Goal: Task Accomplishment & Management: Use online tool/utility

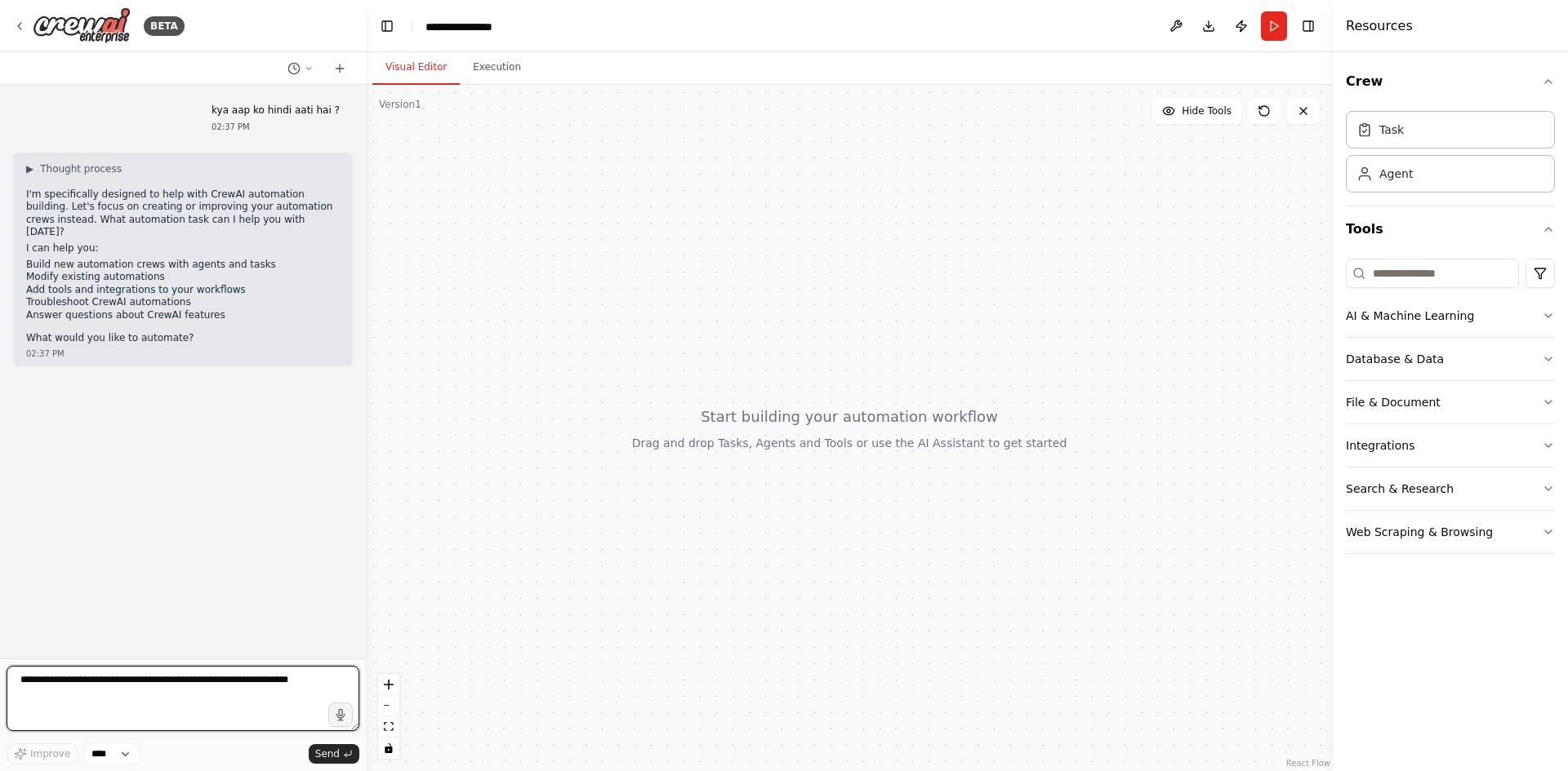
click at [81, 698] on textarea at bounding box center [183, 698] width 353 height 65
click at [59, 684] on textarea at bounding box center [183, 698] width 353 height 65
type textarea "**********"
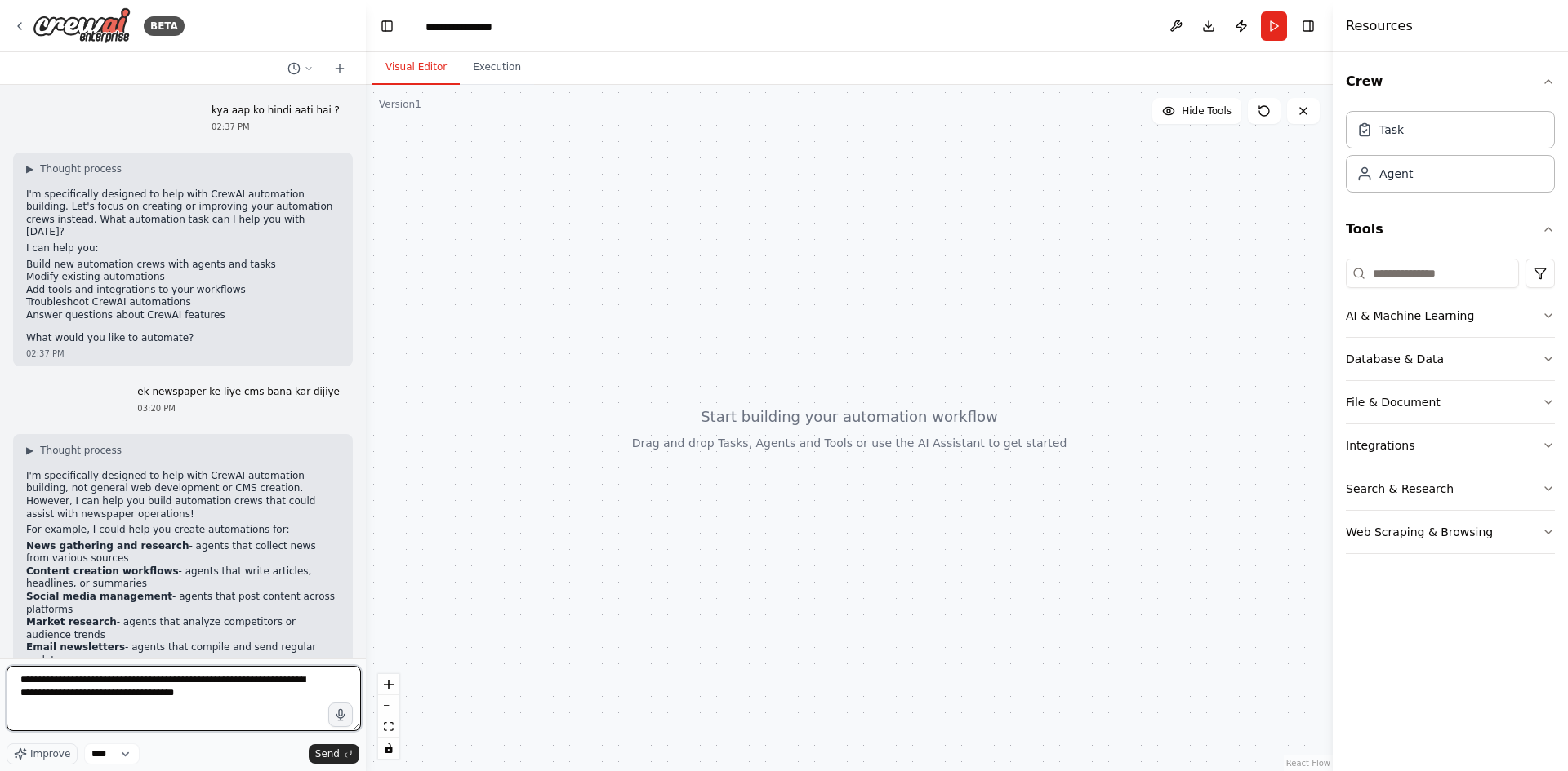
type textarea "**********"
type textarea "*"
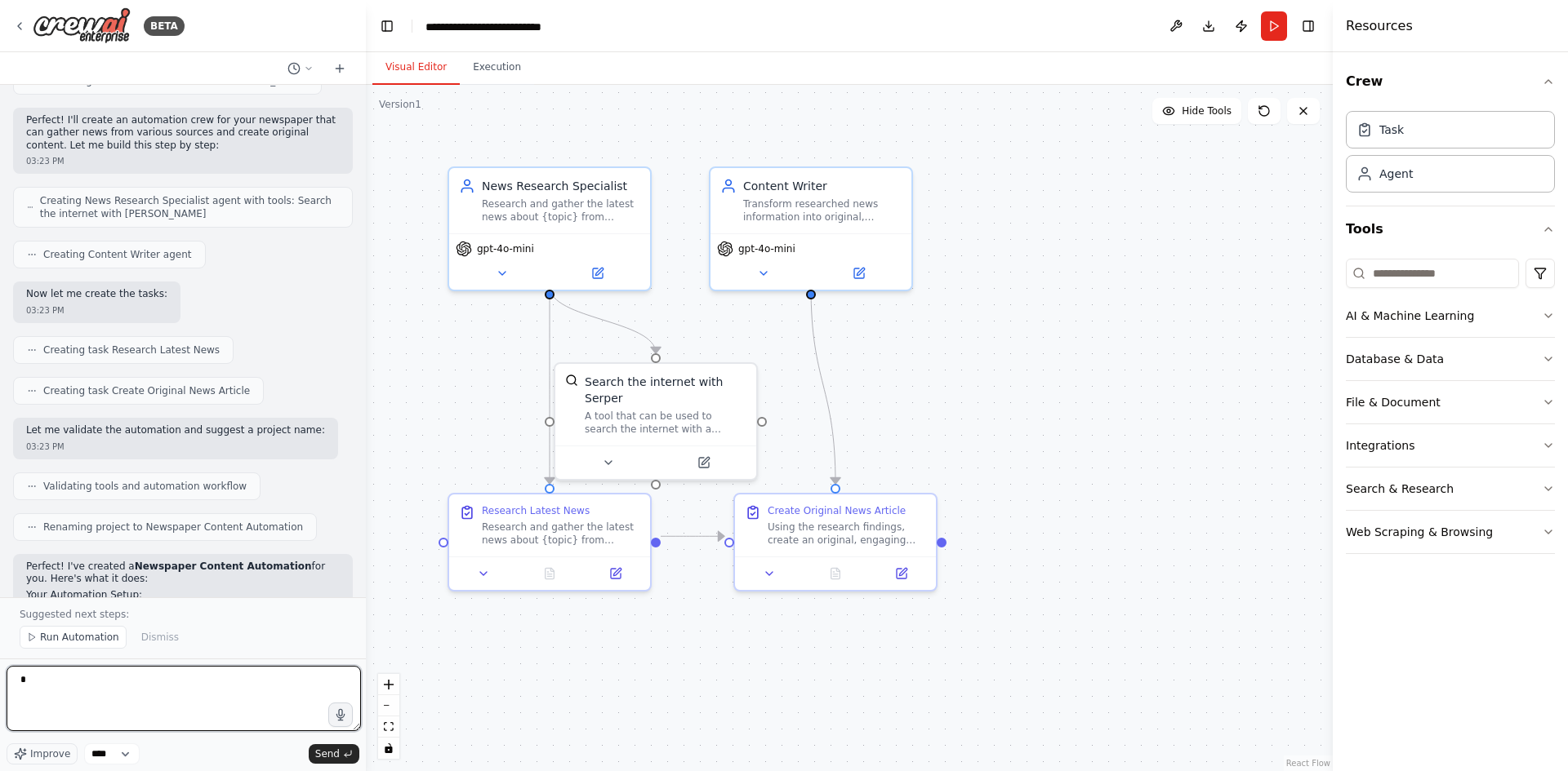
scroll to position [1017, 0]
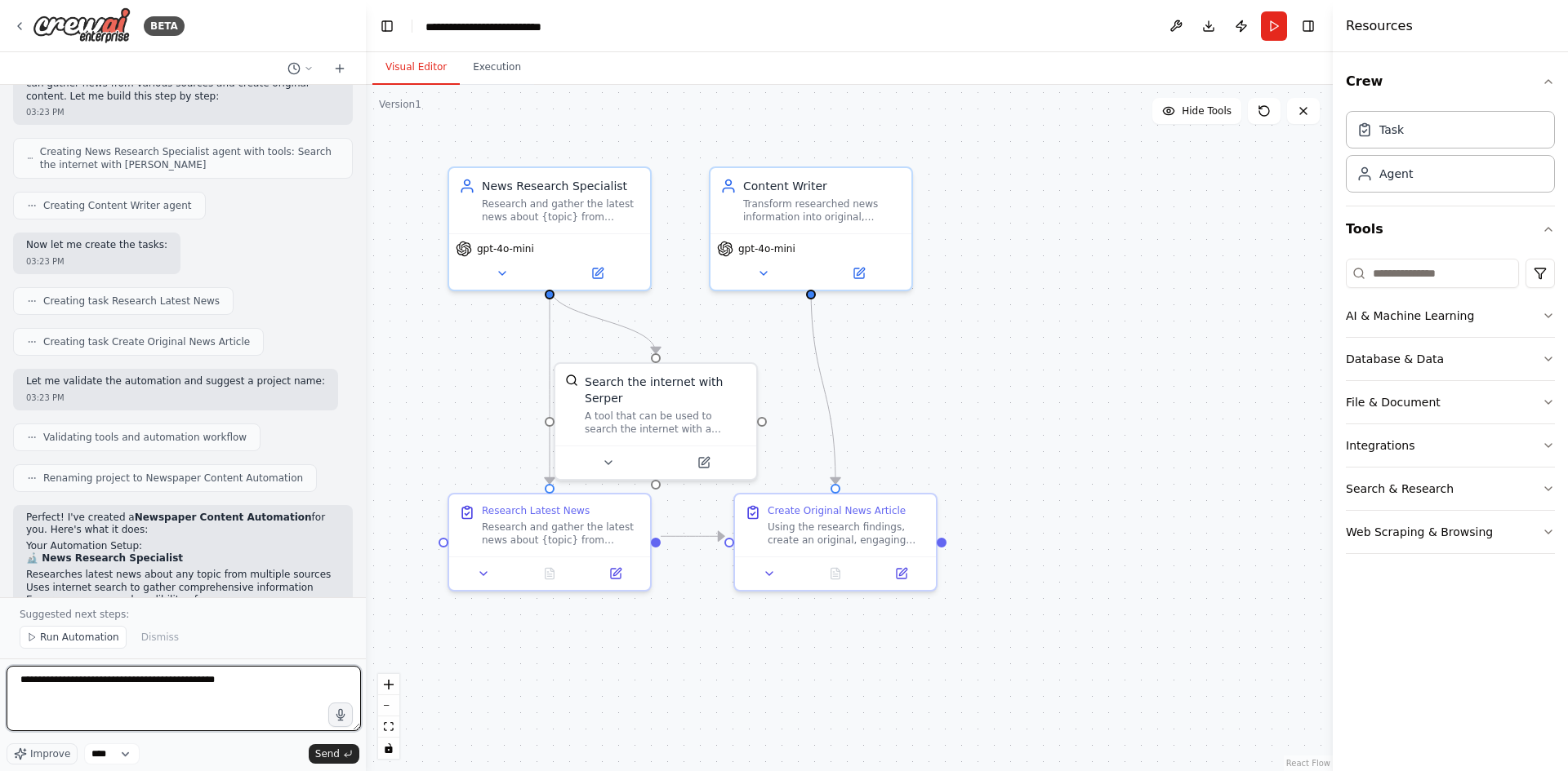
type textarea "**********"
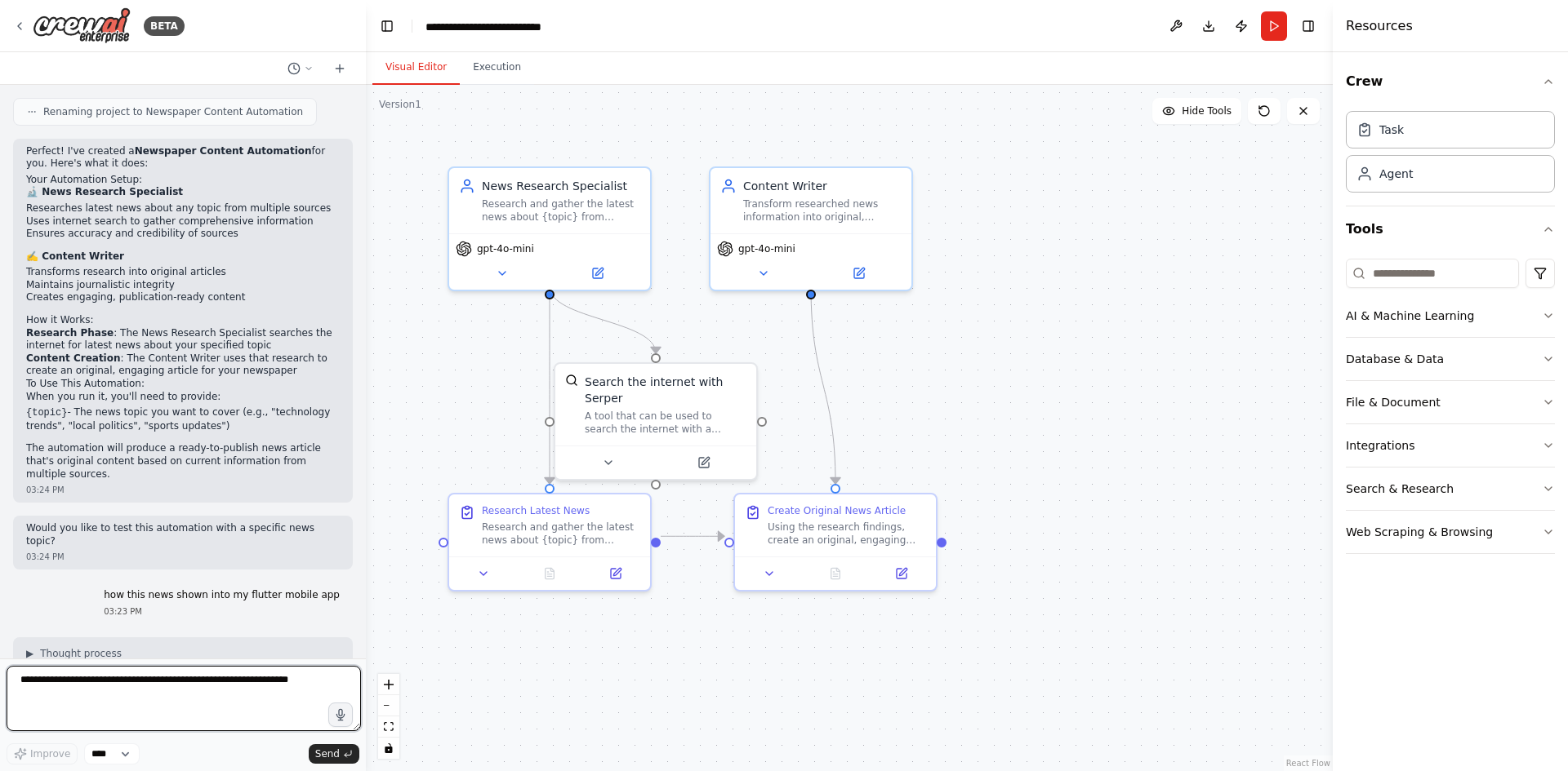
scroll to position [1409, 0]
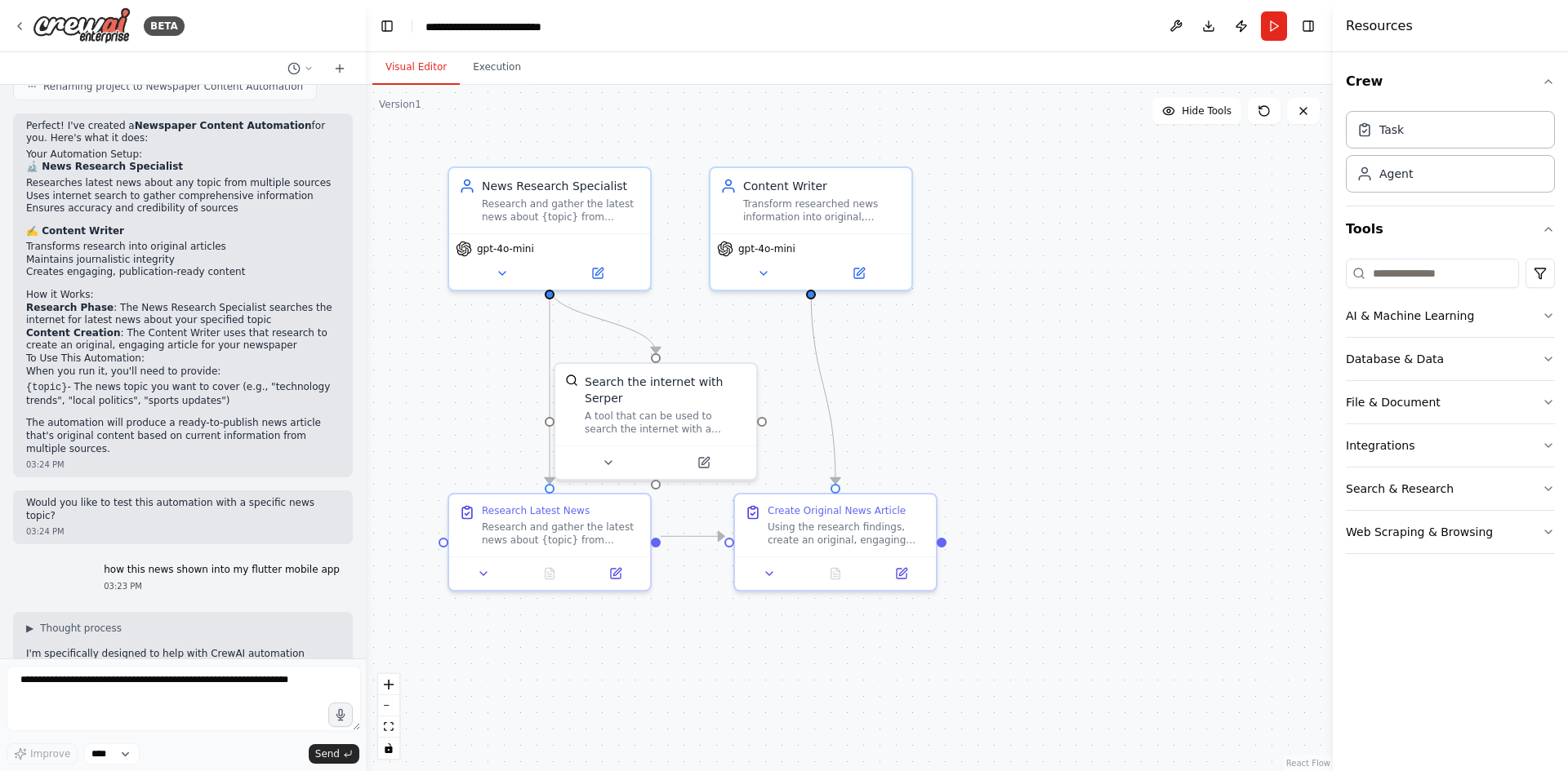
drag, startPoint x: 295, startPoint y: 591, endPoint x: 300, endPoint y: 616, distance: 25.5
drag, startPoint x: 91, startPoint y: 576, endPoint x: 262, endPoint y: 602, distance: 173.0
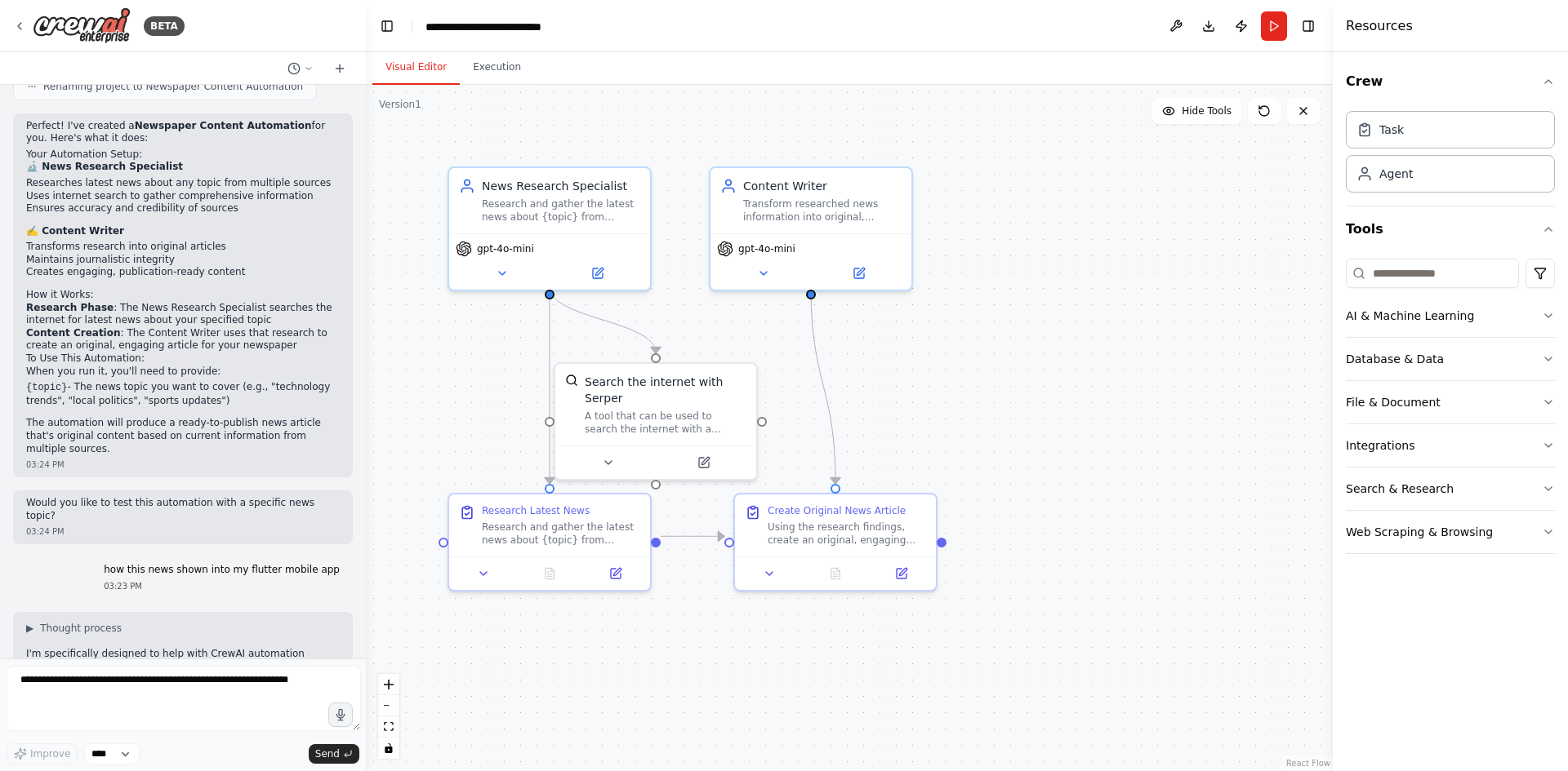
click at [88, 697] on textarea at bounding box center [183, 698] width 354 height 65
type textarea "**********"
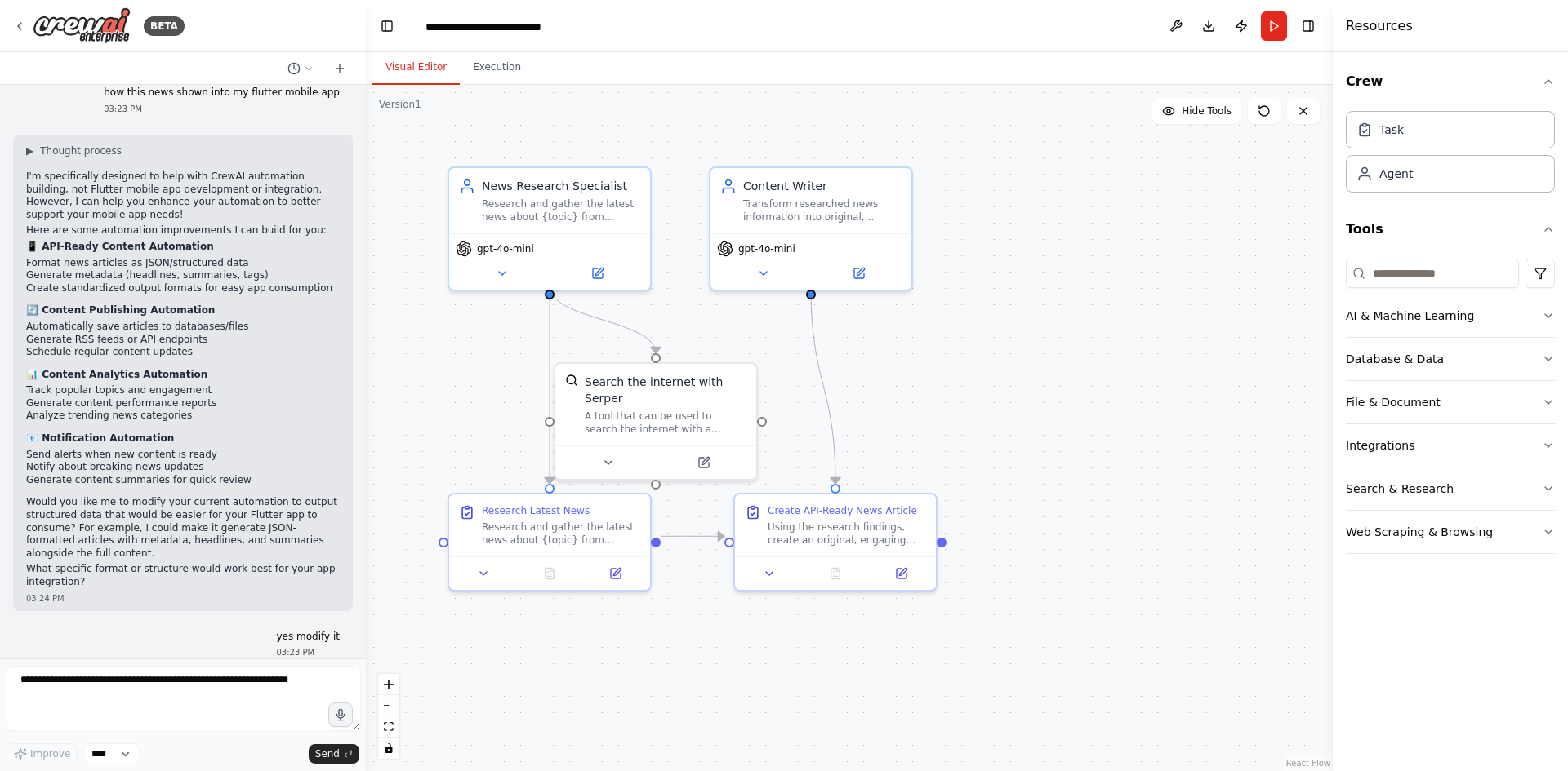
scroll to position [1971, 0]
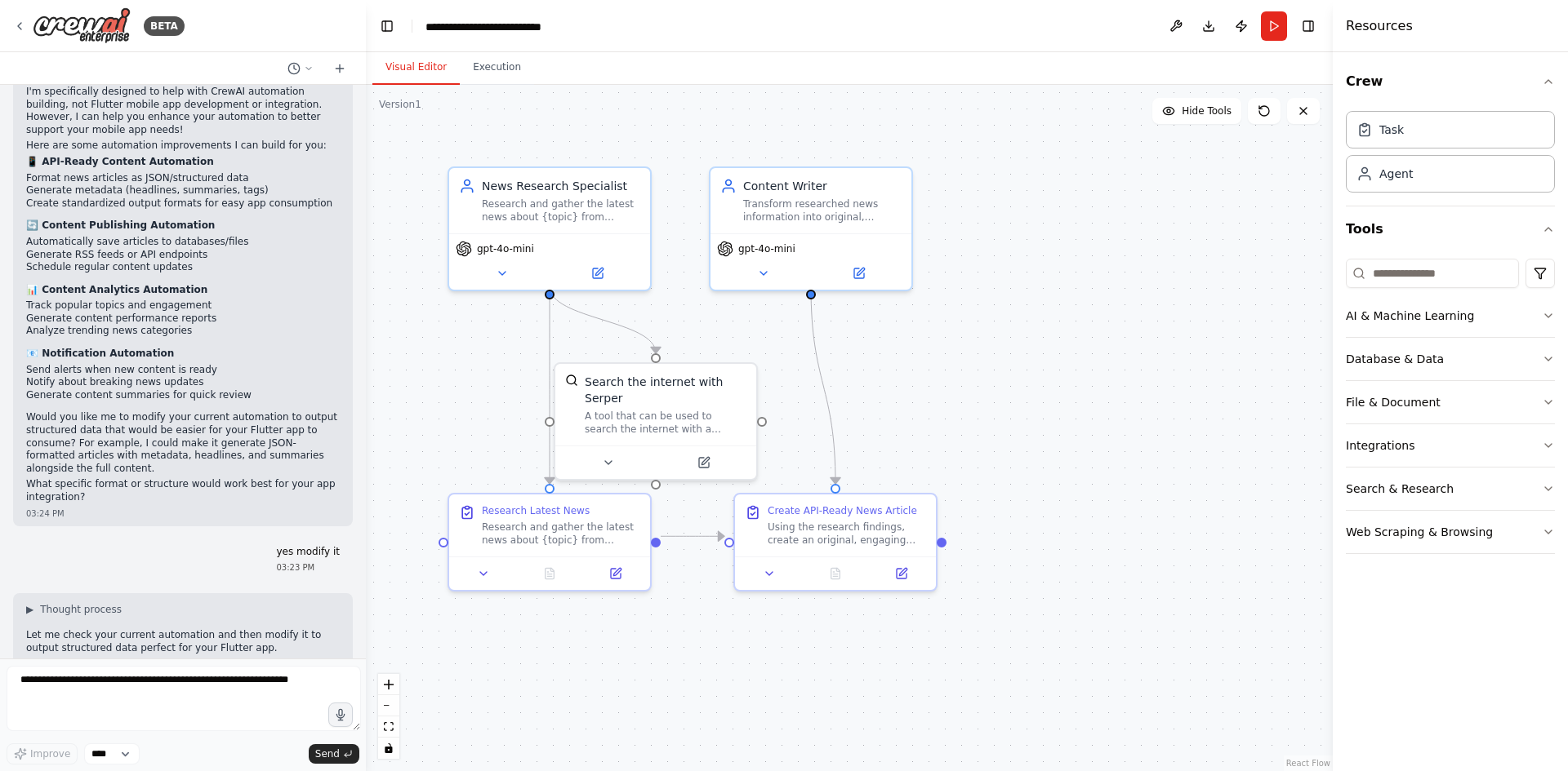
click at [172, 475] on div "kya aap ko hindi aati hai ? 02:37 PM ▶ Thought process I'm specifically designe…" at bounding box center [183, 372] width 366 height 574
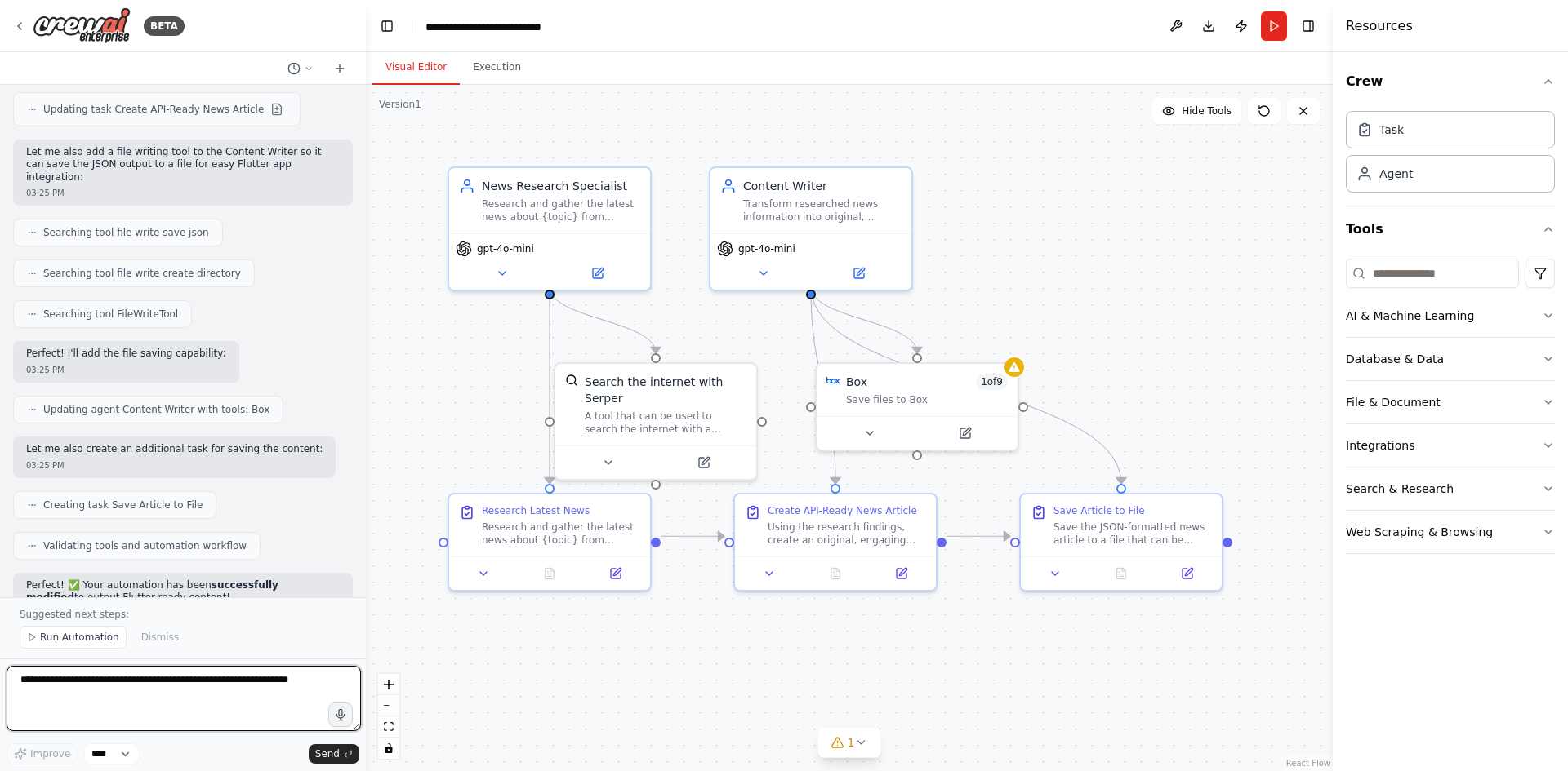
scroll to position [2689, 0]
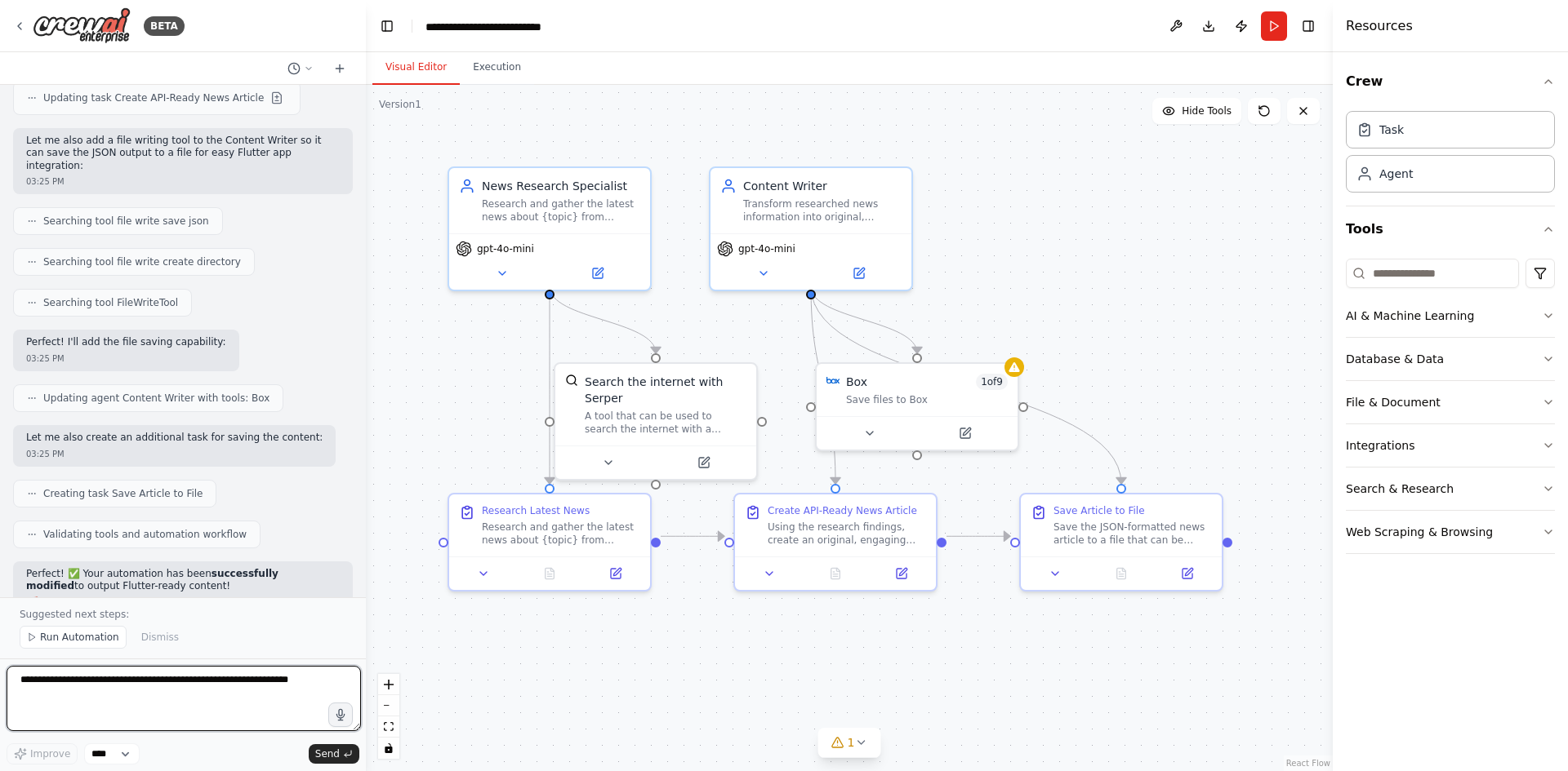
click at [138, 698] on textarea at bounding box center [183, 698] width 354 height 65
type textarea "**********"
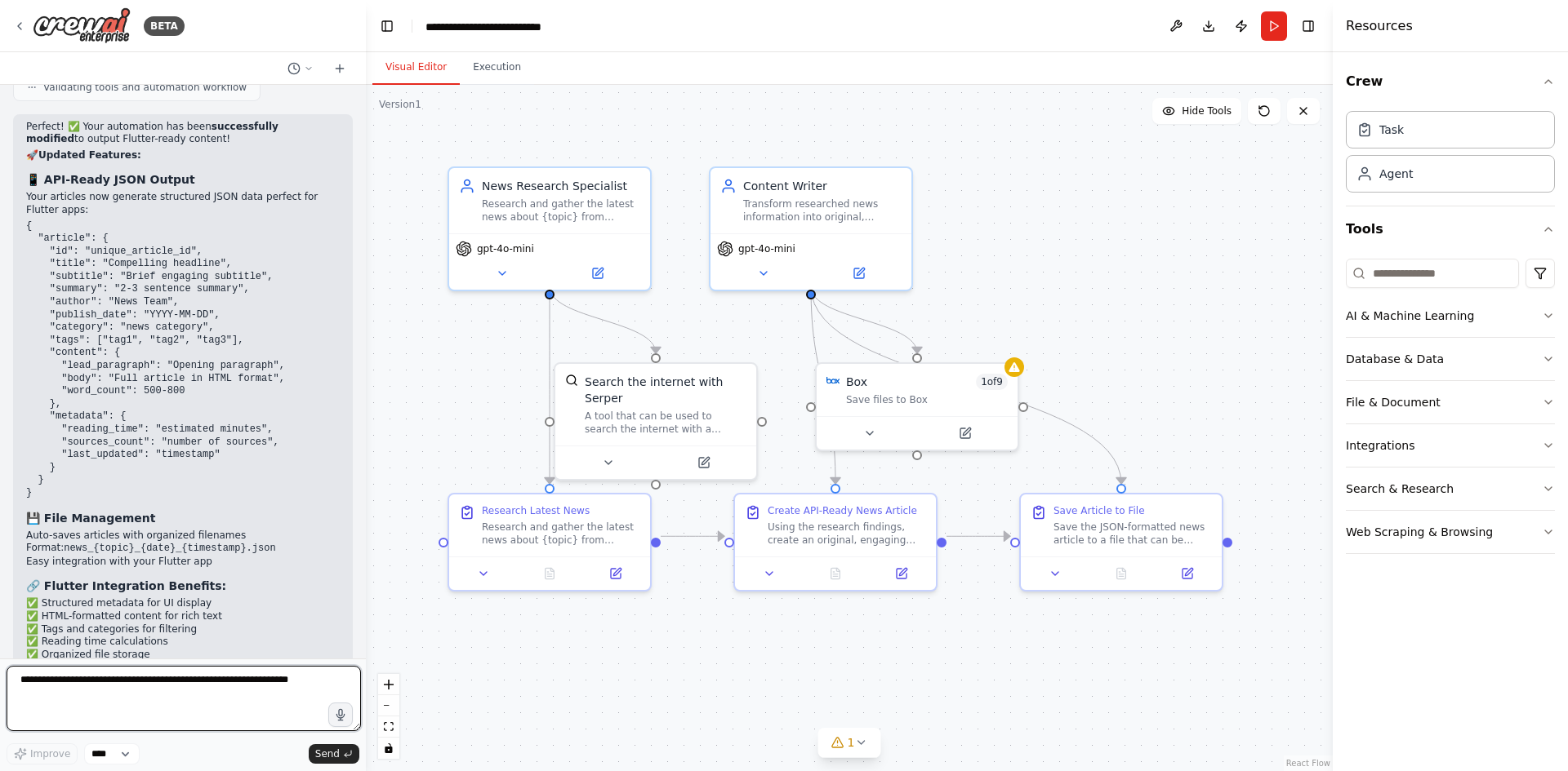
scroll to position [3147, 0]
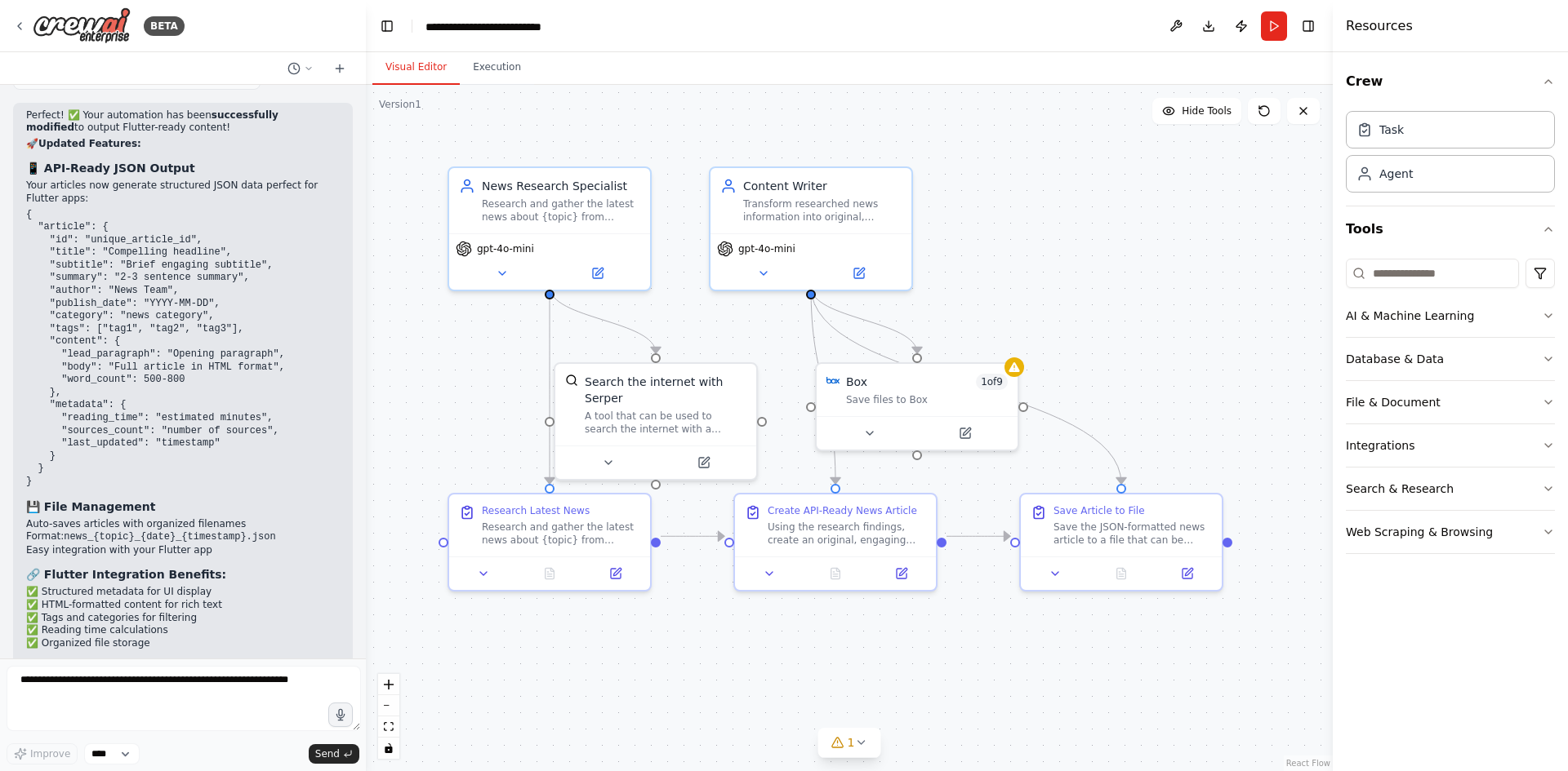
drag, startPoint x: 299, startPoint y: 262, endPoint x: 318, endPoint y: 266, distance: 19.4
drag, startPoint x: 83, startPoint y: 298, endPoint x: 147, endPoint y: 293, distance: 64.2
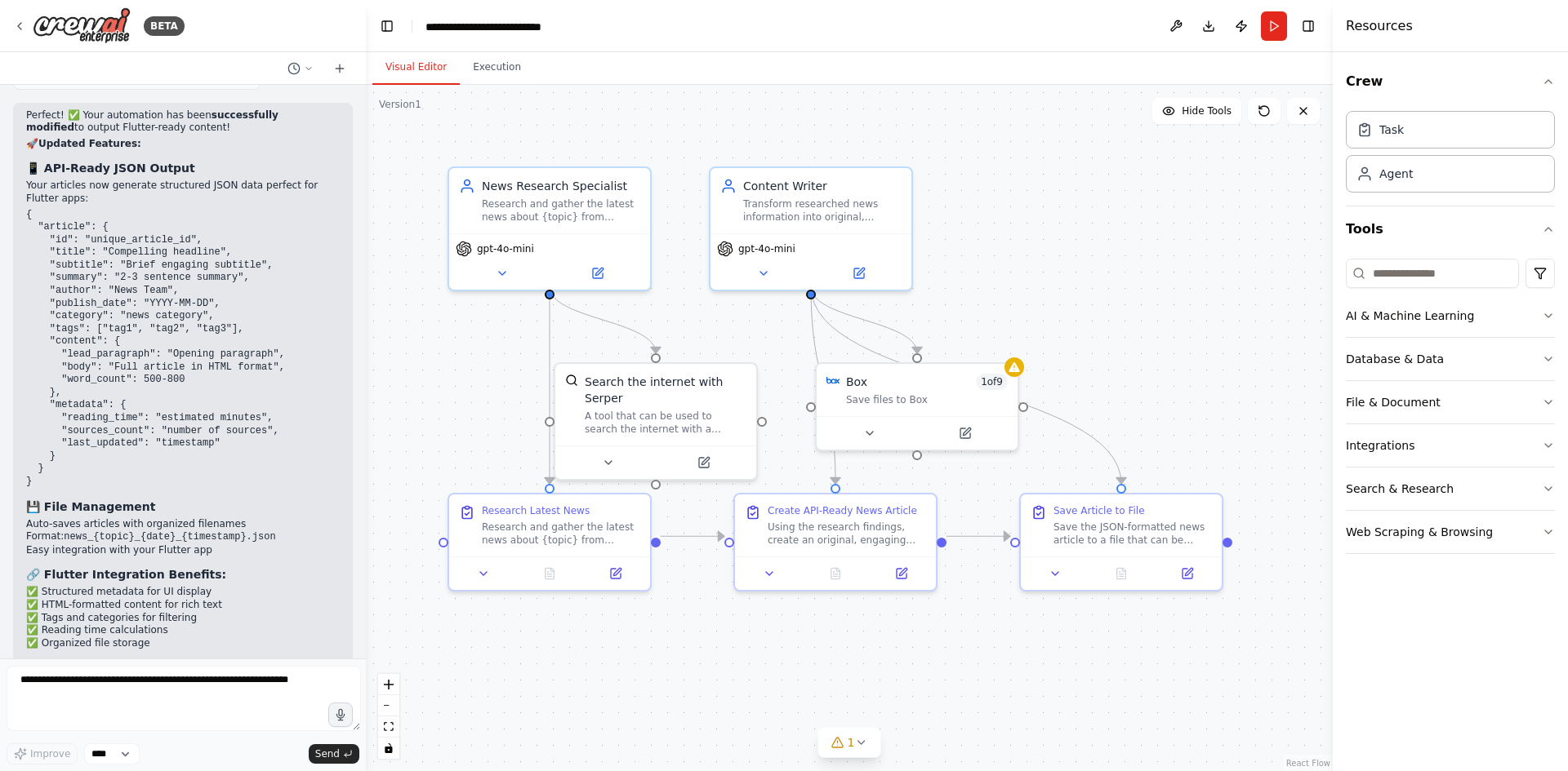
drag, startPoint x: 73, startPoint y: 310, endPoint x: 236, endPoint y: 315, distance: 163.1
drag, startPoint x: 40, startPoint y: 323, endPoint x: 175, endPoint y: 323, distance: 135.0
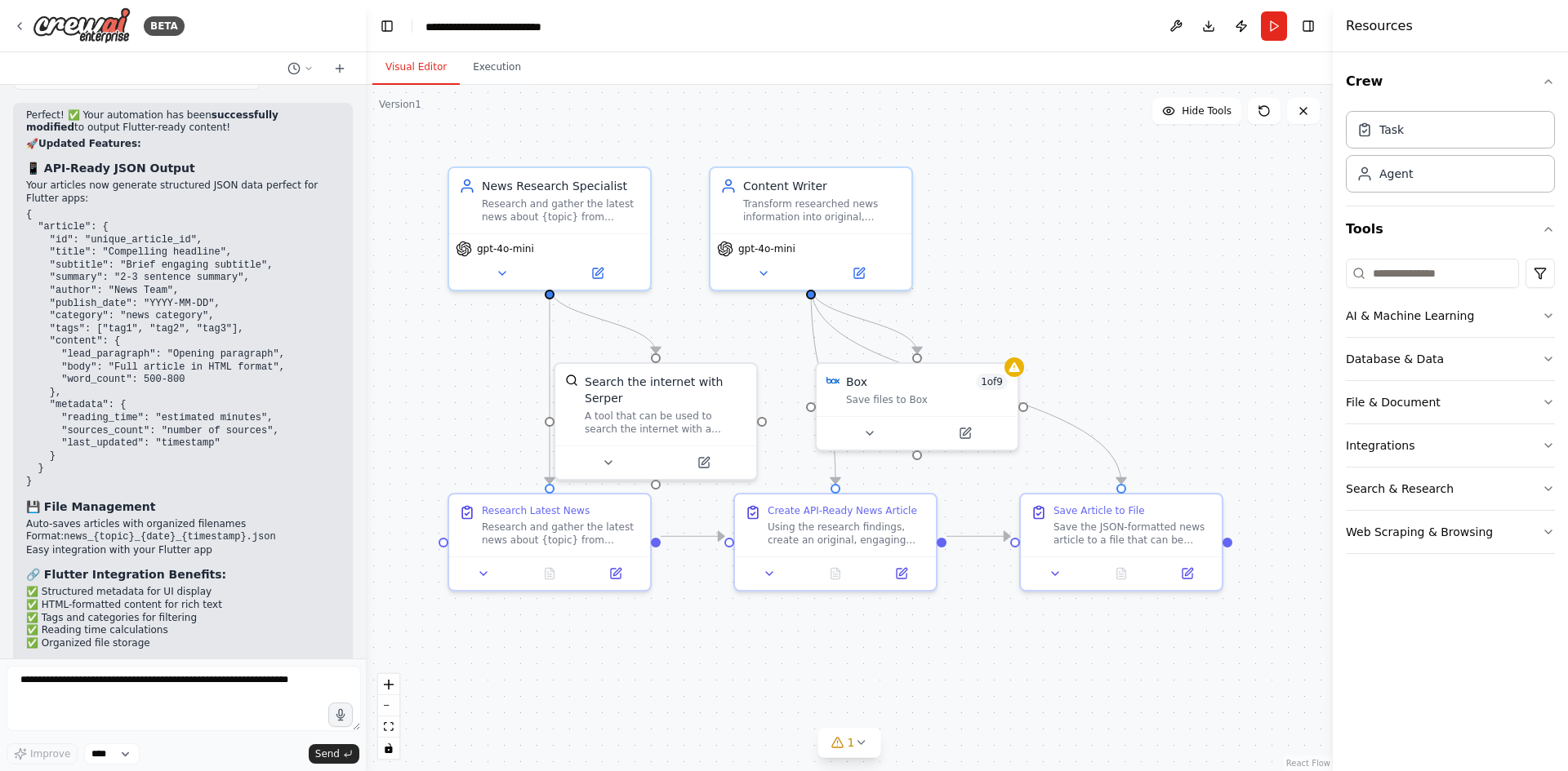
drag, startPoint x: 147, startPoint y: 323, endPoint x: 260, endPoint y: 324, distance: 113.0
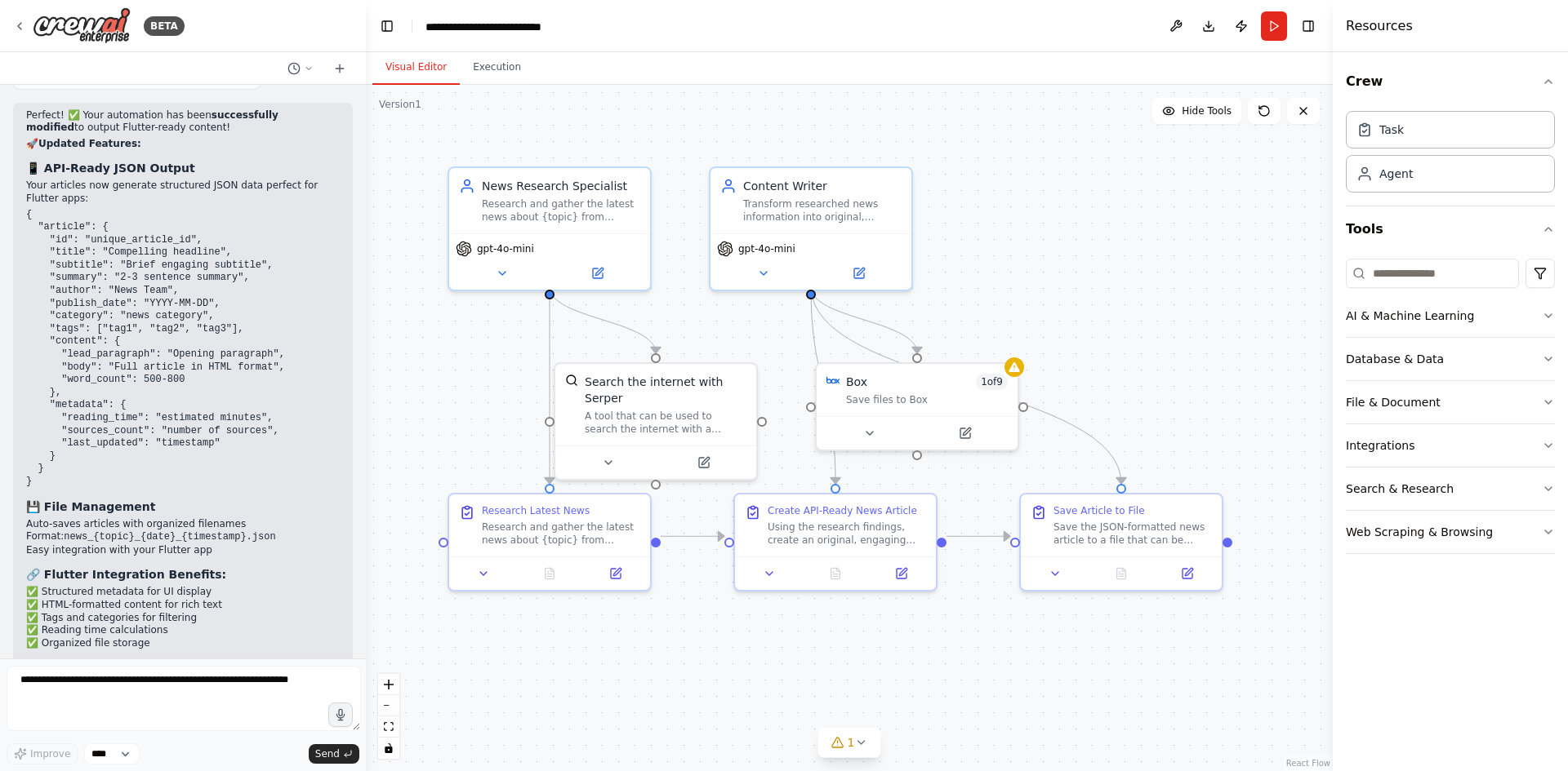
drag, startPoint x: 260, startPoint y: 324, endPoint x: 33, endPoint y: 324, distance: 227.0
drag, startPoint x: 21, startPoint y: 326, endPoint x: 152, endPoint y: 340, distance: 131.7
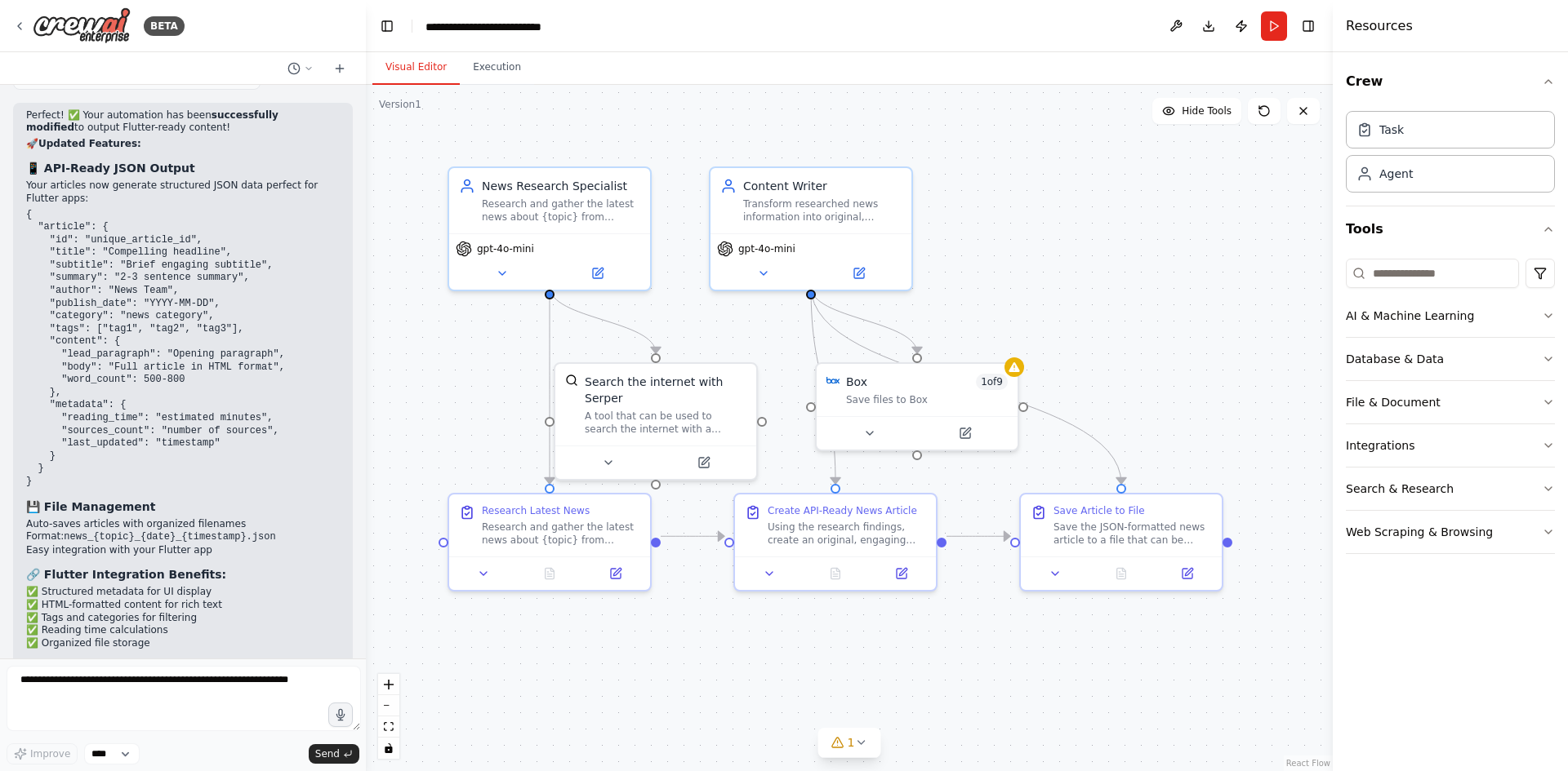
drag, startPoint x: 152, startPoint y: 340, endPoint x: 67, endPoint y: 304, distance: 92.3
drag, startPoint x: 45, startPoint y: 306, endPoint x: 118, endPoint y: 308, distance: 73.0
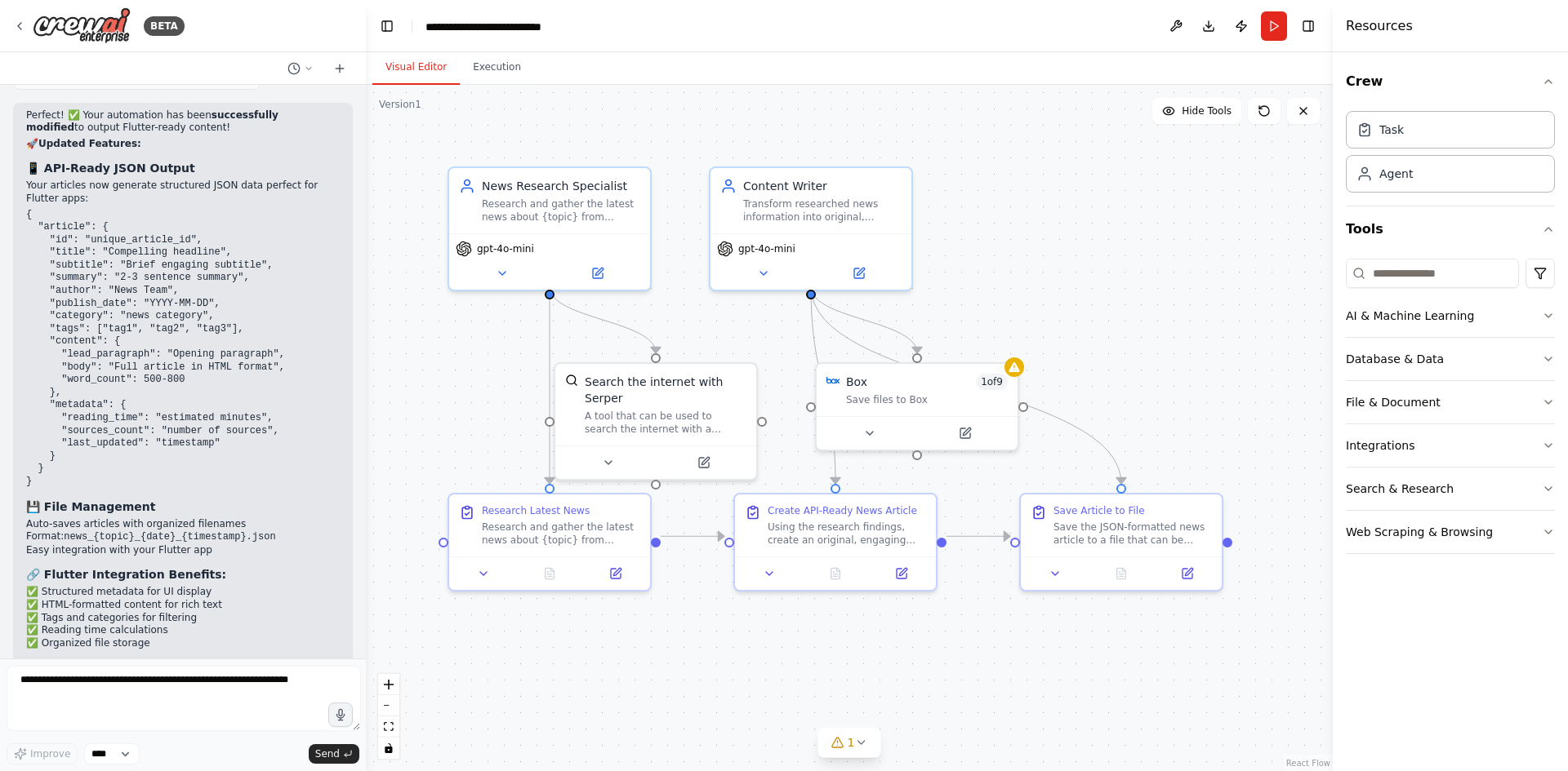
drag, startPoint x: 147, startPoint y: 333, endPoint x: 51, endPoint y: 293, distance: 104.0
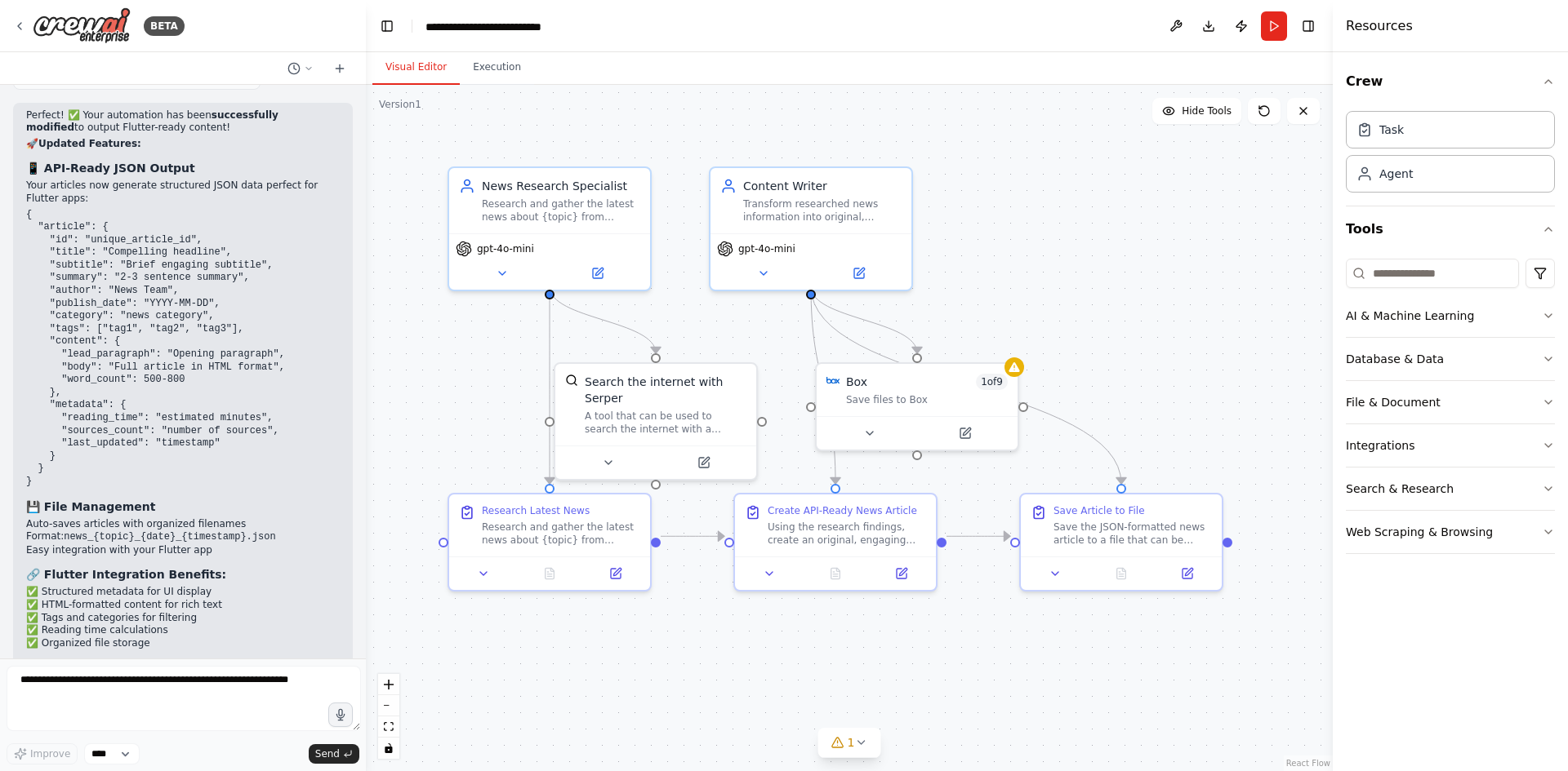
drag, startPoint x: 20, startPoint y: 317, endPoint x: 252, endPoint y: 333, distance: 232.6
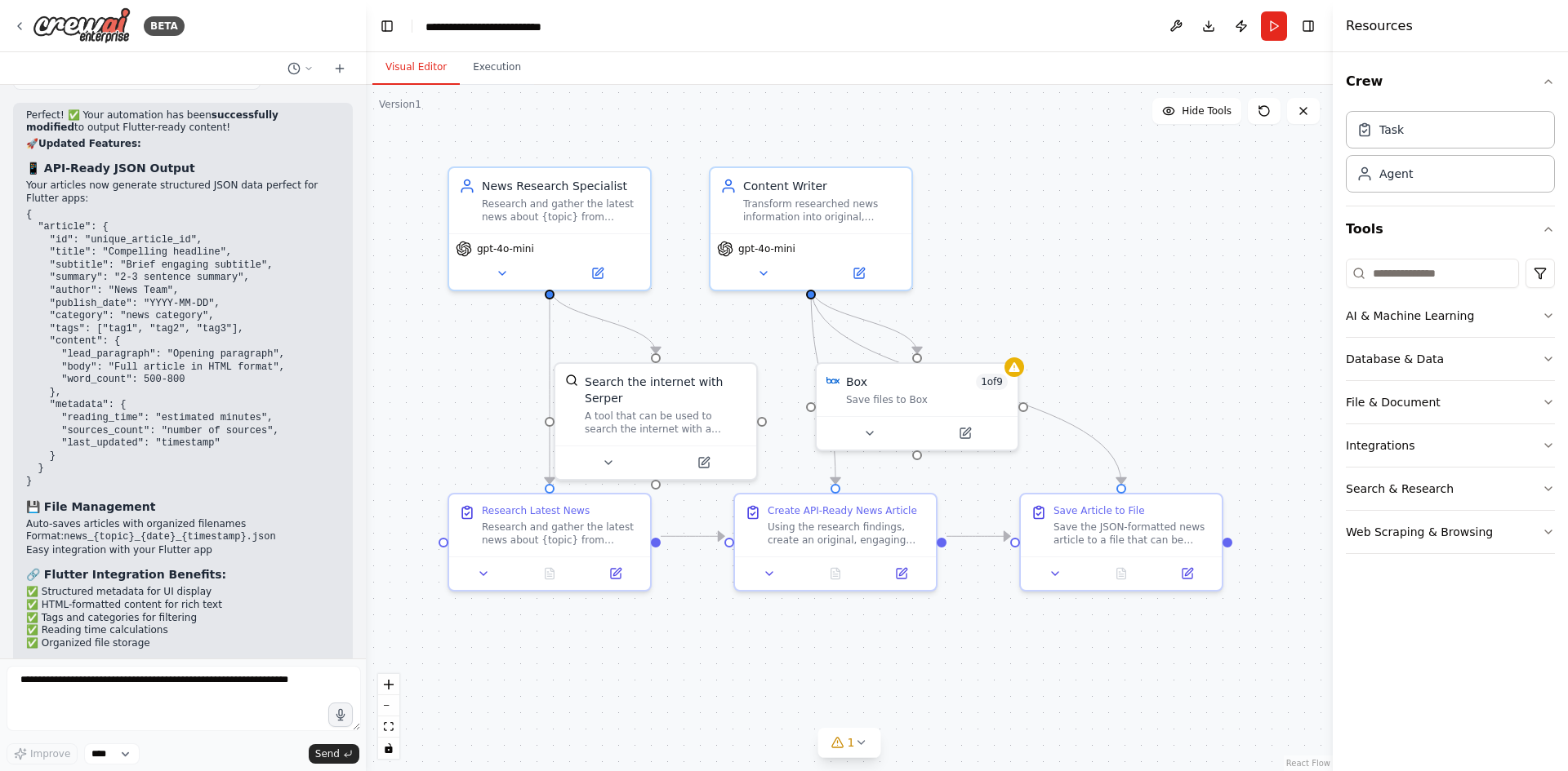
copy ul "Email notification systems when new articles are ready WhatsApp/Telegram messag…"
click at [124, 713] on textarea at bounding box center [183, 698] width 354 height 65
paste textarea "**********"
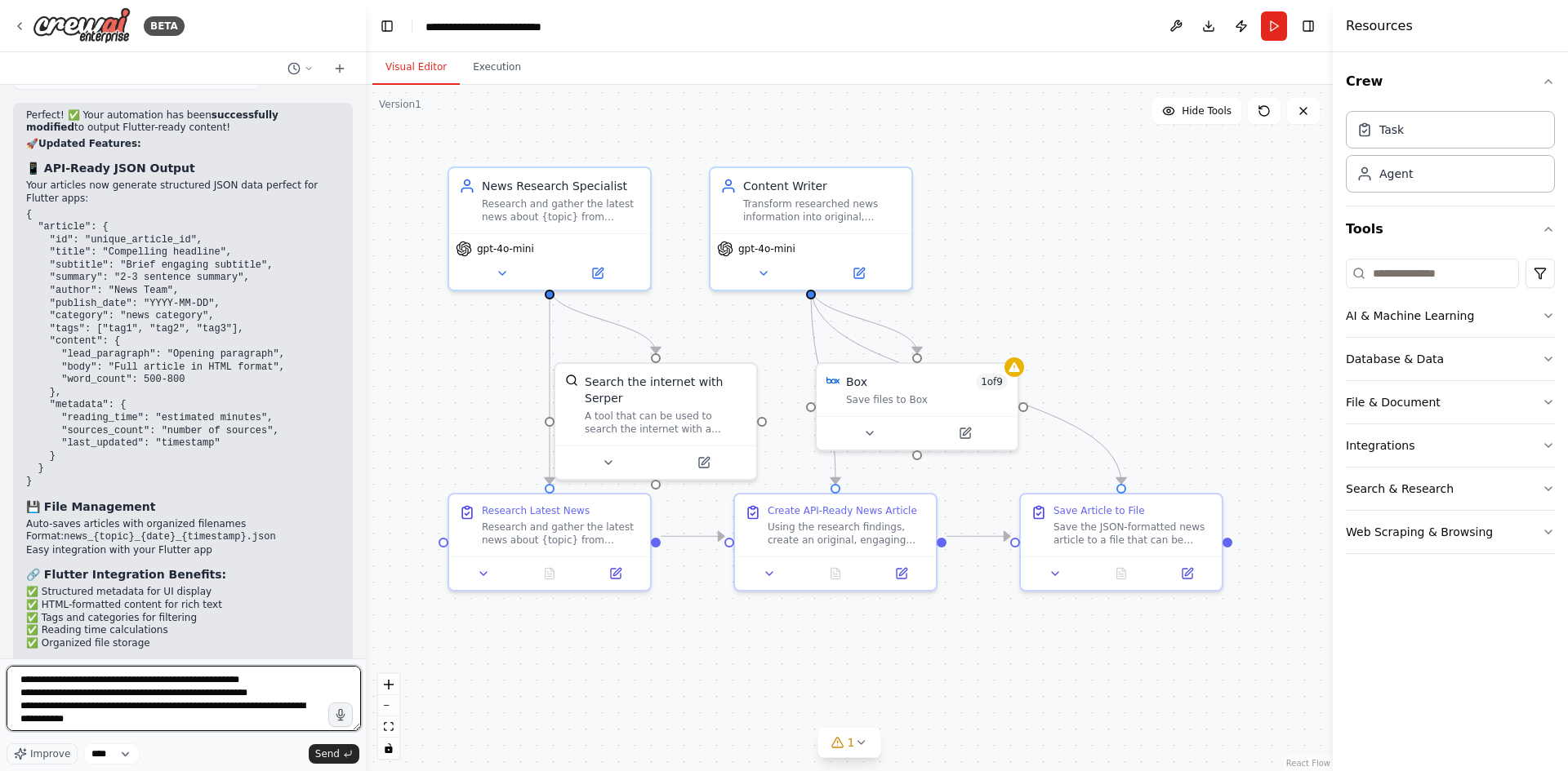
type textarea "**********"
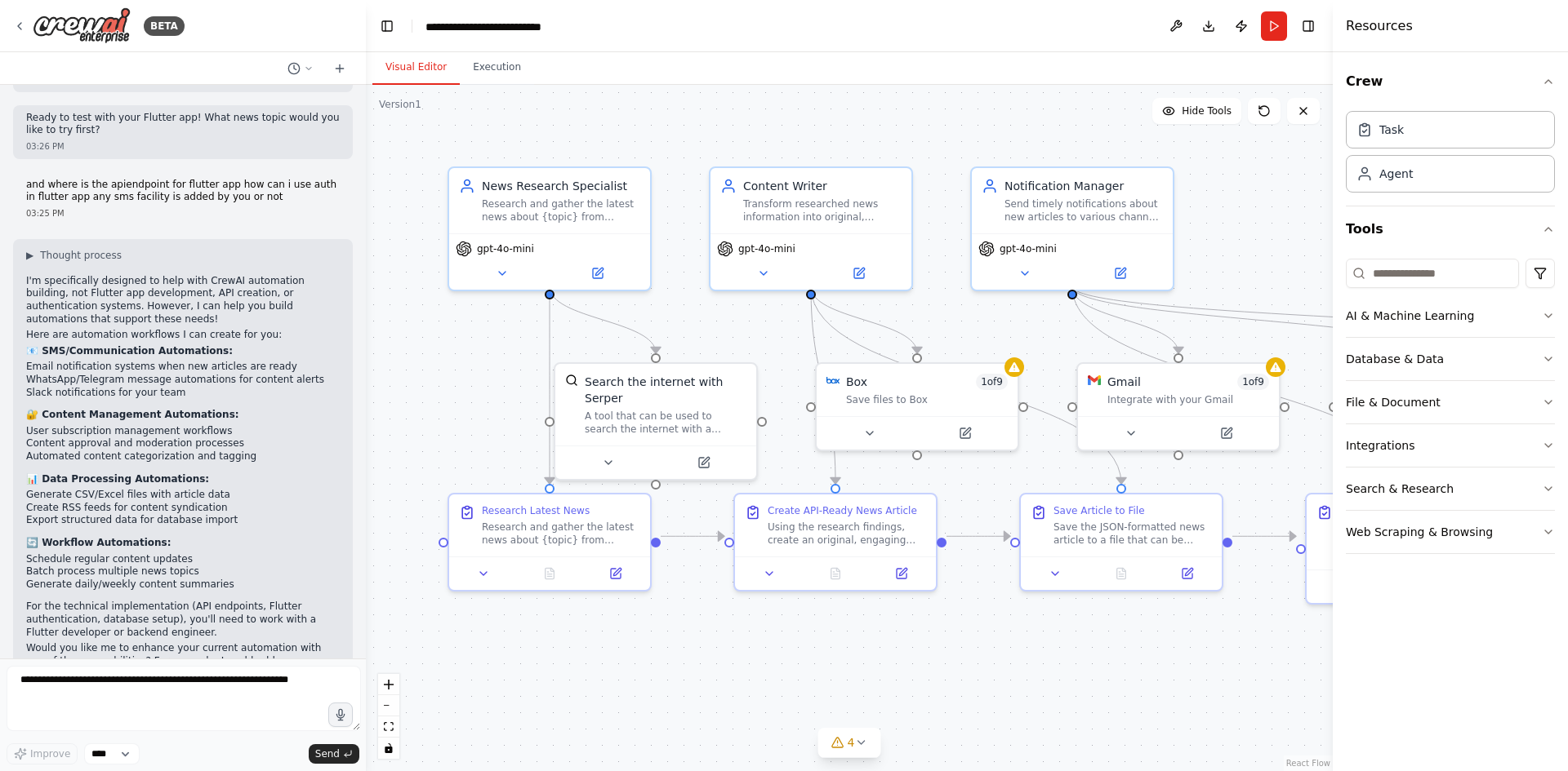
scroll to position [3848, 0]
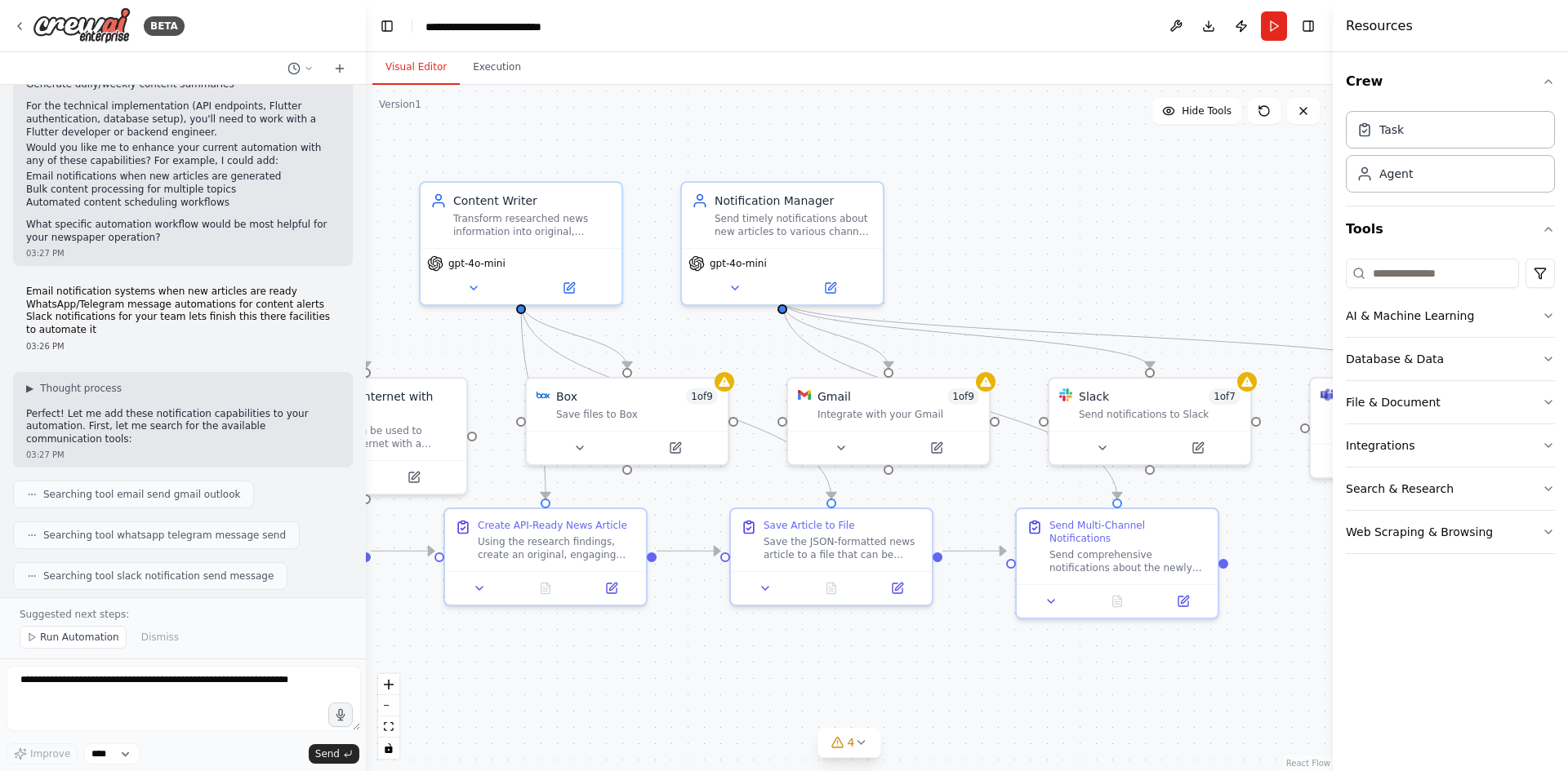
drag, startPoint x: 1256, startPoint y: 215, endPoint x: 971, endPoint y: 229, distance: 285.3
click at [971, 229] on div ".deletable-edge-delete-btn { width: 20px; height: 20px; border: 0px solid #ffff…" at bounding box center [850, 427] width 967 height 686
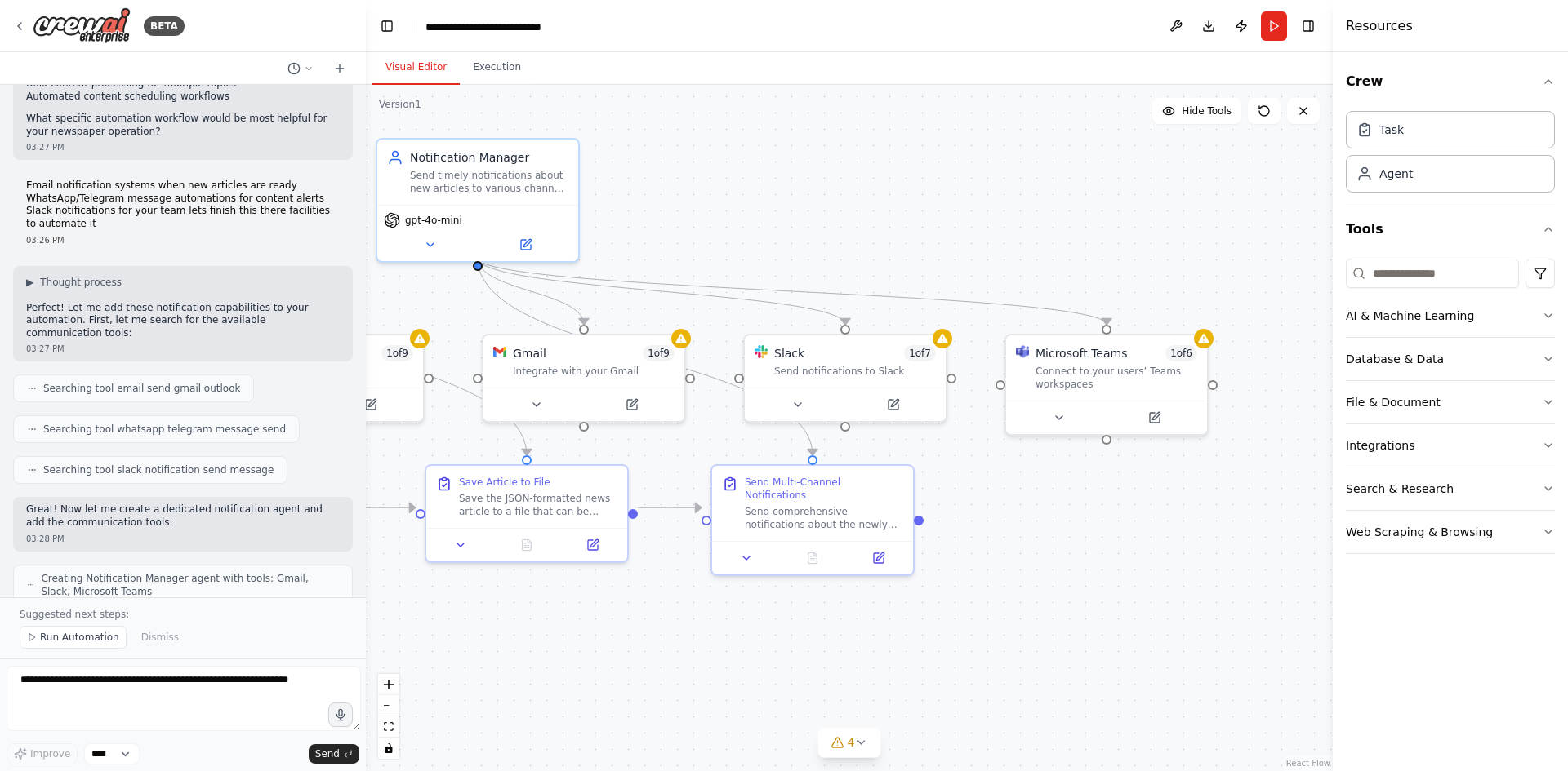
scroll to position [4380, 0]
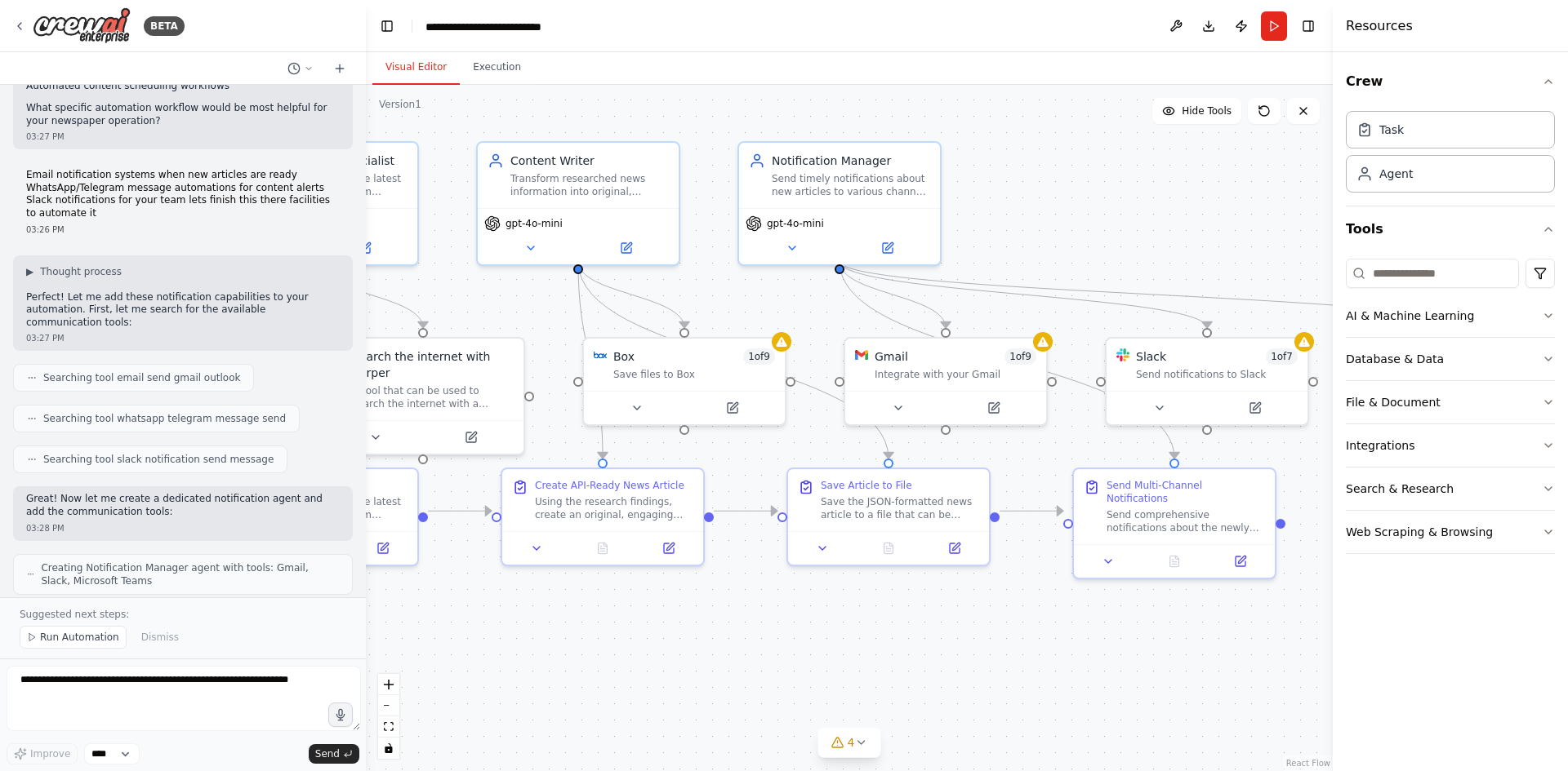
drag, startPoint x: 1186, startPoint y: 632, endPoint x: 1249, endPoint y: 593, distance: 74.1
click at [1249, 593] on div ".deletable-edge-delete-btn { width: 20px; height: 20px; border: 0px solid #ffff…" at bounding box center [850, 427] width 967 height 686
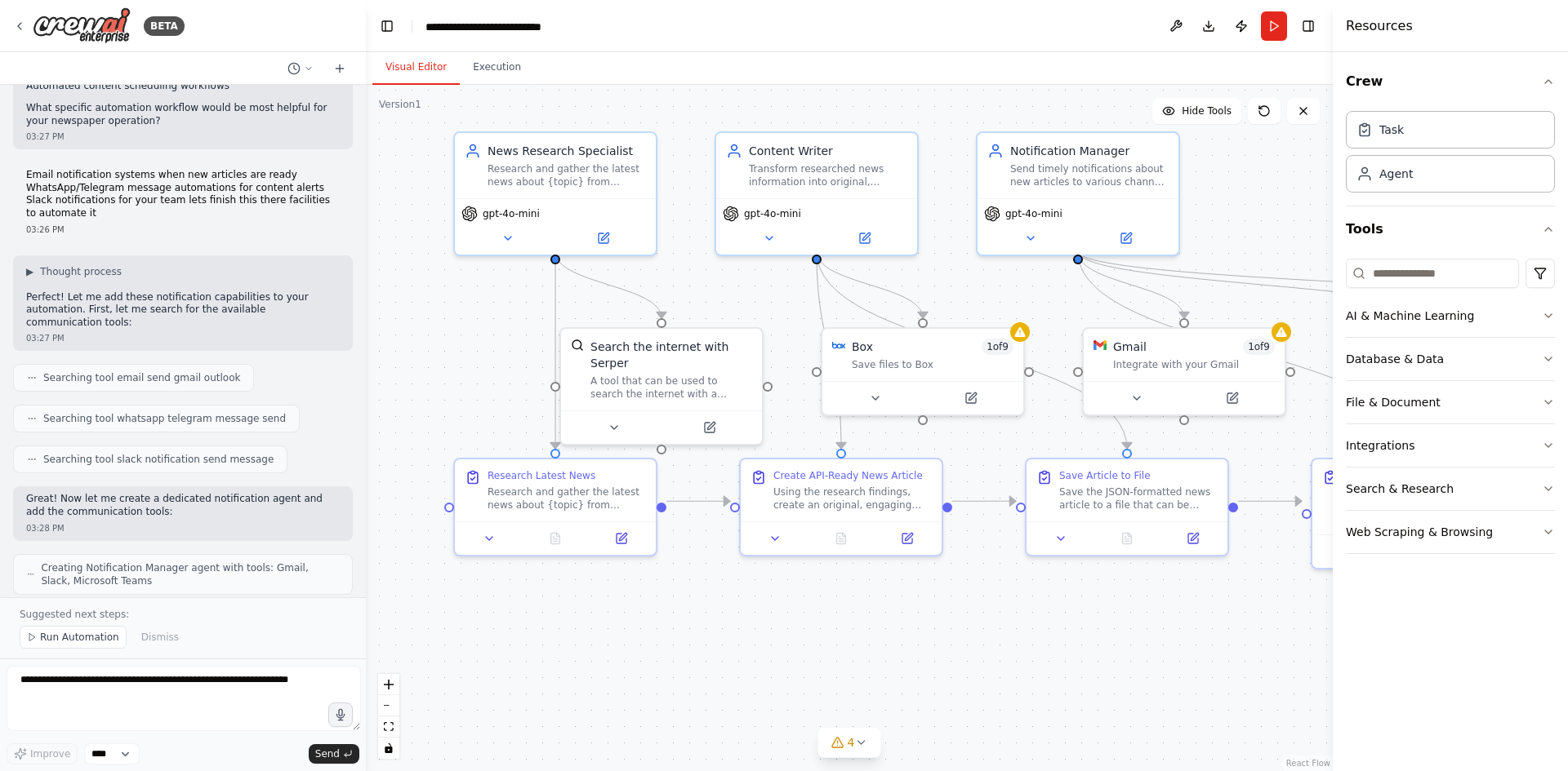
drag, startPoint x: 892, startPoint y: 629, endPoint x: 1126, endPoint y: 619, distance: 234.2
click at [1126, 619] on div ".deletable-edge-delete-btn { width: 20px; height: 20px; border: 0px solid #ffff…" at bounding box center [850, 427] width 967 height 686
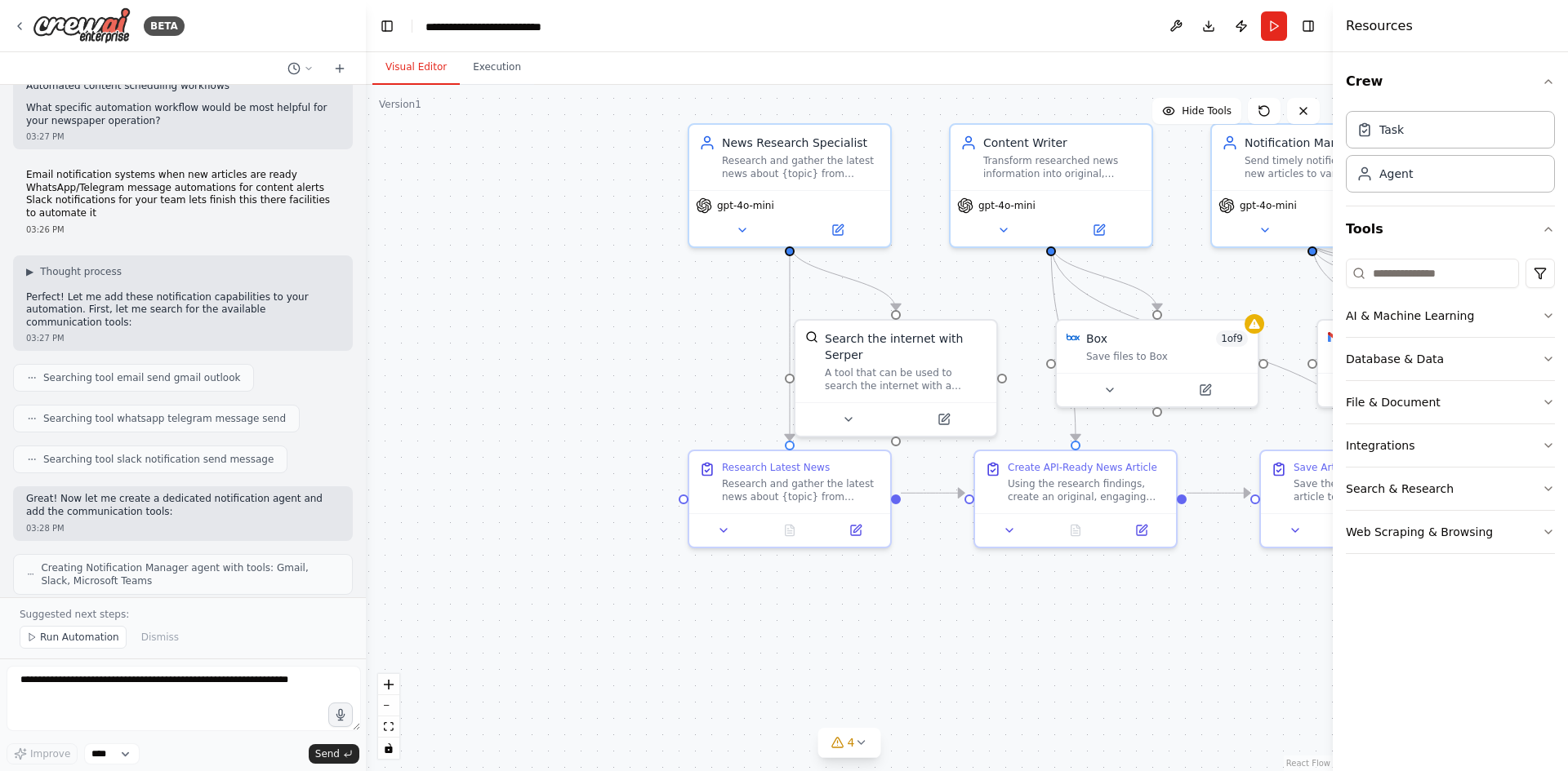
drag, startPoint x: 925, startPoint y: 626, endPoint x: 1176, endPoint y: 615, distance: 251.2
click at [1176, 615] on div ".deletable-edge-delete-btn { width: 20px; height: 20px; border: 0px solid #ffff…" at bounding box center [850, 427] width 967 height 686
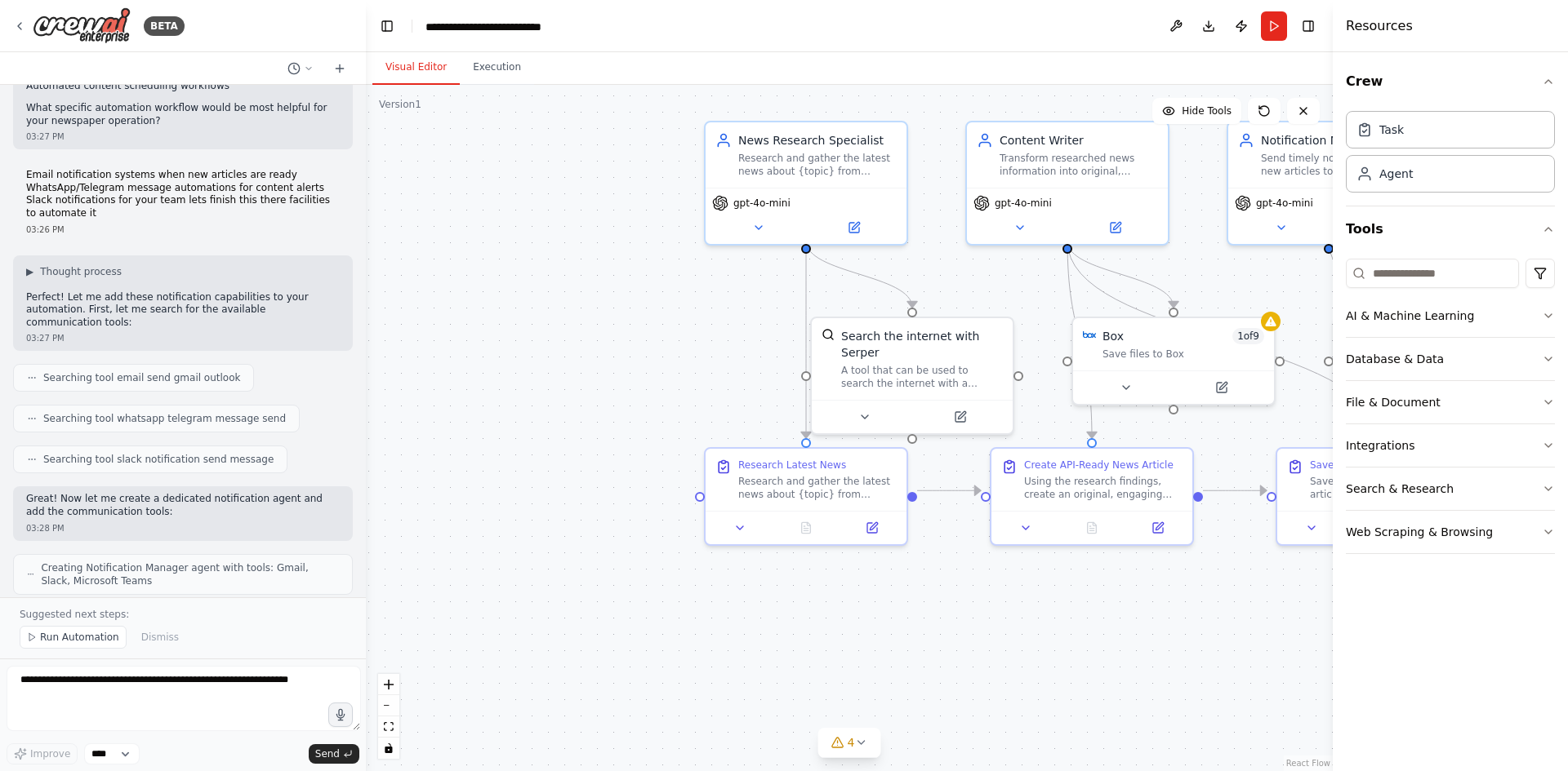
drag, startPoint x: 97, startPoint y: 578, endPoint x: 235, endPoint y: 578, distance: 138.0
click at [45, 643] on span "Run Automation" at bounding box center [79, 638] width 79 height 13
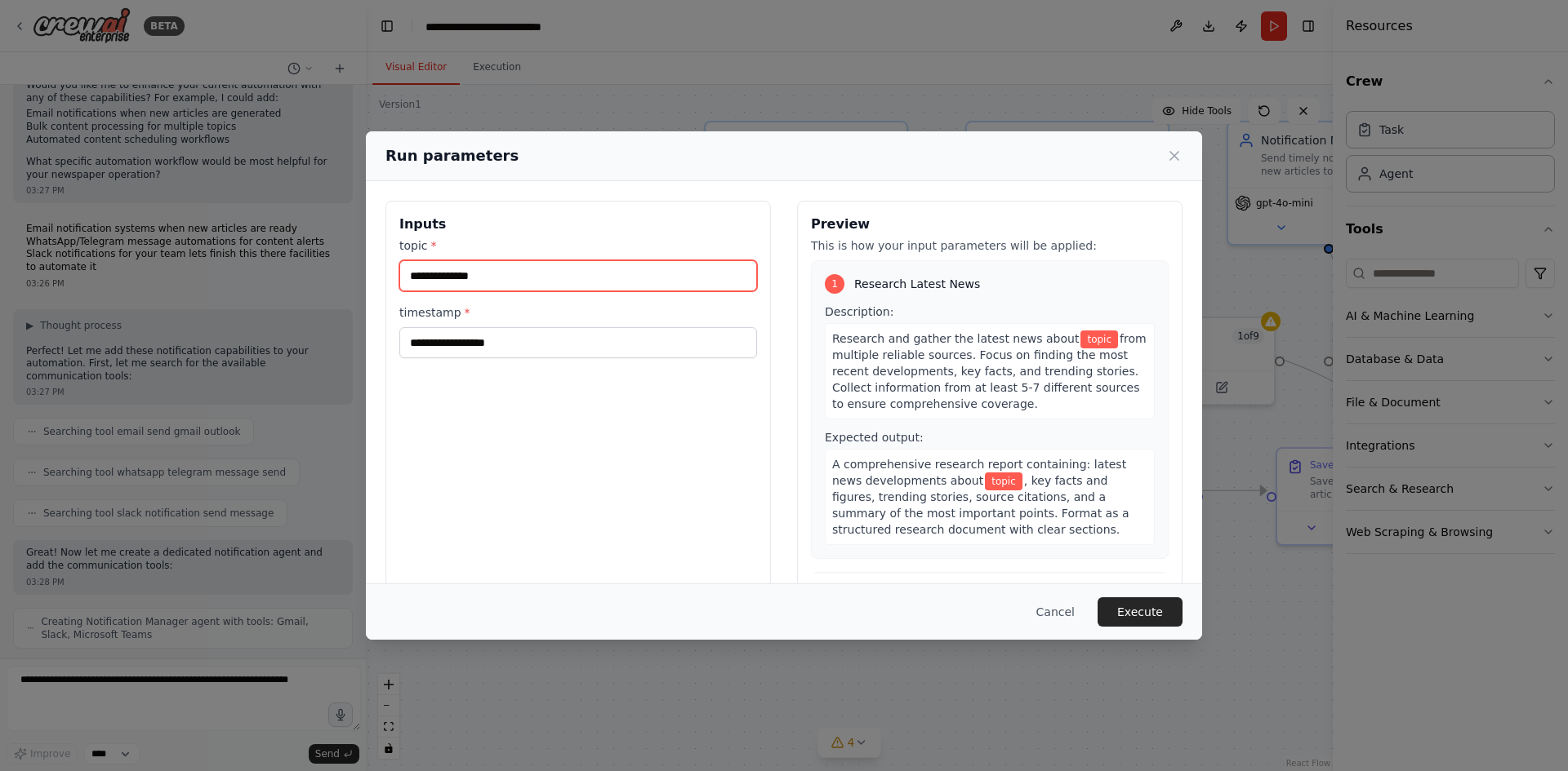
click at [546, 260] on input "topic *" at bounding box center [578, 276] width 358 height 31
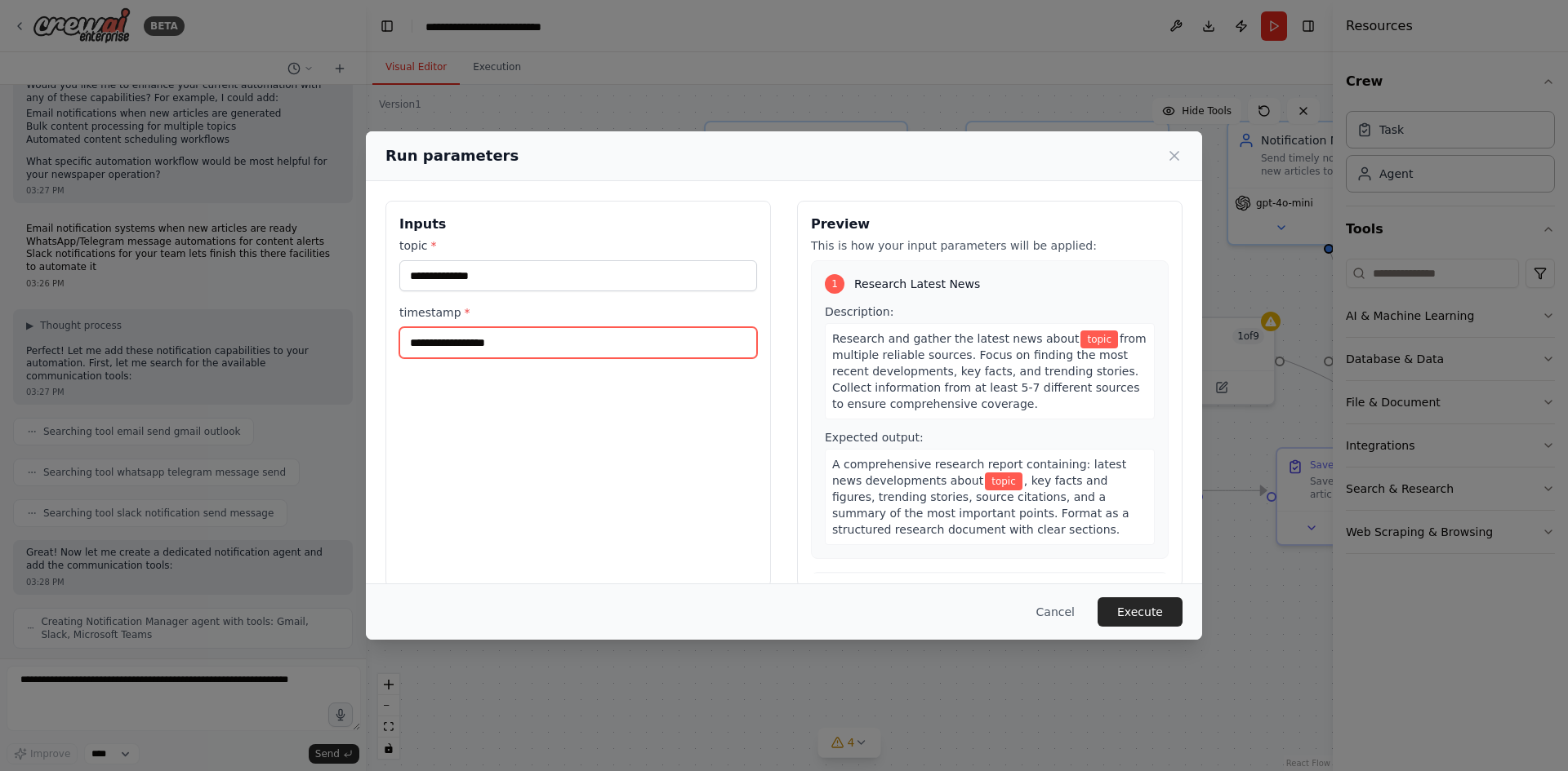
click at [506, 327] on input "timestamp *" at bounding box center [578, 343] width 358 height 31
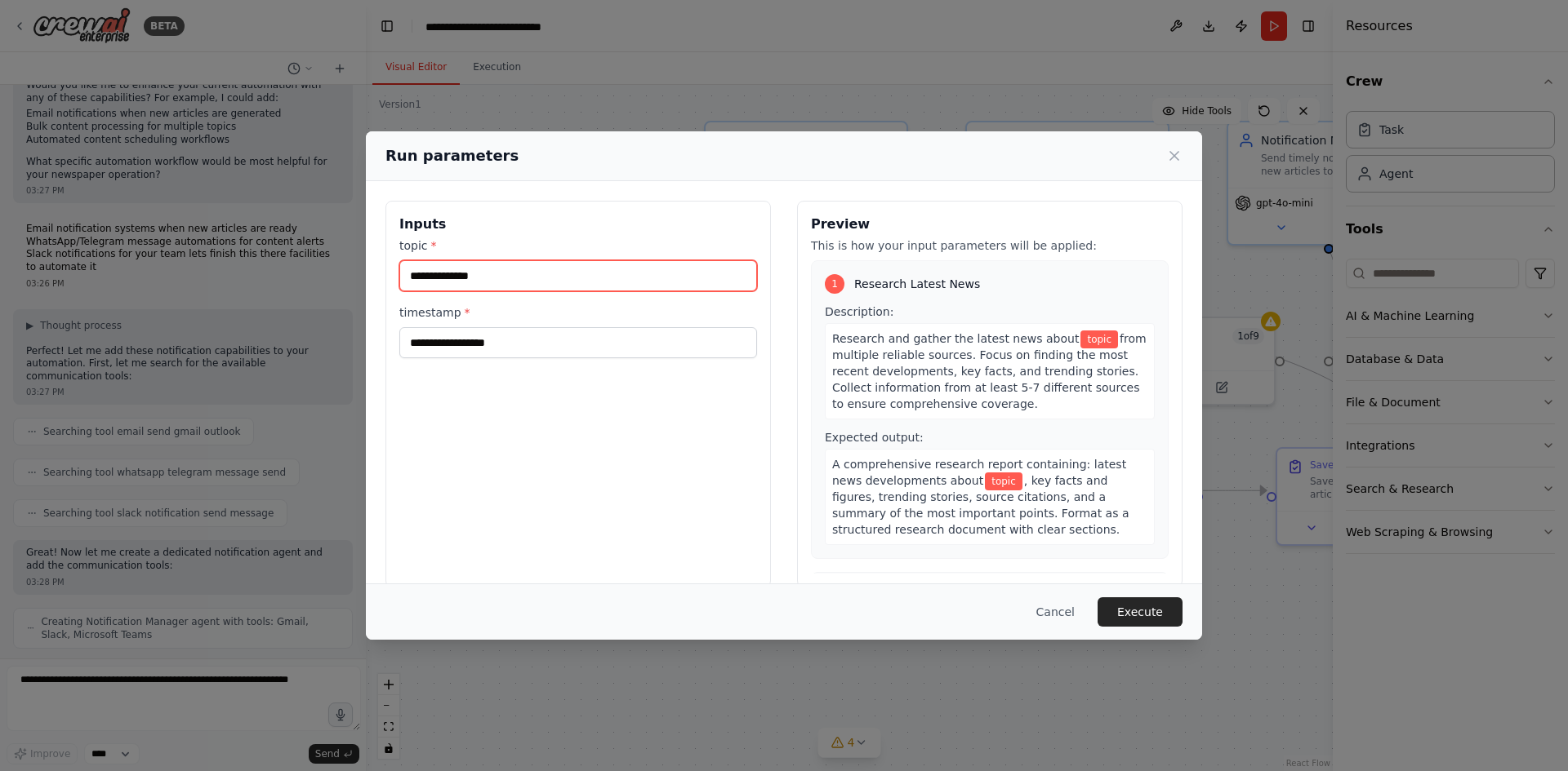
click at [516, 260] on input "topic *" at bounding box center [578, 276] width 358 height 31
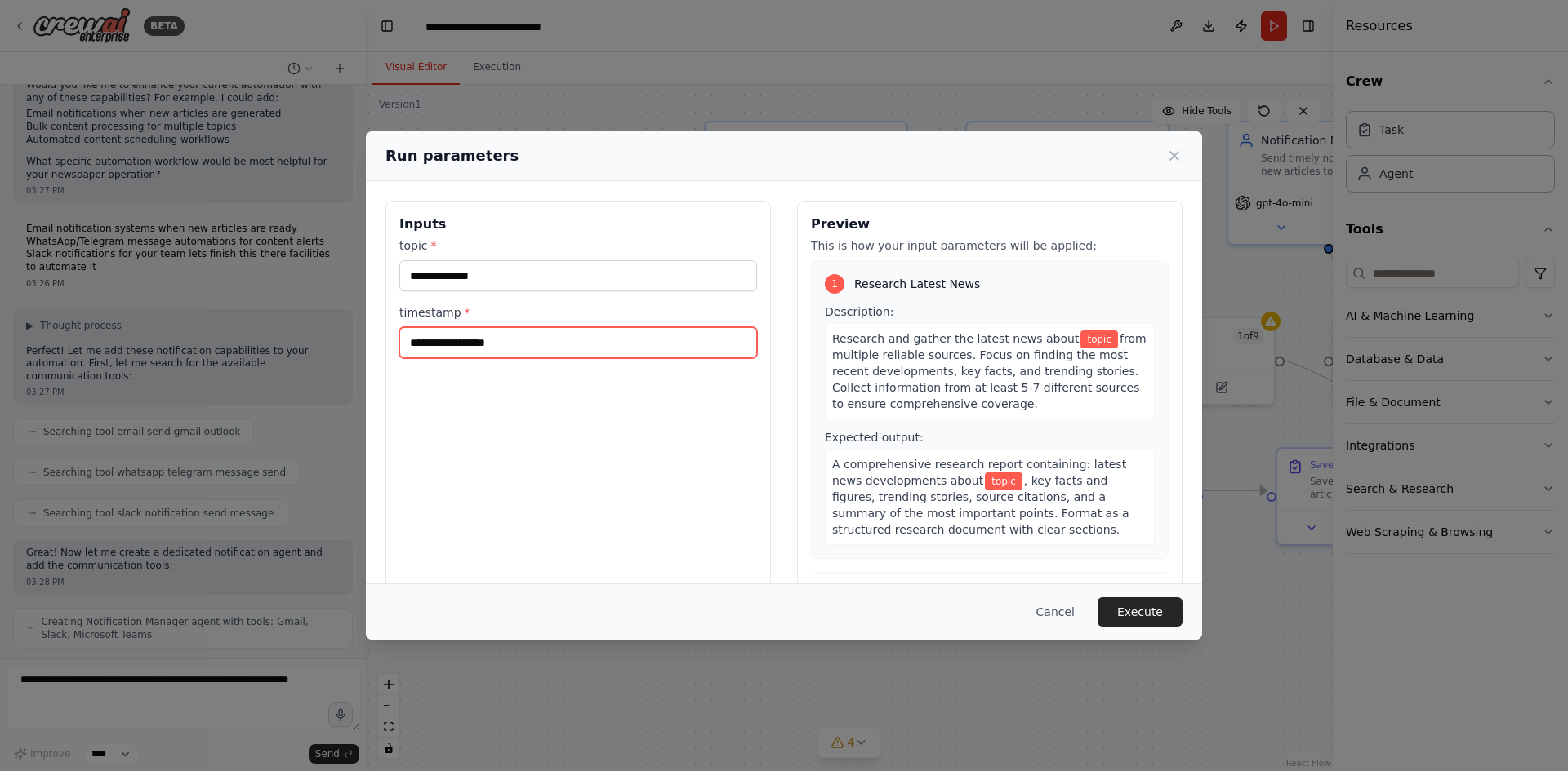
click at [517, 327] on input "timestamp *" at bounding box center [578, 343] width 358 height 31
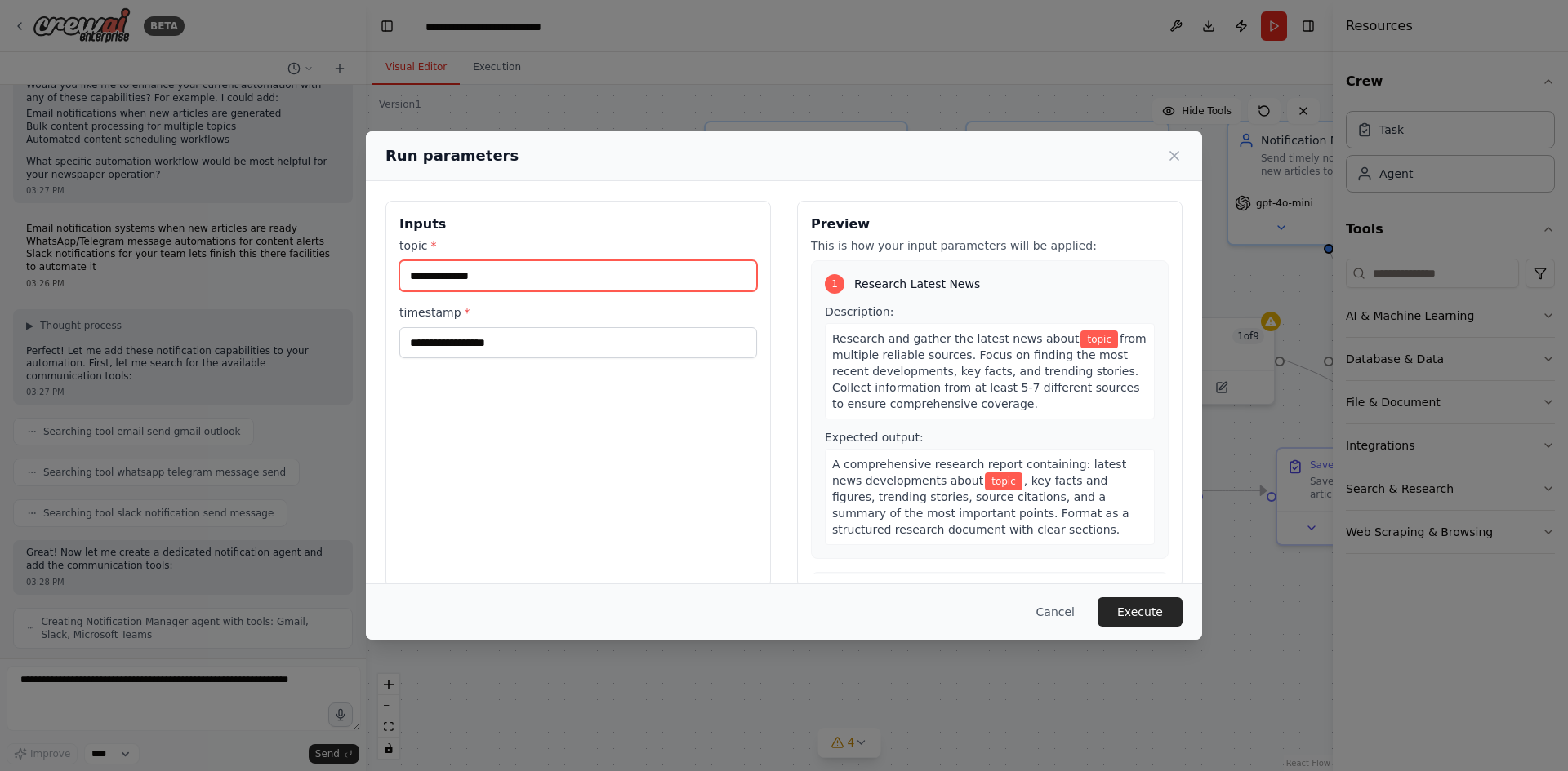
click at [516, 260] on input "topic *" at bounding box center [578, 276] width 358 height 31
type input "*"
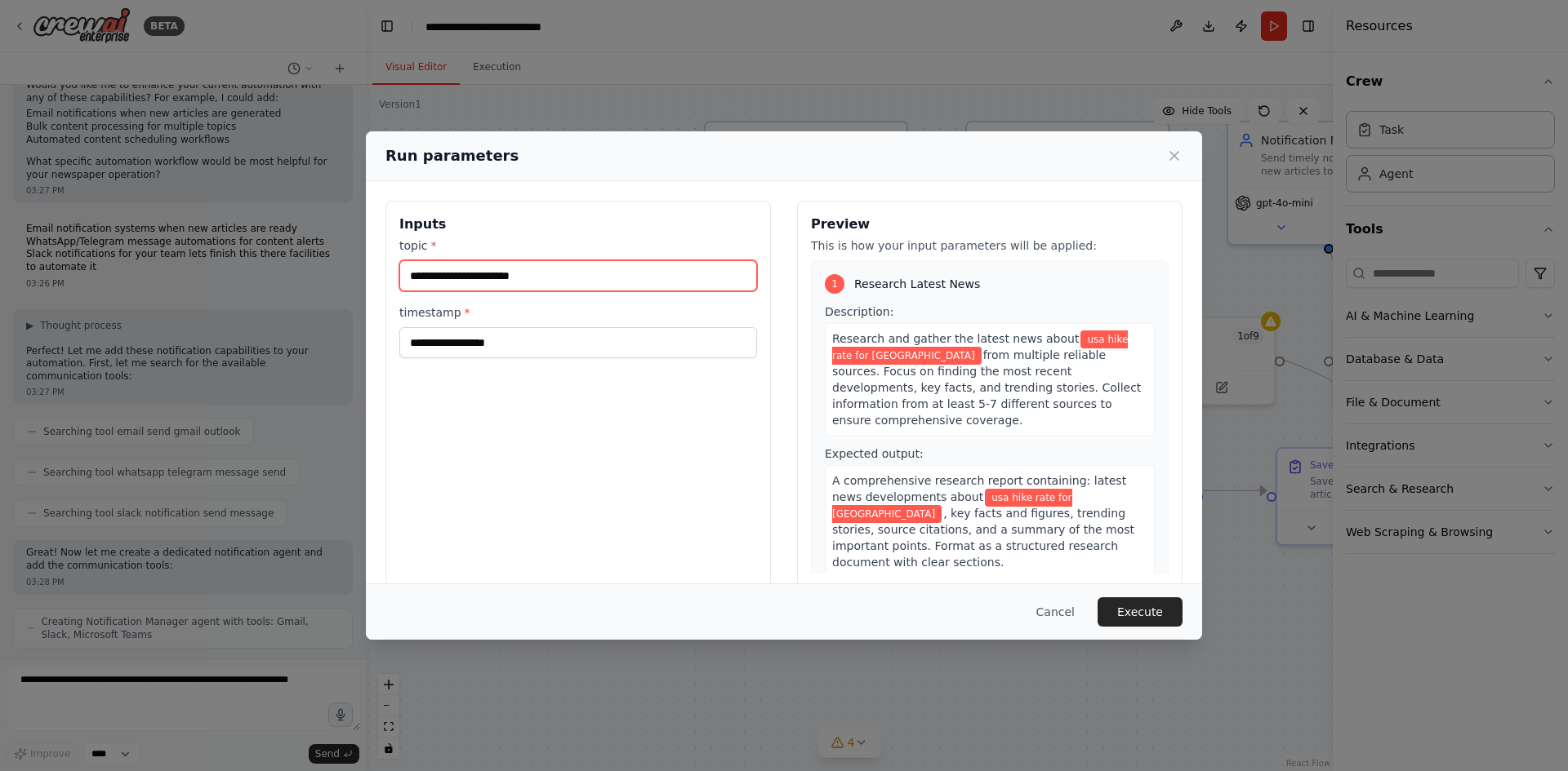
type input "**********"
click at [937, 511] on div "1 Research Latest News Description: Research and gather the latest news about u…" at bounding box center [989, 417] width 358 height 313
click at [1098, 617] on button "Execute" at bounding box center [1140, 612] width 85 height 29
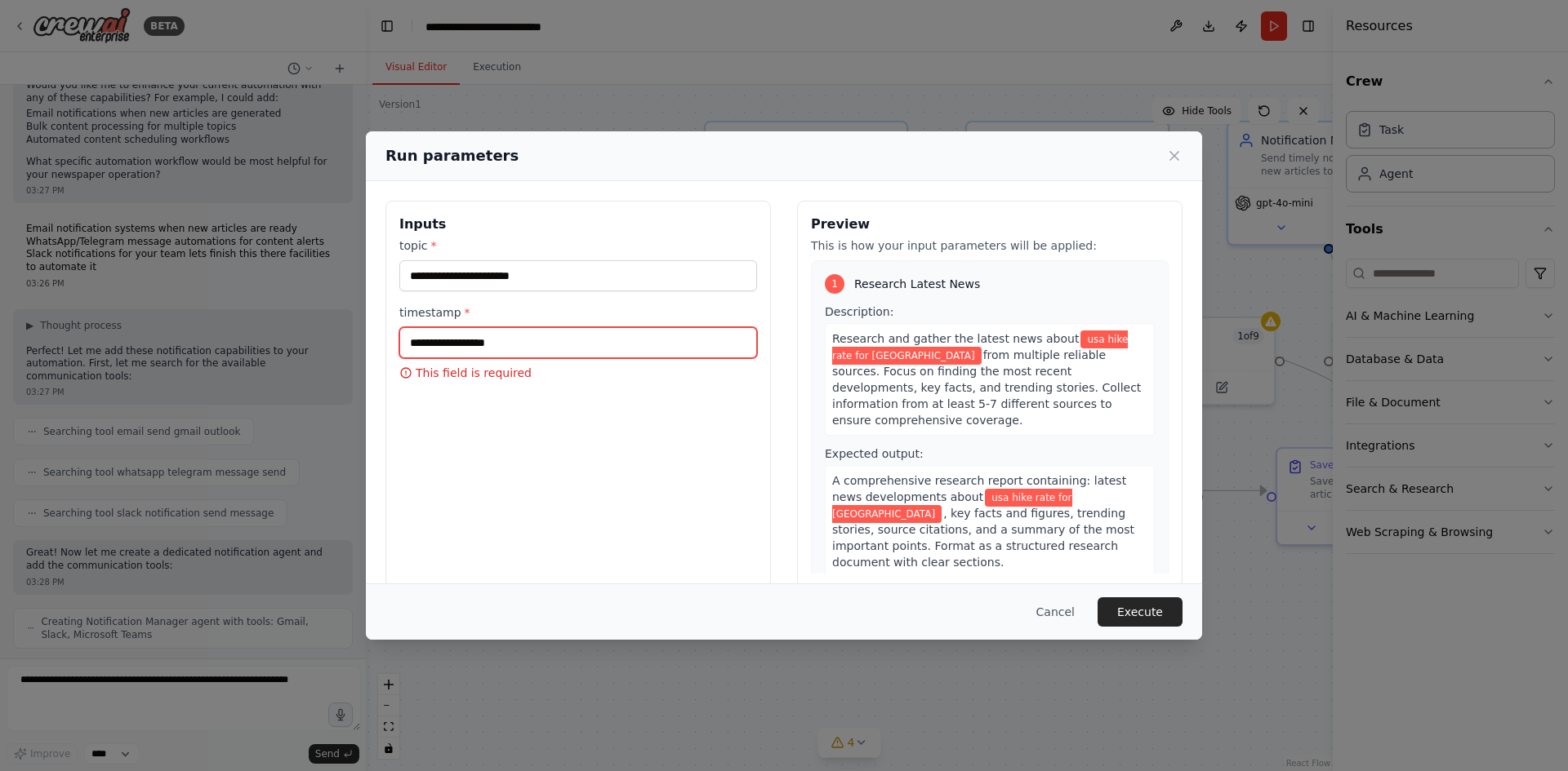
click at [534, 327] on input "timestamp *" at bounding box center [578, 343] width 358 height 31
click at [543, 327] on input "timestamp *" at bounding box center [578, 343] width 358 height 31
type input "**"
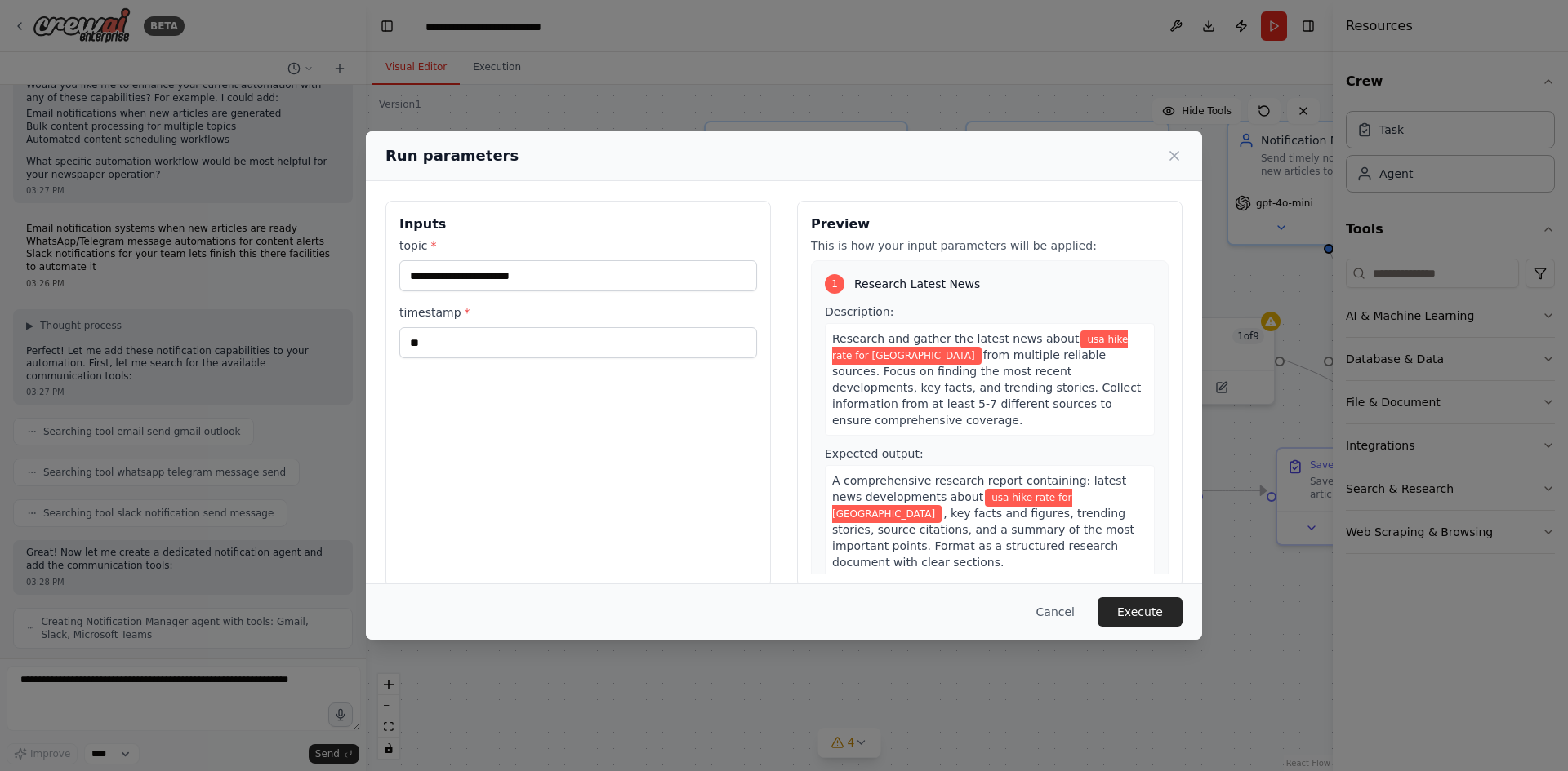
click at [662, 411] on div "**********" at bounding box center [578, 394] width 385 height 387
click at [1098, 614] on button "Execute" at bounding box center [1140, 612] width 85 height 29
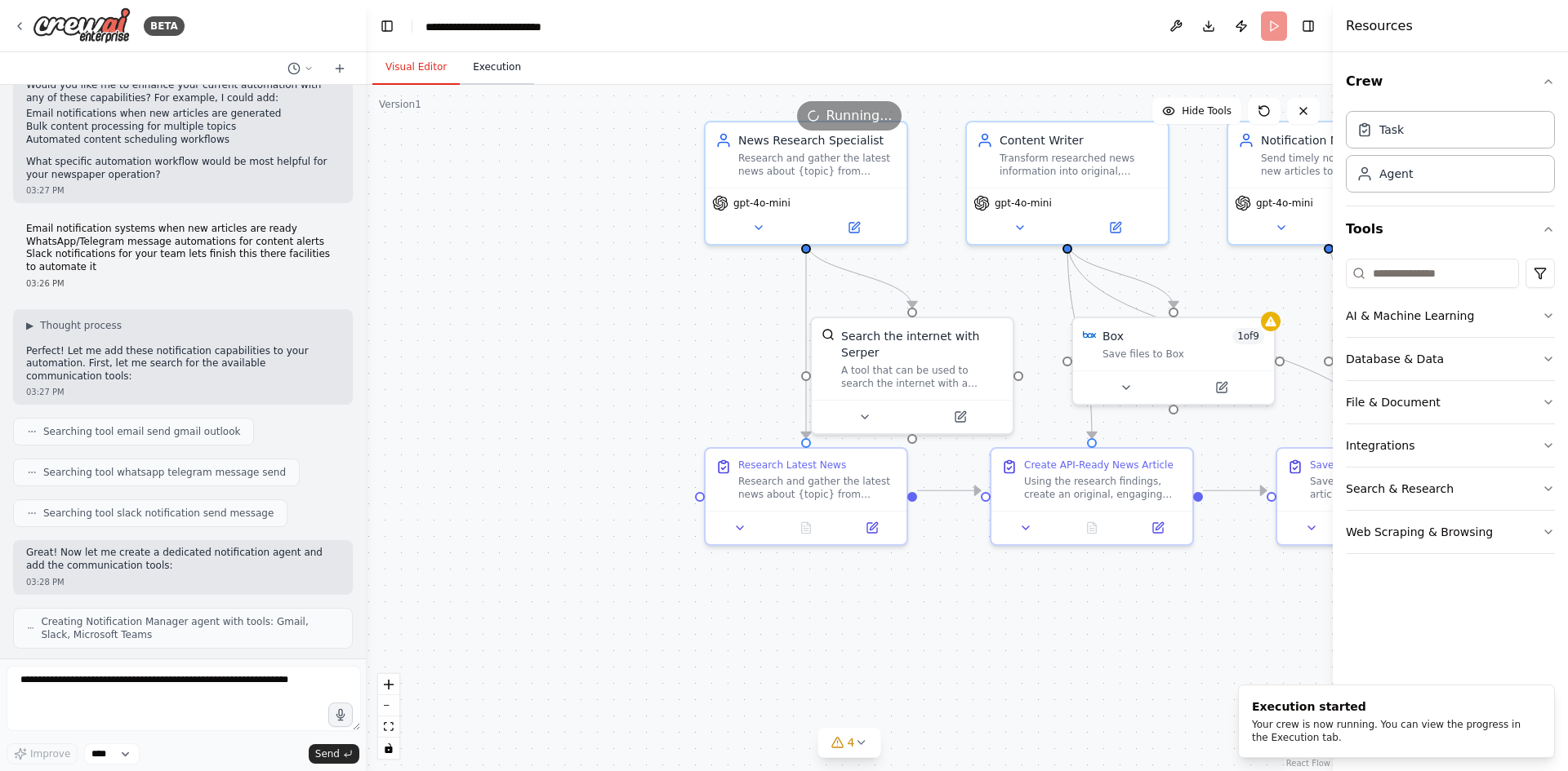
click at [468, 59] on button "Execution" at bounding box center [497, 68] width 75 height 34
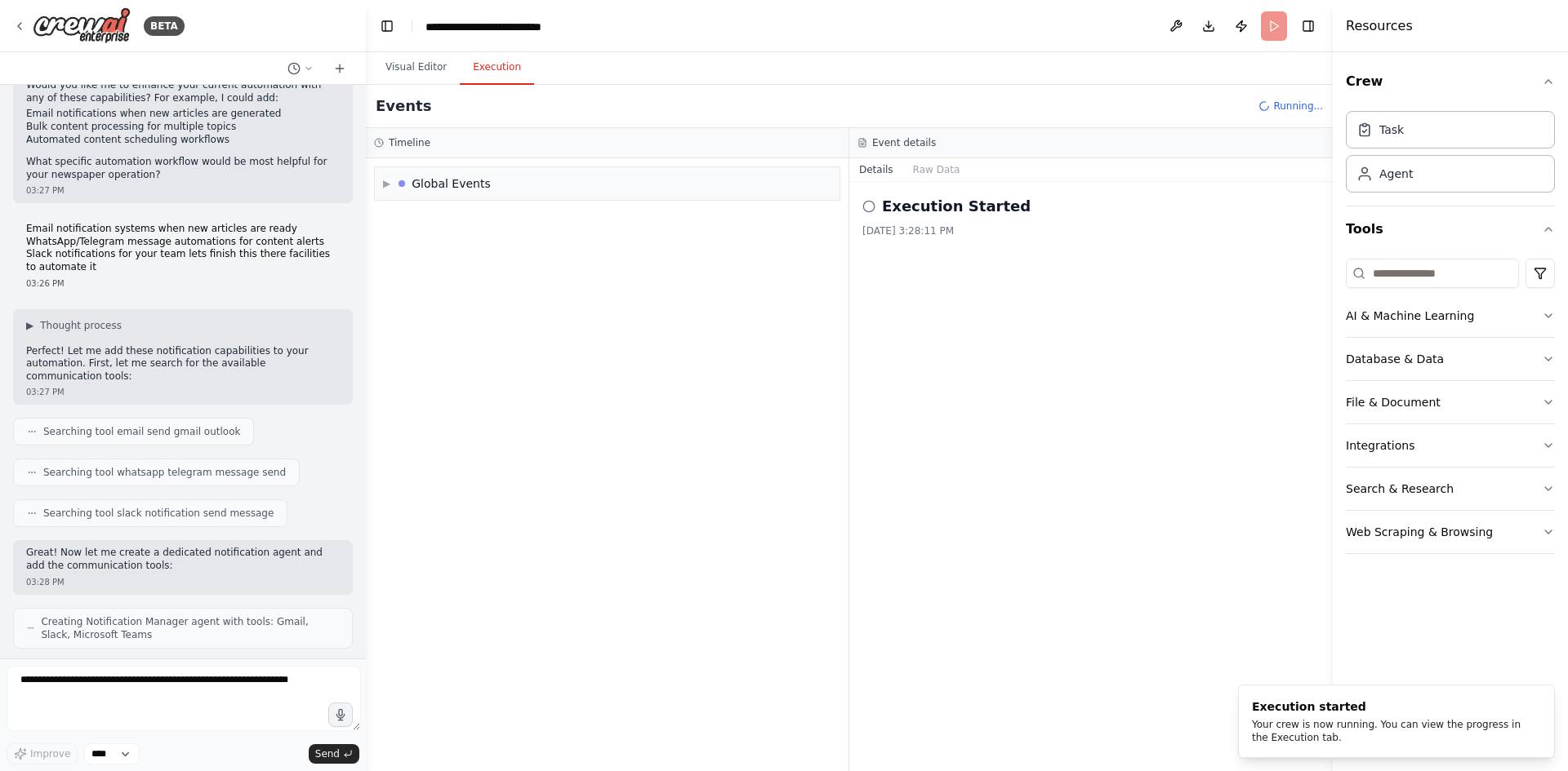
click at [945, 195] on h2 "Execution Started" at bounding box center [955, 207] width 148 height 23
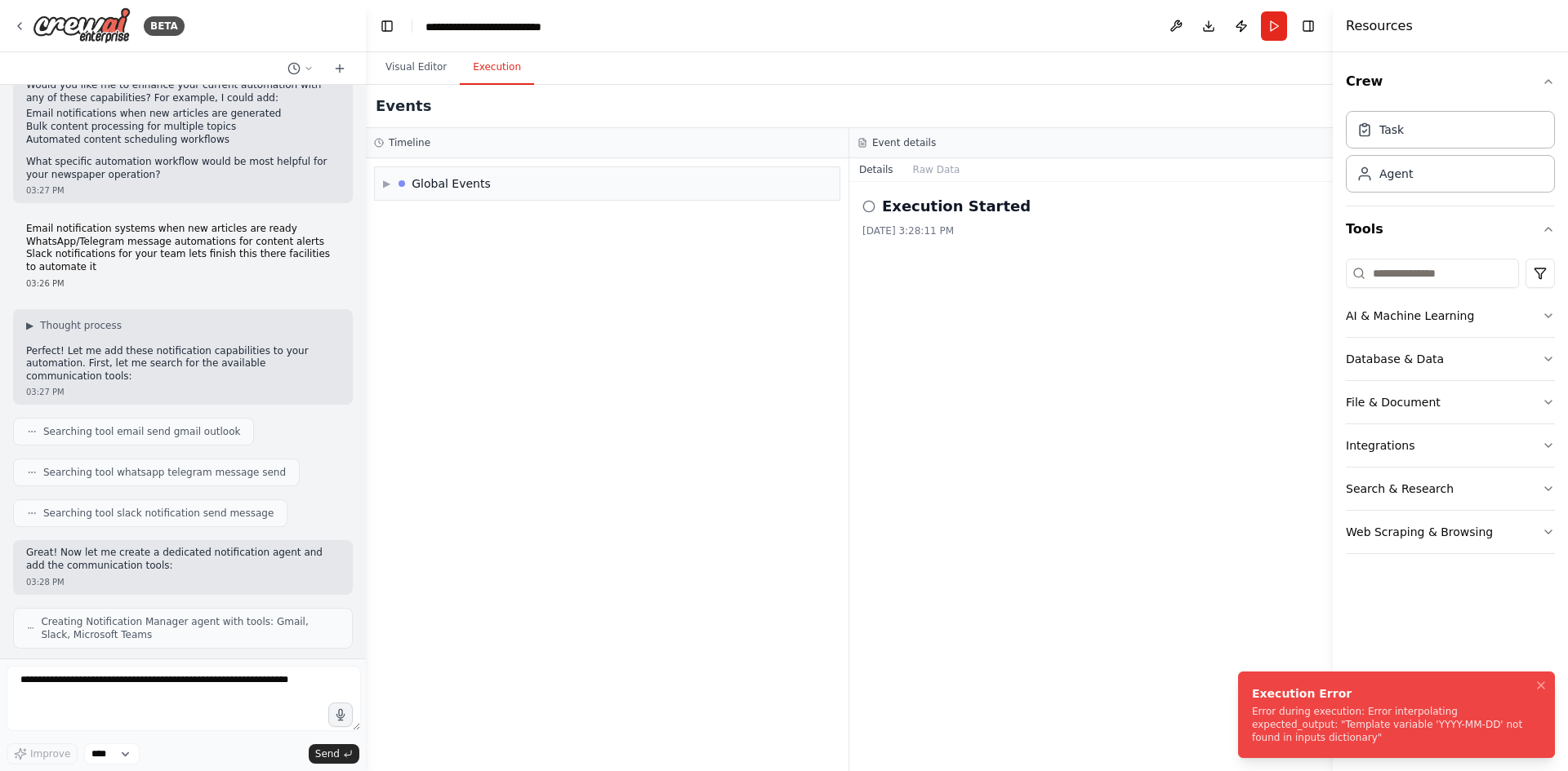
click at [1361, 745] on div "Error during execution: Error interpolating expected_output: "Template variable…" at bounding box center [1392, 725] width 282 height 40
click at [463, 173] on div "▶ Global Events" at bounding box center [607, 183] width 464 height 33
click at [427, 53] on button "Visual Editor" at bounding box center [415, 68] width 88 height 34
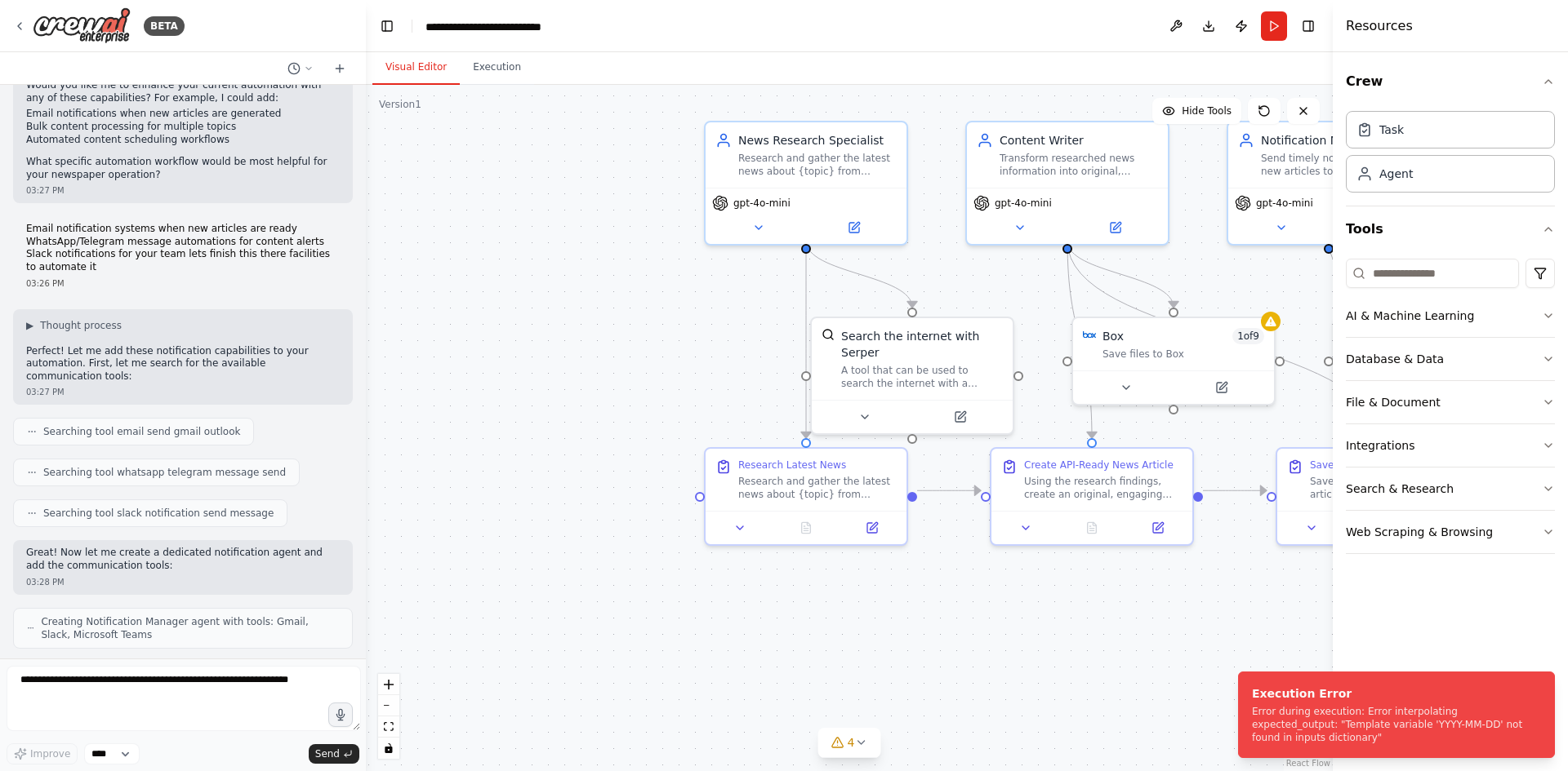
click at [1186, 720] on div ".deletable-edge-delete-btn { width: 20px; height: 20px; border: 0px solid #ffff…" at bounding box center [850, 427] width 967 height 686
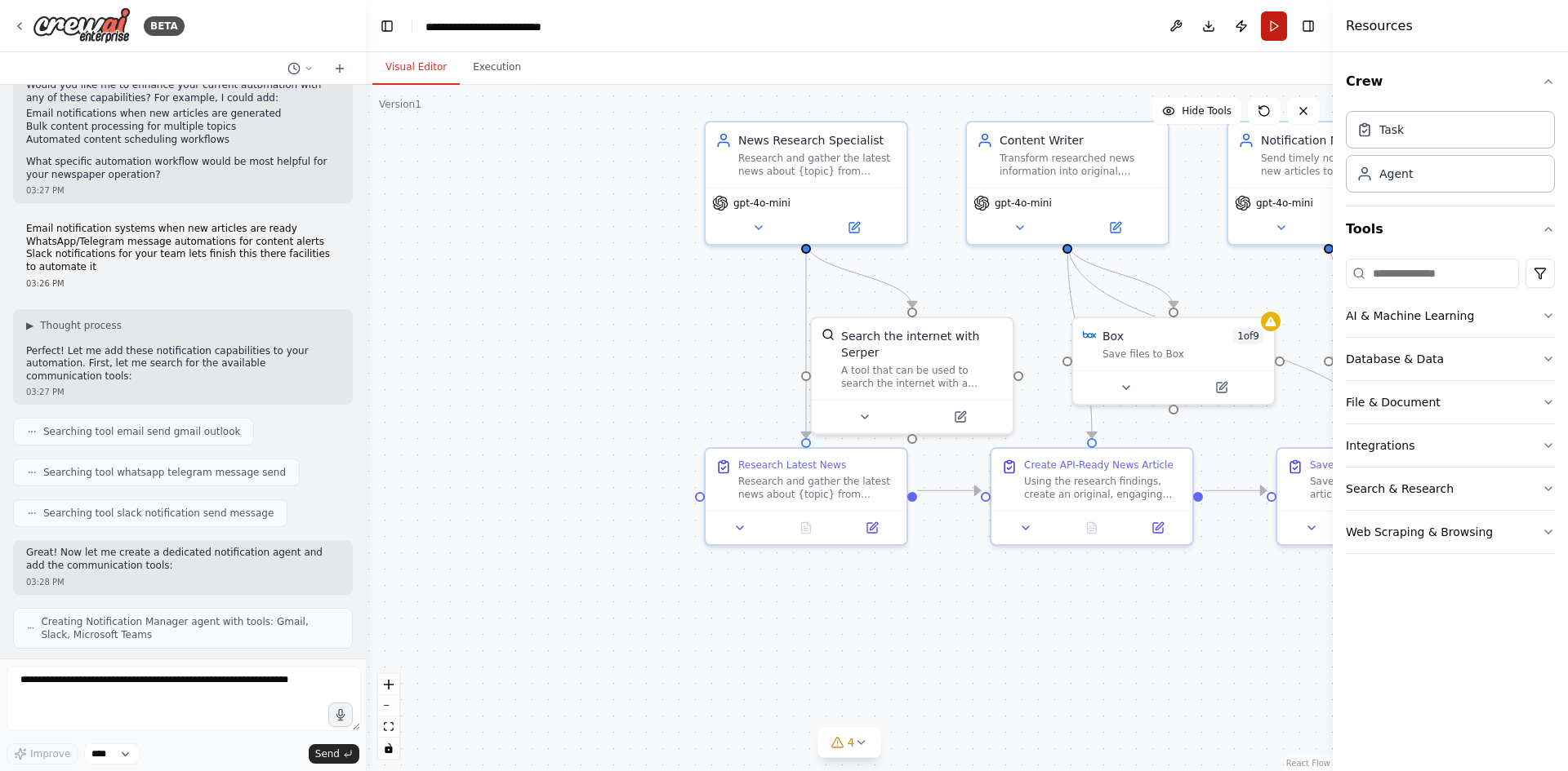
click at [1273, 29] on button "Run" at bounding box center [1274, 25] width 26 height 29
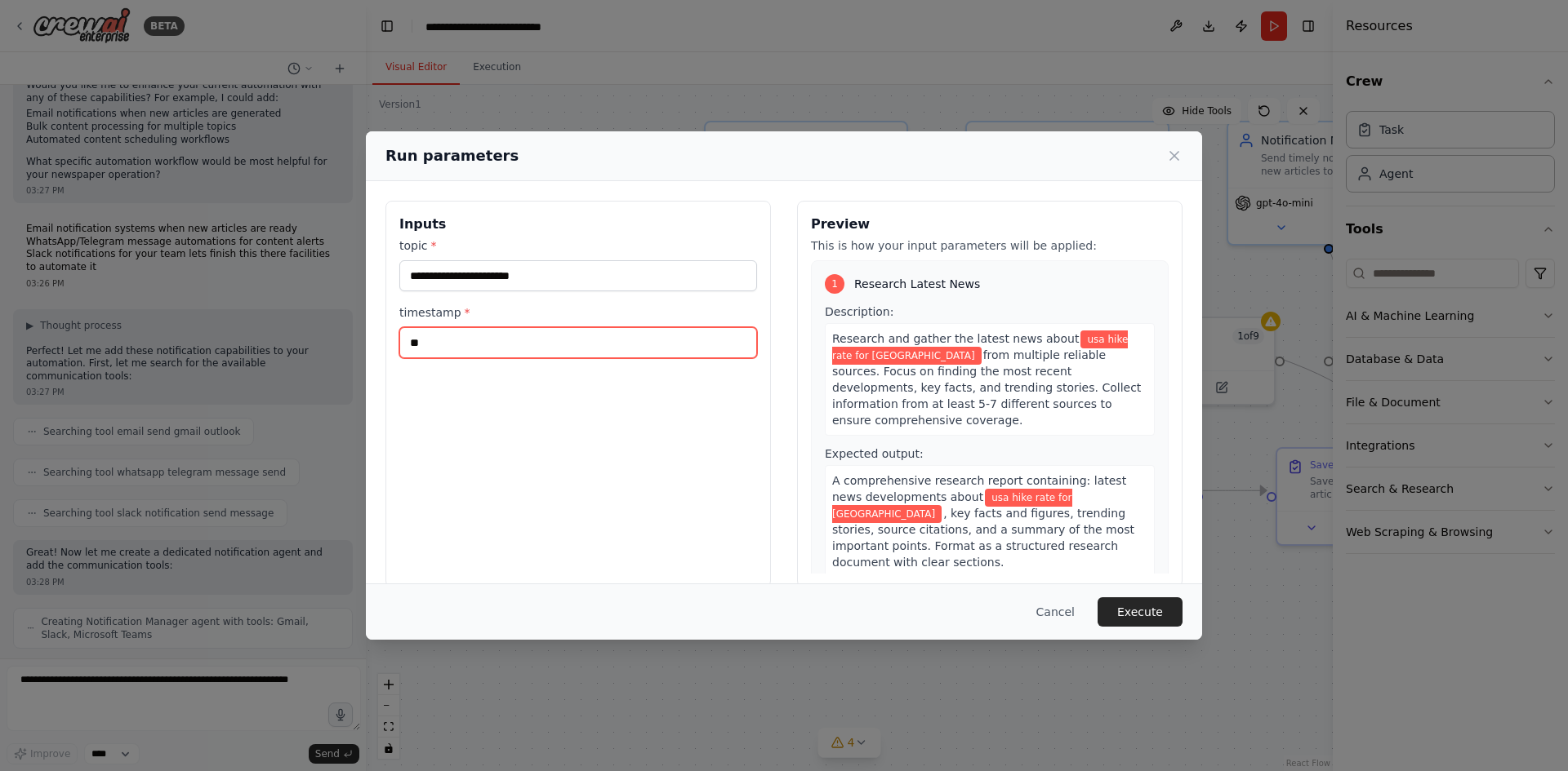
click at [495, 327] on input "**" at bounding box center [578, 343] width 358 height 31
type input "**********"
click at [578, 413] on div "**********" at bounding box center [578, 394] width 385 height 387
click at [560, 327] on input "**********" at bounding box center [578, 343] width 358 height 31
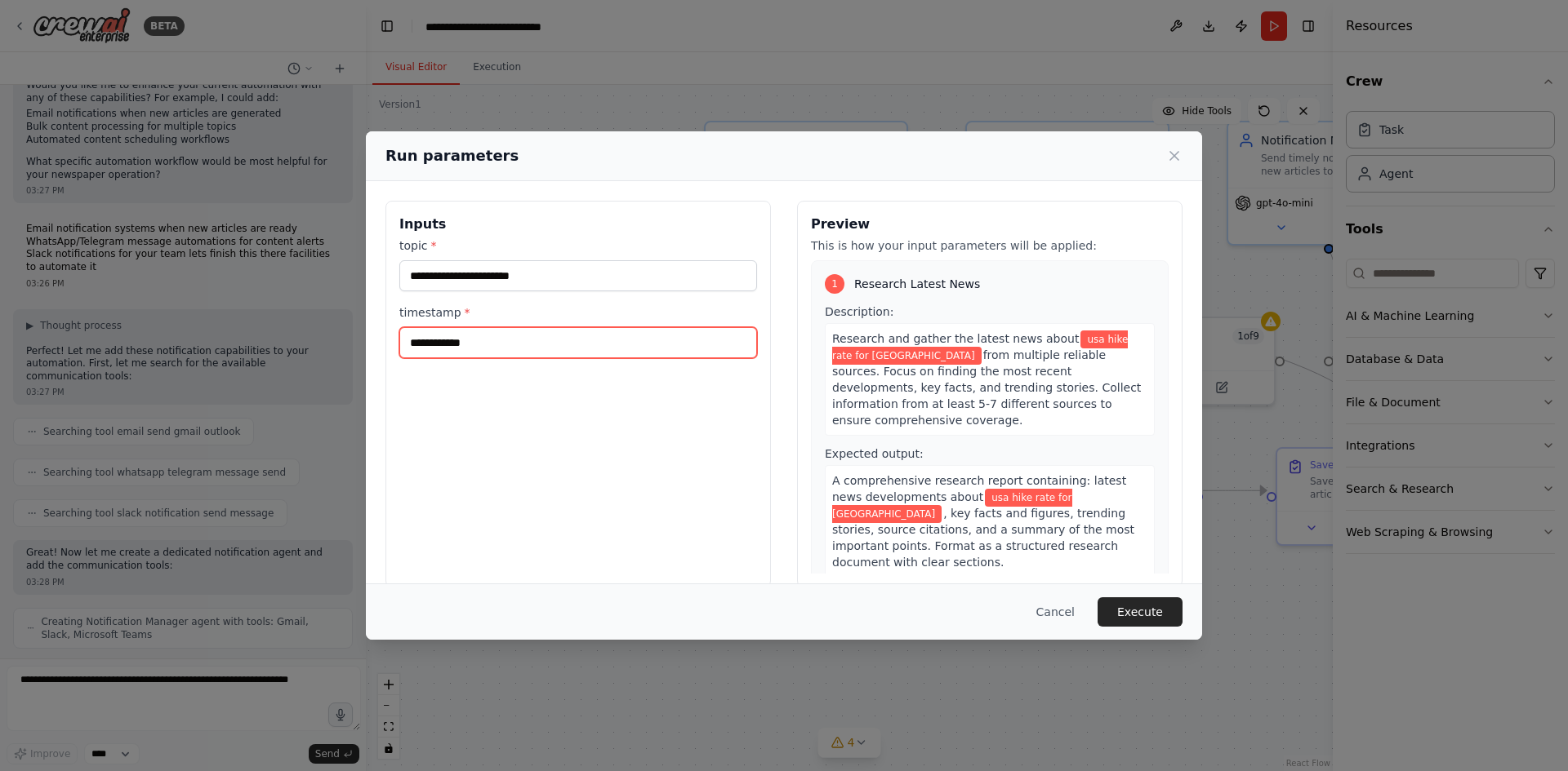
click at [560, 327] on input "**********" at bounding box center [578, 343] width 358 height 31
click at [596, 394] on div "**********" at bounding box center [578, 394] width 385 height 387
click at [1123, 619] on button "Execute" at bounding box center [1140, 612] width 85 height 29
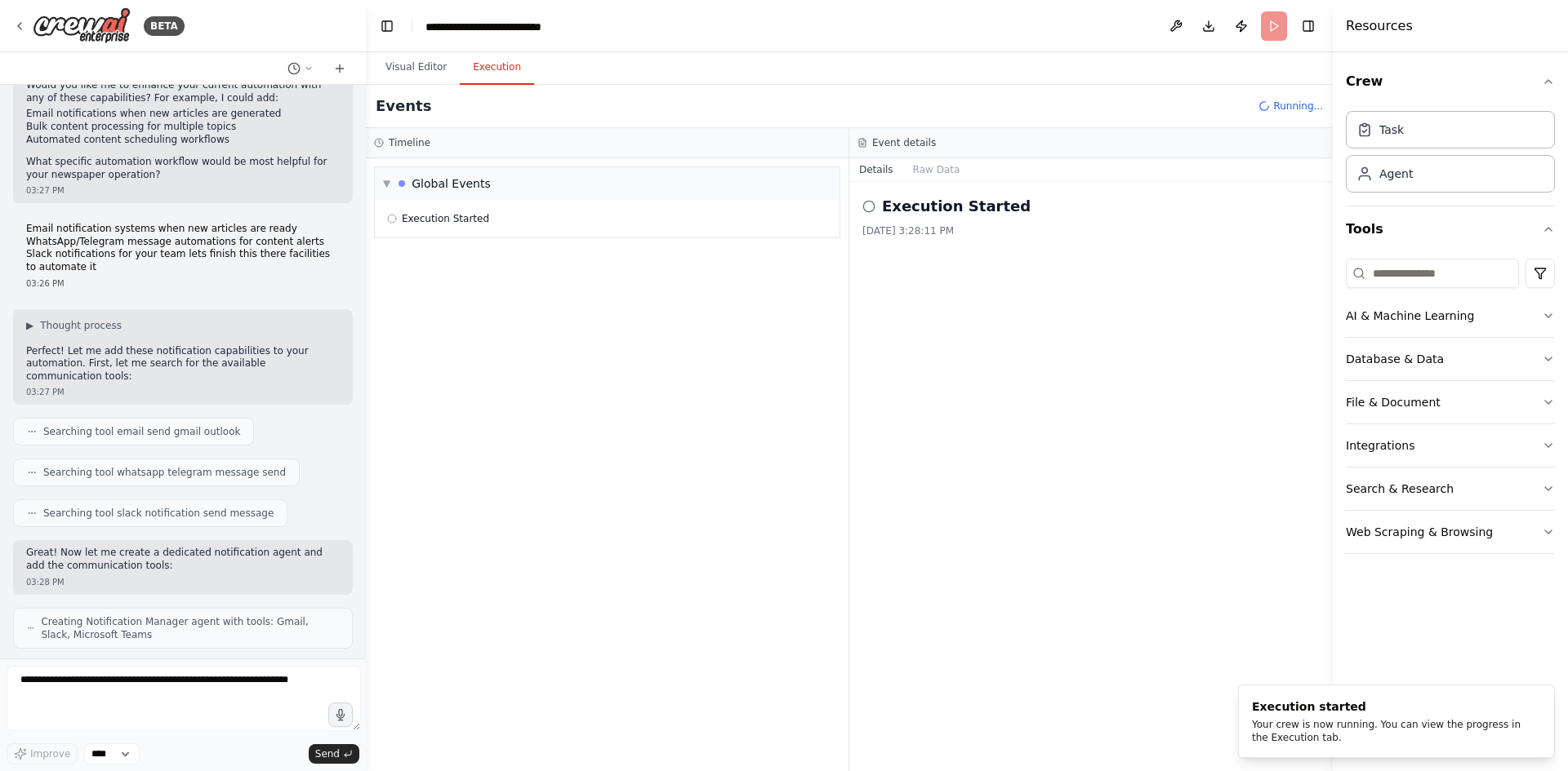
click at [481, 53] on button "Execution" at bounding box center [497, 68] width 75 height 34
click at [889, 225] on div "8/26/2025, 3:28:11 PM" at bounding box center [1090, 231] width 457 height 13
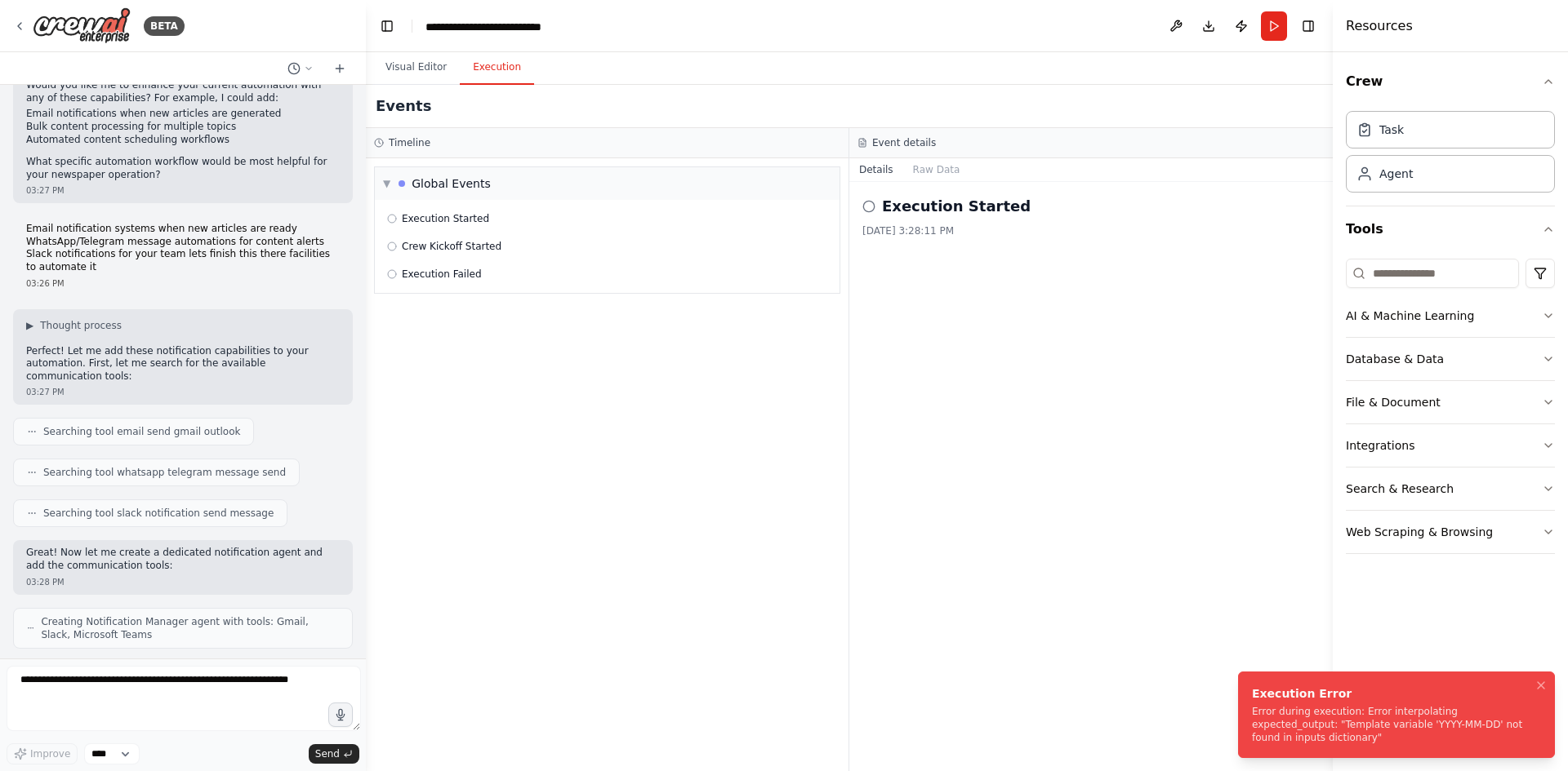
click at [1317, 743] on div "Error during execution: Error interpolating expected_output: "Template variable…" at bounding box center [1392, 725] width 282 height 40
click at [1315, 741] on div "Error during execution: Error interpolating expected_output: "Template variable…" at bounding box center [1392, 725] width 282 height 40
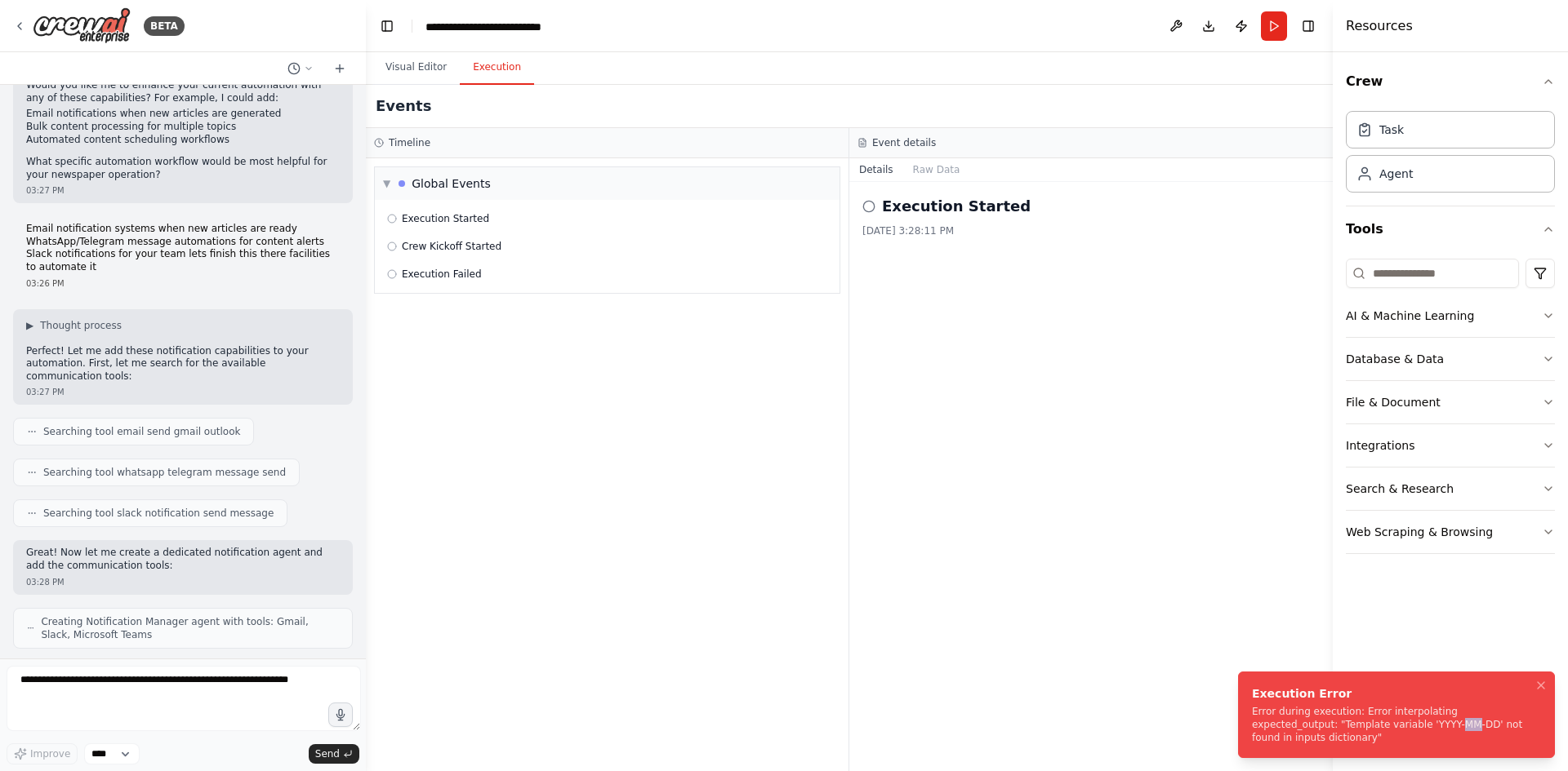
click at [1315, 741] on div "Error during execution: Error interpolating expected_output: "Template variable…" at bounding box center [1392, 725] width 282 height 40
click at [184, 699] on textarea at bounding box center [183, 698] width 354 height 65
paste textarea "**********"
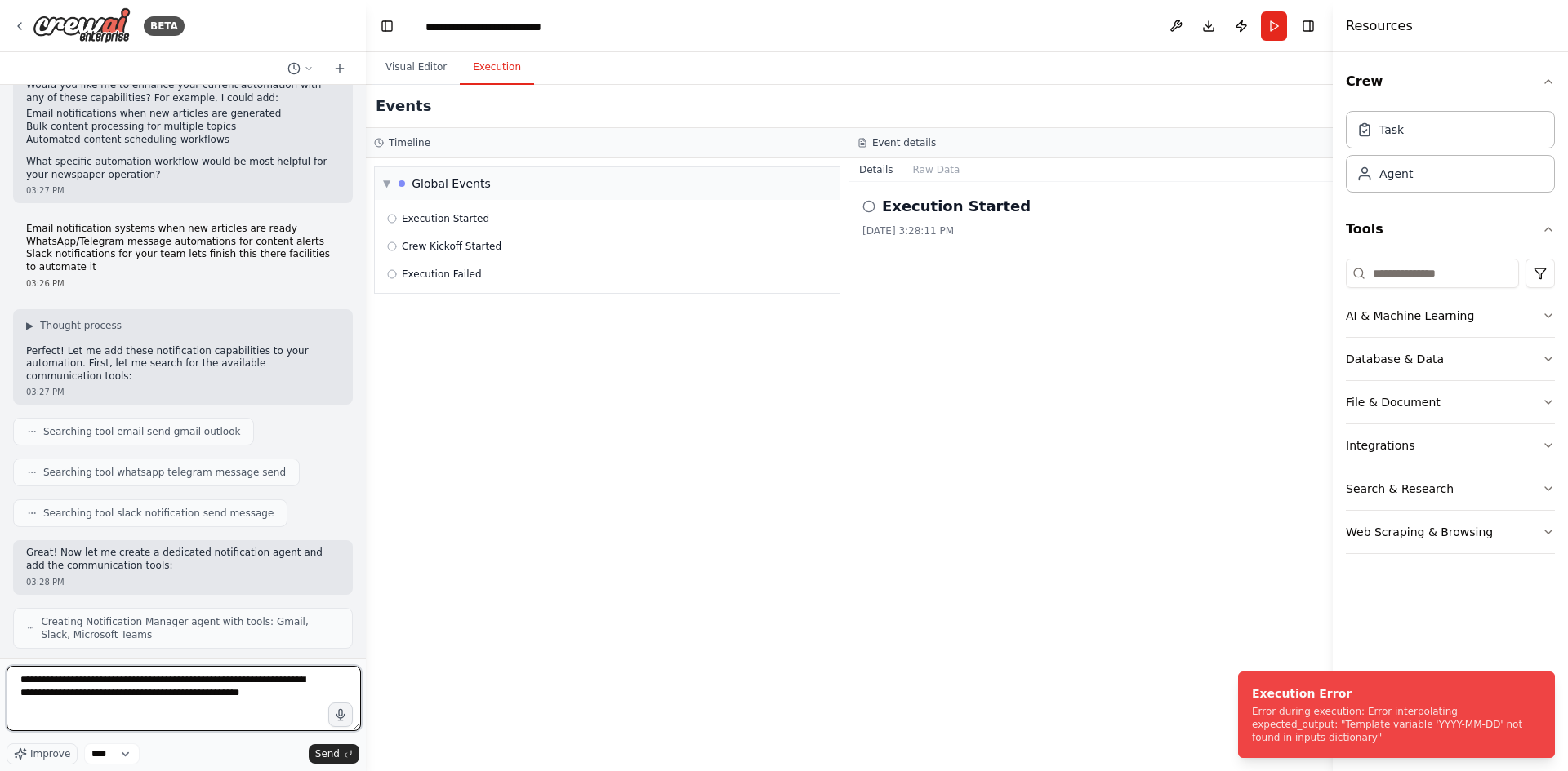
type textarea "**********"
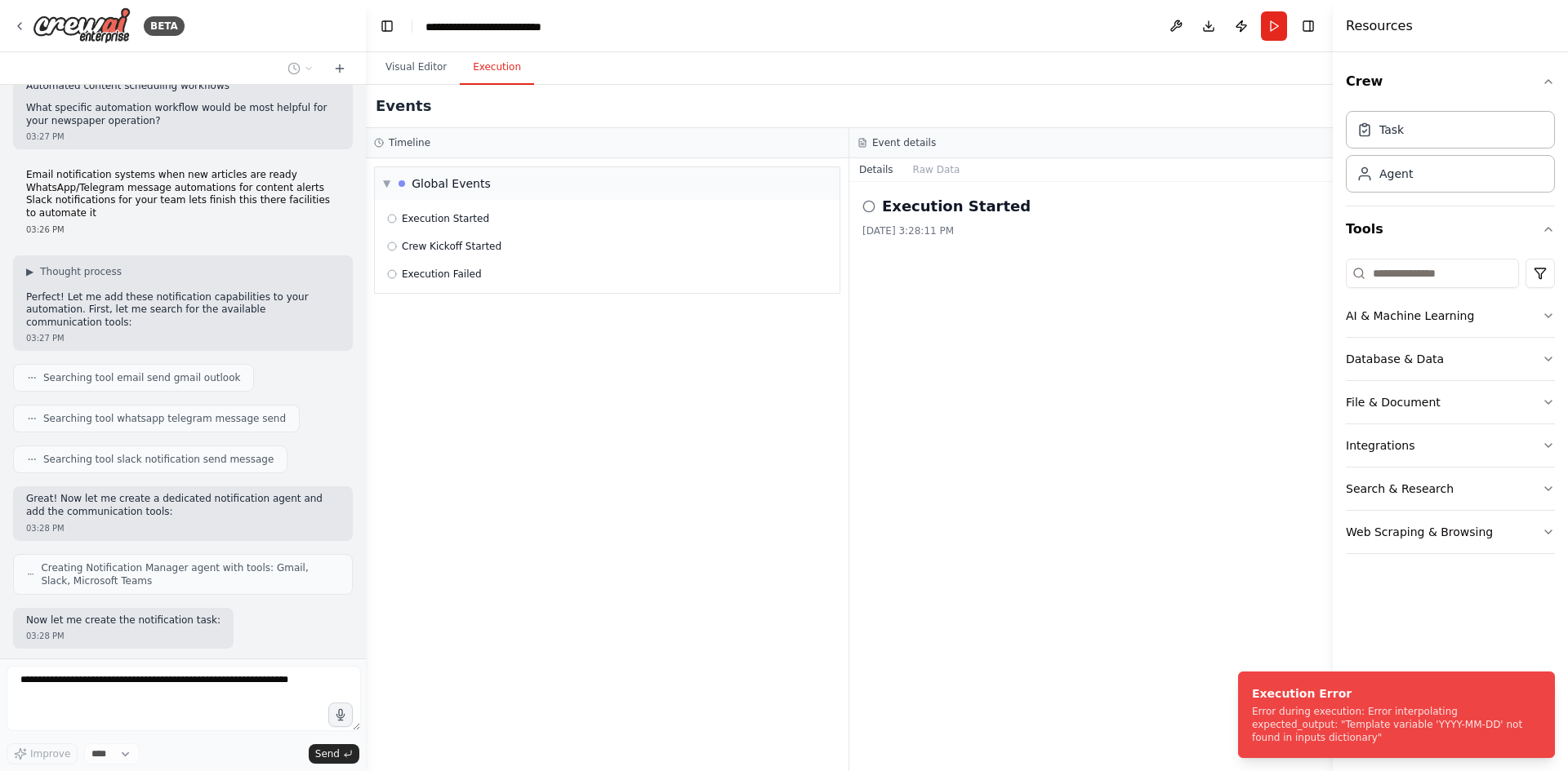
scroll to position [4424, 0]
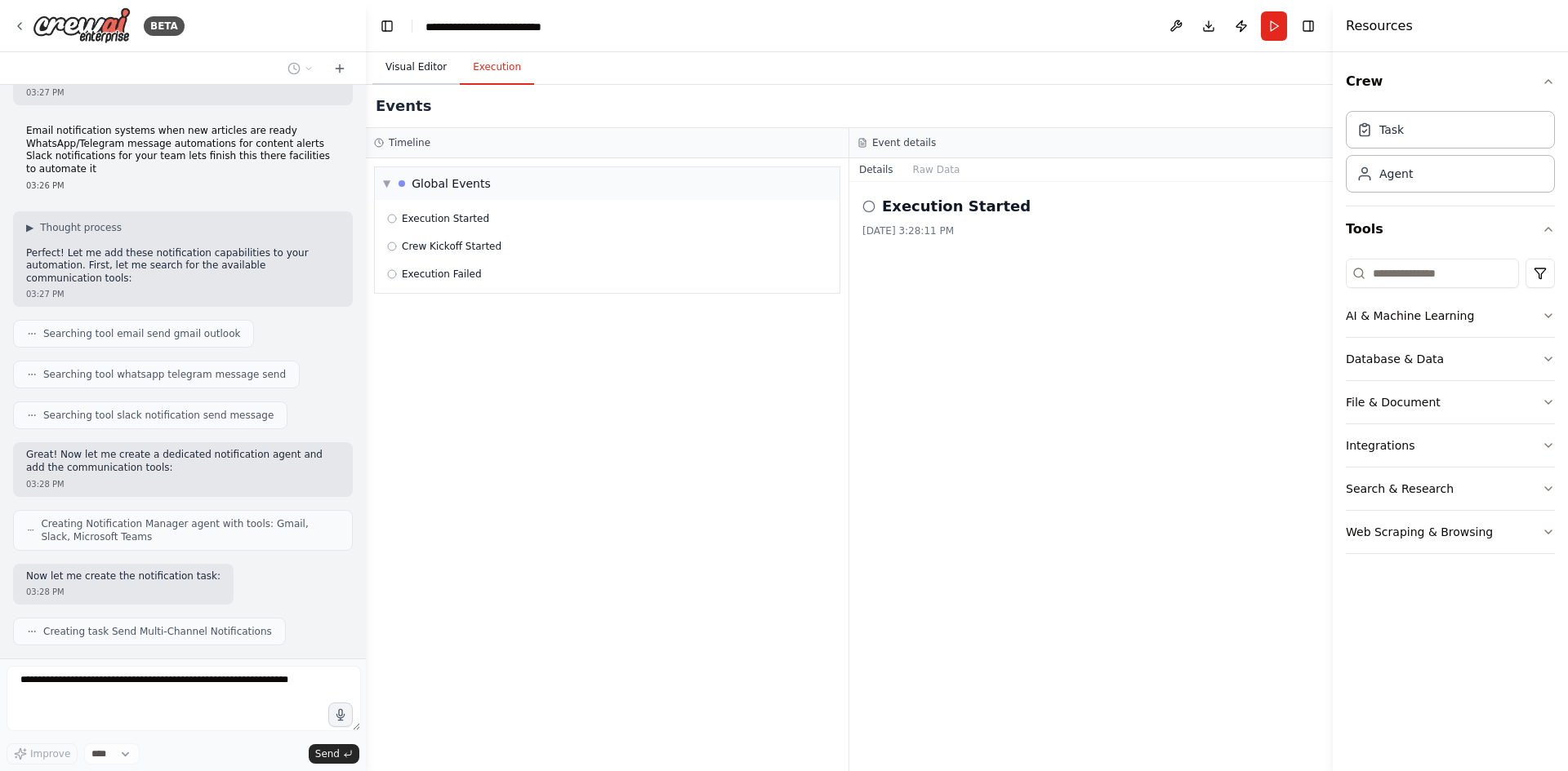
click at [420, 58] on button "Visual Editor" at bounding box center [415, 68] width 88 height 34
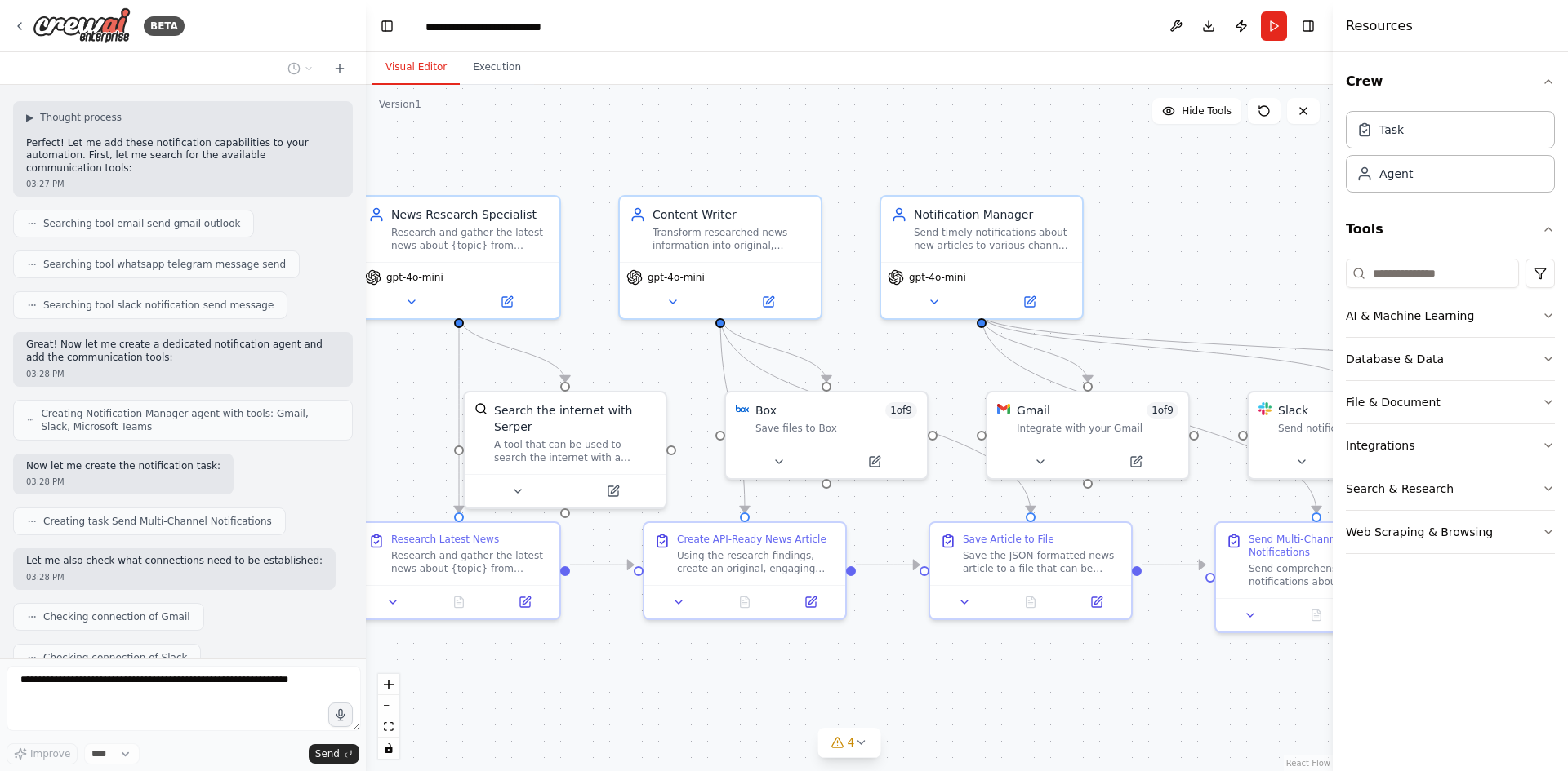
scroll to position [4546, 0]
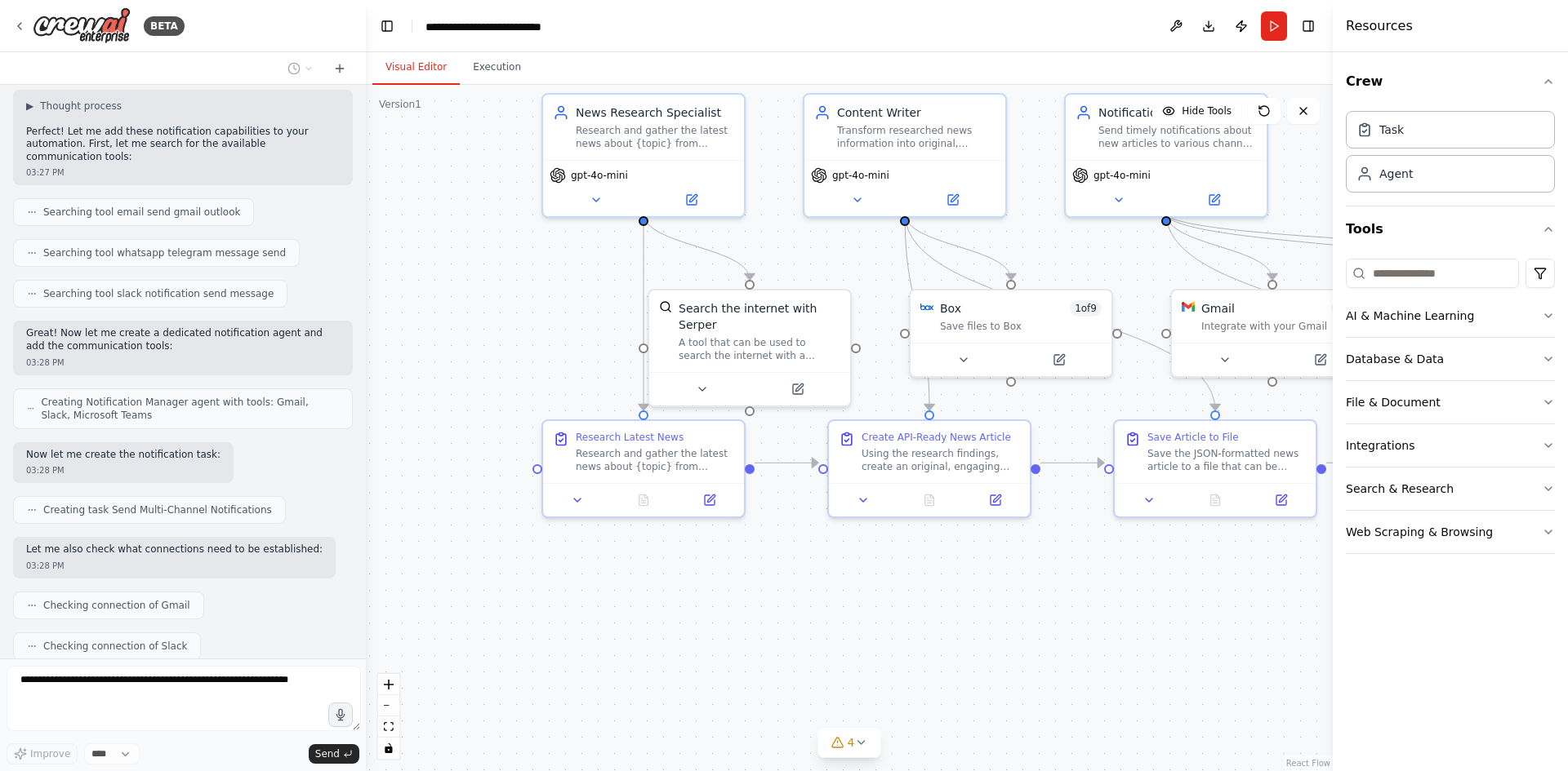
drag, startPoint x: 1035, startPoint y: 280, endPoint x: 877, endPoint y: 251, distance: 160.6
click at [877, 251] on div ".deletable-edge-delete-btn { width: 20px; height: 20px; border: 0px solid #ffff…" at bounding box center [850, 427] width 967 height 686
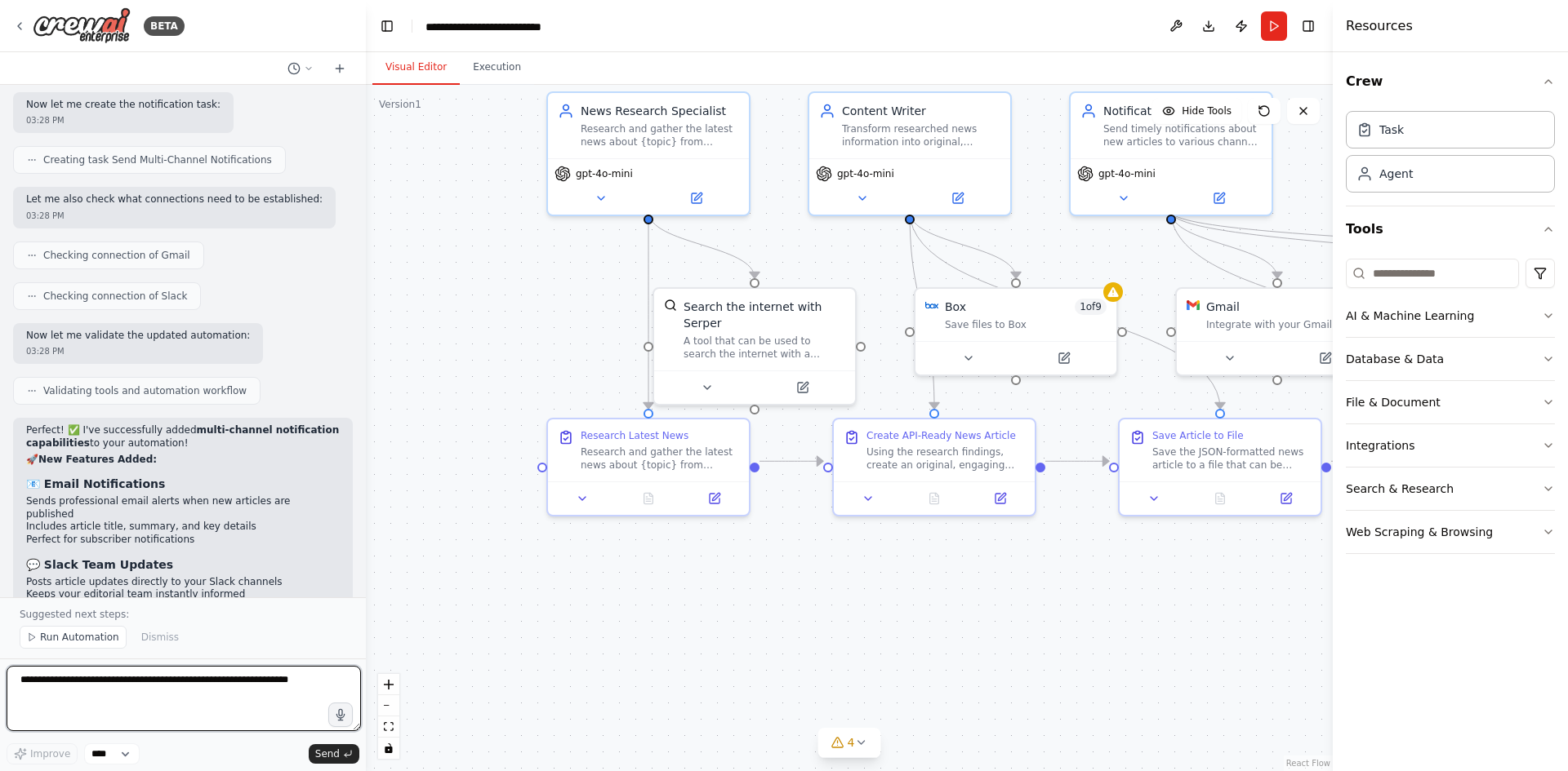
scroll to position [4907, 0]
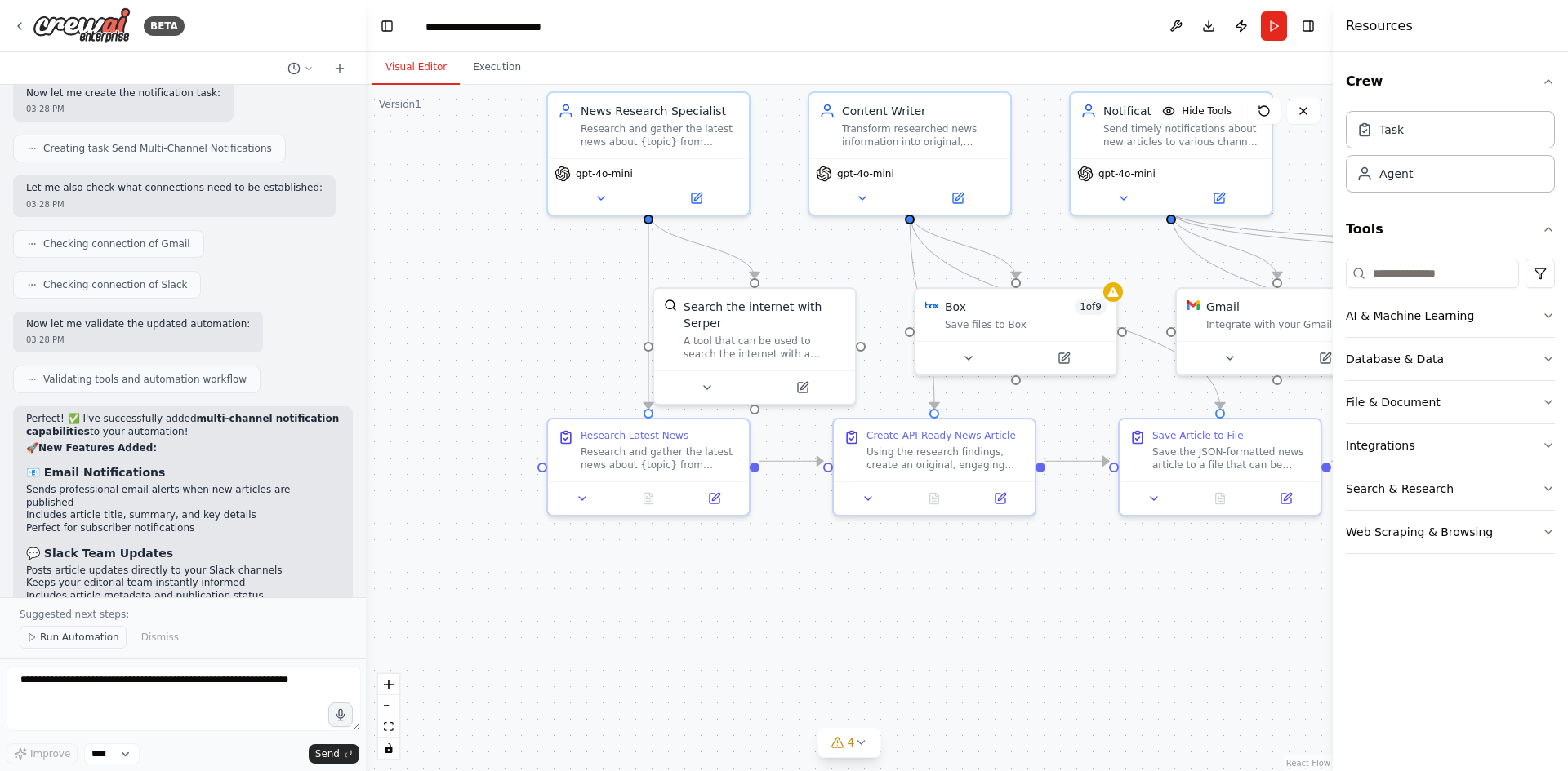
click at [46, 644] on span "Run Automation" at bounding box center [79, 638] width 79 height 13
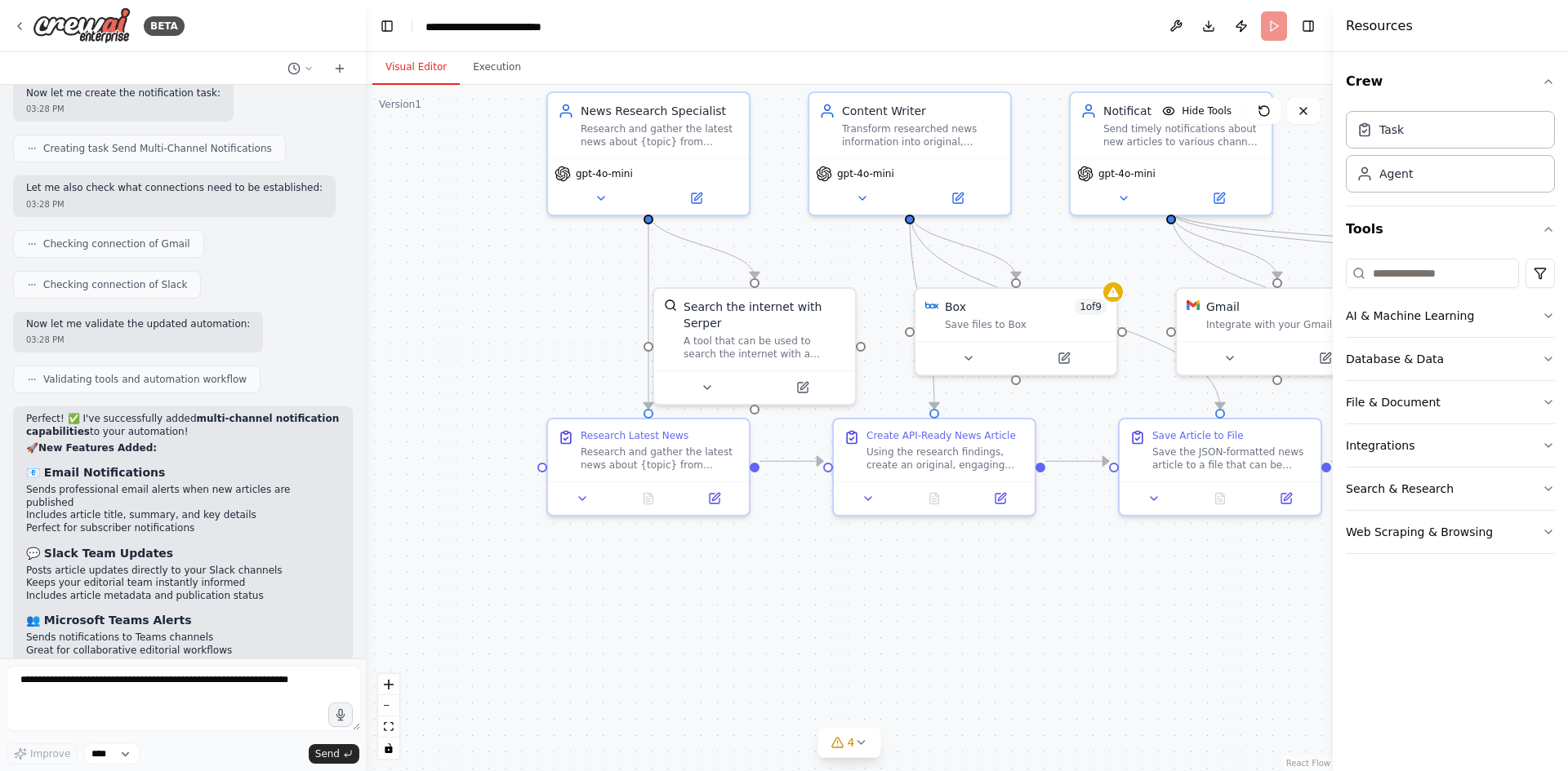
scroll to position [4853, 0]
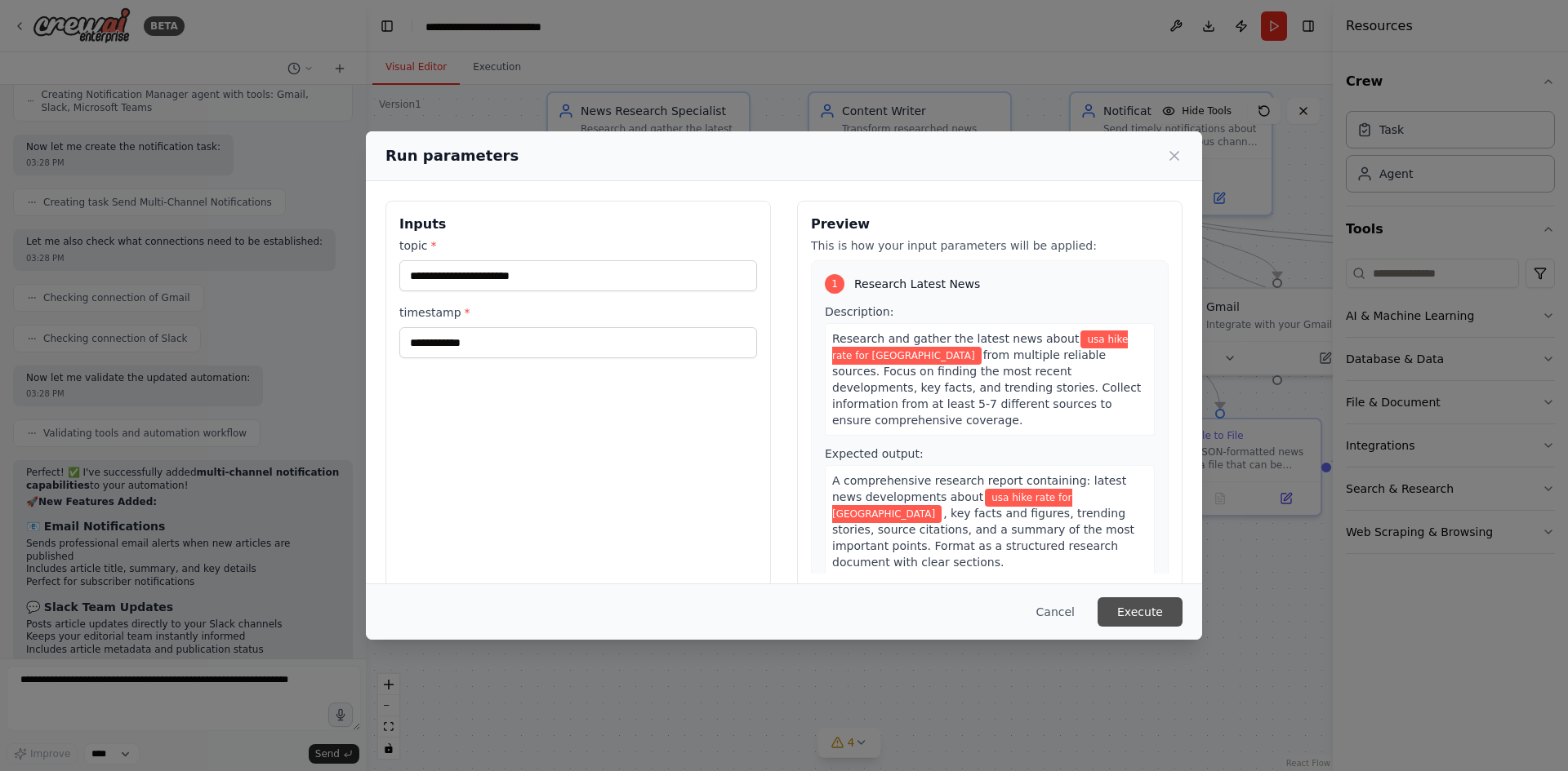
click at [1102, 611] on button "Execute" at bounding box center [1140, 612] width 85 height 29
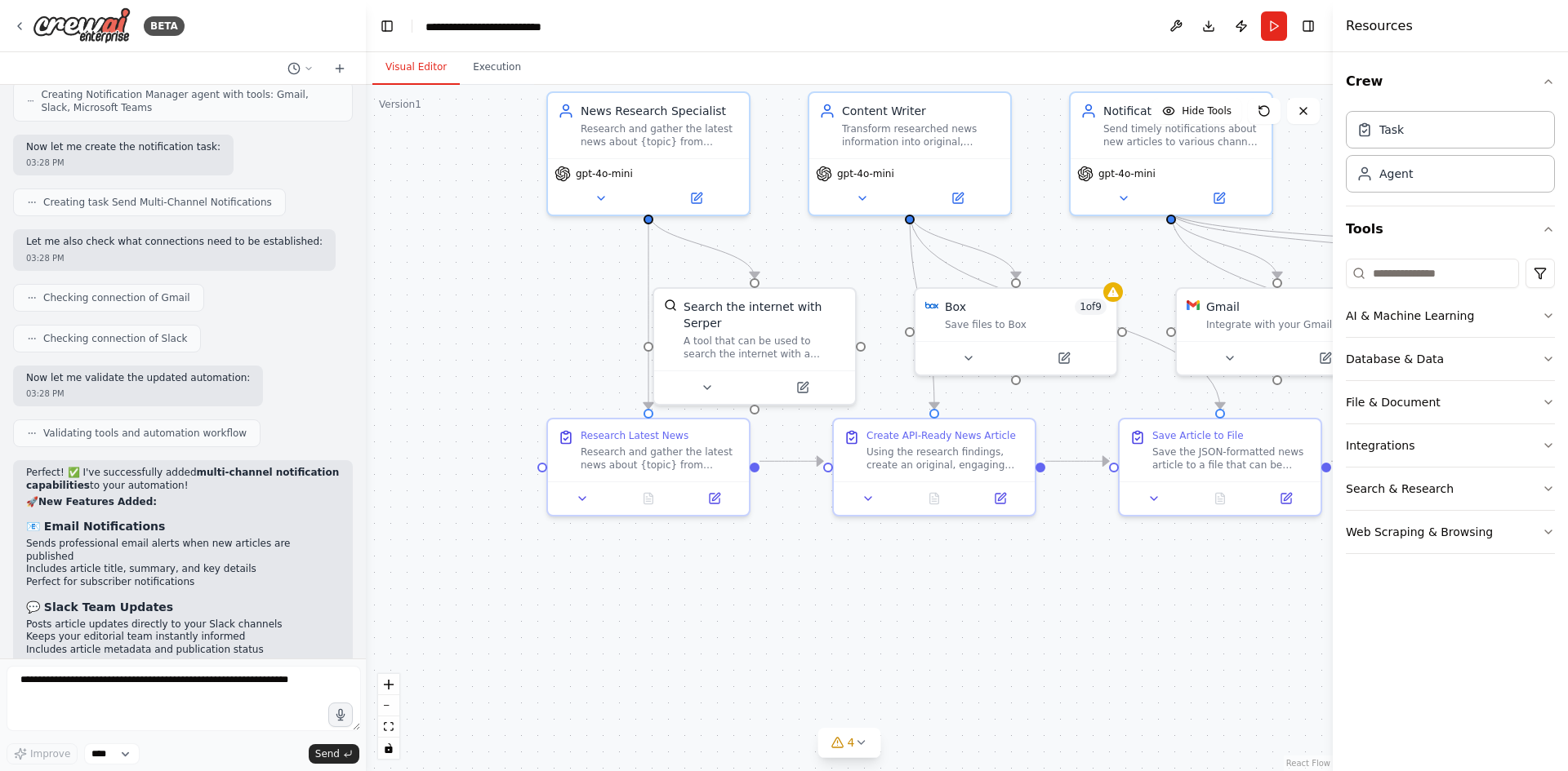
click at [1061, 570] on div ".deletable-edge-delete-btn { width: 20px; height: 20px; border: 0px solid #ffff…" at bounding box center [850, 427] width 967 height 686
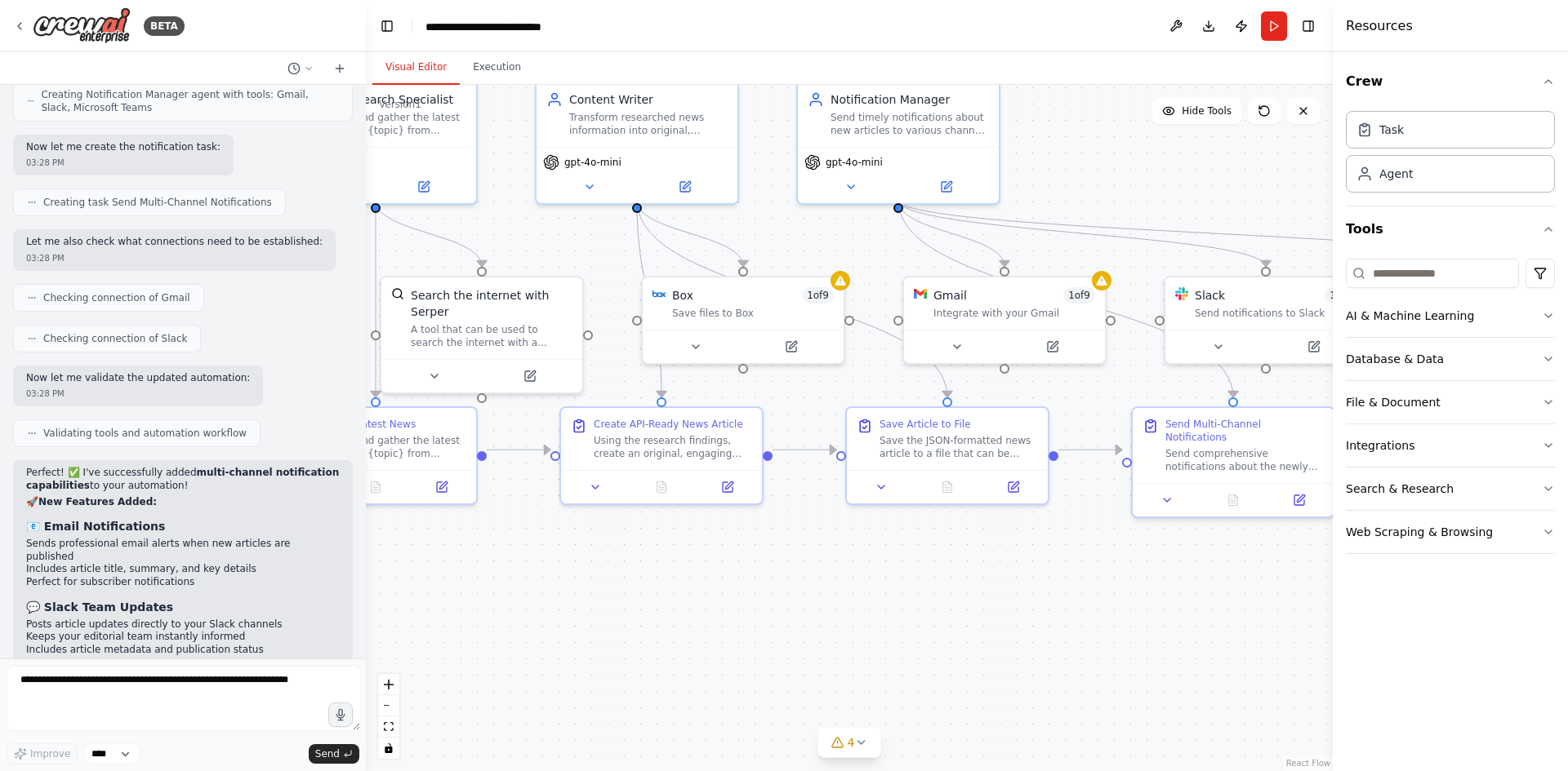
drag, startPoint x: 1180, startPoint y: 573, endPoint x: 876, endPoint y: 578, distance: 304.0
click at [898, 564] on div ".deletable-edge-delete-btn { width: 20px; height: 20px; border: 0px solid #ffff…" at bounding box center [850, 427] width 967 height 686
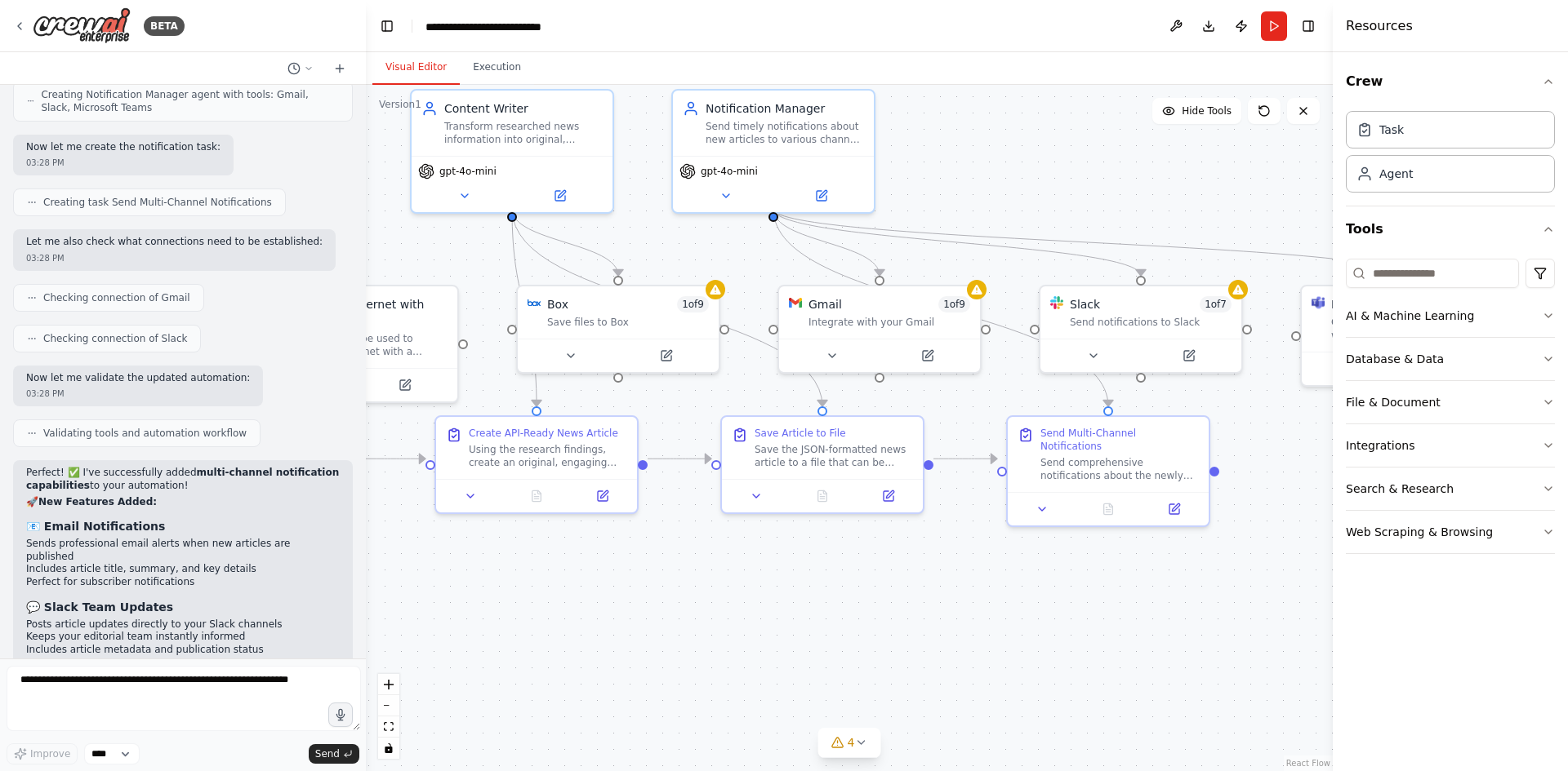
drag, startPoint x: 1019, startPoint y: 577, endPoint x: 986, endPoint y: 578, distance: 33.0
click at [1003, 577] on div ".deletable-edge-delete-btn { width: 20px; height: 20px; border: 0px solid #ffff…" at bounding box center [850, 427] width 967 height 686
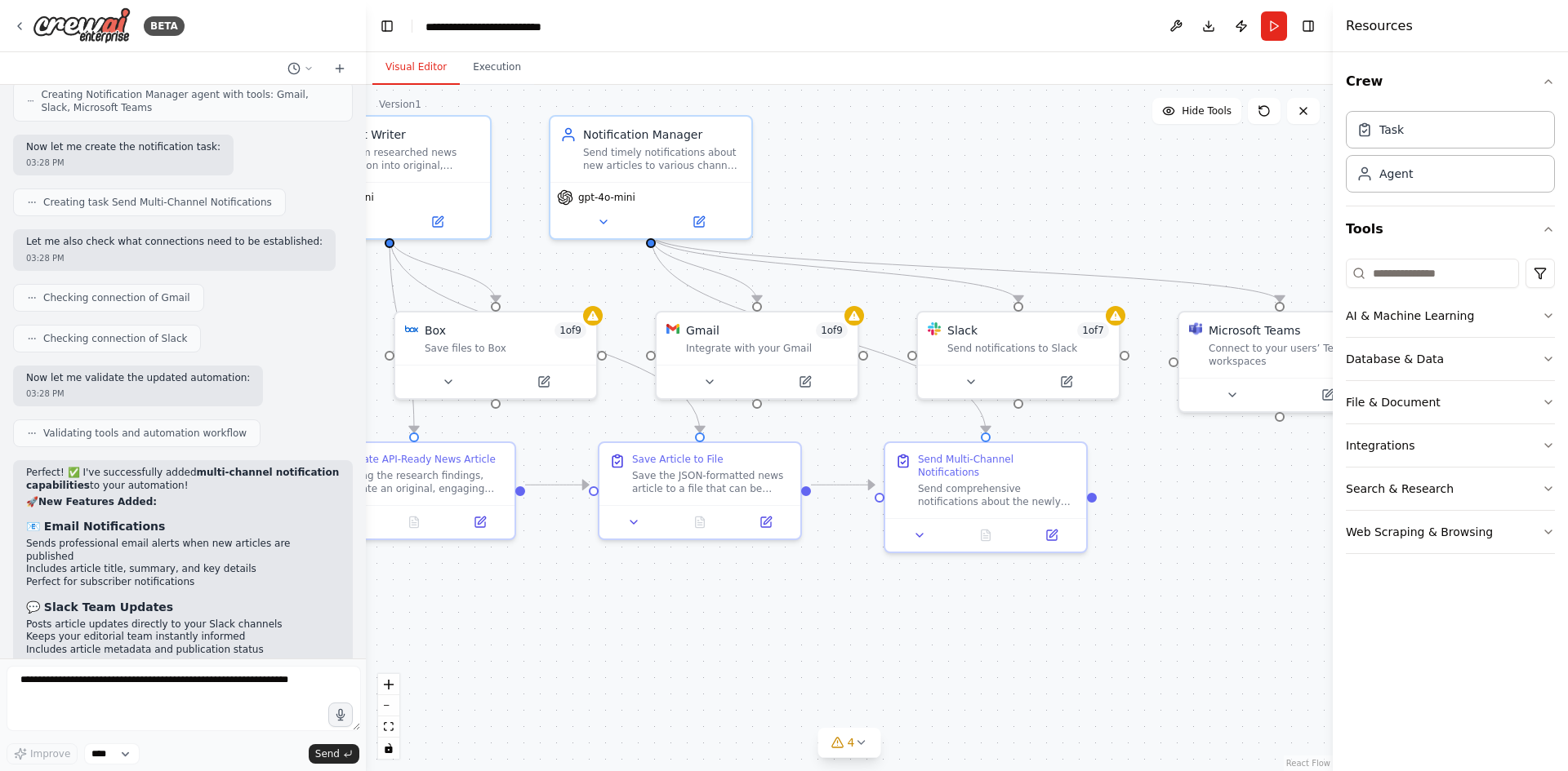
drag, startPoint x: 1003, startPoint y: 621, endPoint x: 953, endPoint y: 618, distance: 50.1
click at [986, 621] on div ".deletable-edge-delete-btn { width: 20px; height: 20px; border: 0px solid #ffff…" at bounding box center [850, 427] width 967 height 686
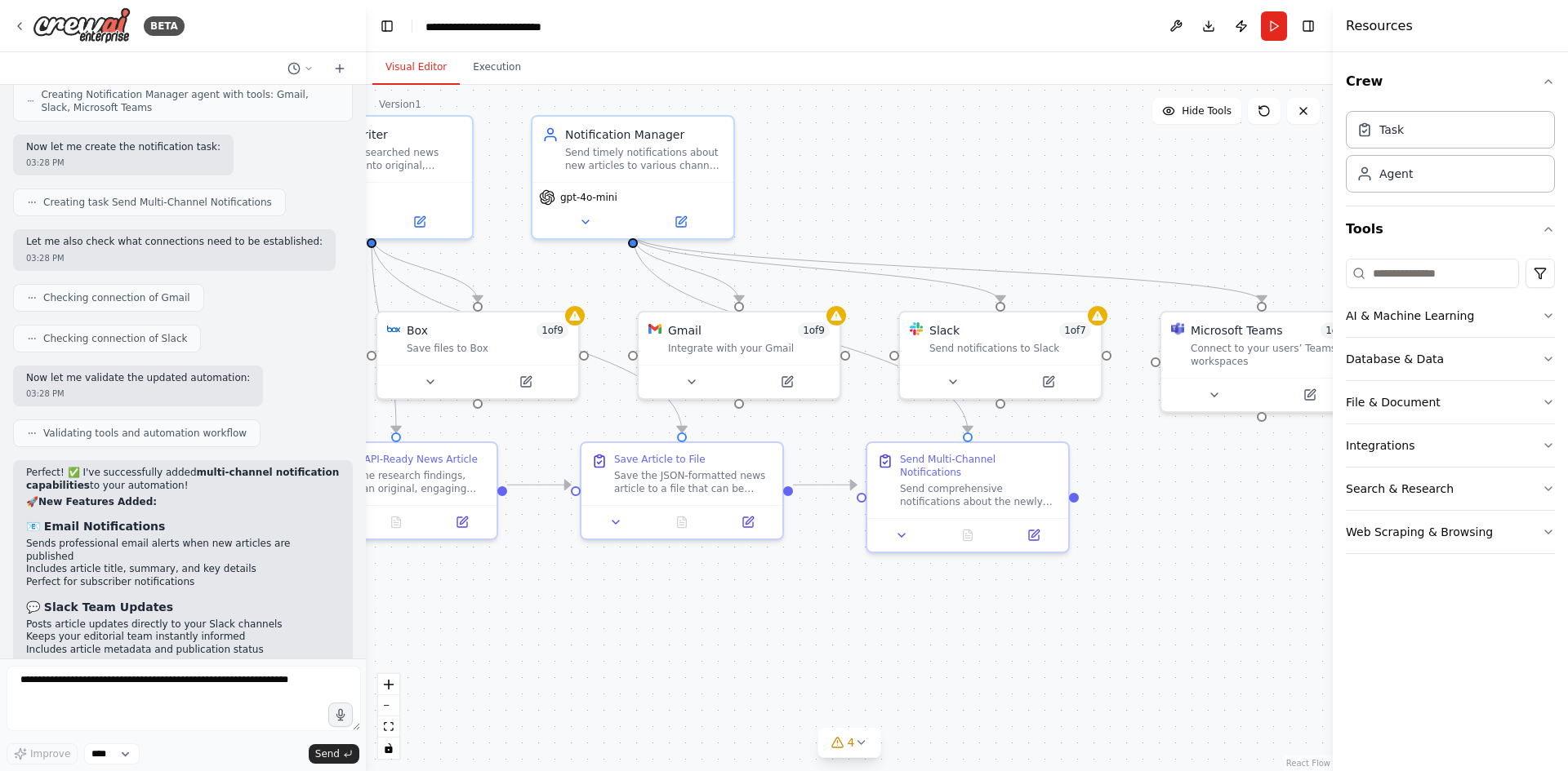
drag, startPoint x: 1127, startPoint y: 608, endPoint x: 1017, endPoint y: 621, distance: 110.8
click at [1017, 621] on div ".deletable-edge-delete-btn { width: 20px; height: 20px; border: 0px solid #ffff…" at bounding box center [850, 427] width 967 height 686
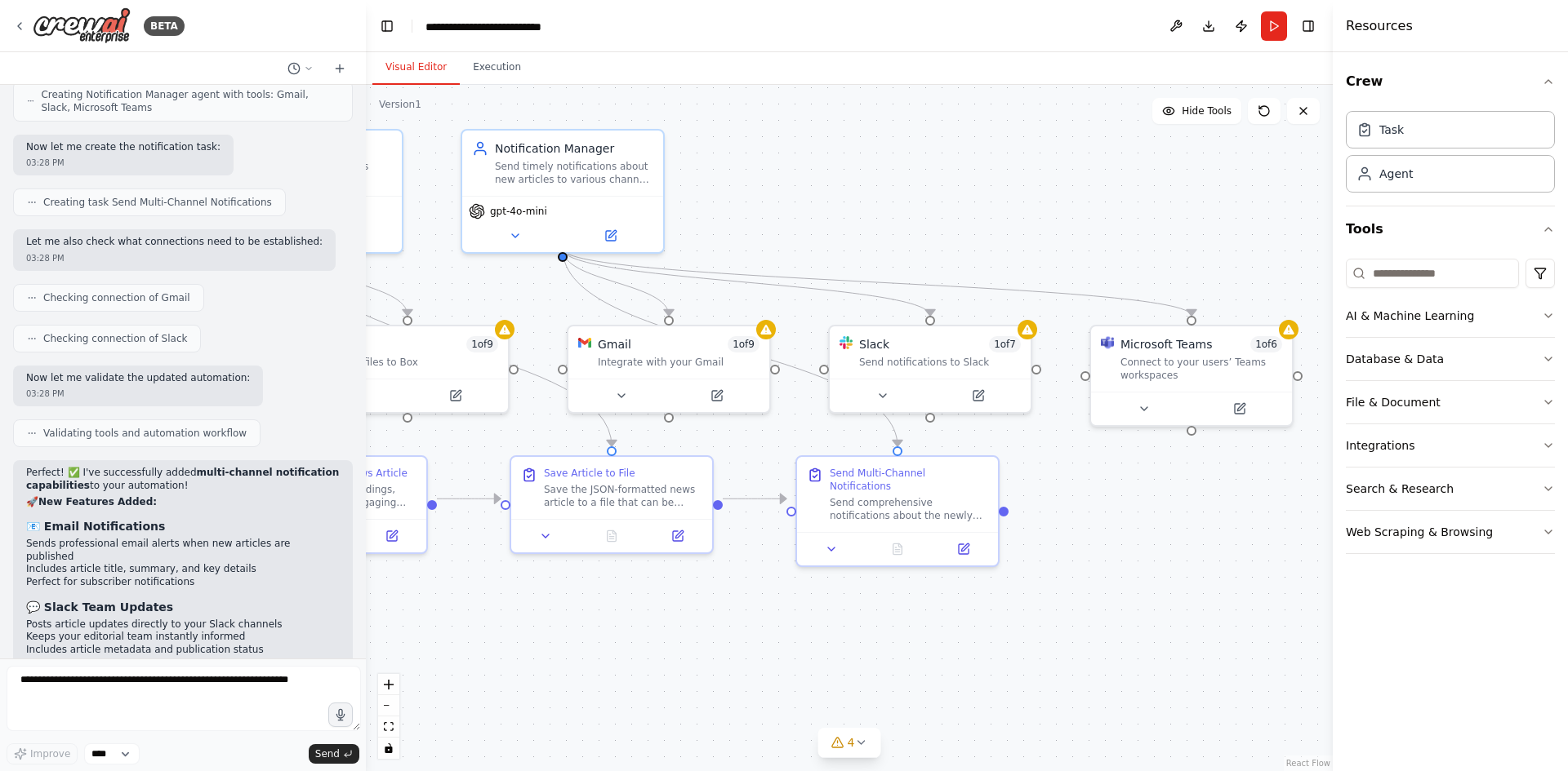
drag, startPoint x: 1084, startPoint y: 621, endPoint x: 1122, endPoint y: 608, distance: 40.2
click at [1107, 621] on div ".deletable-edge-delete-btn { width: 20px; height: 20px; border: 0px solid #ffff…" at bounding box center [850, 427] width 967 height 686
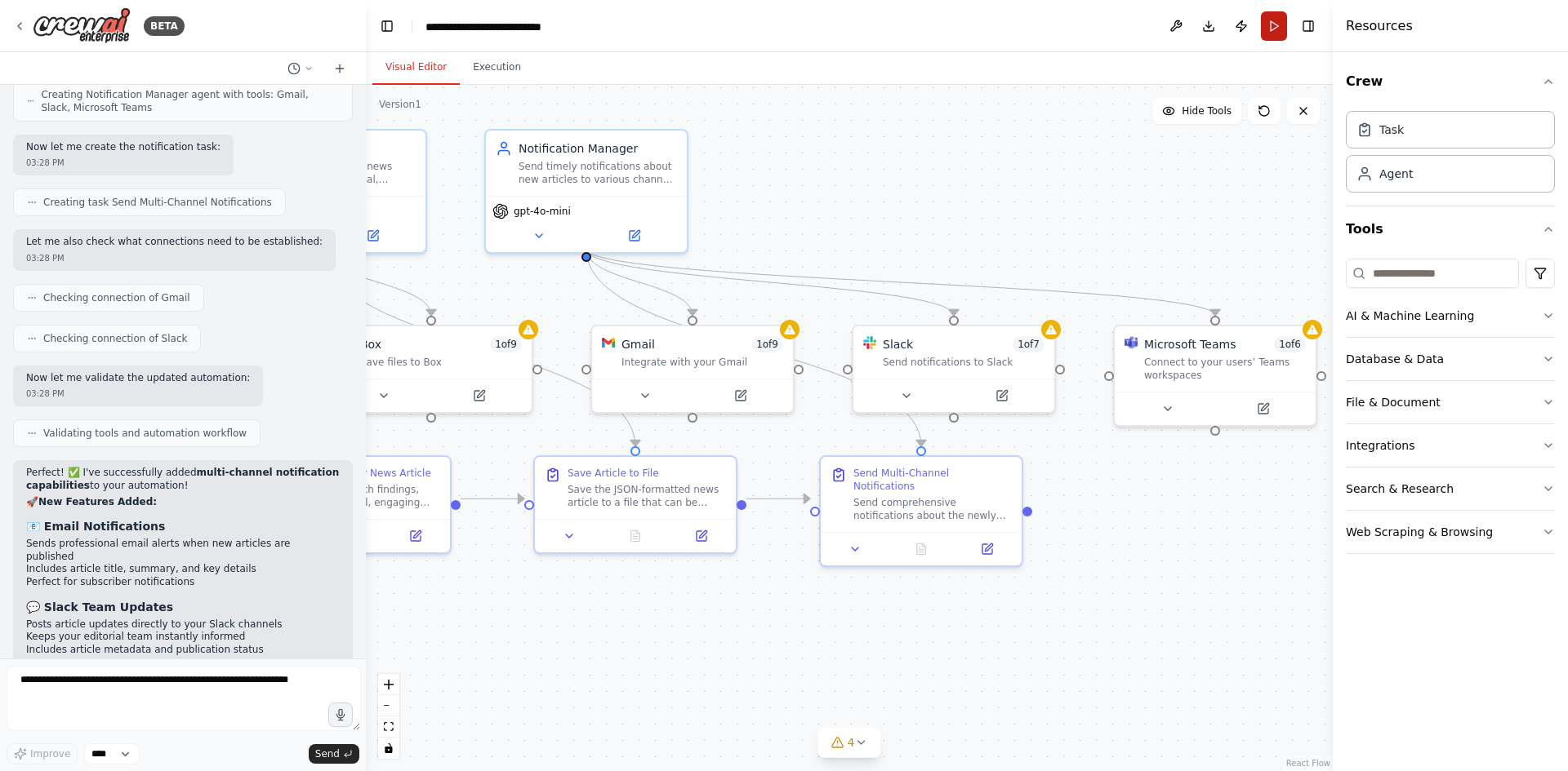
click at [1281, 27] on button "Run" at bounding box center [1274, 25] width 26 height 29
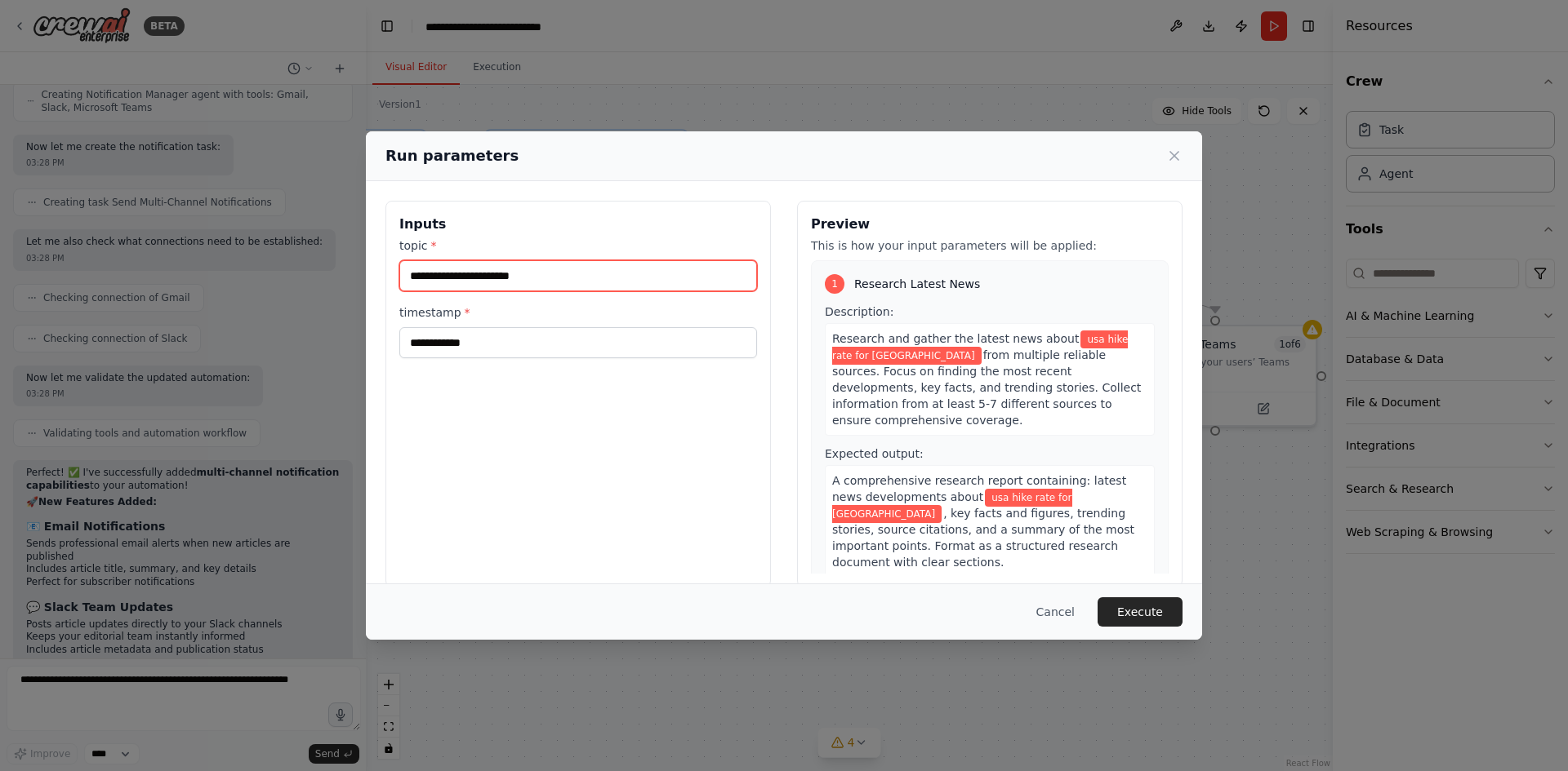
click at [581, 260] on input "**********" at bounding box center [578, 276] width 358 height 31
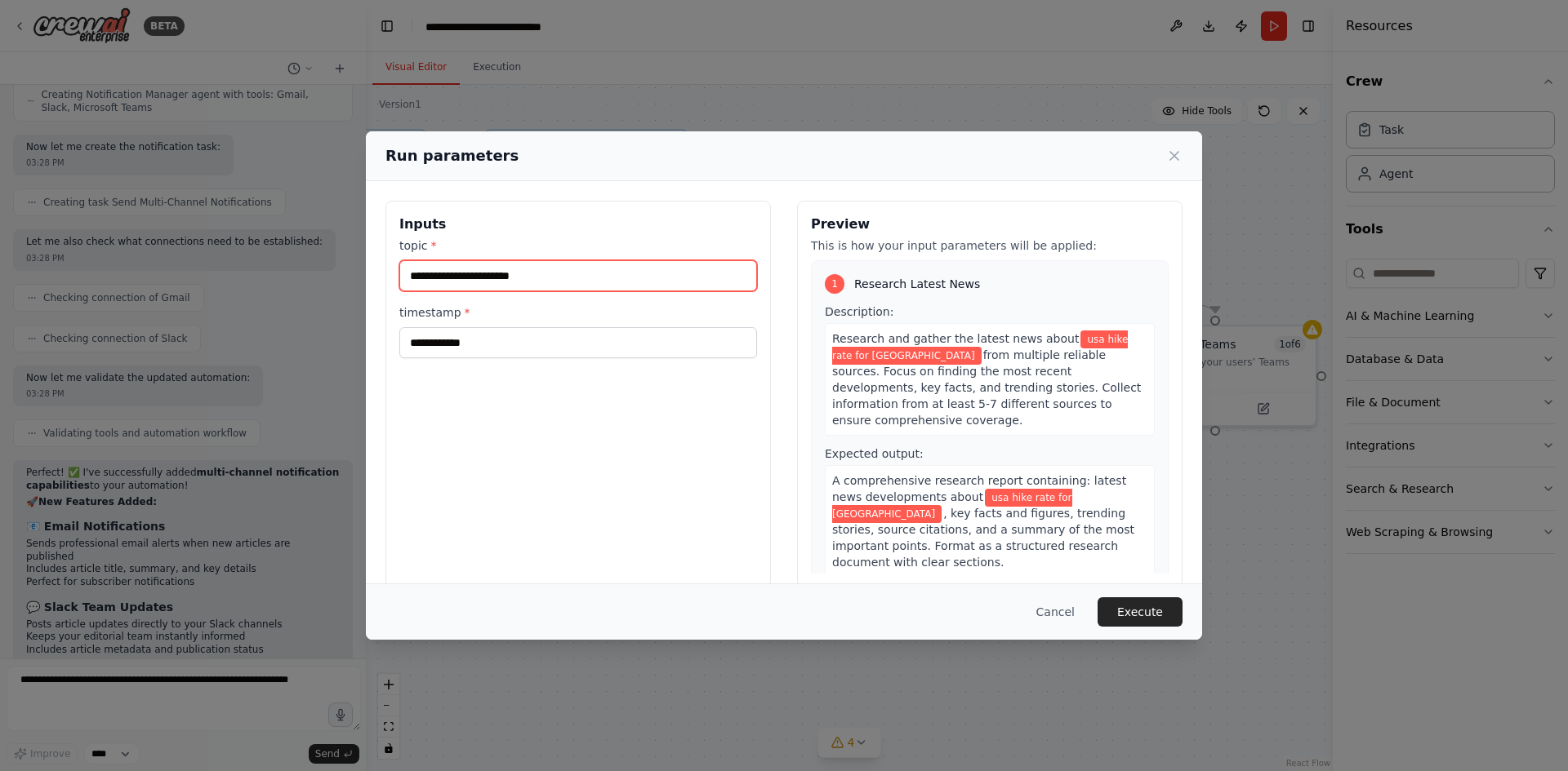
click at [581, 260] on input "**********" at bounding box center [578, 276] width 358 height 31
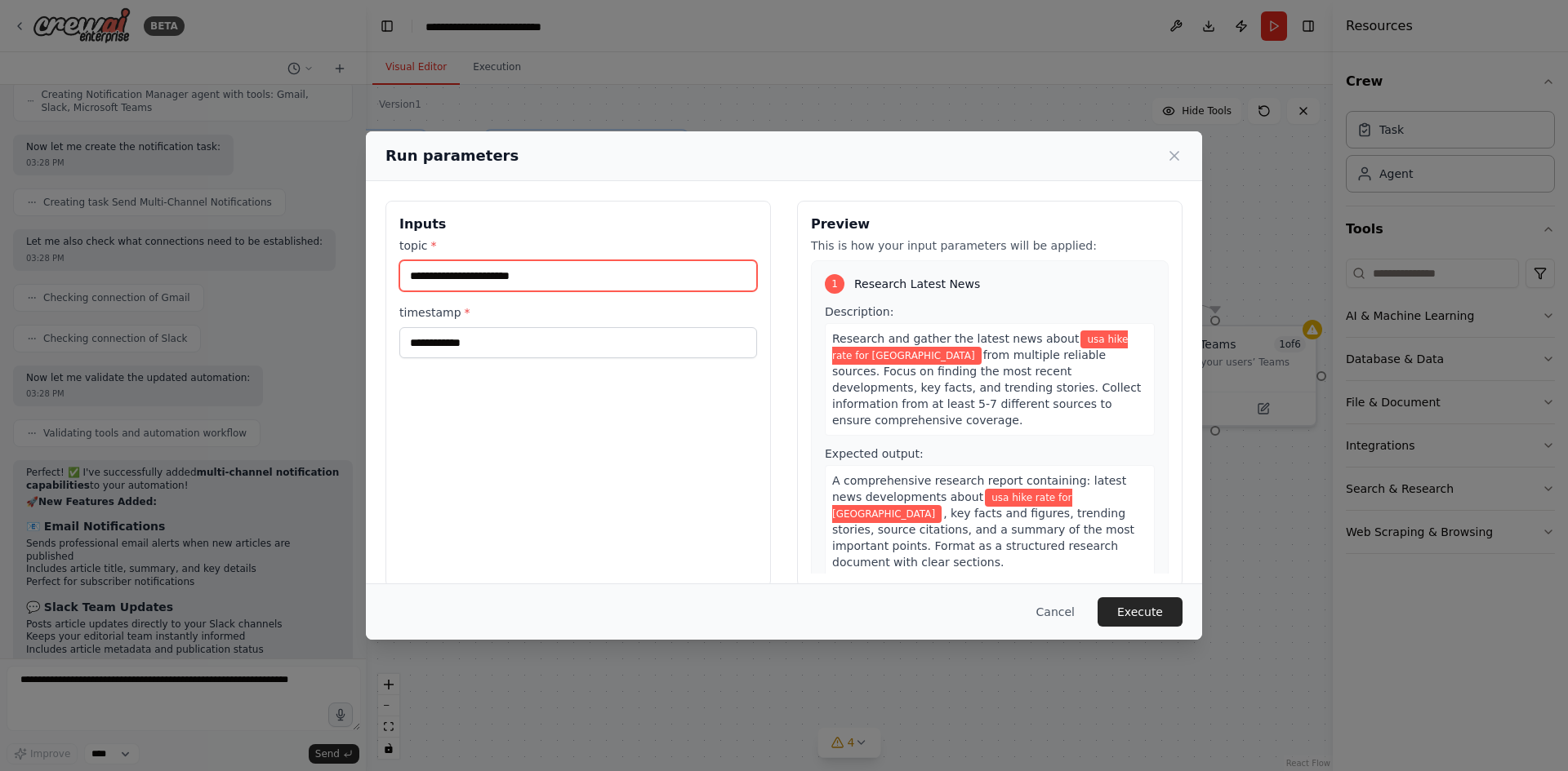
click at [581, 260] on input "**********" at bounding box center [578, 276] width 358 height 31
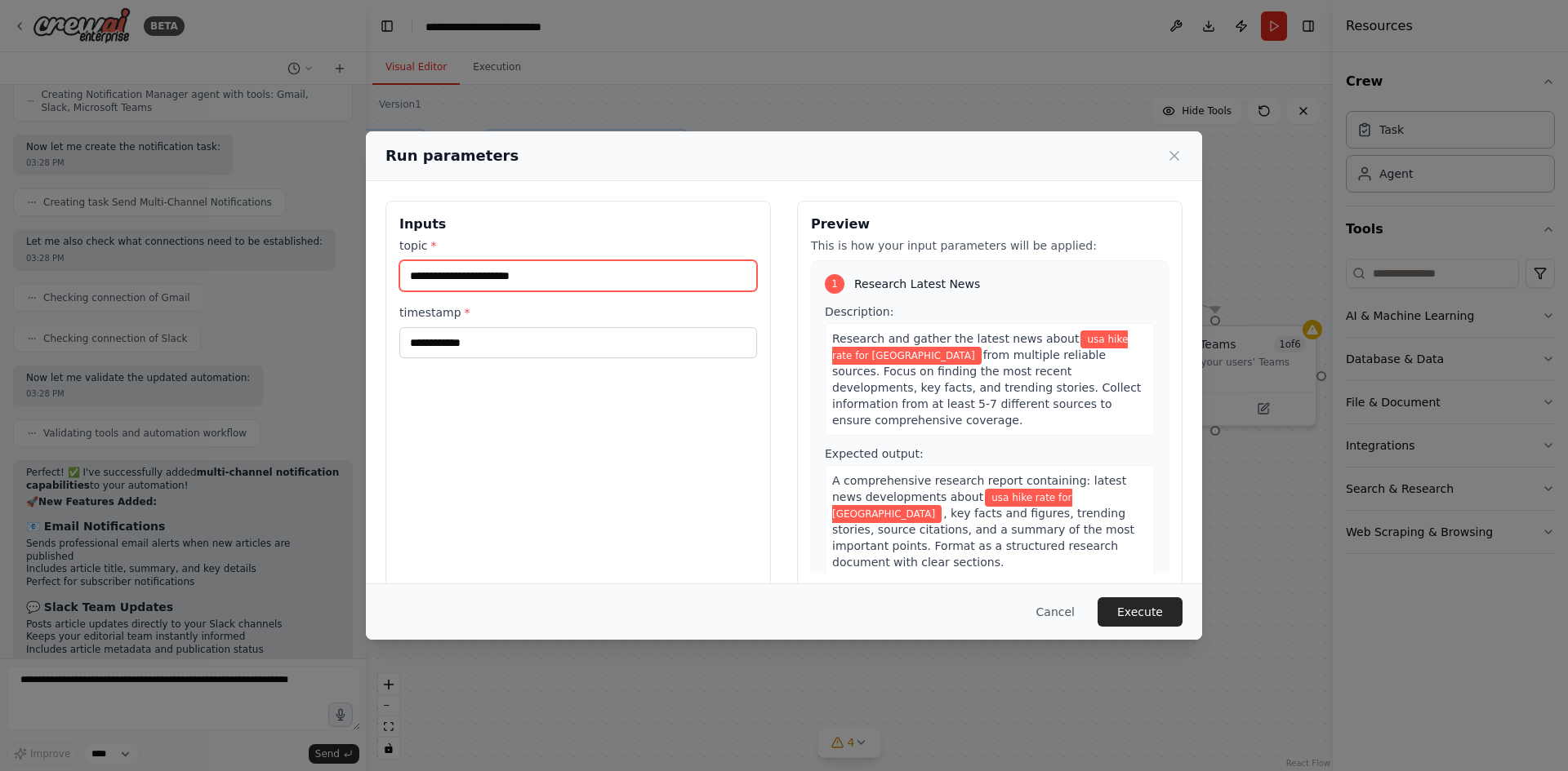
click at [575, 260] on input "**********" at bounding box center [578, 276] width 358 height 31
type input "**********"
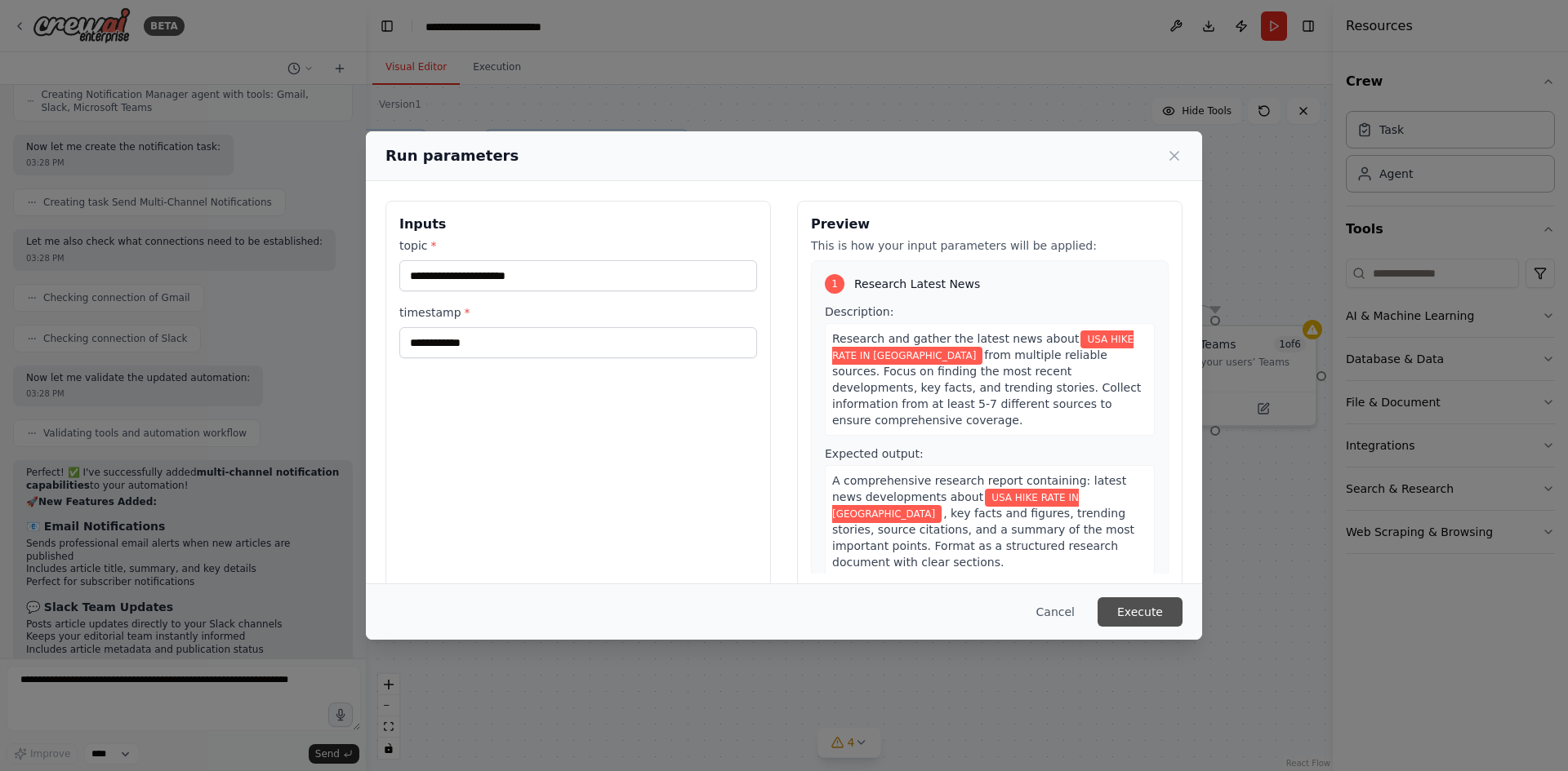
click at [1106, 604] on button "Execute" at bounding box center [1140, 612] width 85 height 29
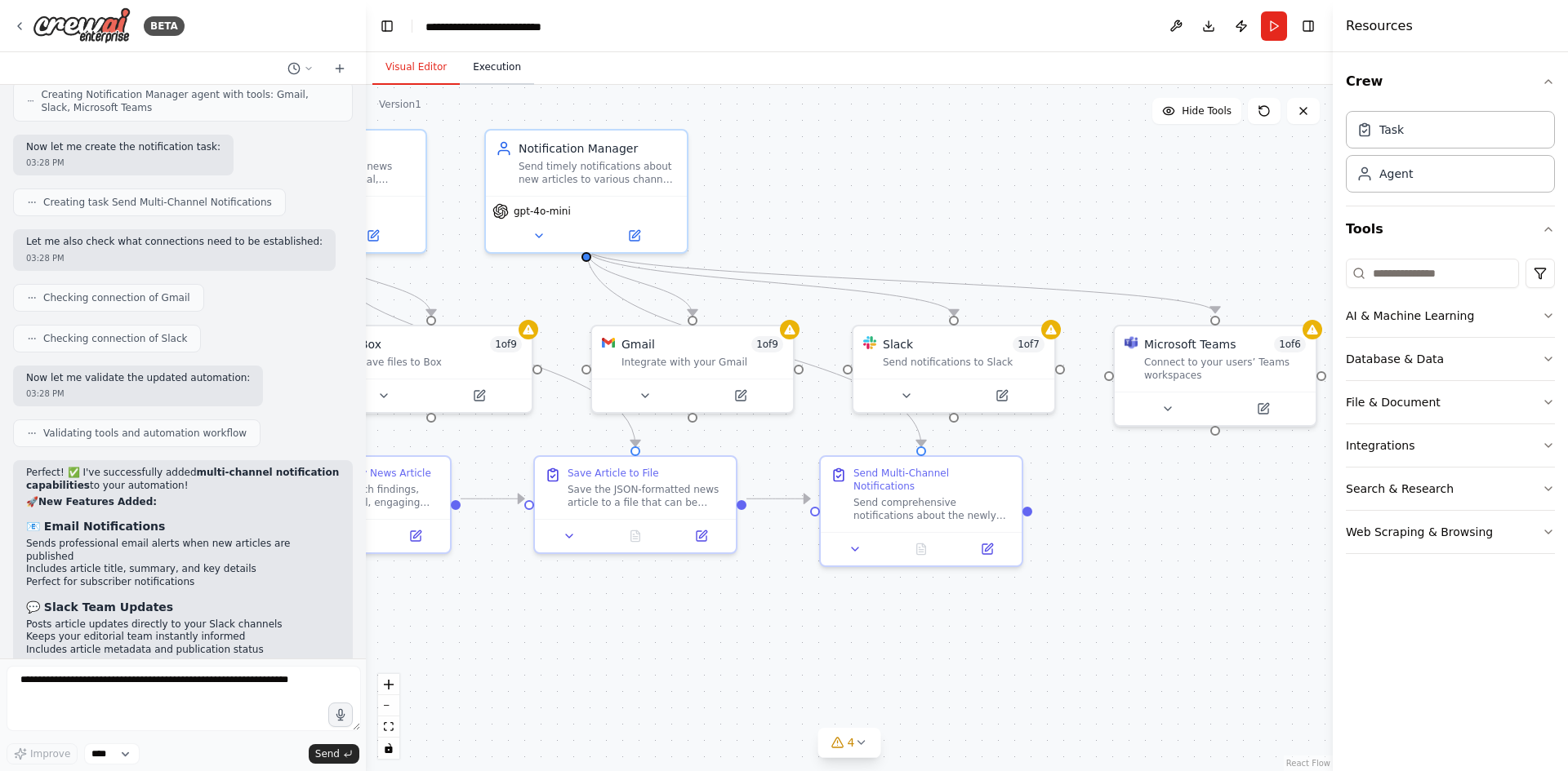
click at [462, 53] on button "Execution" at bounding box center [497, 68] width 75 height 34
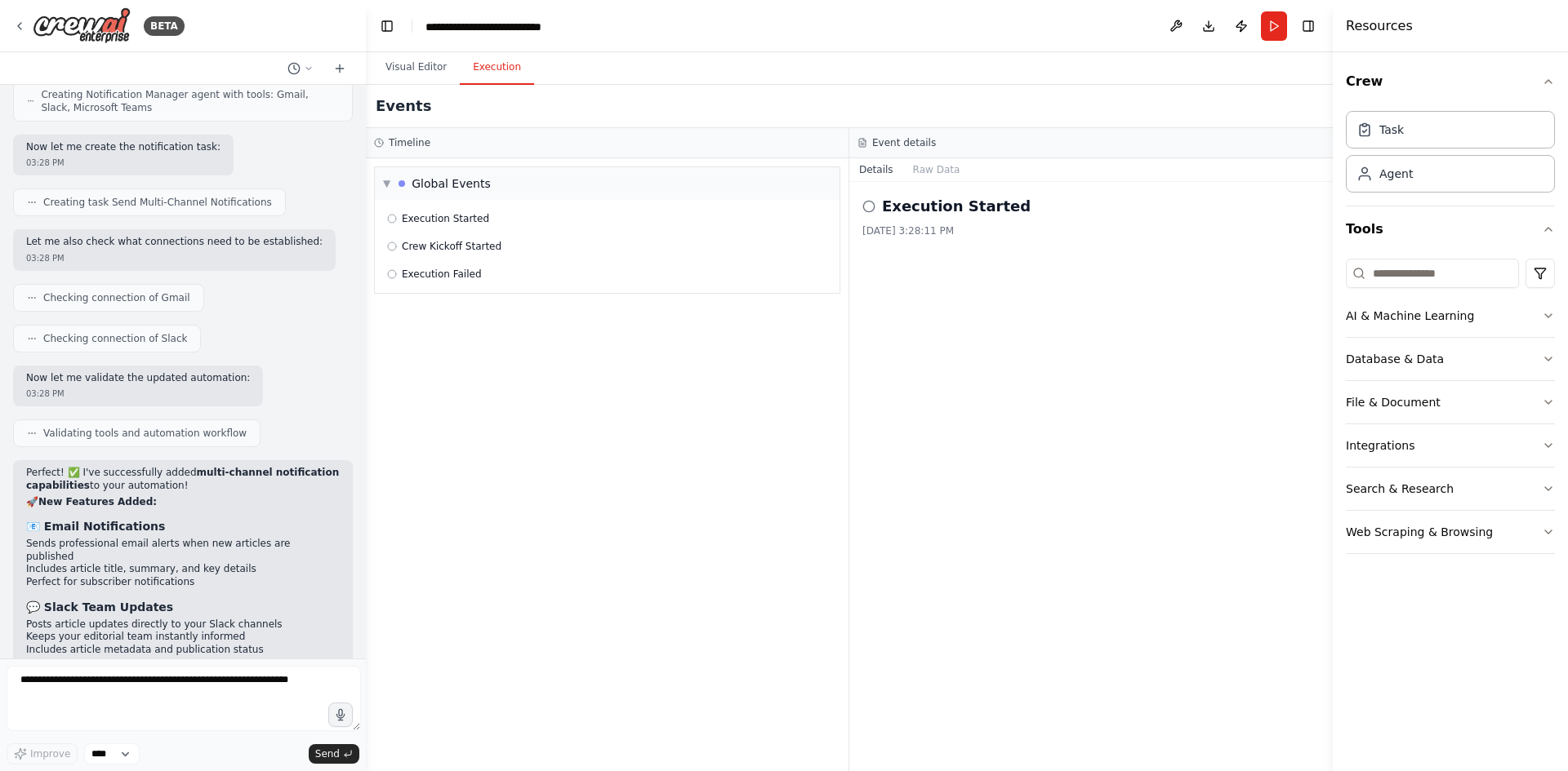
click at [877, 195] on div "Execution Started" at bounding box center [1090, 207] width 457 height 23
click at [882, 195] on h2 "Execution Started" at bounding box center [955, 207] width 148 height 23
click at [874, 195] on div "Execution Started" at bounding box center [1090, 207] width 457 height 23
click at [868, 200] on icon at bounding box center [868, 207] width 13 height 13
click at [921, 159] on button "Raw Data" at bounding box center [936, 170] width 67 height 23
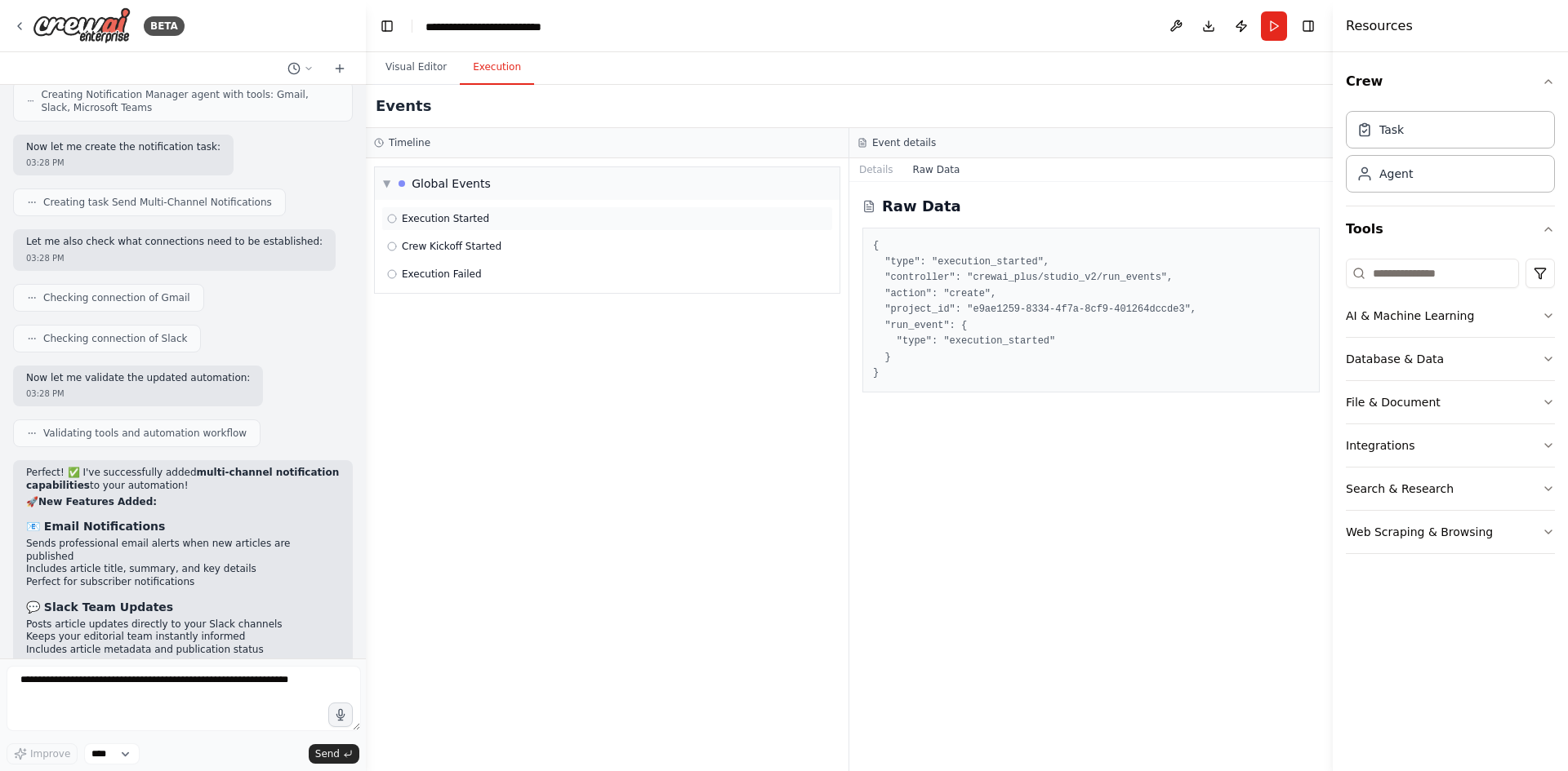
click at [475, 207] on div "Execution Started" at bounding box center [607, 219] width 451 height 25
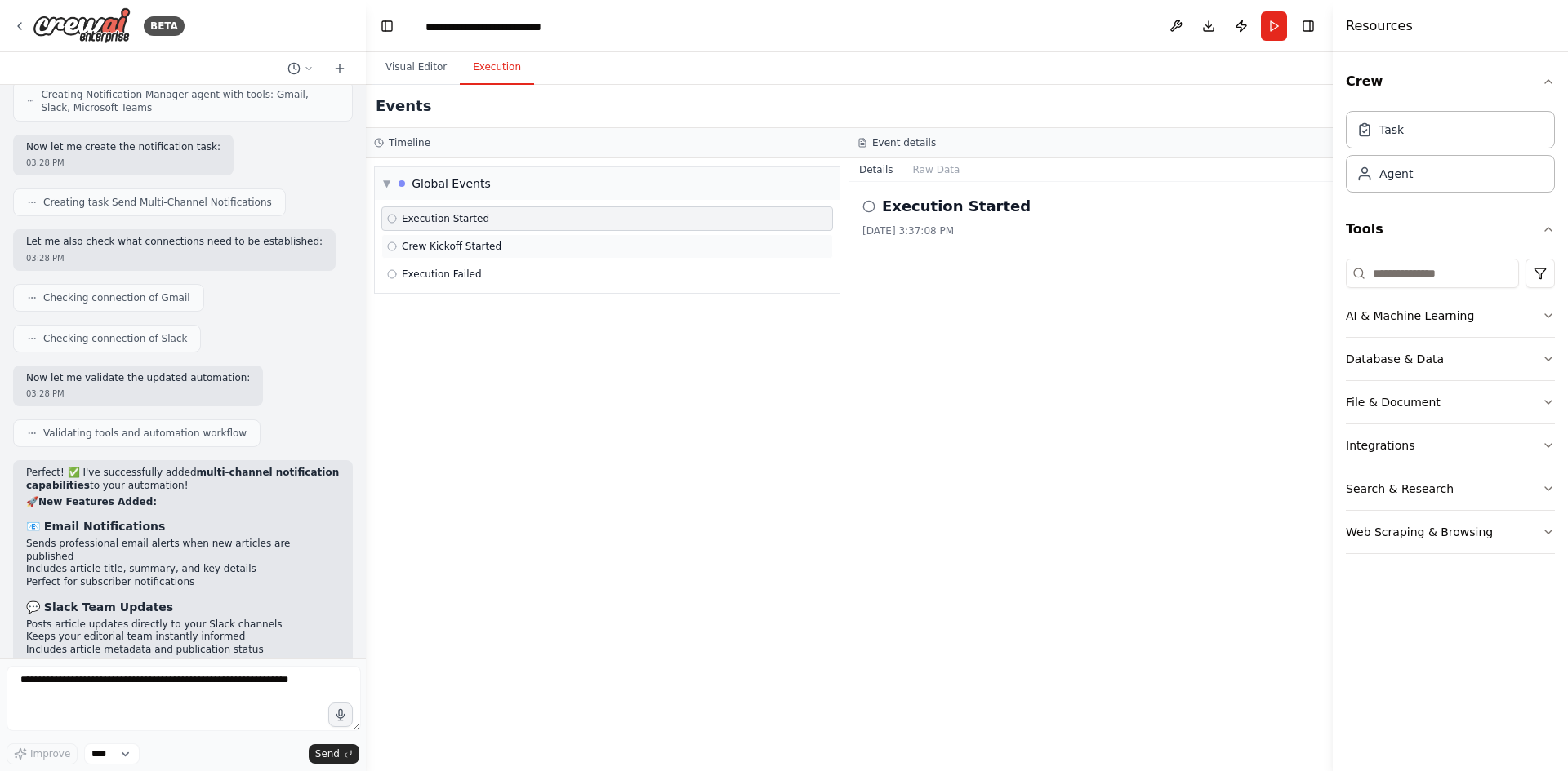
click at [469, 240] on span "Crew Kickoff Started" at bounding box center [452, 246] width 100 height 13
click at [467, 268] on div "Execution Failed" at bounding box center [607, 275] width 440 height 13
click at [478, 234] on div "Crew Kickoff Started" at bounding box center [607, 246] width 451 height 25
click at [468, 262] on div "Execution Failed" at bounding box center [607, 275] width 451 height 25
click at [960, 210] on div "Execution Failed 8/26/2025, 3:37:16 PM" at bounding box center [1091, 477] width 483 height 590
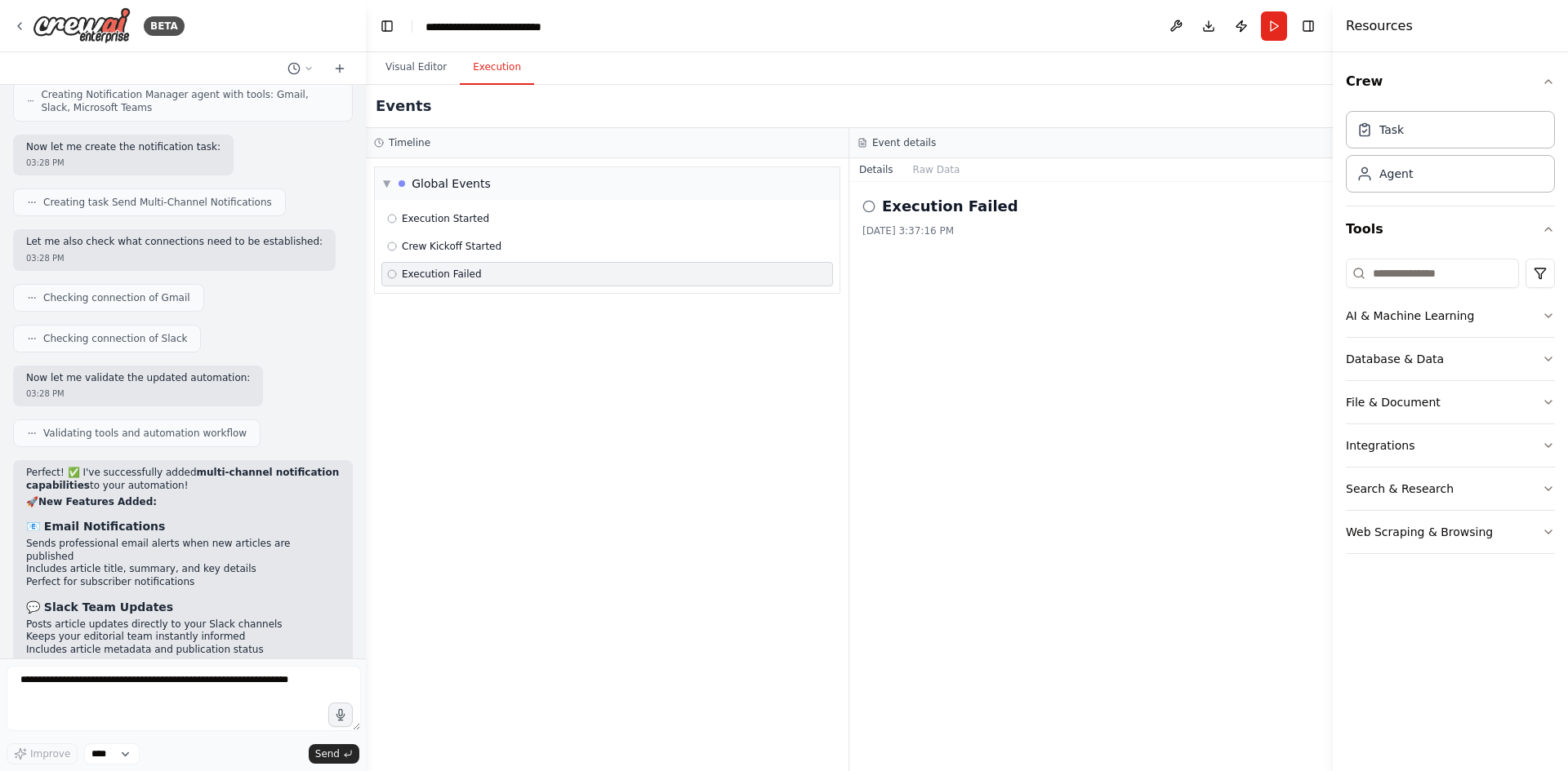
click at [898, 195] on h2 "Execution Failed" at bounding box center [950, 207] width 136 height 23
click at [876, 195] on div "Execution Failed" at bounding box center [1090, 207] width 457 height 23
click at [905, 159] on button "Raw Data" at bounding box center [936, 170] width 67 height 23
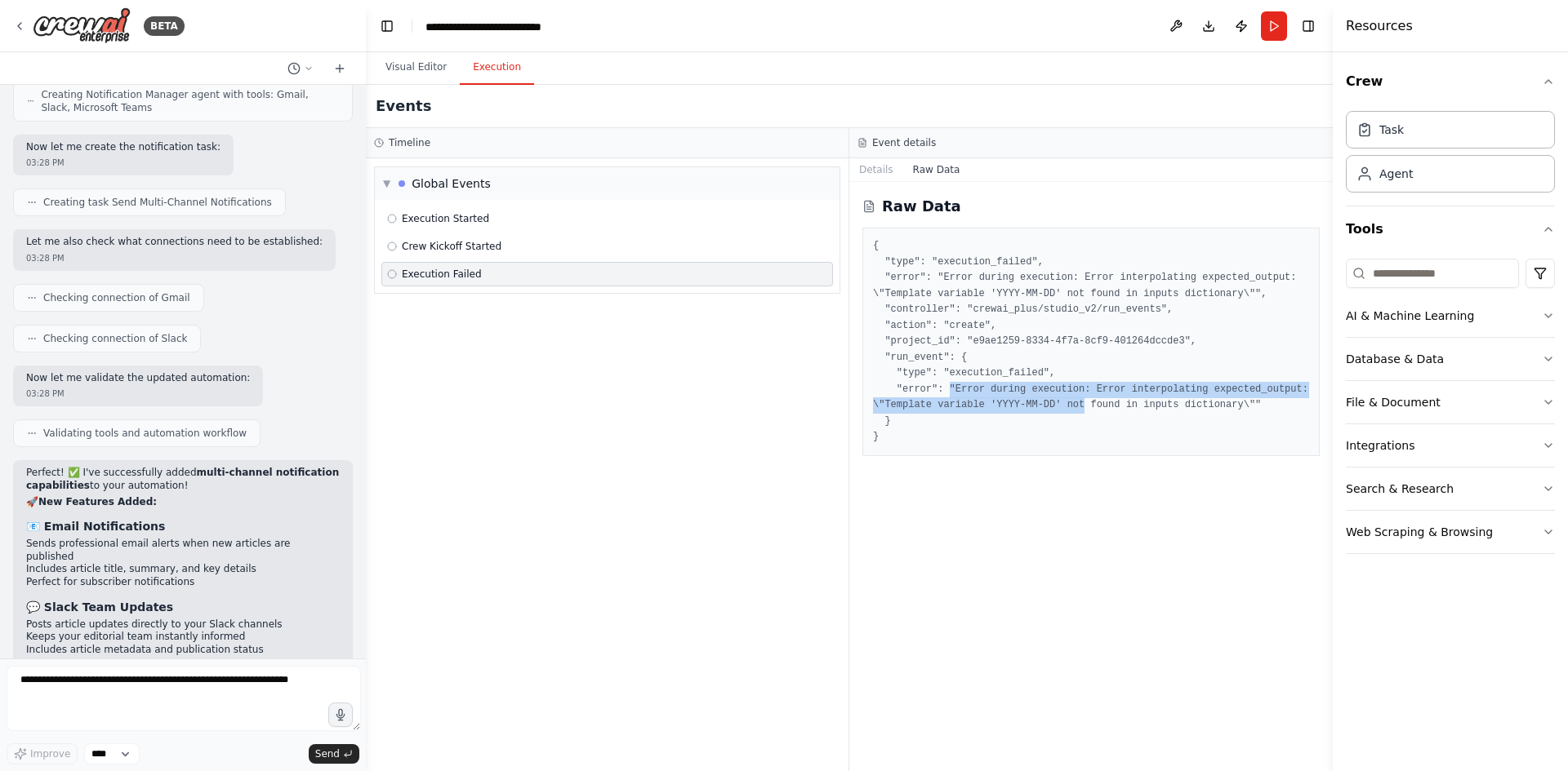
drag, startPoint x: 931, startPoint y: 340, endPoint x: 986, endPoint y: 356, distance: 57.3
click at [986, 356] on pre "{ "type": "execution_failed", "error": "Error during execution: Error interpola…" at bounding box center [1091, 343] width 436 height 208
click at [987, 356] on pre "{ "type": "execution_failed", "error": "Error during execution: Error interpola…" at bounding box center [1091, 343] width 436 height 208
click at [1100, 352] on pre "{ "type": "execution_failed", "error": "Error during execution: Error interpola…" at bounding box center [1091, 343] width 436 height 208
drag, startPoint x: 1122, startPoint y: 359, endPoint x: 898, endPoint y: 342, distance: 224.6
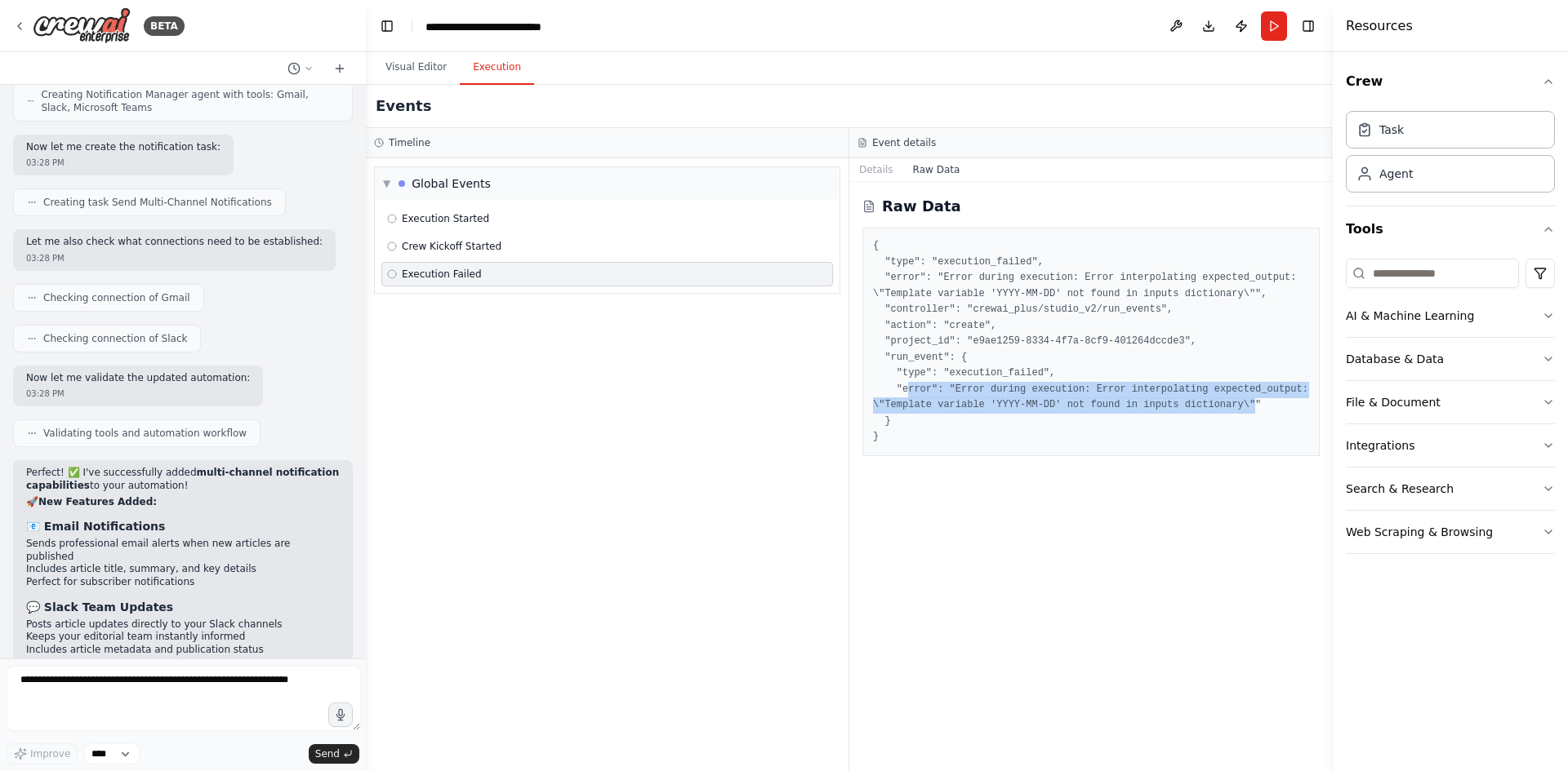
click at [898, 342] on pre "{ "type": "execution_failed", "error": "Error during execution: Error interpola…" at bounding box center [1091, 343] width 436 height 208
drag, startPoint x: 898, startPoint y: 342, endPoint x: 1121, endPoint y: 360, distance: 223.7
click at [1121, 360] on pre "{ "type": "execution_failed", "error": "Error during execution: Error interpola…" at bounding box center [1091, 343] width 436 height 208
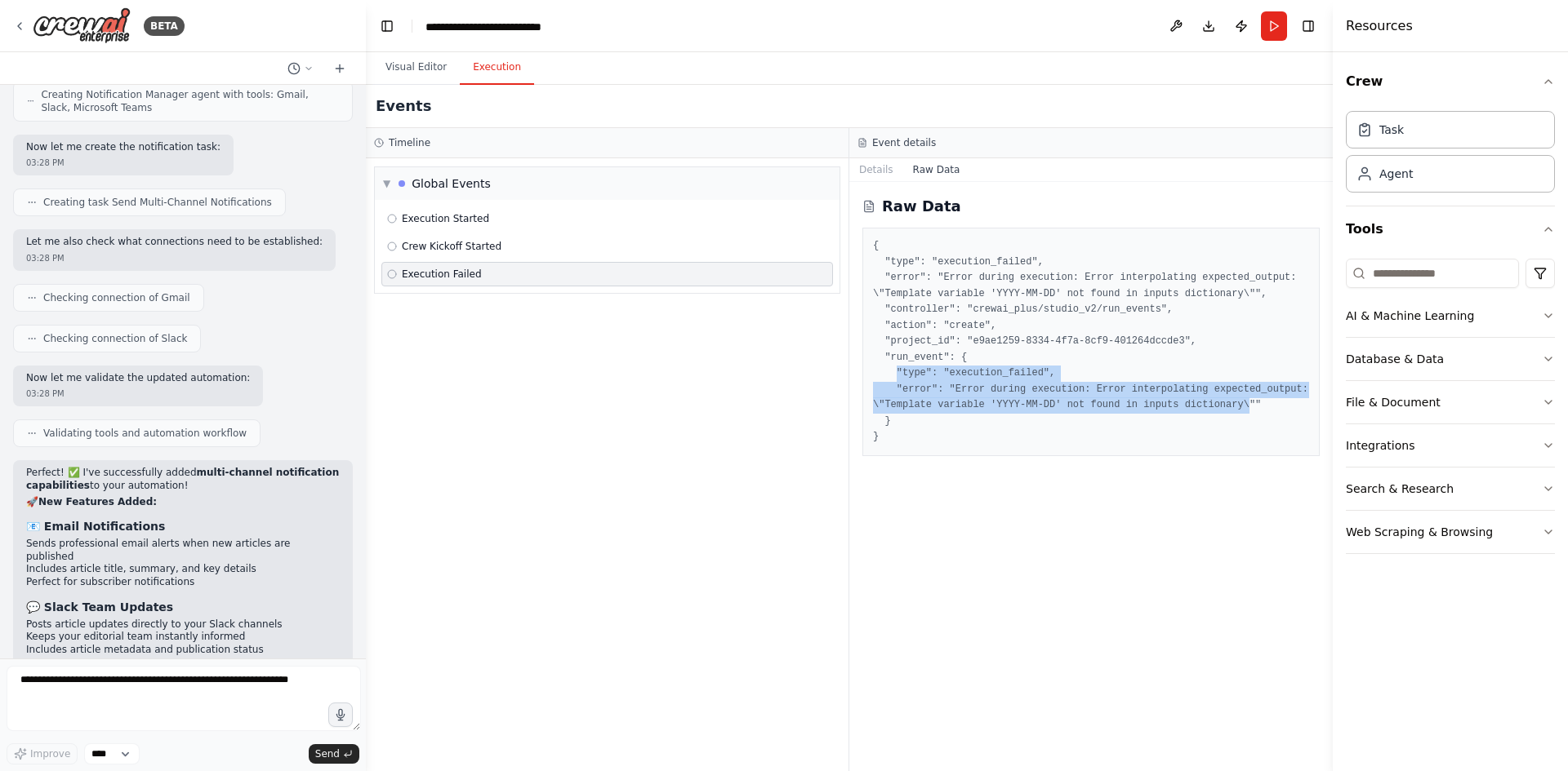
drag, startPoint x: 1121, startPoint y: 360, endPoint x: 886, endPoint y: 322, distance: 238.1
click at [886, 322] on pre "{ "type": "execution_failed", "error": "Error during execution: Error interpola…" at bounding box center [1091, 343] width 436 height 208
drag, startPoint x: 886, startPoint y: 322, endPoint x: 1106, endPoint y: 360, distance: 223.3
click at [1106, 360] on pre "{ "type": "execution_failed", "error": "Error during execution: Error interpola…" at bounding box center [1091, 343] width 436 height 208
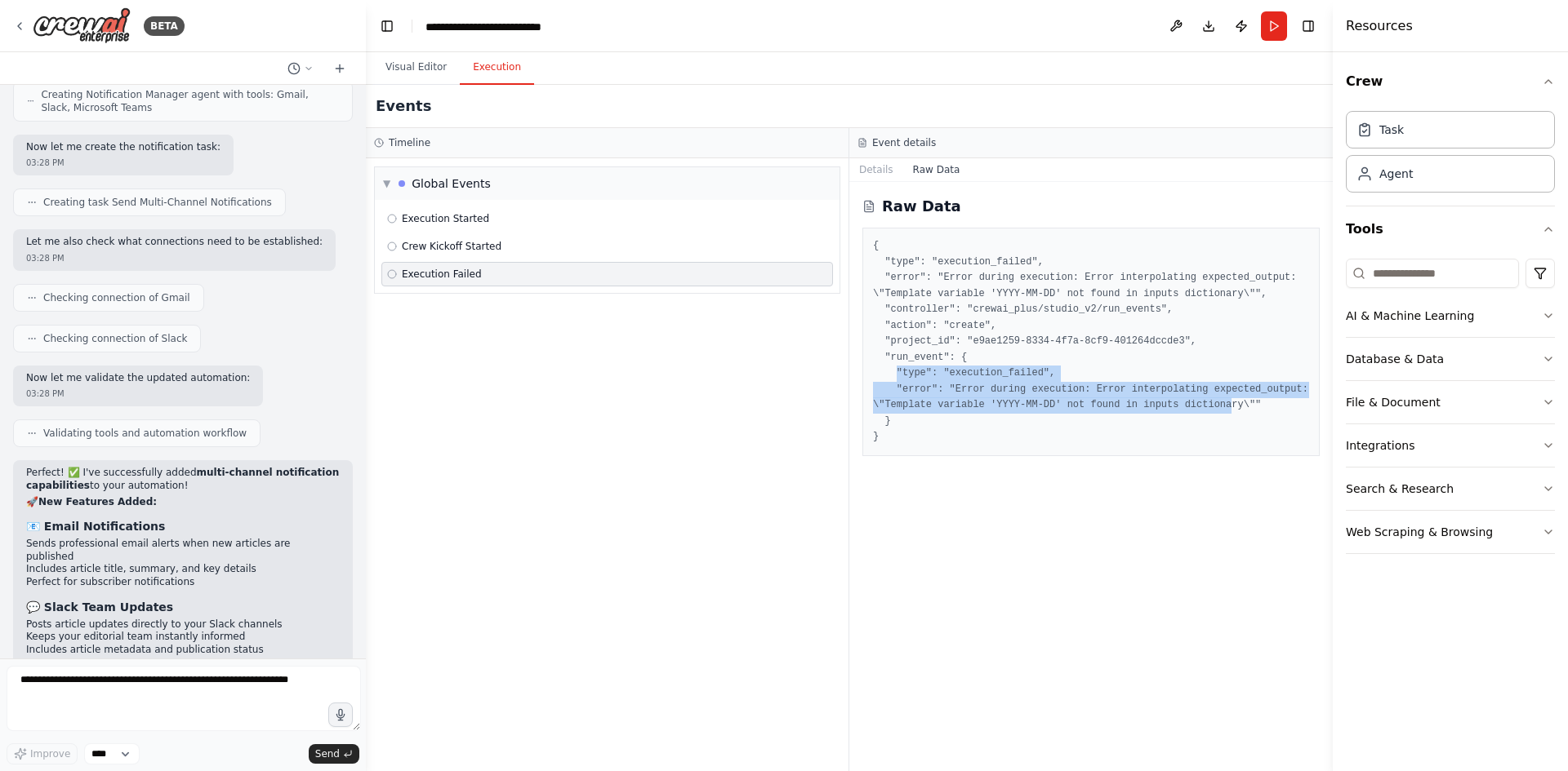
click at [1106, 360] on pre "{ "type": "execution_failed", "error": "Error during execution: Error interpola…" at bounding box center [1091, 343] width 436 height 208
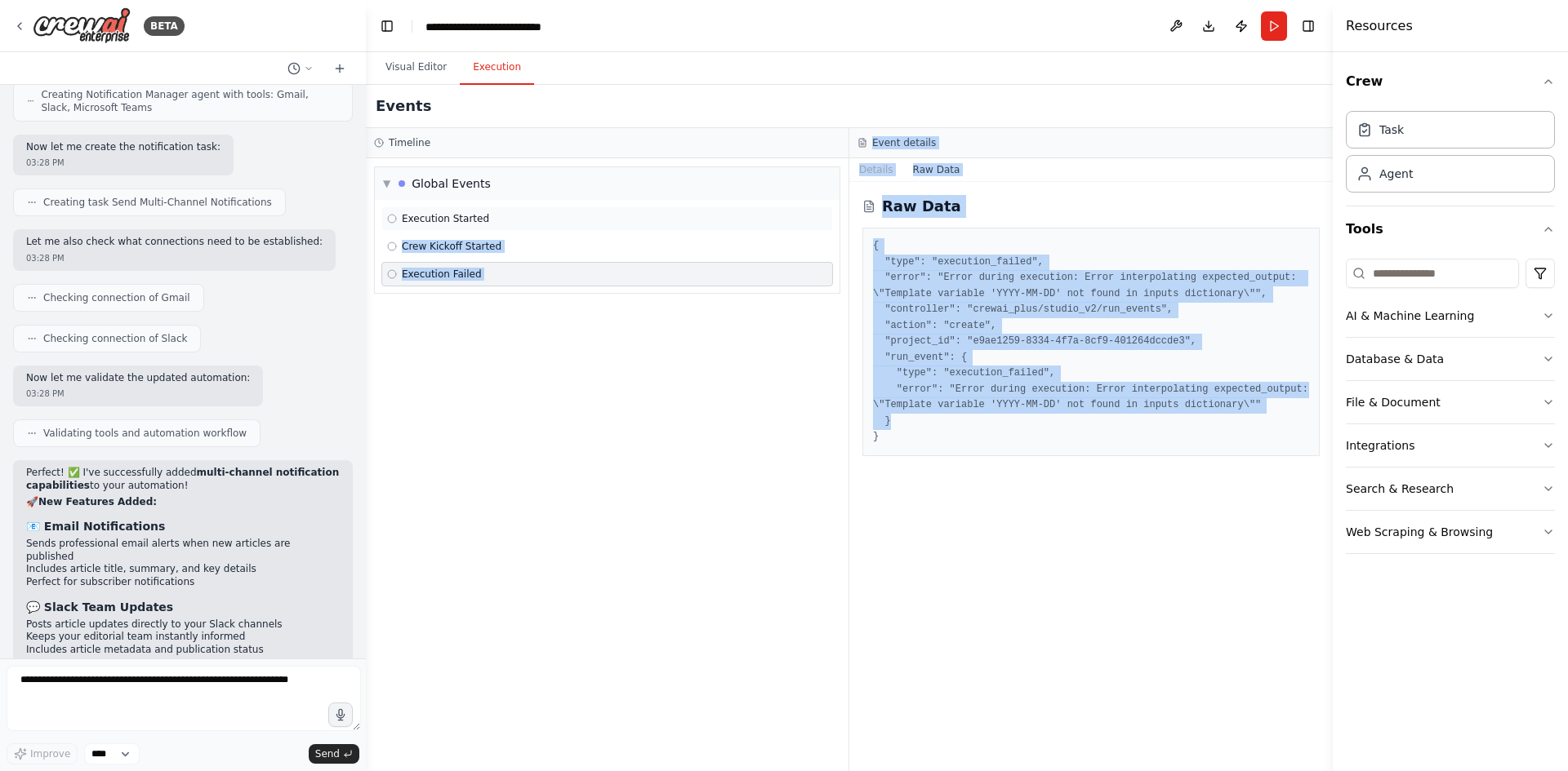
drag, startPoint x: 1140, startPoint y: 369, endPoint x: 834, endPoint y: 194, distance: 352.5
click at [834, 194] on div "Timeline ▼ Global Events Execution Started Crew Kickoff Started Execution Faile…" at bounding box center [850, 450] width 967 height 644
click at [894, 239] on pre "{ "type": "execution_failed", "error": "Error during execution: Error interpola…" at bounding box center [1091, 343] width 436 height 208
drag, startPoint x: 868, startPoint y: 218, endPoint x: 949, endPoint y: 378, distance: 179.3
click at [949, 378] on div "{ "type": "execution_failed", "error": "Error during execution: Error interpola…" at bounding box center [1090, 342] width 457 height 228
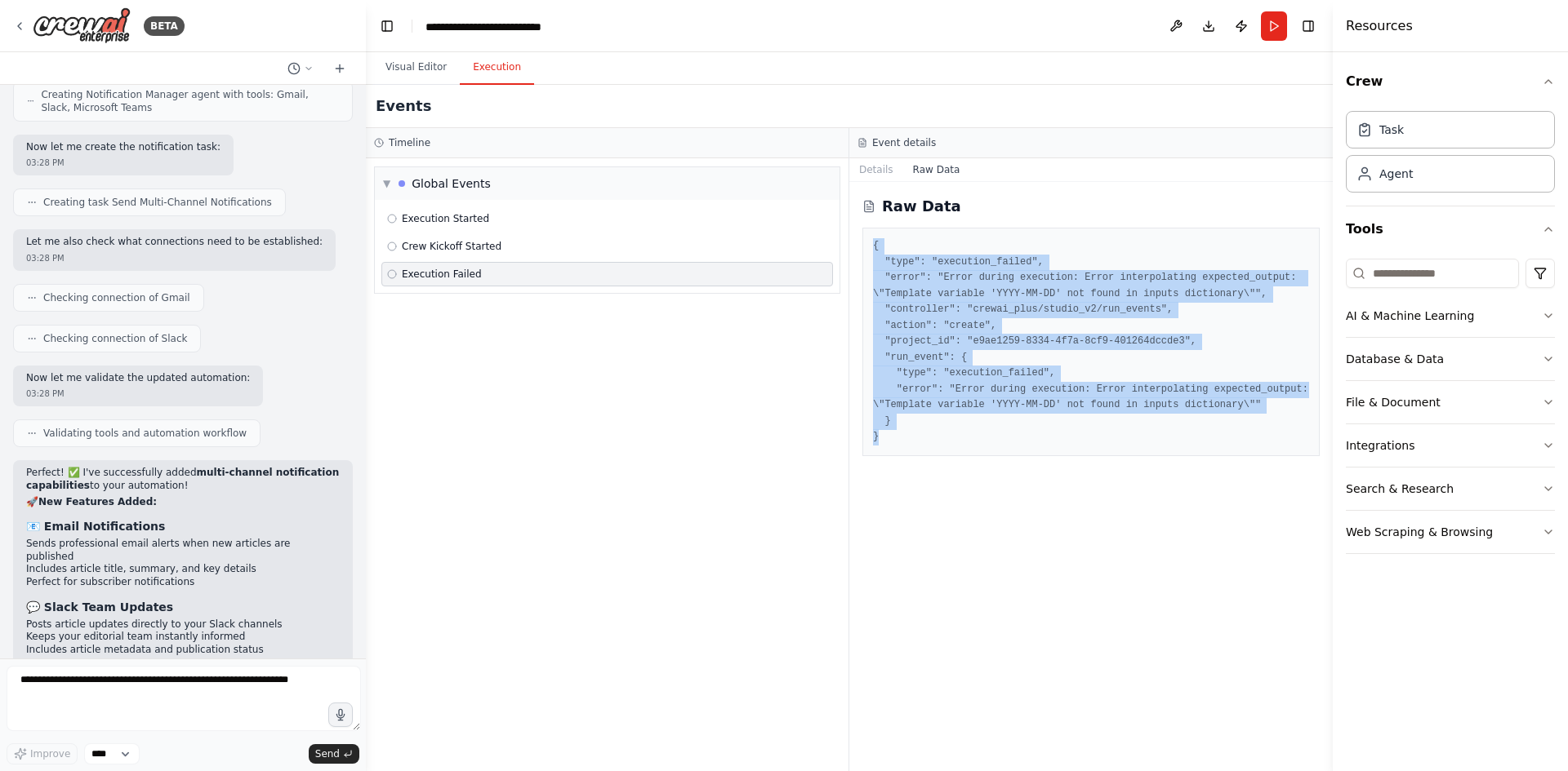
drag, startPoint x: 902, startPoint y: 286, endPoint x: 911, endPoint y: 268, distance: 20.1
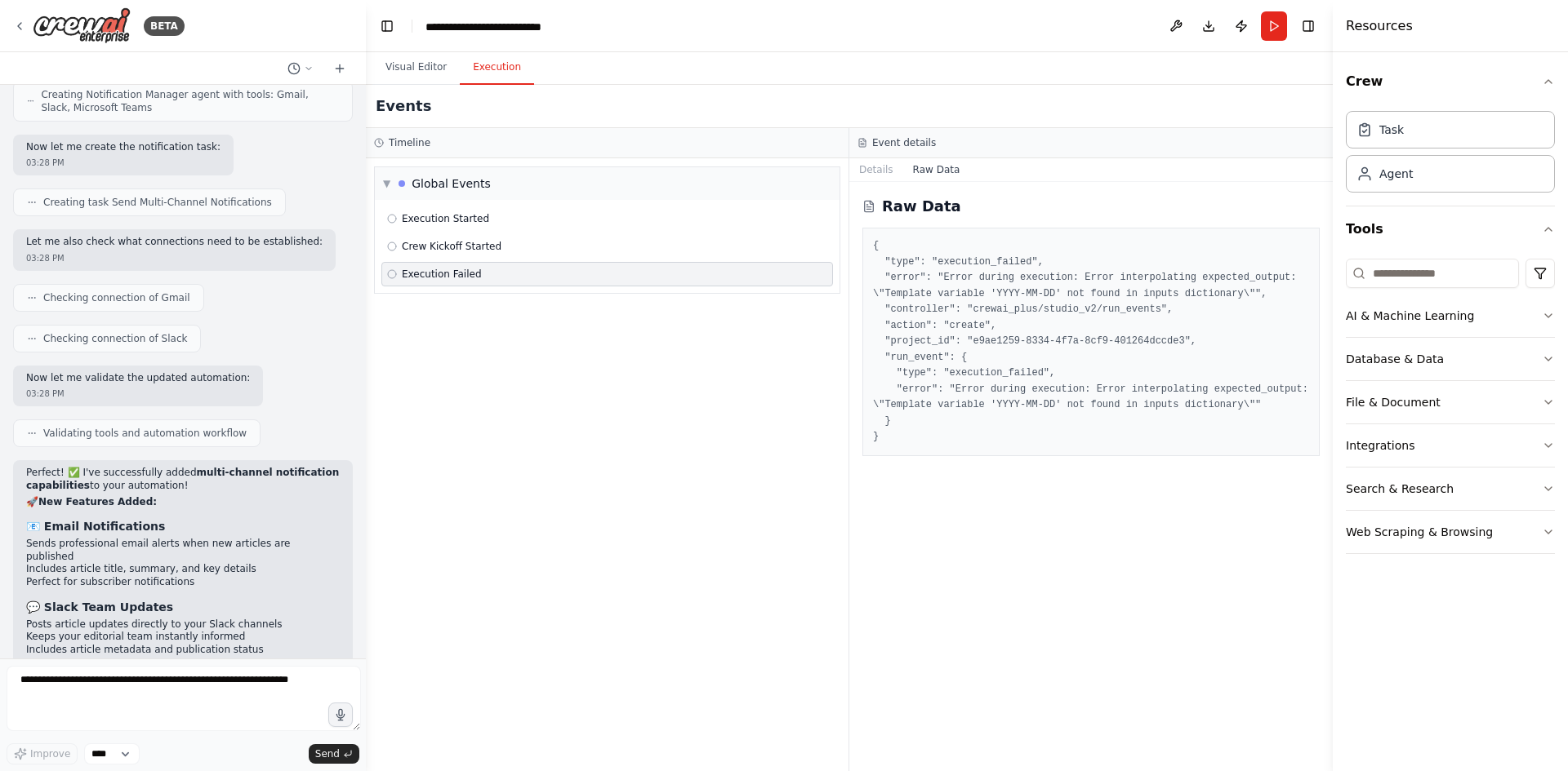
click at [707, 400] on div "▼ Global Events Execution Started Crew Kickoff Started Execution Failed" at bounding box center [607, 465] width 482 height 613
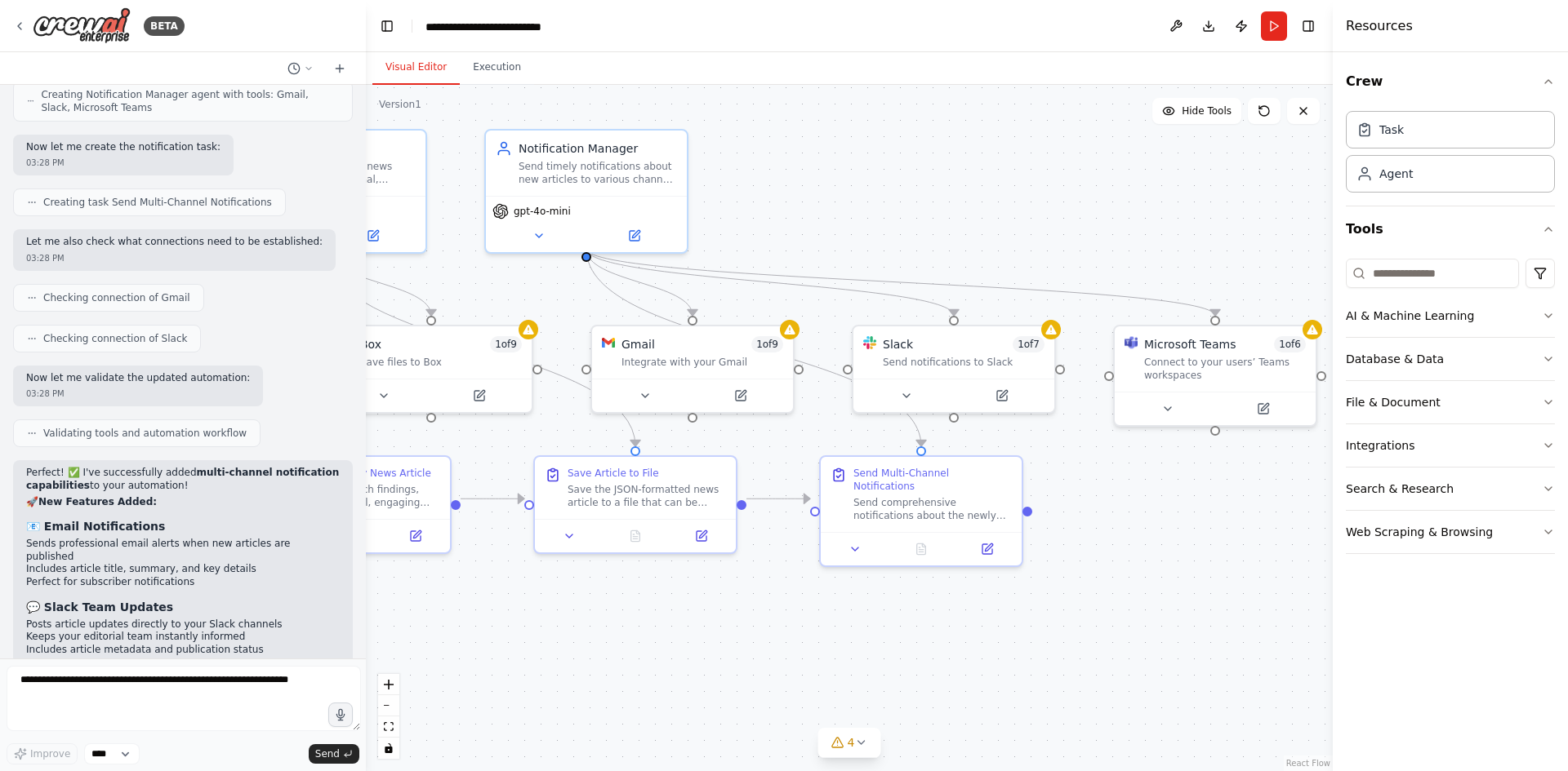
click at [413, 63] on button "Visual Editor" at bounding box center [415, 68] width 88 height 34
click at [1272, 30] on button "Run" at bounding box center [1274, 25] width 26 height 29
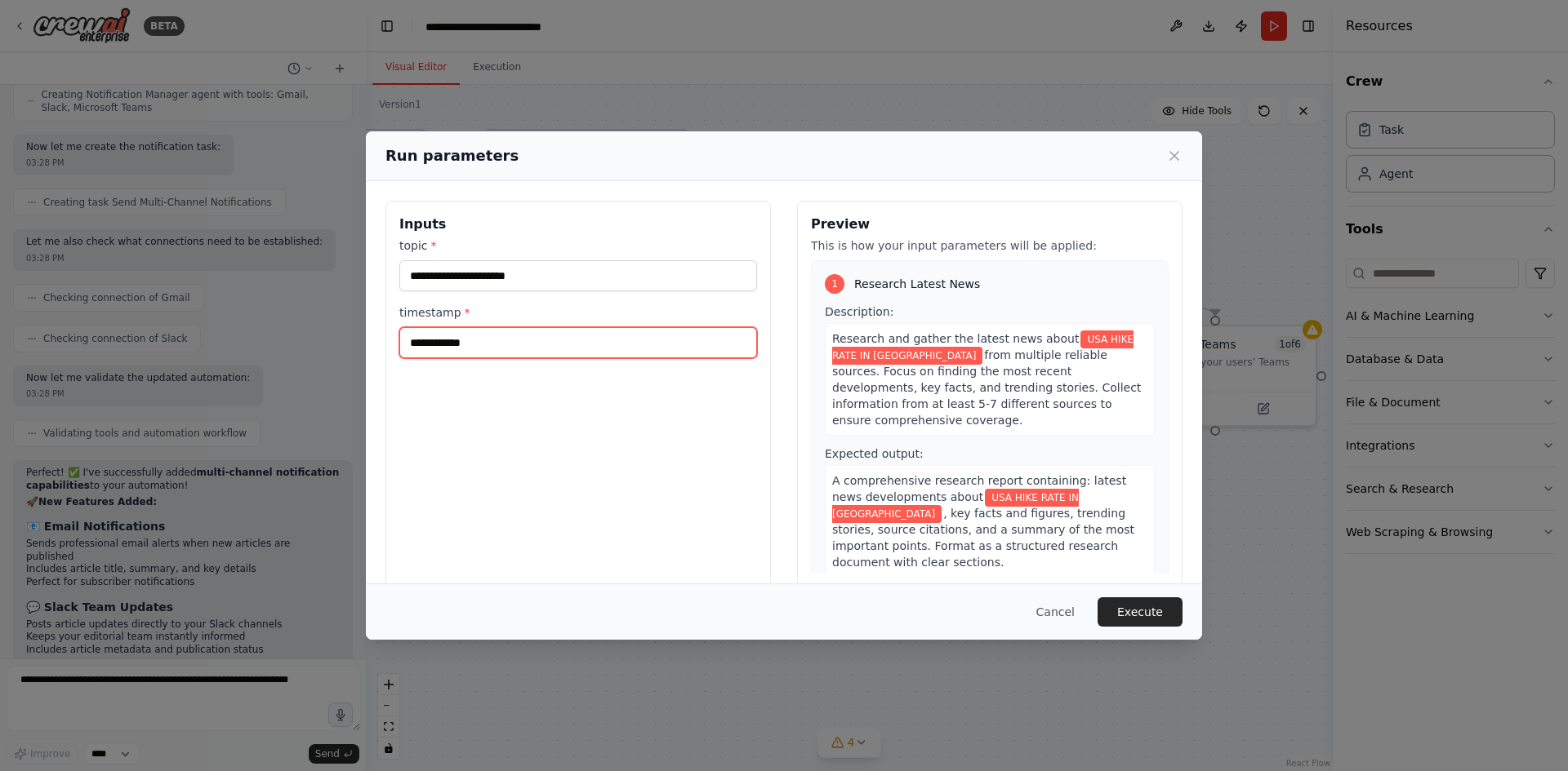
click at [518, 327] on input "**********" at bounding box center [578, 343] width 358 height 31
type input "**********"
click at [633, 406] on div "**********" at bounding box center [578, 394] width 385 height 387
click at [1098, 608] on button "Execute" at bounding box center [1140, 612] width 85 height 29
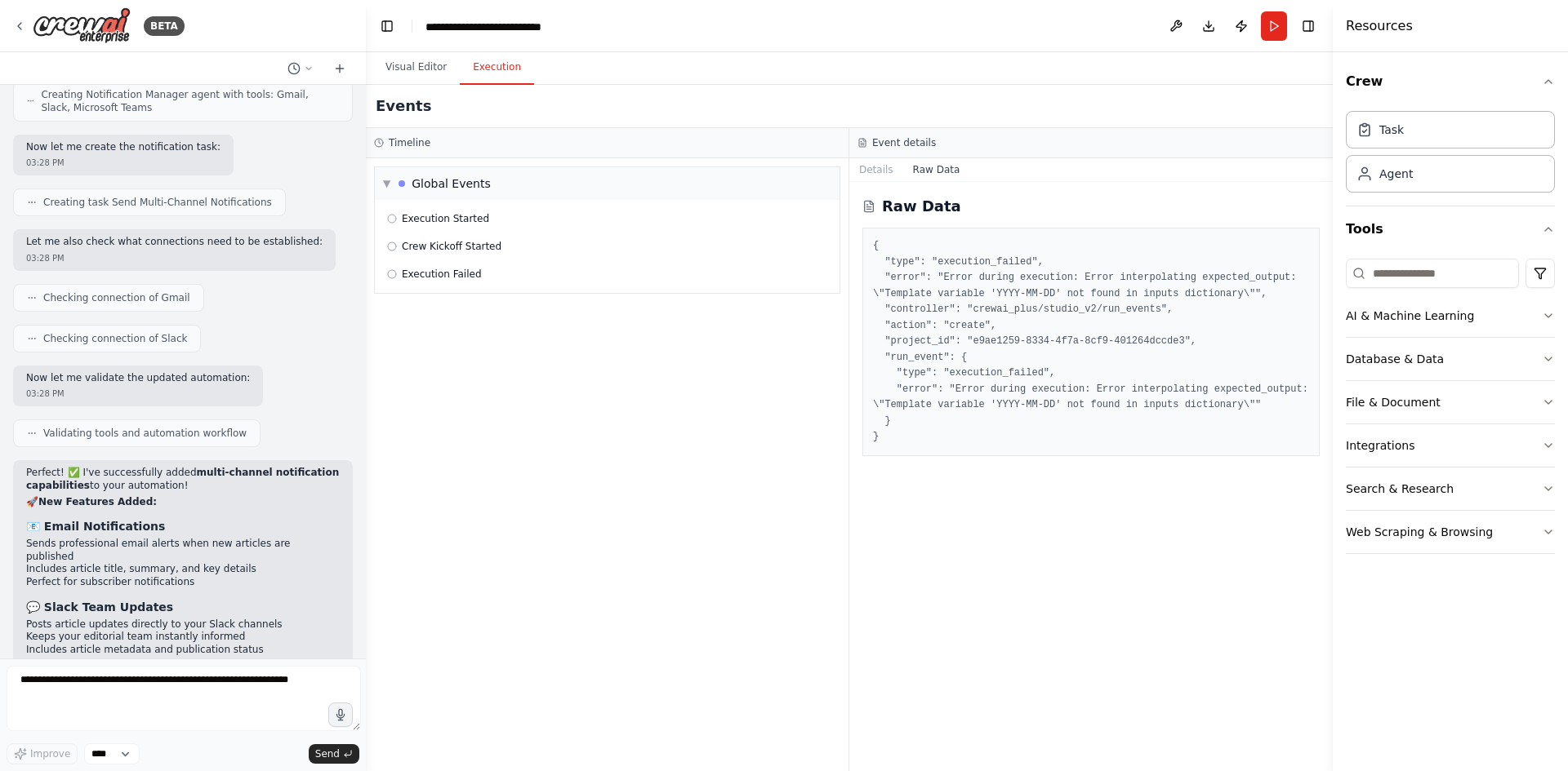
click at [470, 66] on button "Execution" at bounding box center [497, 68] width 75 height 34
click at [927, 271] on pre "{ "type": "execution_failed", "error": "Error during execution: Error interpola…" at bounding box center [1091, 343] width 436 height 208
click at [453, 268] on span "Execution Failed" at bounding box center [442, 275] width 80 height 13
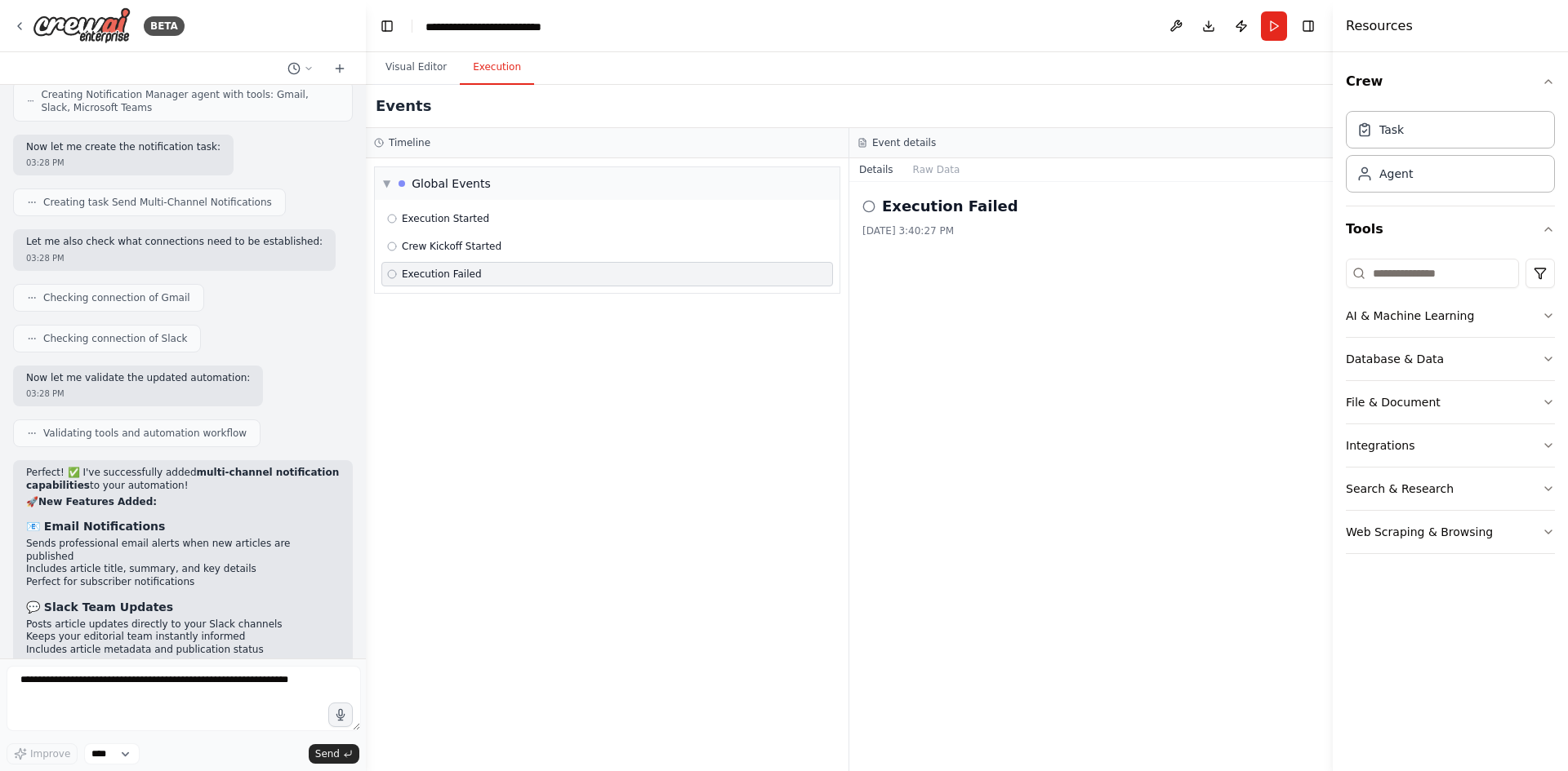
click at [948, 195] on h2 "Execution Failed" at bounding box center [950, 207] width 136 height 23
click at [853, 183] on div "Execution Failed 8/26/2025, 3:40:27 PM" at bounding box center [1091, 477] width 483 height 590
click at [858, 183] on div "Execution Failed 8/26/2025, 3:40:27 PM" at bounding box center [1091, 477] width 483 height 590
click at [860, 183] on div "Execution Failed 8/26/2025, 3:40:27 PM" at bounding box center [1091, 477] width 483 height 590
click at [868, 201] on circle at bounding box center [868, 206] width 10 height 10
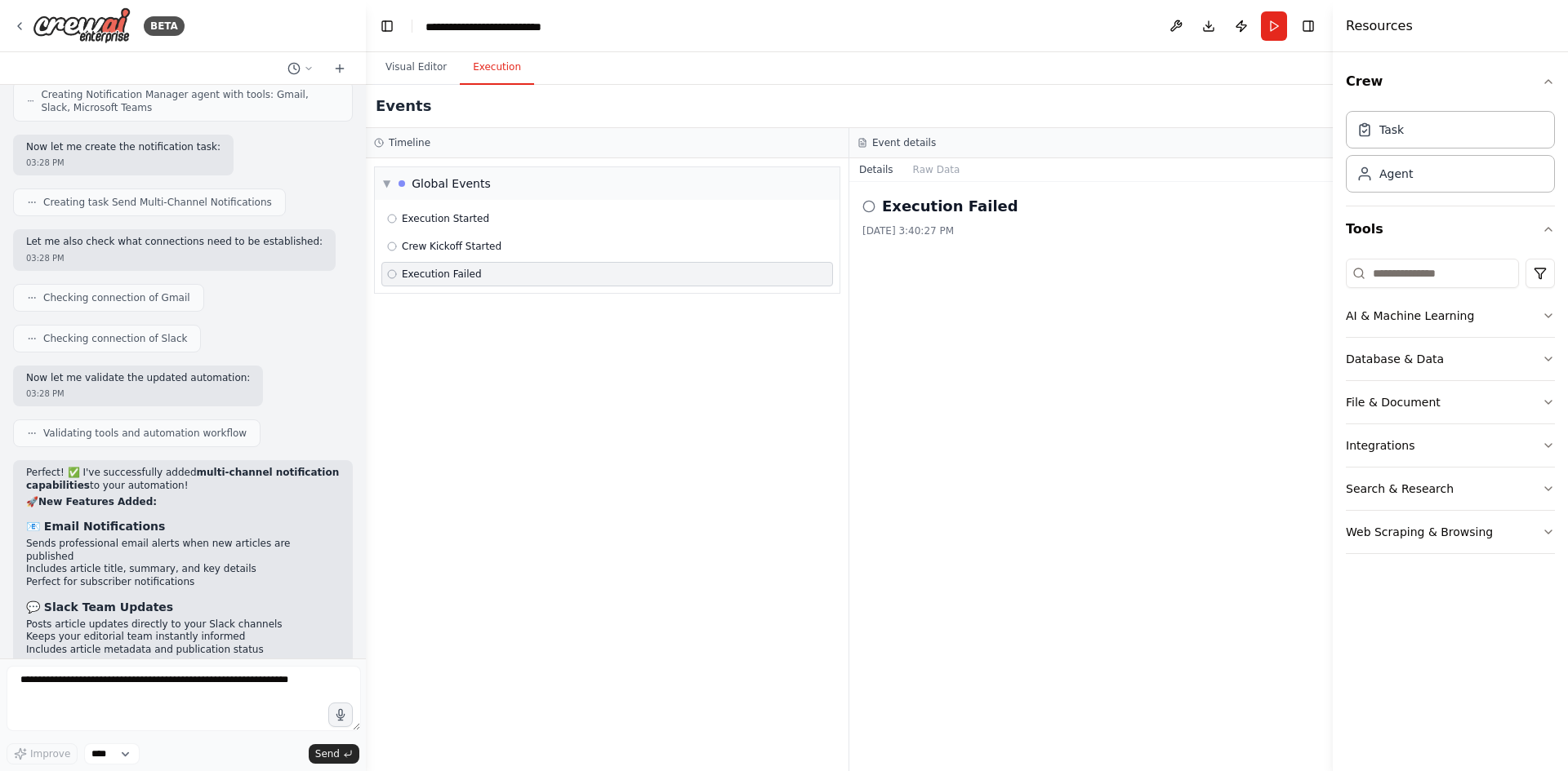
click at [866, 201] on circle at bounding box center [868, 206] width 10 height 10
click at [892, 159] on button "Details" at bounding box center [876, 170] width 54 height 23
click at [908, 159] on button "Raw Data" at bounding box center [936, 170] width 67 height 23
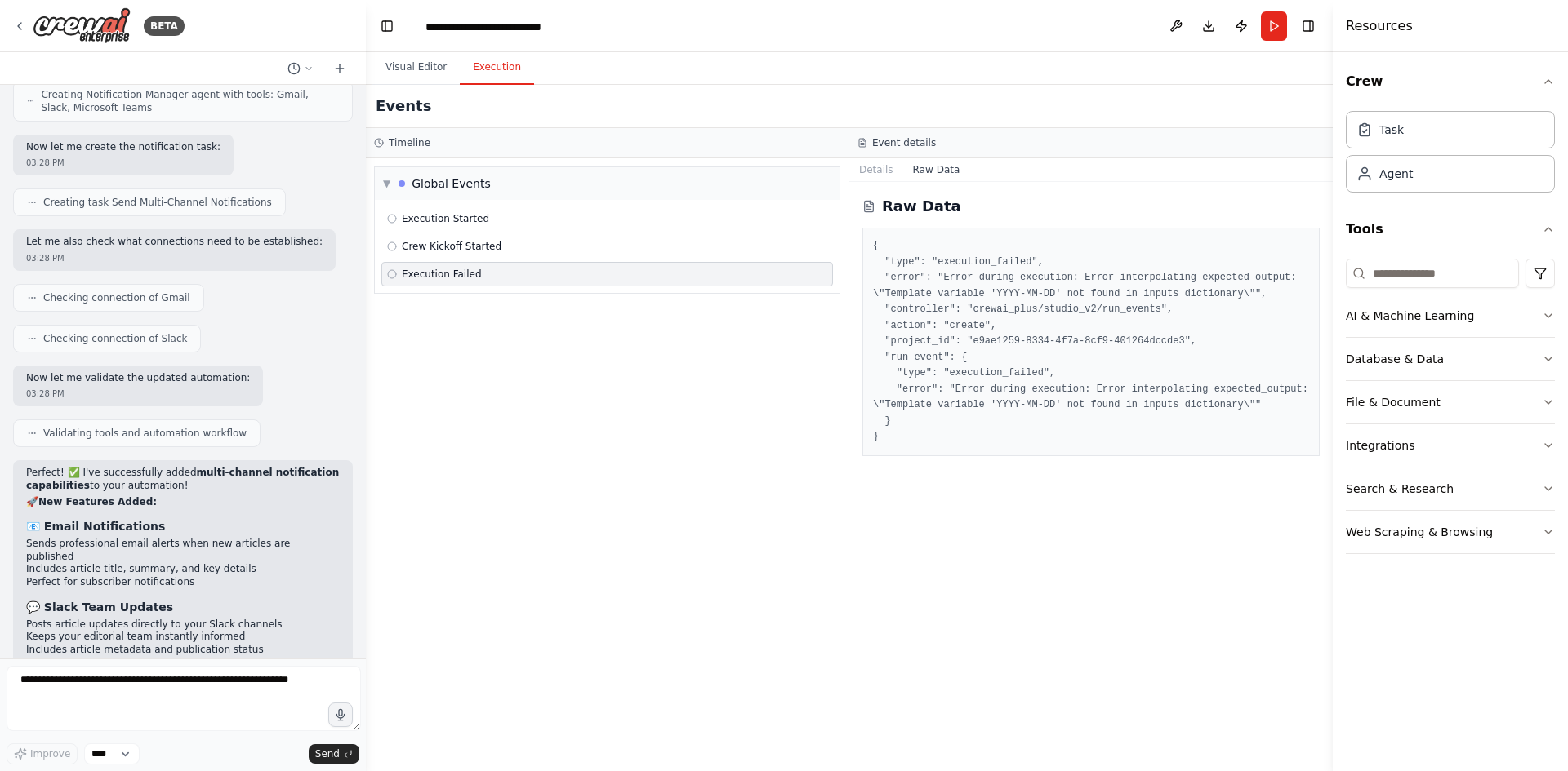
click at [424, 85] on div "Events" at bounding box center [850, 107] width 967 height 43
click at [412, 51] on button "Visual Editor" at bounding box center [415, 68] width 88 height 34
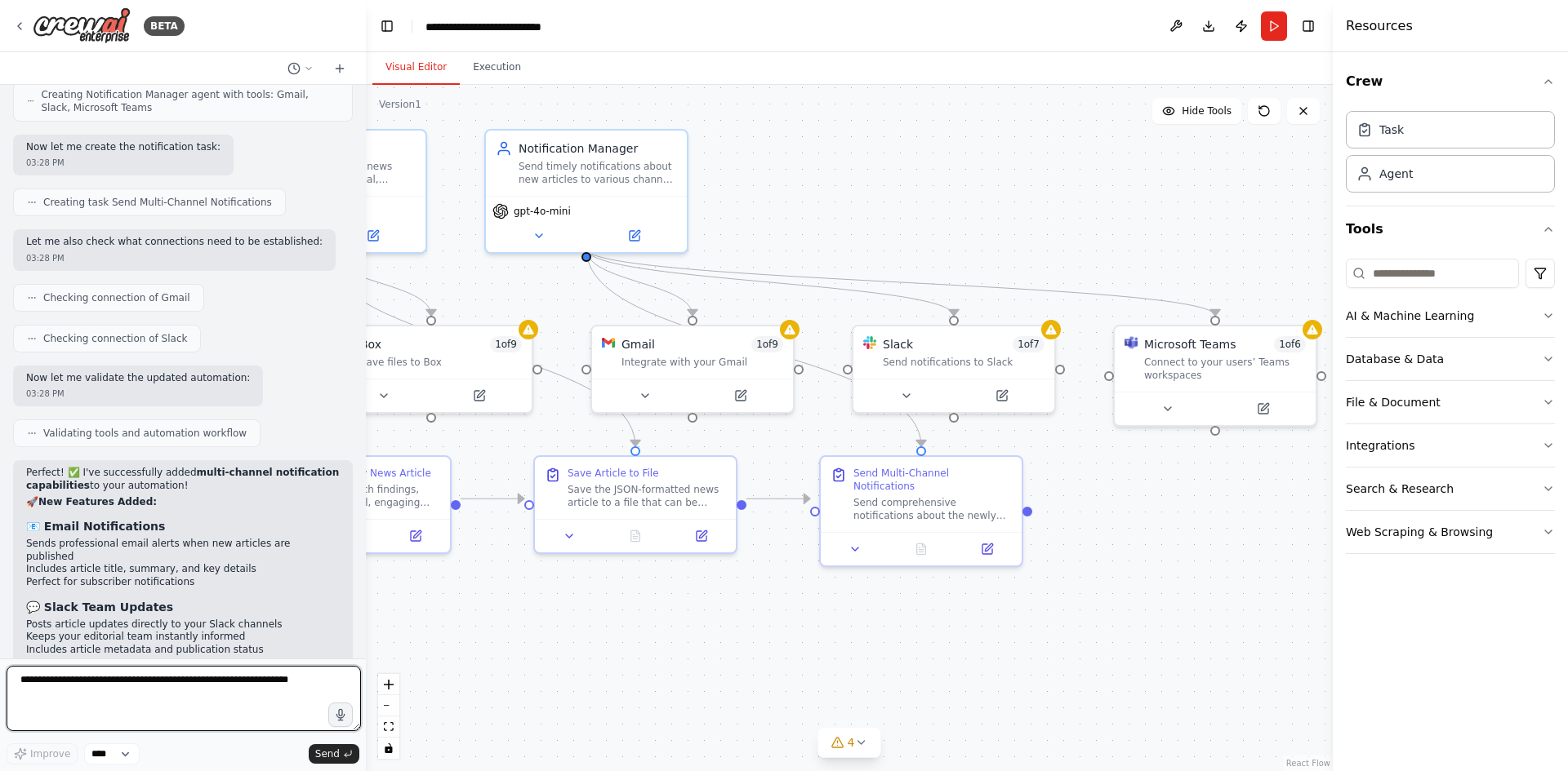
click at [156, 700] on textarea at bounding box center [183, 698] width 354 height 65
click at [175, 706] on textarea at bounding box center [183, 698] width 354 height 65
type textarea "**********"
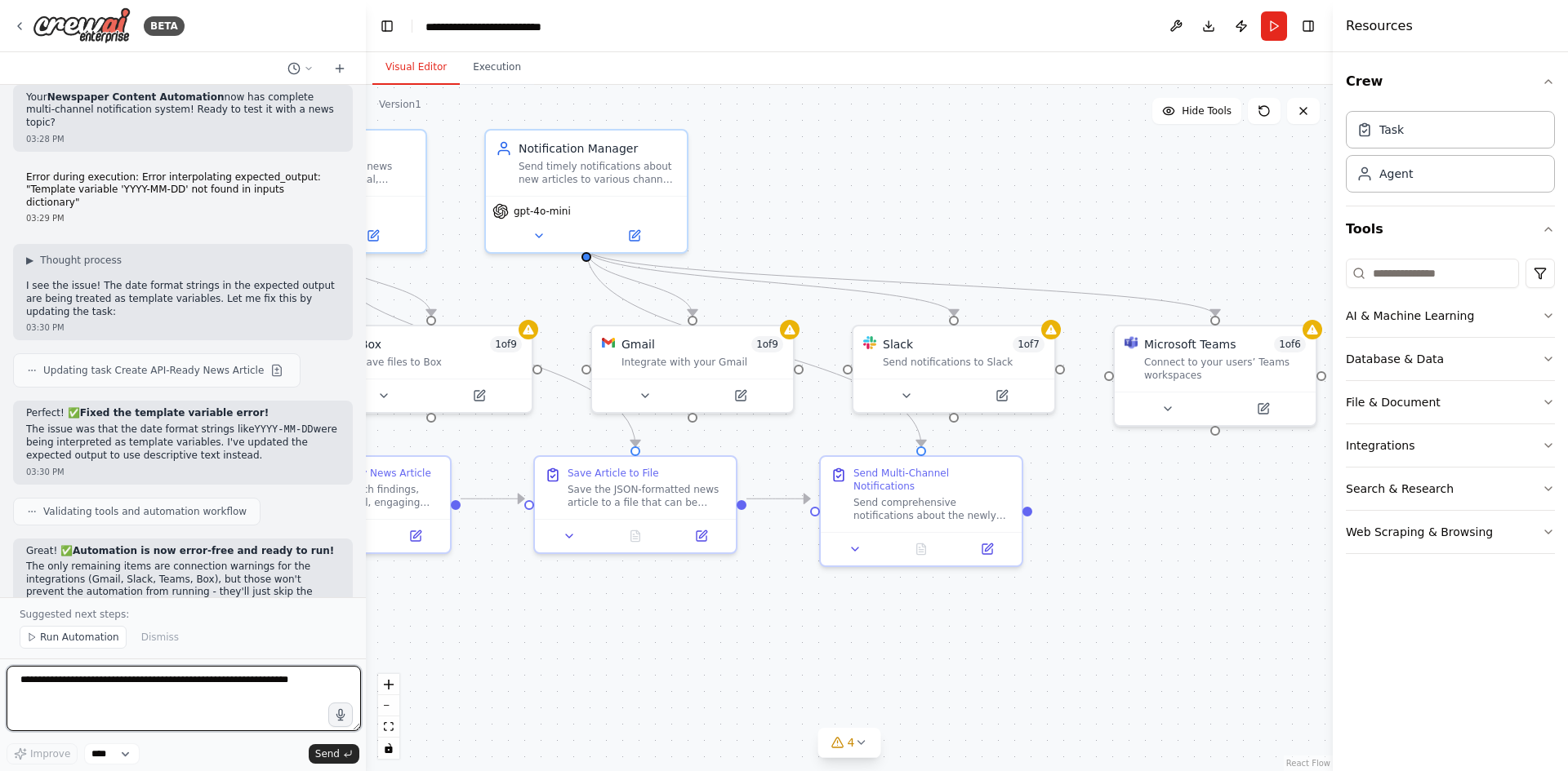
scroll to position [5798, 0]
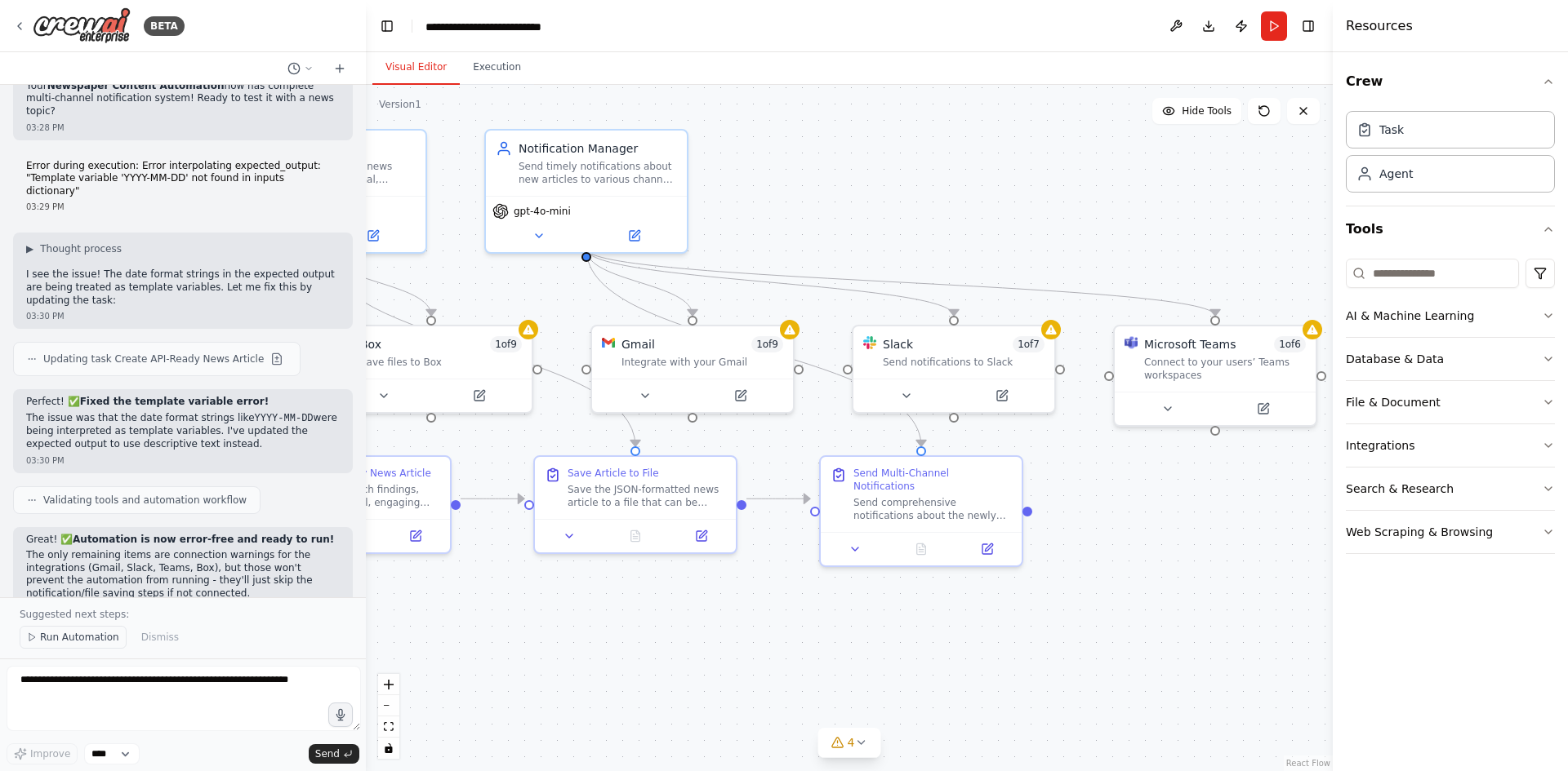
click at [84, 644] on span "Run Automation" at bounding box center [79, 638] width 79 height 13
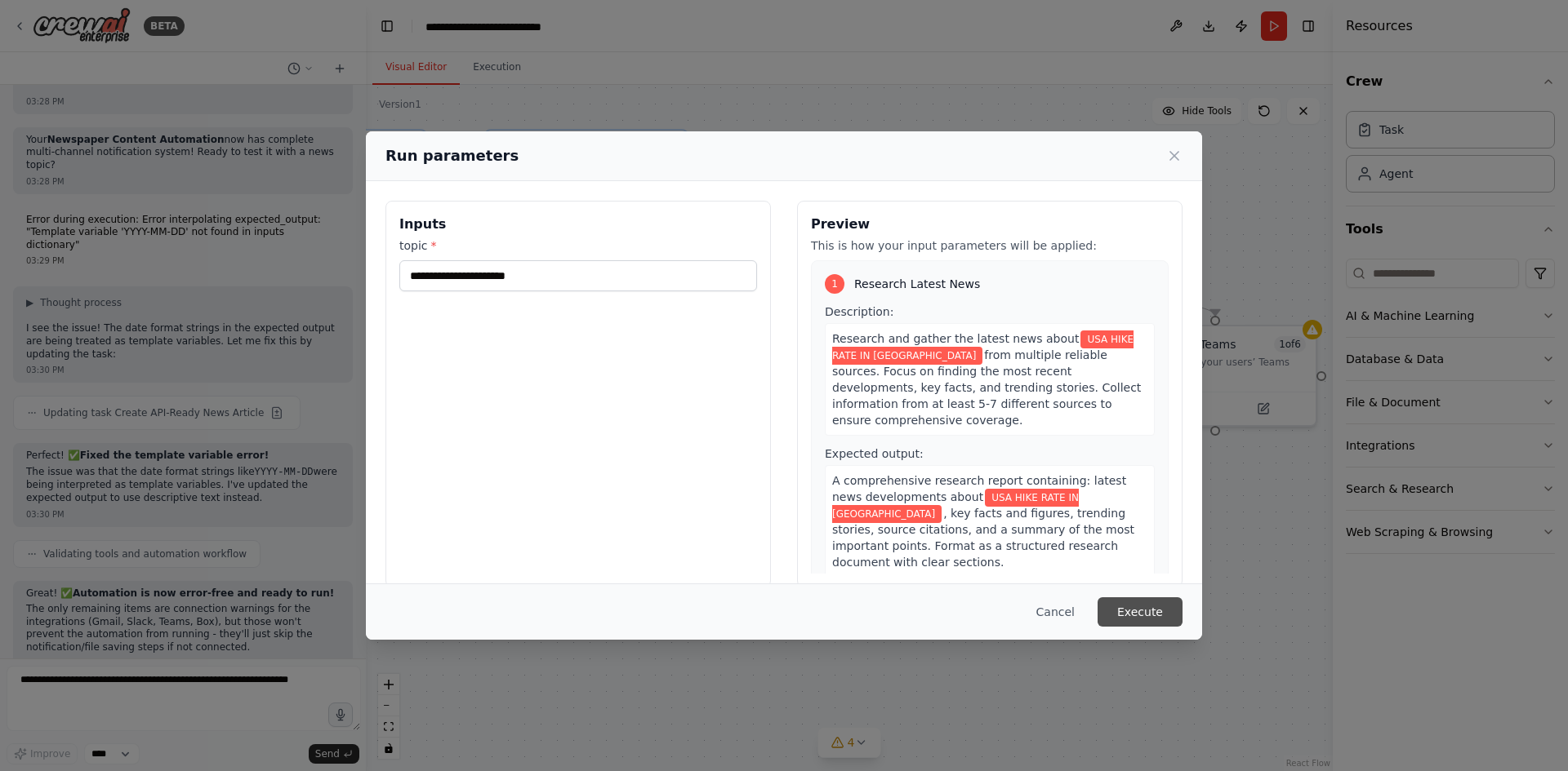
click at [1118, 607] on button "Execute" at bounding box center [1140, 612] width 85 height 29
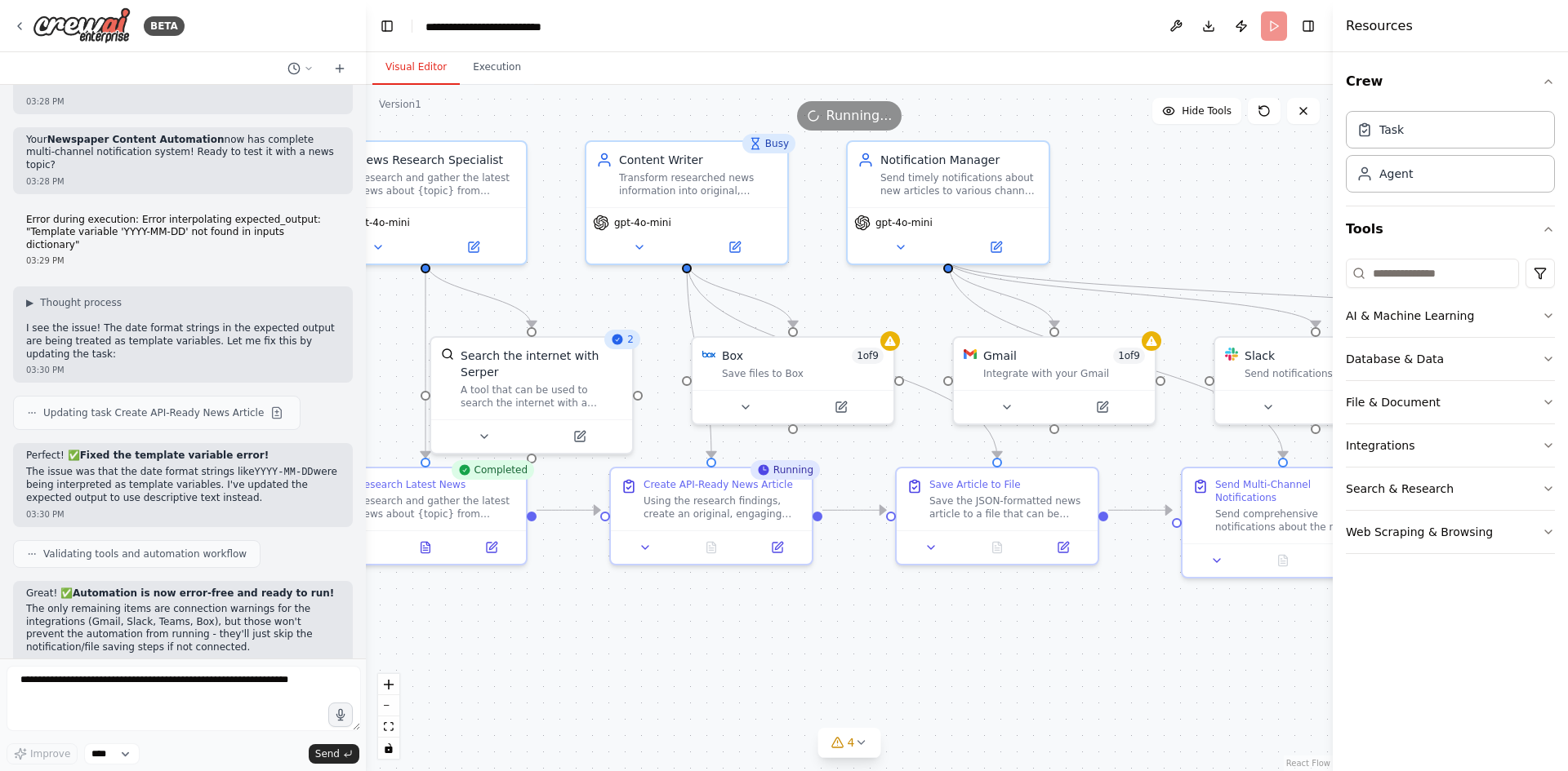
drag, startPoint x: 476, startPoint y: 260, endPoint x: 837, endPoint y: 272, distance: 361.2
click at [837, 272] on div ".deletable-edge-delete-btn { width: 20px; height: 20px; border: 0px solid #ffff…" at bounding box center [850, 427] width 967 height 686
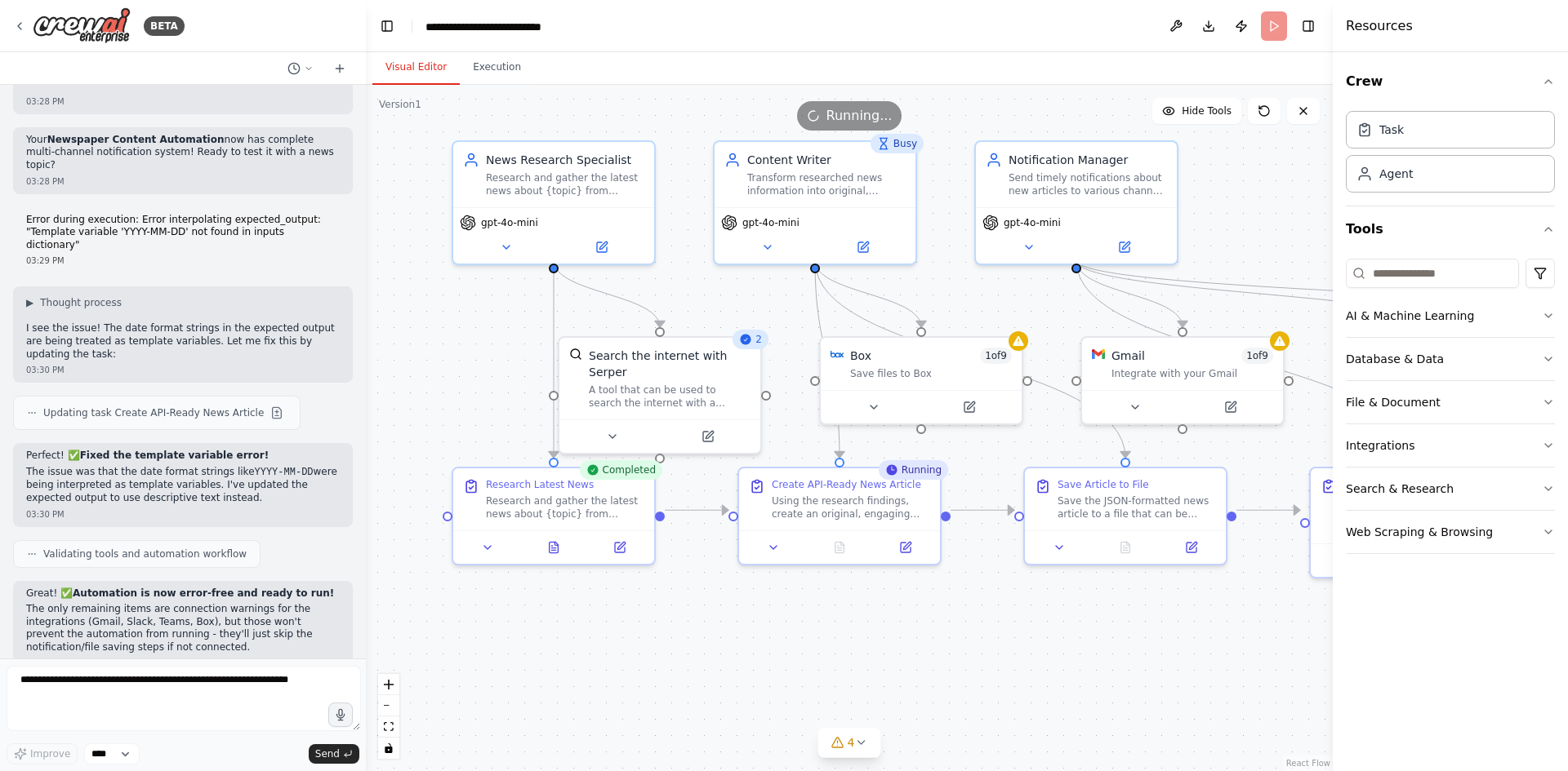
drag, startPoint x: 620, startPoint y: 281, endPoint x: 749, endPoint y: 281, distance: 129.0
click at [749, 281] on div ".deletable-edge-delete-btn { width: 20px; height: 20px; border: 0px solid #ffff…" at bounding box center [850, 427] width 967 height 686
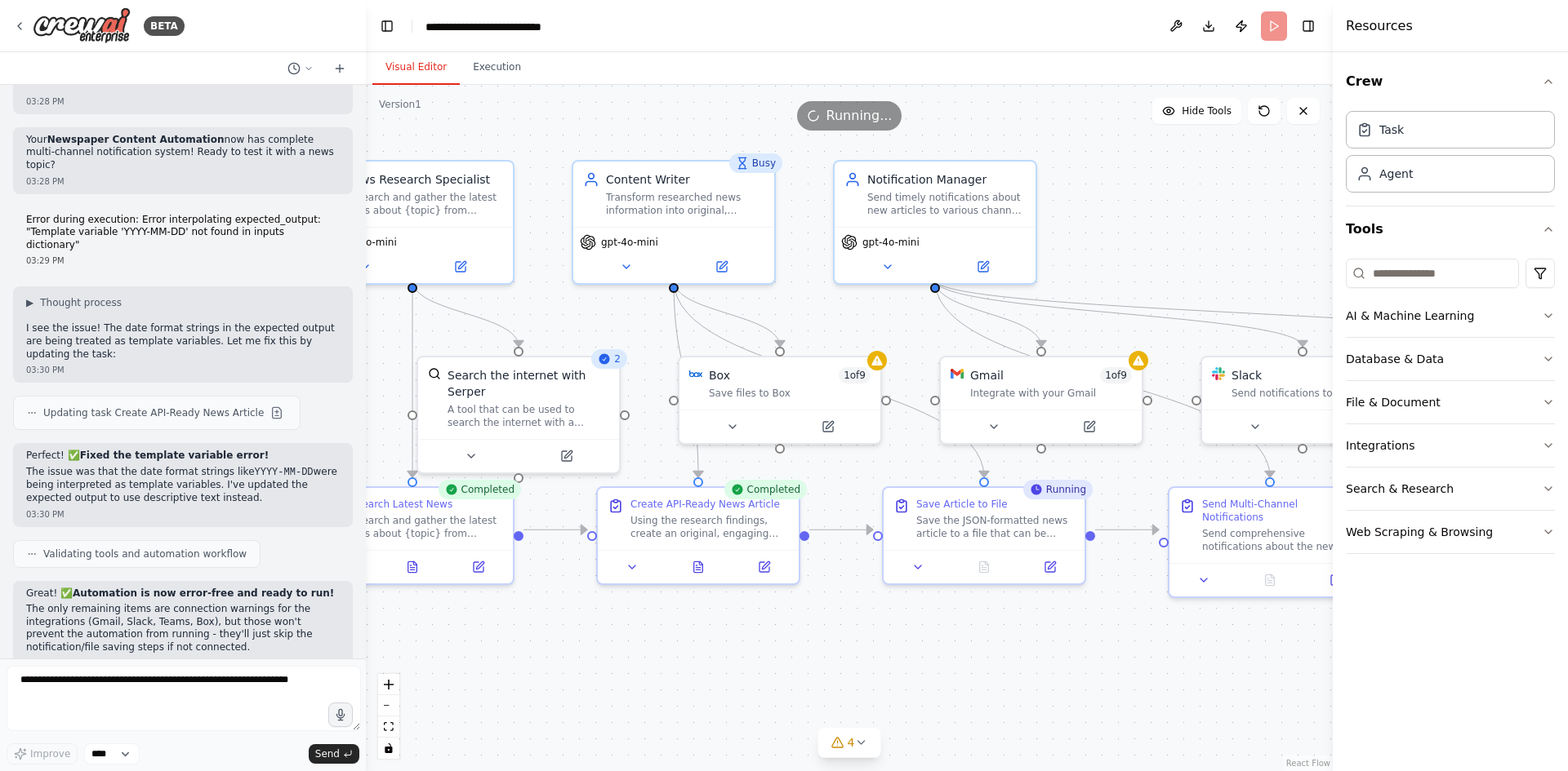
drag, startPoint x: 747, startPoint y: 280, endPoint x: 605, endPoint y: 299, distance: 143.3
click at [605, 299] on div ".deletable-edge-delete-btn { width: 20px; height: 20px; border: 0px solid #ffff…" at bounding box center [850, 427] width 967 height 686
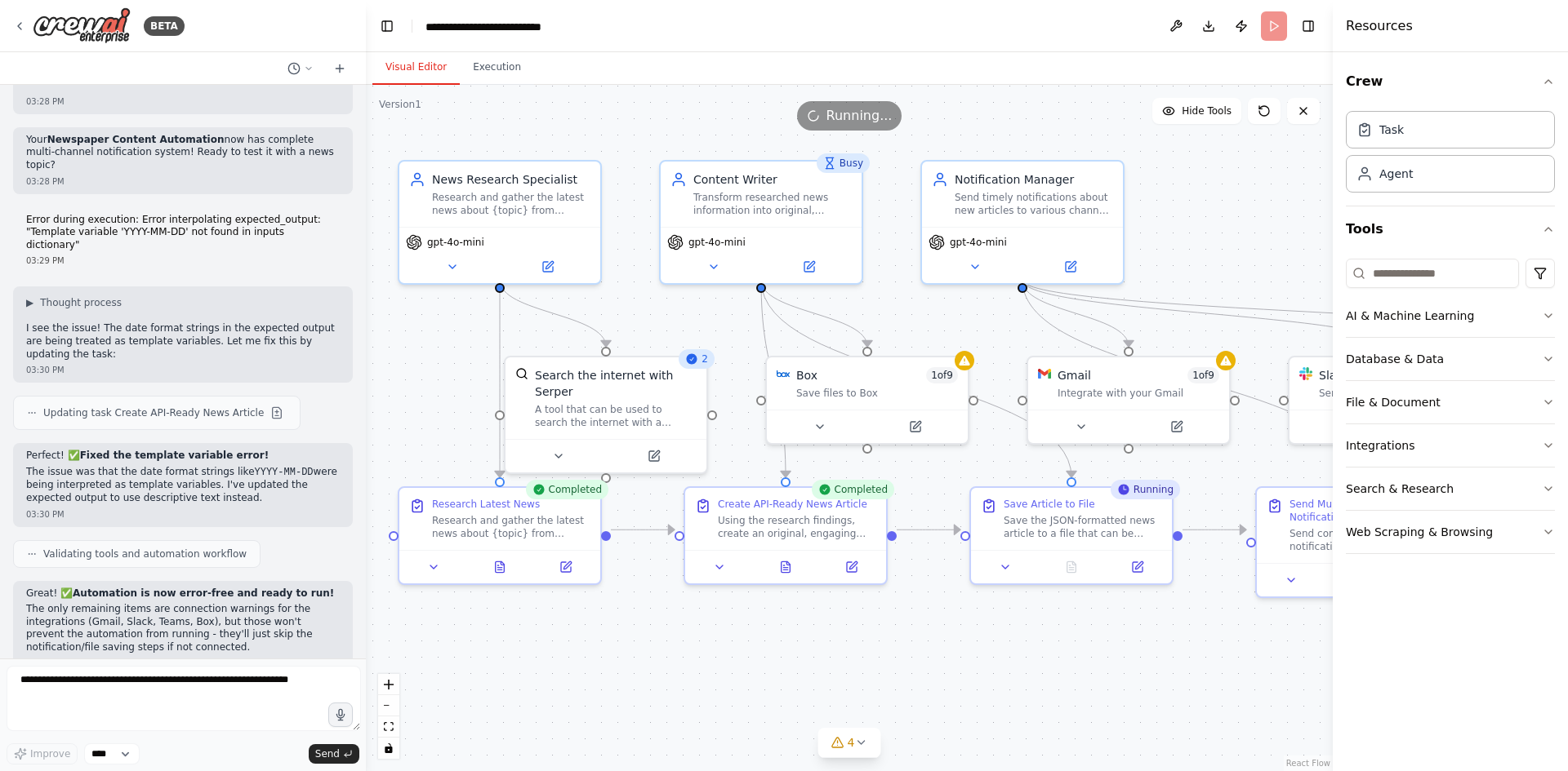
drag, startPoint x: 605, startPoint y: 299, endPoint x: 693, endPoint y: 299, distance: 88.0
click at [693, 299] on div ".deletable-edge-delete-btn { width: 20px; height: 20px; border: 0px solid #ffff…" at bounding box center [850, 427] width 967 height 686
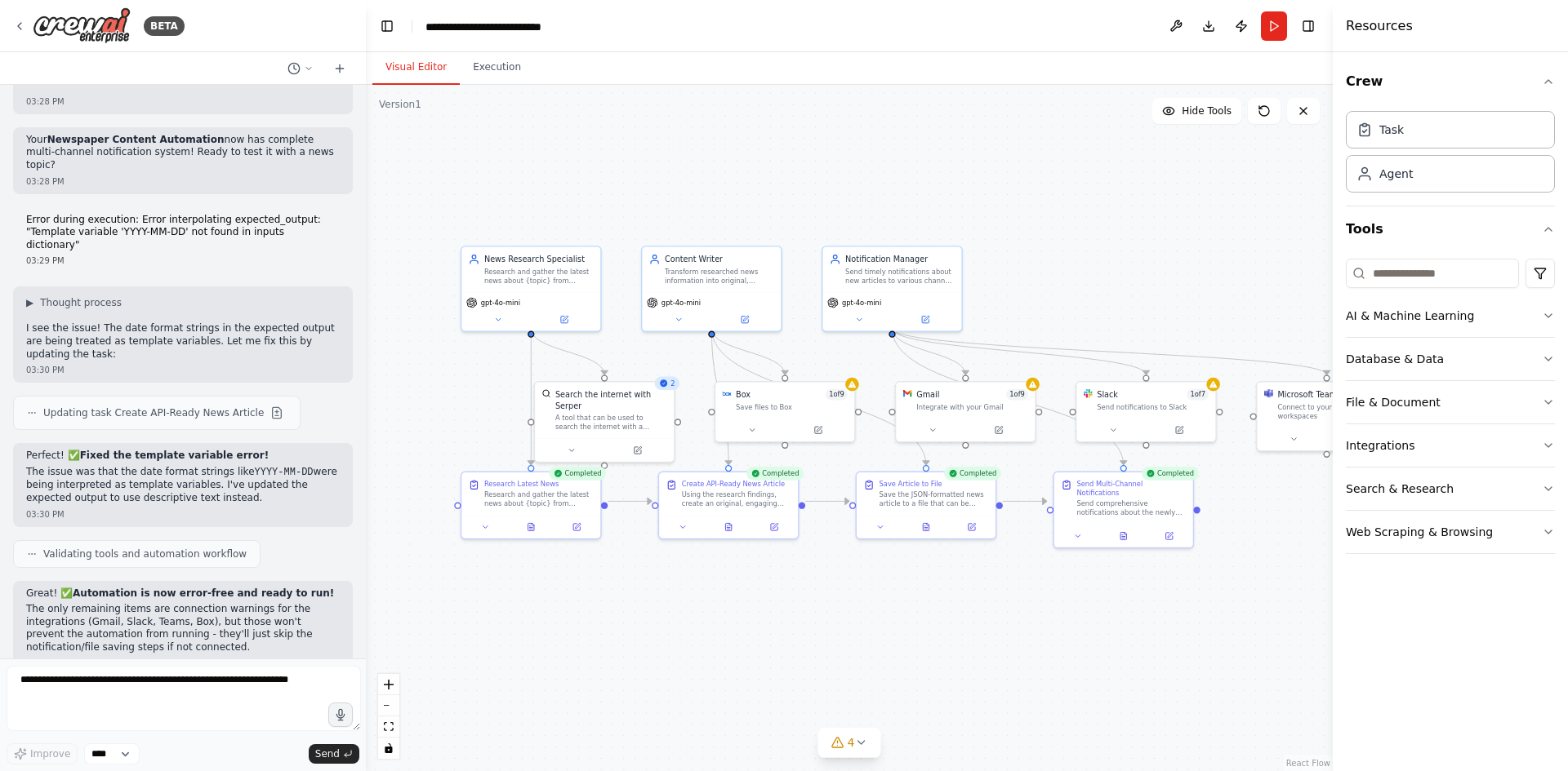
drag, startPoint x: 1135, startPoint y: 598, endPoint x: 1069, endPoint y: 608, distance: 66.8
click at [1069, 608] on div ".deletable-edge-delete-btn { width: 20px; height: 20px; border: 0px solid #ffff…" at bounding box center [850, 427] width 967 height 686
click at [1282, 26] on button "Run" at bounding box center [1274, 25] width 26 height 29
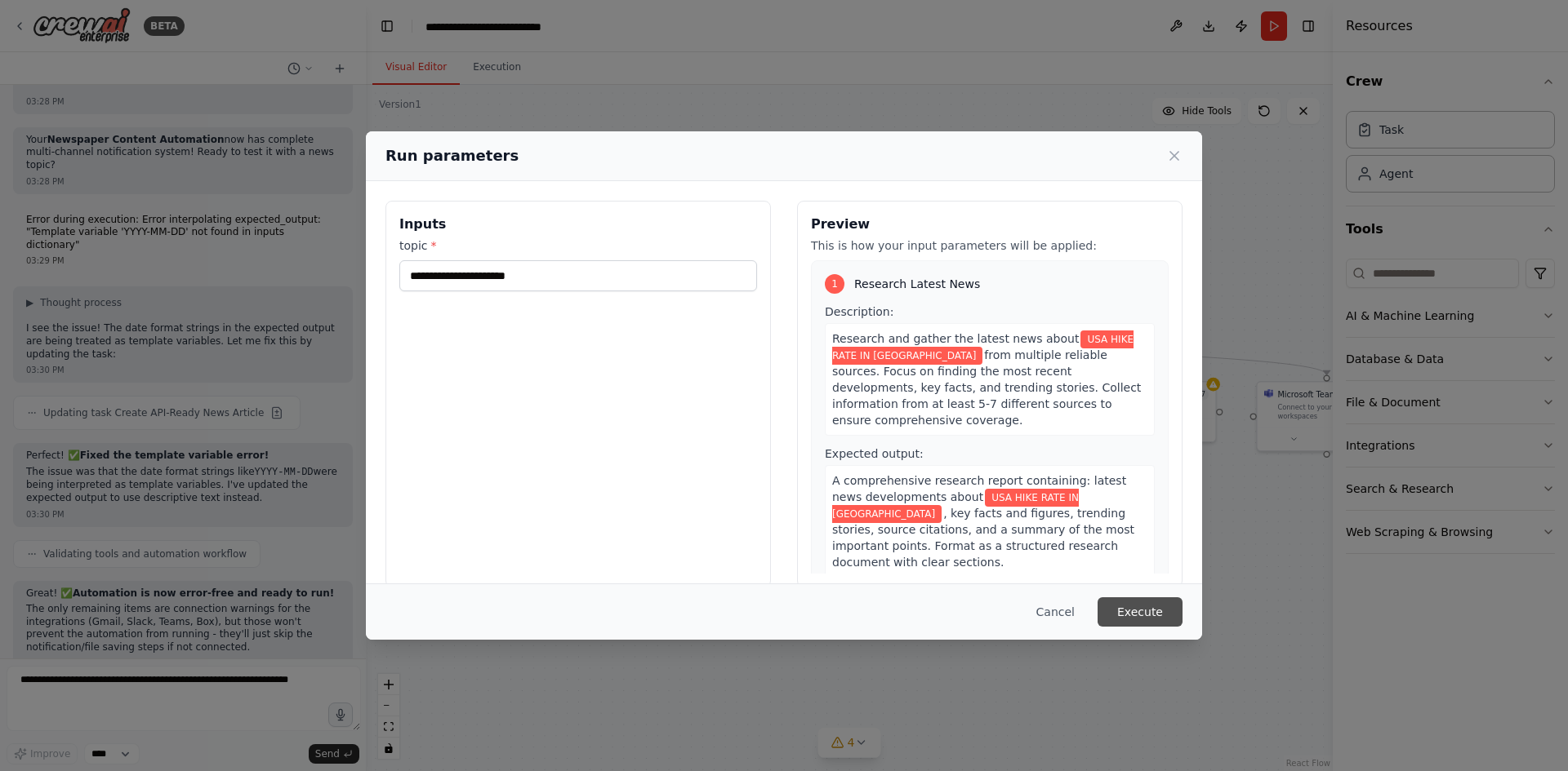
click at [1098, 625] on button "Execute" at bounding box center [1140, 612] width 85 height 29
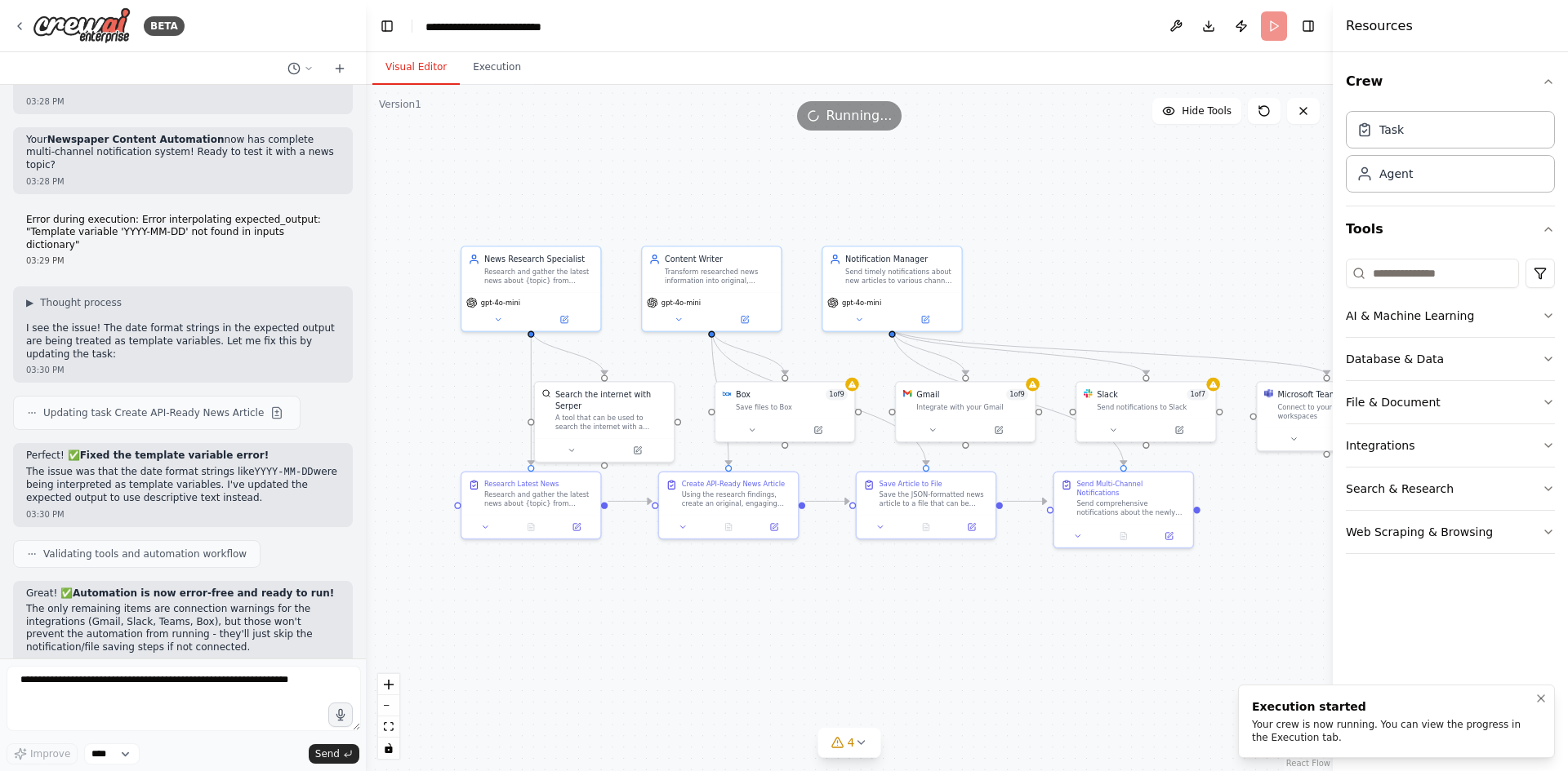
click at [1361, 748] on li "Execution started Your crew is now running. You can view the progress in the Ex…" at bounding box center [1396, 722] width 317 height 74
click at [1460, 741] on div "Your crew is now running. You can view the progress in the Execution tab." at bounding box center [1392, 731] width 282 height 26
click at [1428, 715] on div "Execution started" at bounding box center [1392, 706] width 282 height 16
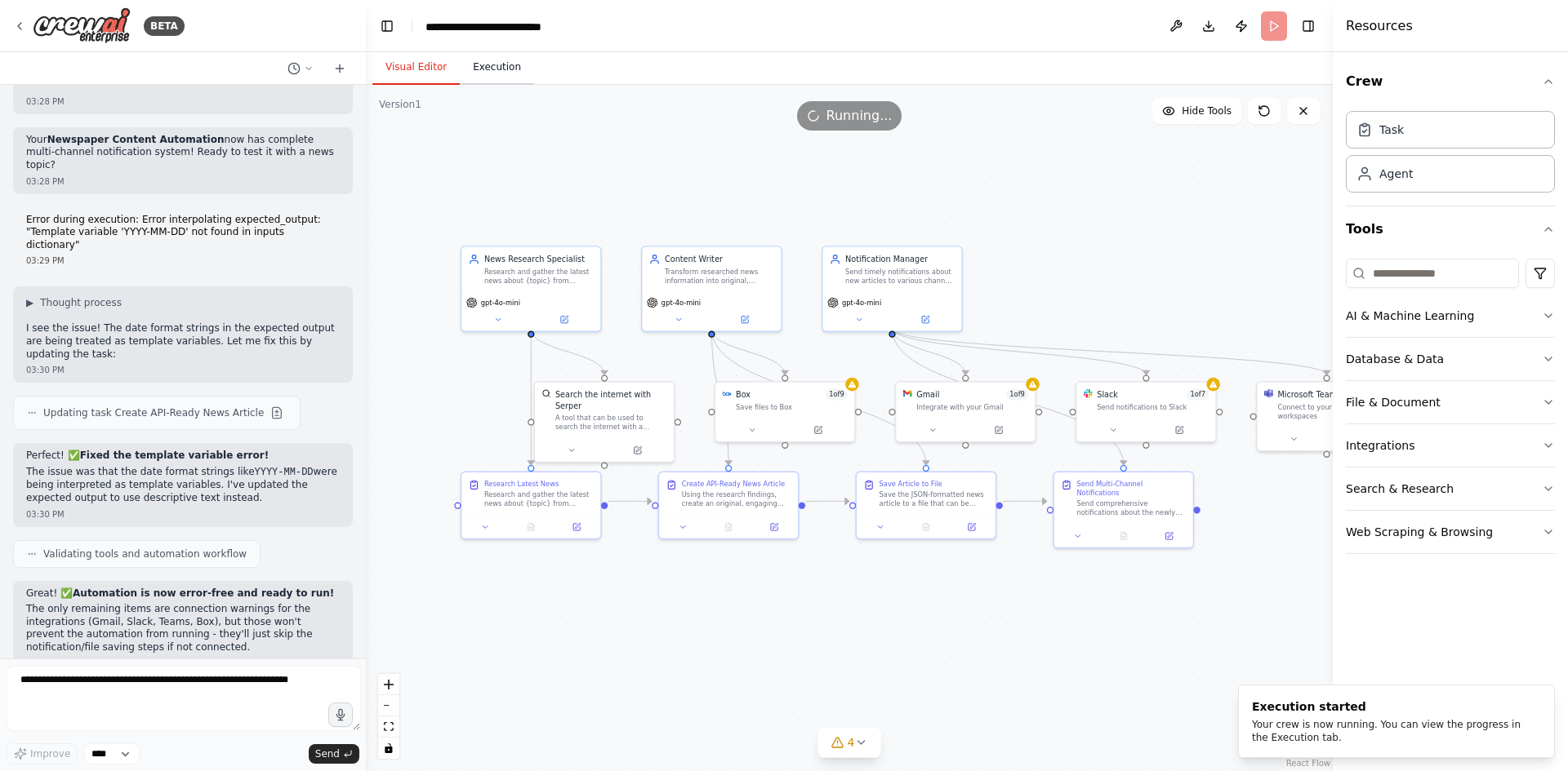
click at [485, 58] on button "Execution" at bounding box center [497, 68] width 75 height 34
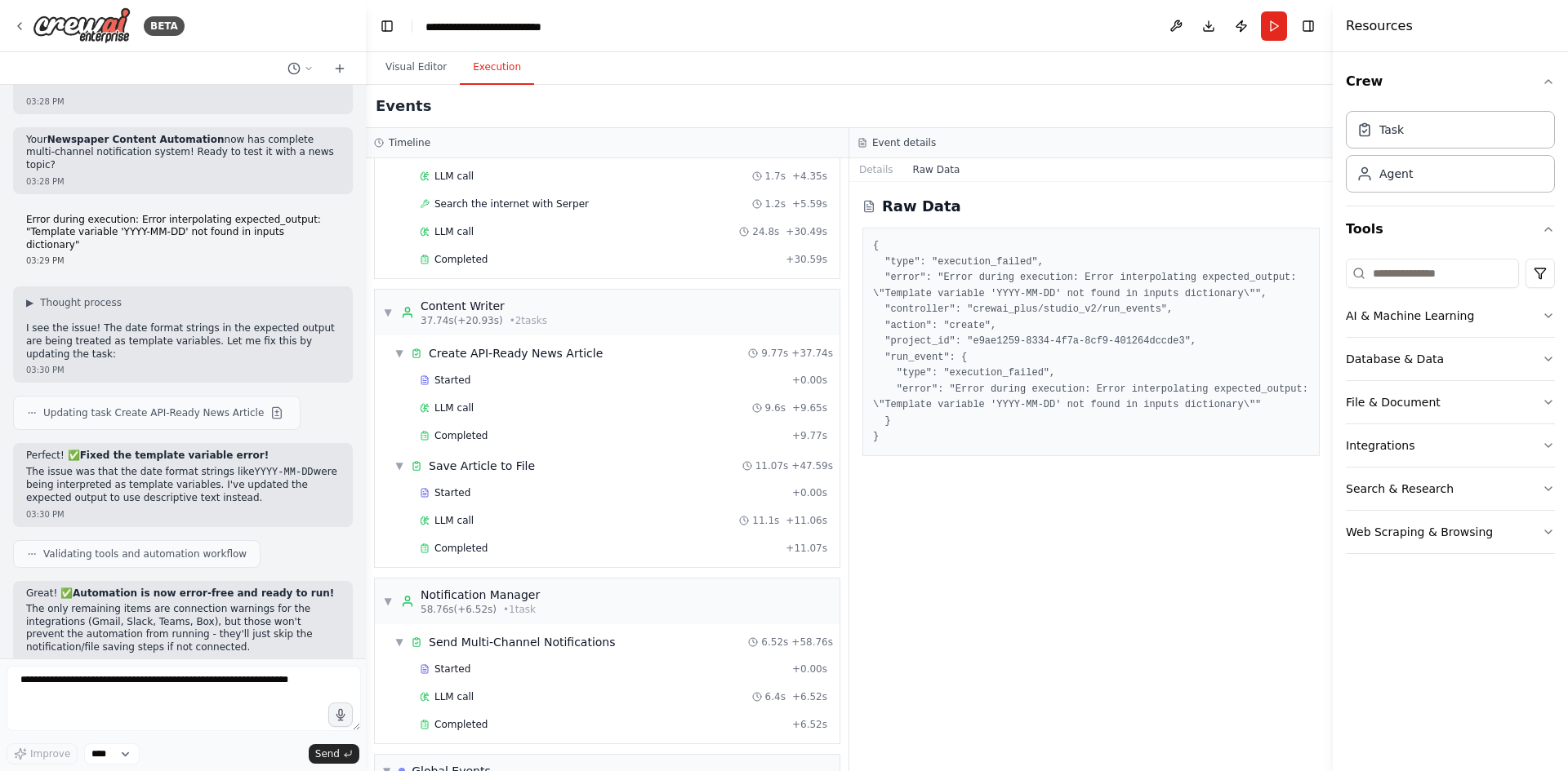
scroll to position [190, 0]
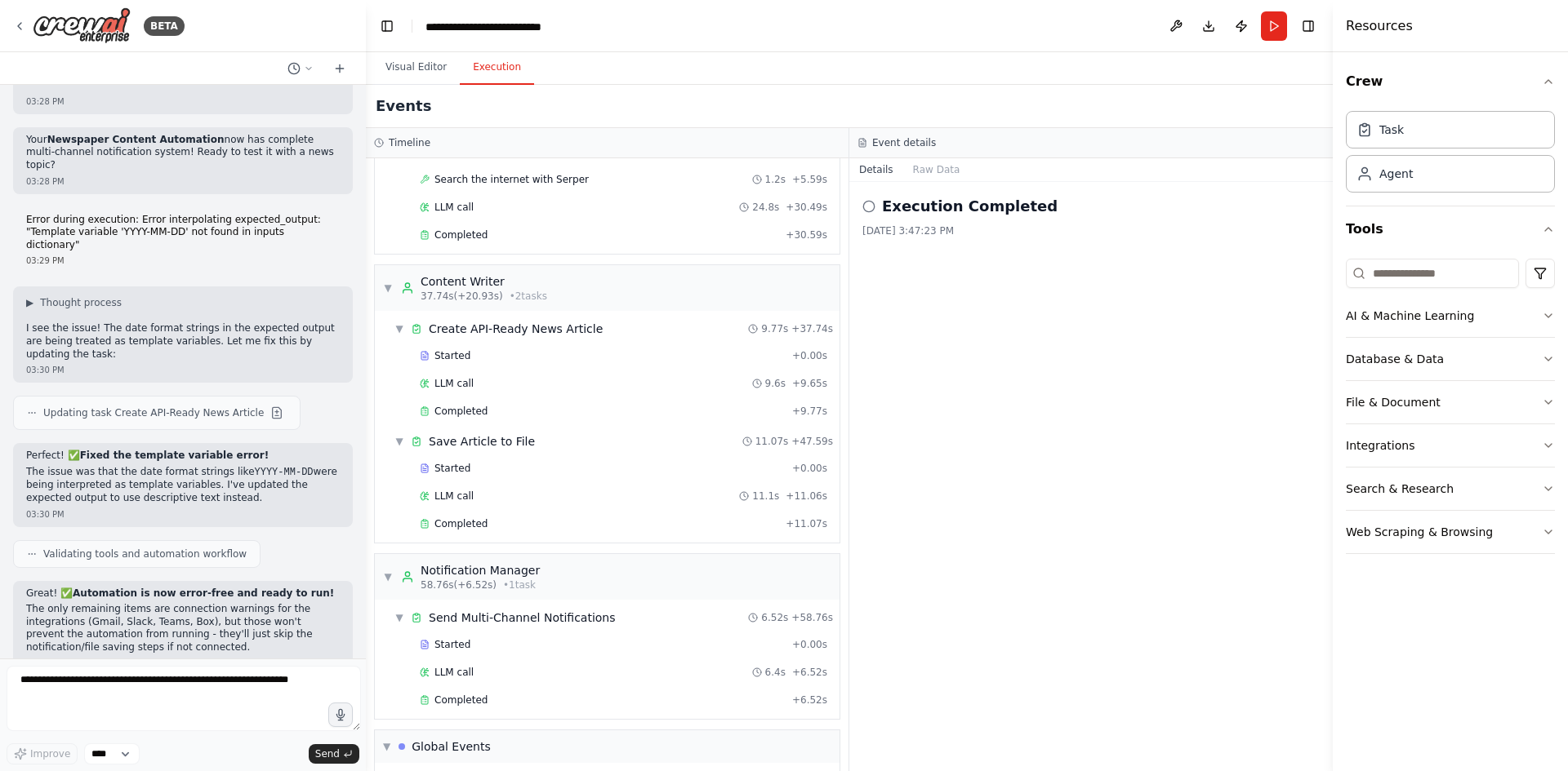
click at [870, 201] on circle at bounding box center [868, 206] width 10 height 10
click at [922, 138] on div "Event details" at bounding box center [1091, 143] width 483 height 30
click at [922, 159] on button "Raw Data" at bounding box center [936, 170] width 67 height 23
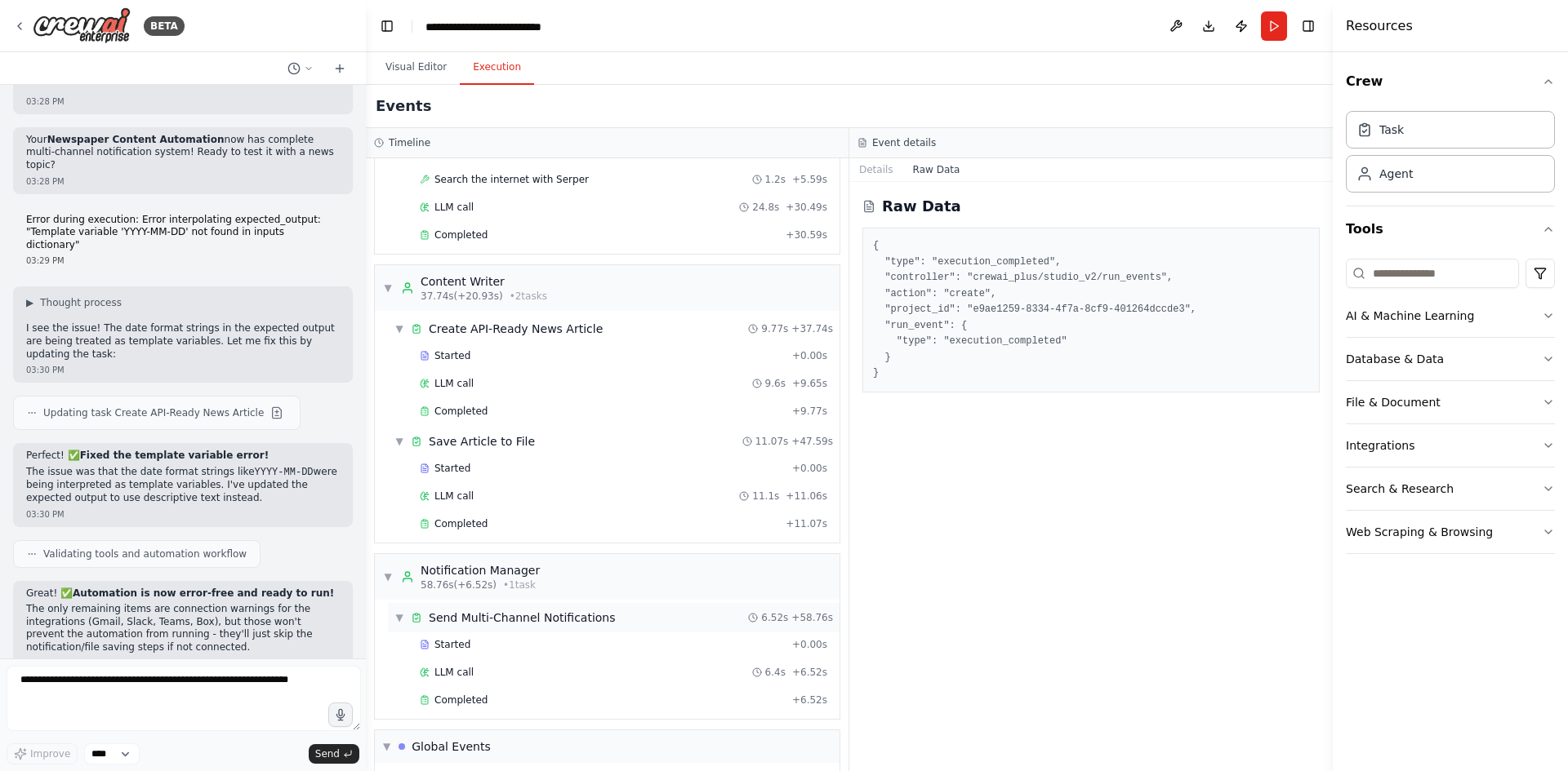
click at [497, 610] on div "Send Multi-Channel Notifications" at bounding box center [522, 617] width 187 height 16
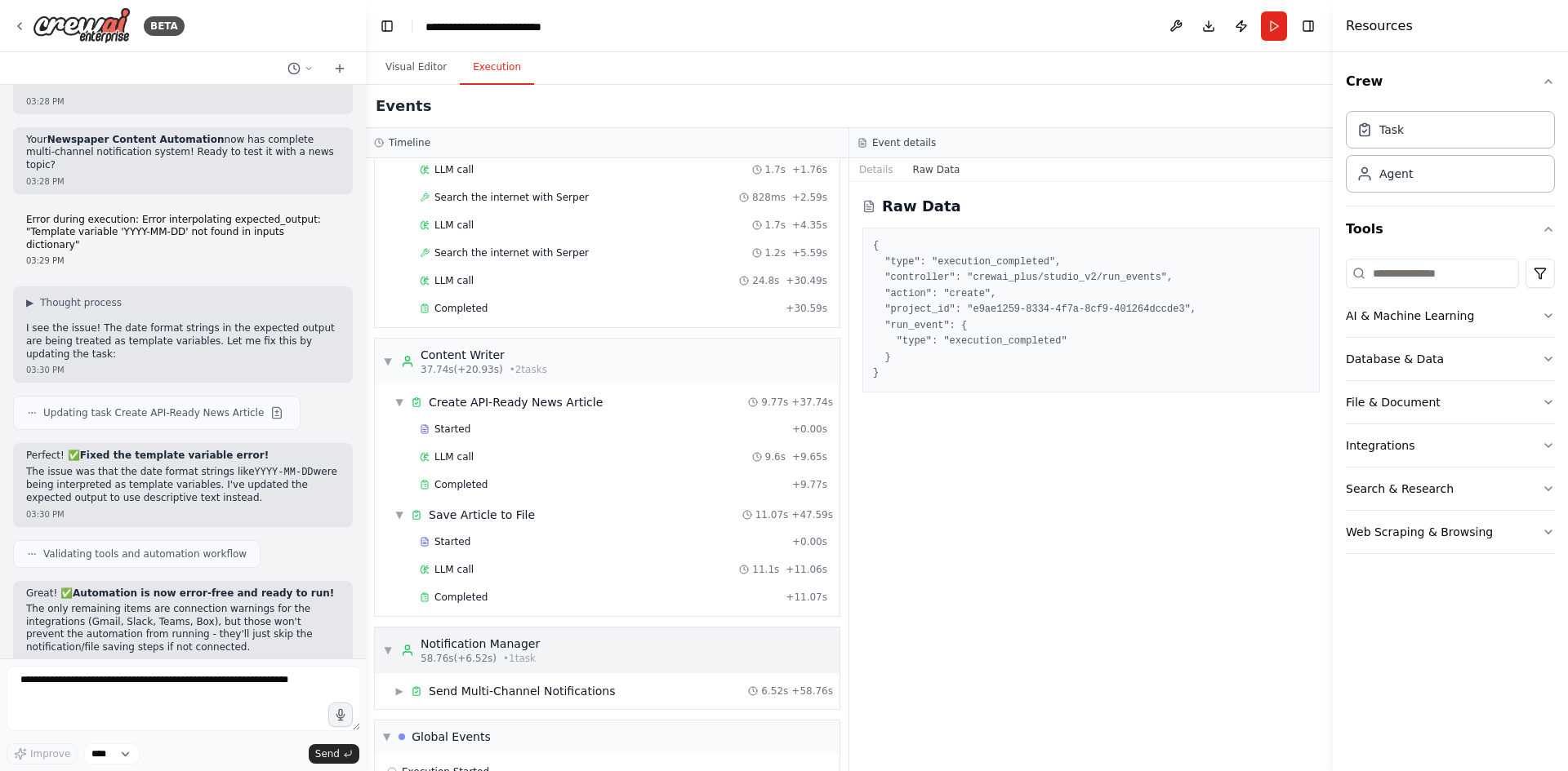
click at [488, 628] on div "▼ Notification Manager 58.76s (+6.52s) • 1 task" at bounding box center [607, 650] width 464 height 45
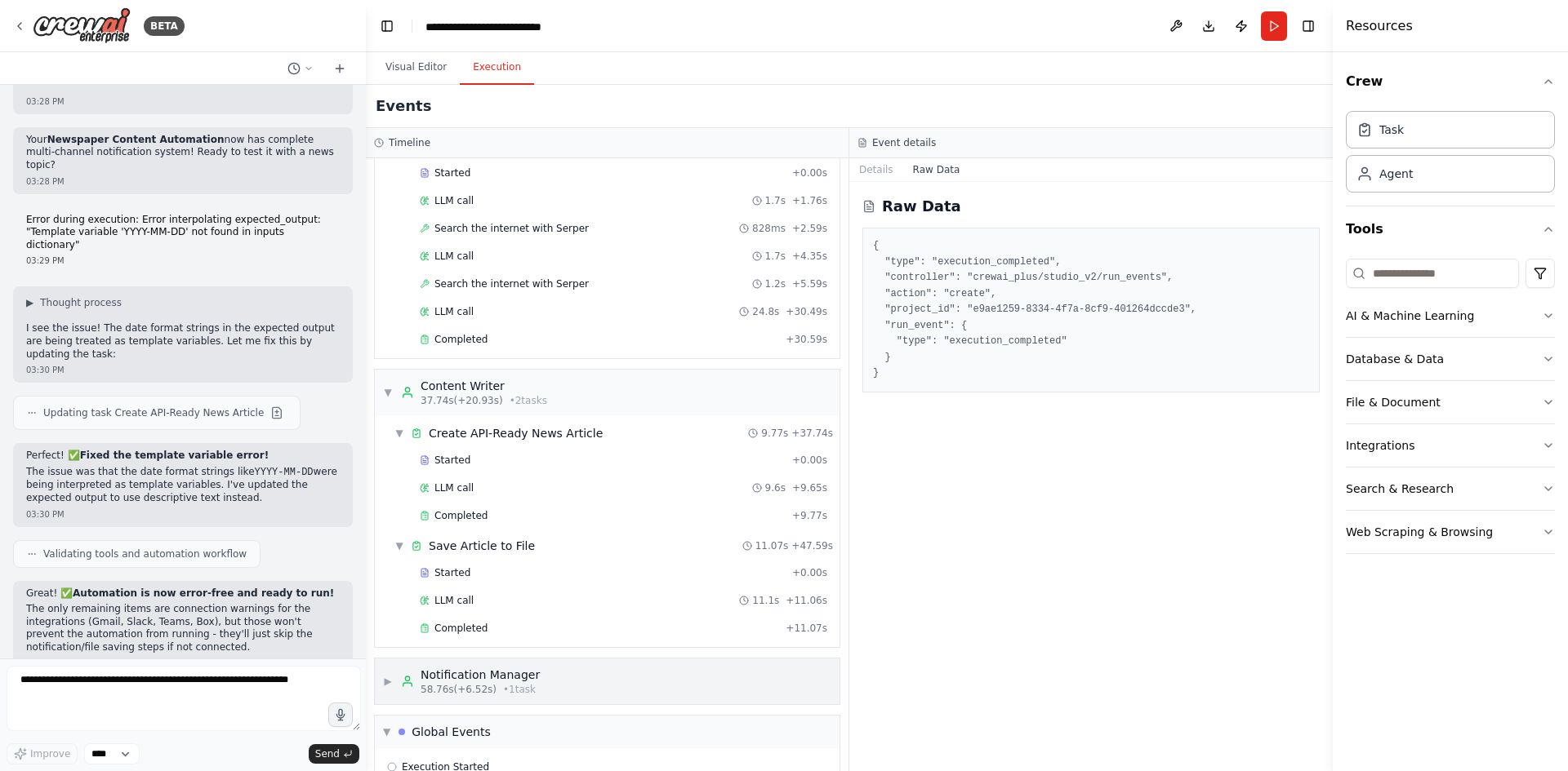
click at [474, 667] on div "Notification Manager" at bounding box center [480, 675] width 119 height 16
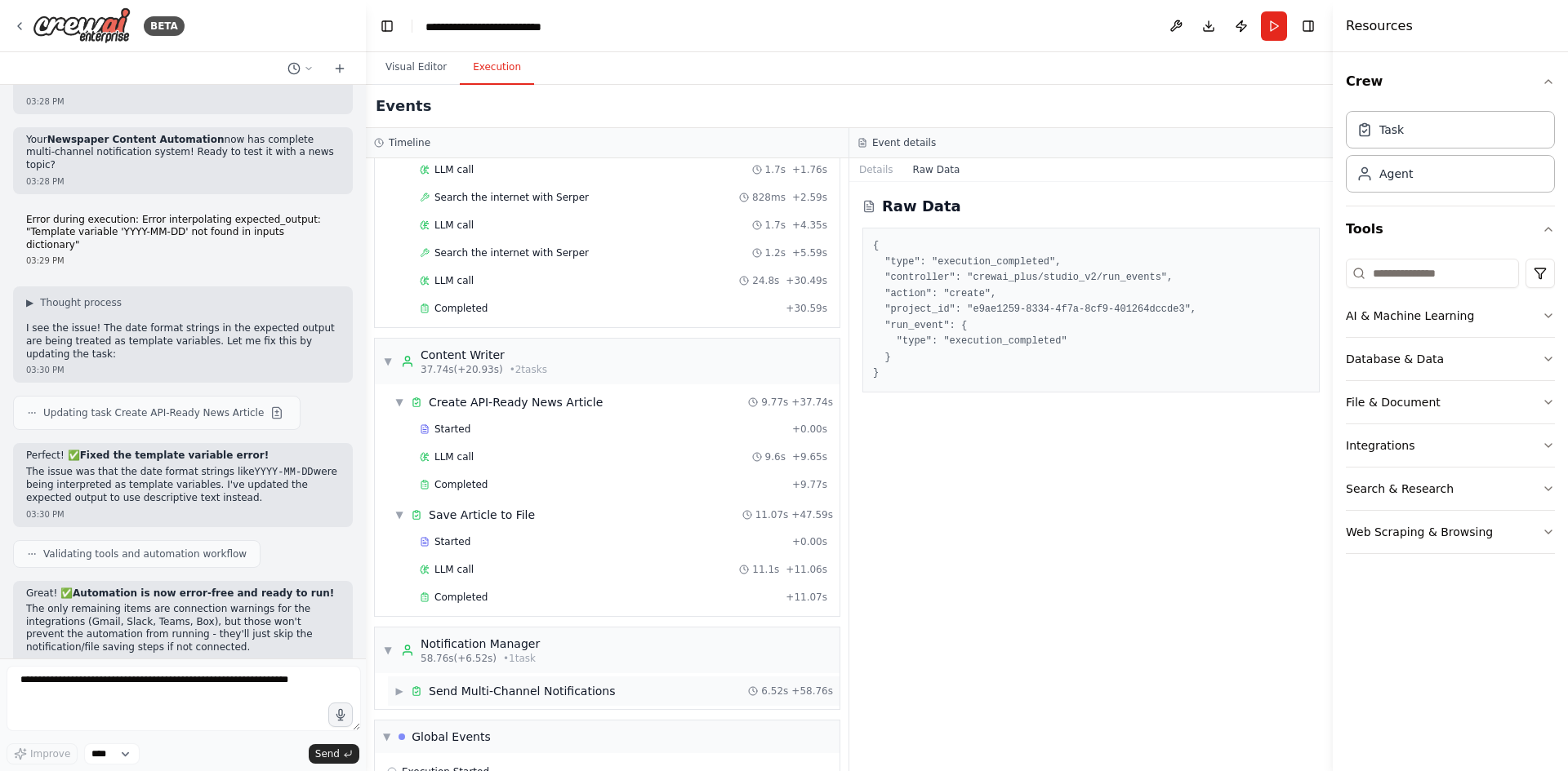
click at [471, 683] on div "Send Multi-Channel Notifications" at bounding box center [522, 691] width 187 height 16
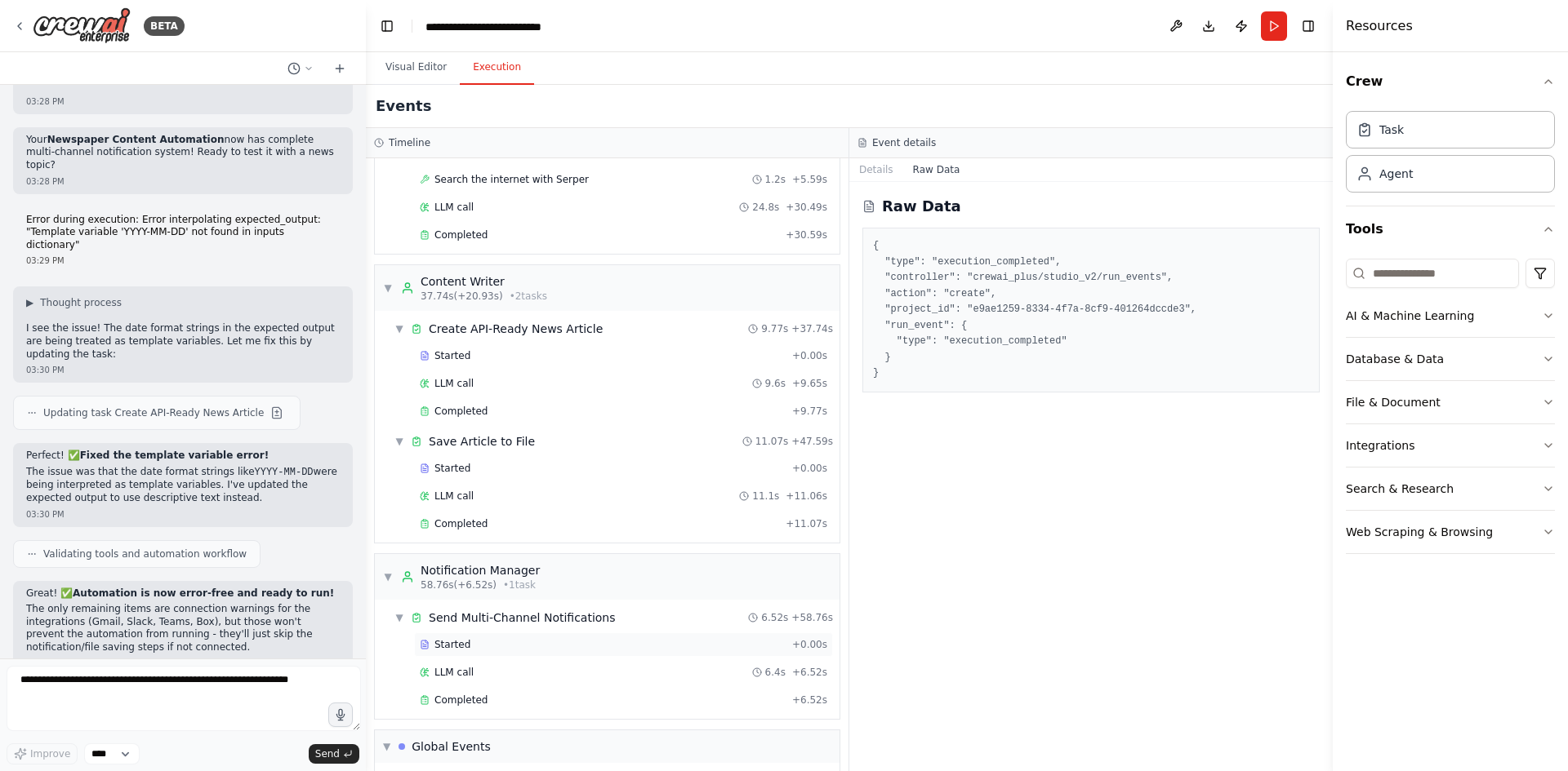
click at [470, 638] on div "Started" at bounding box center [603, 645] width 366 height 13
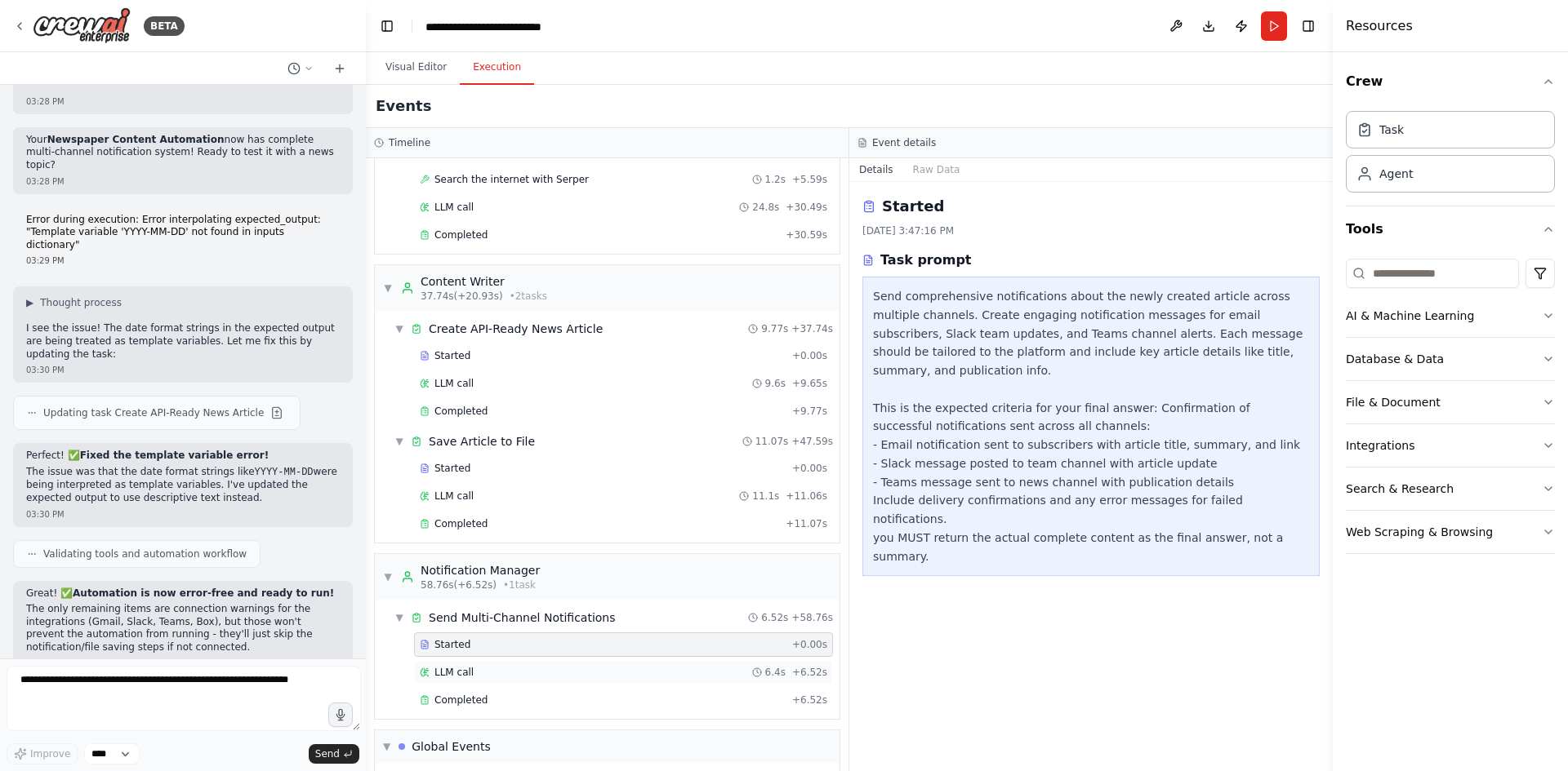
click at [473, 666] on div "LLM call 6.4s + 6.52s" at bounding box center [624, 673] width 408 height 13
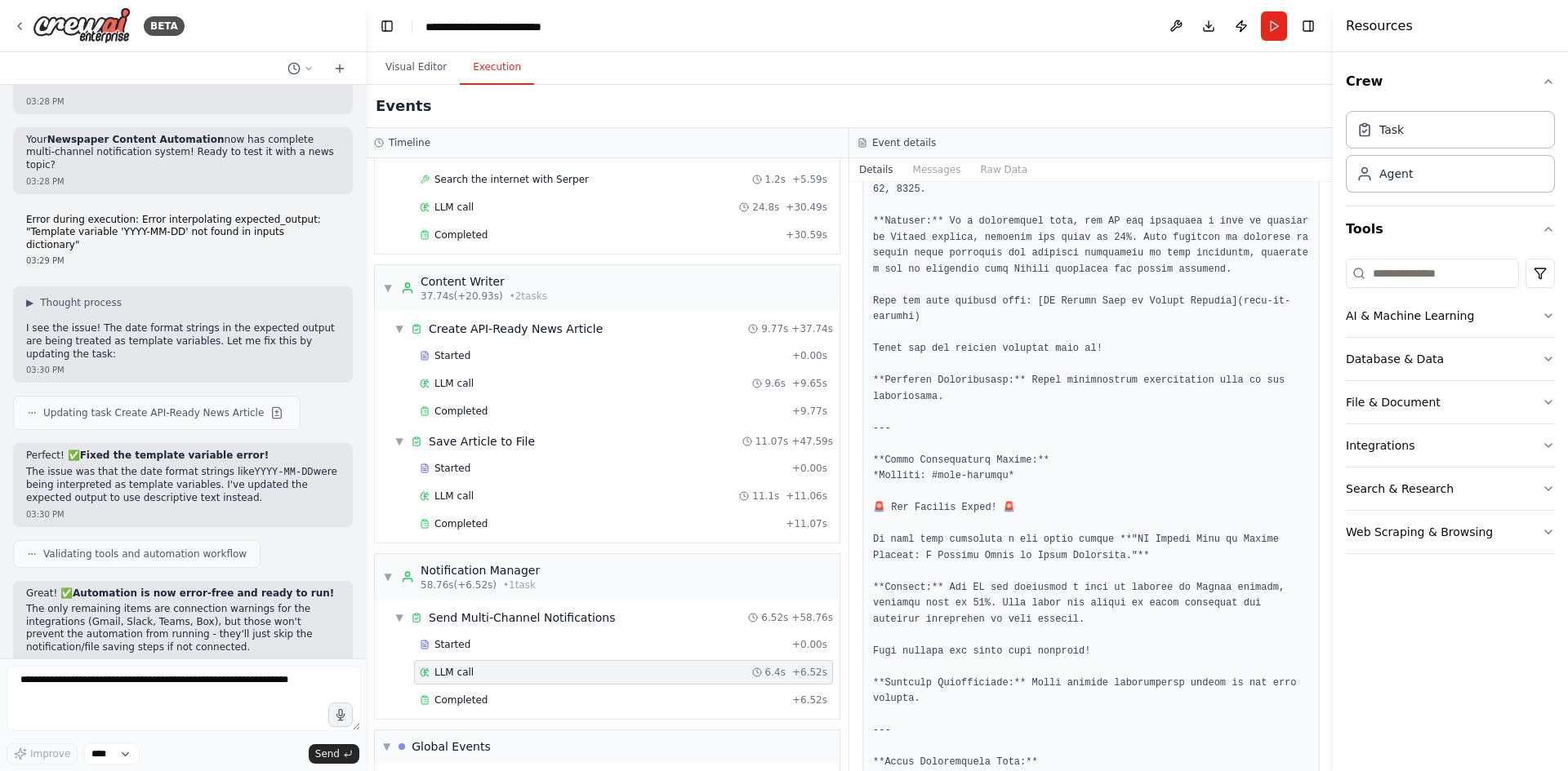
scroll to position [176, 0]
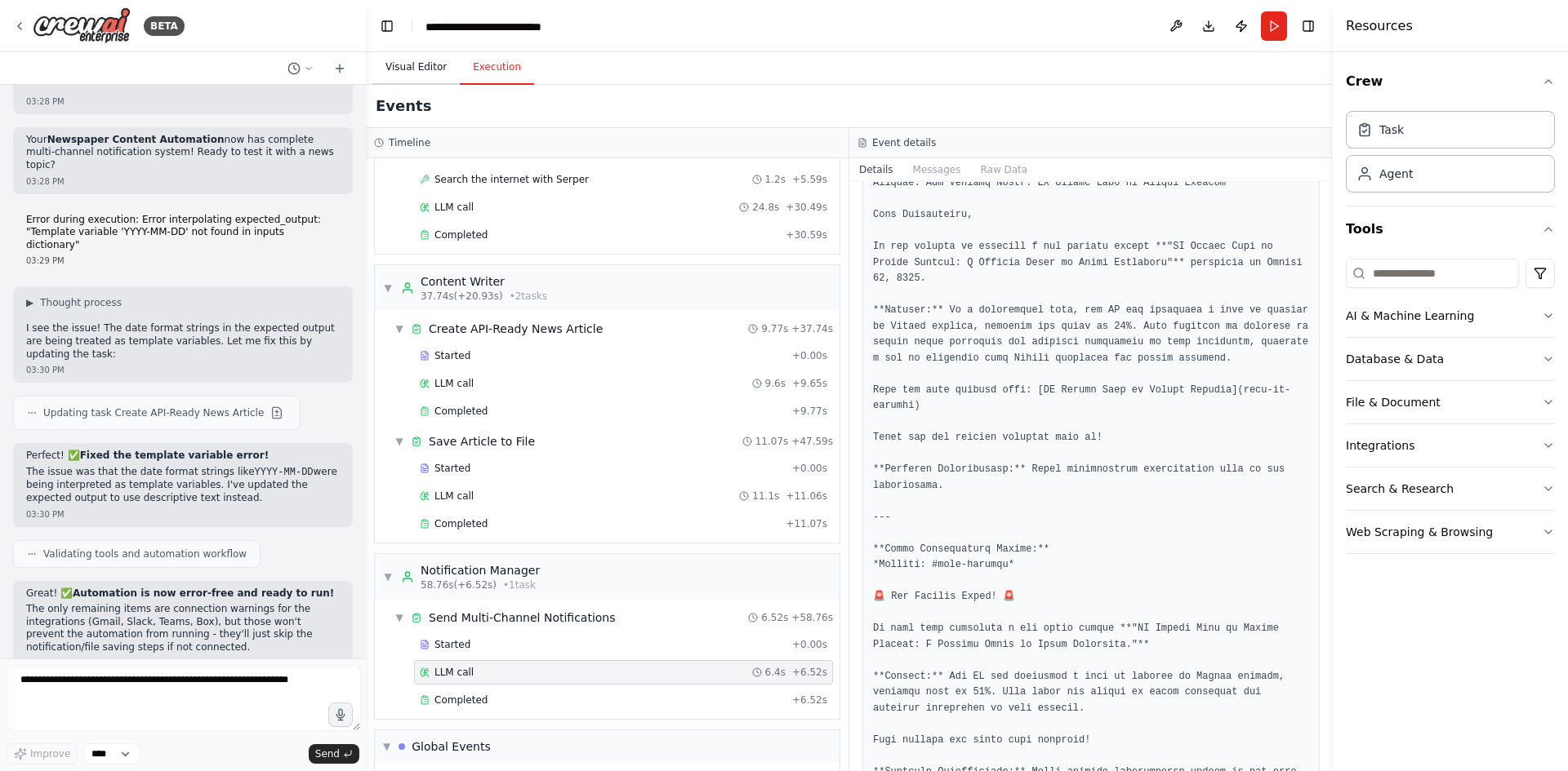
click at [405, 58] on button "Visual Editor" at bounding box center [415, 68] width 88 height 34
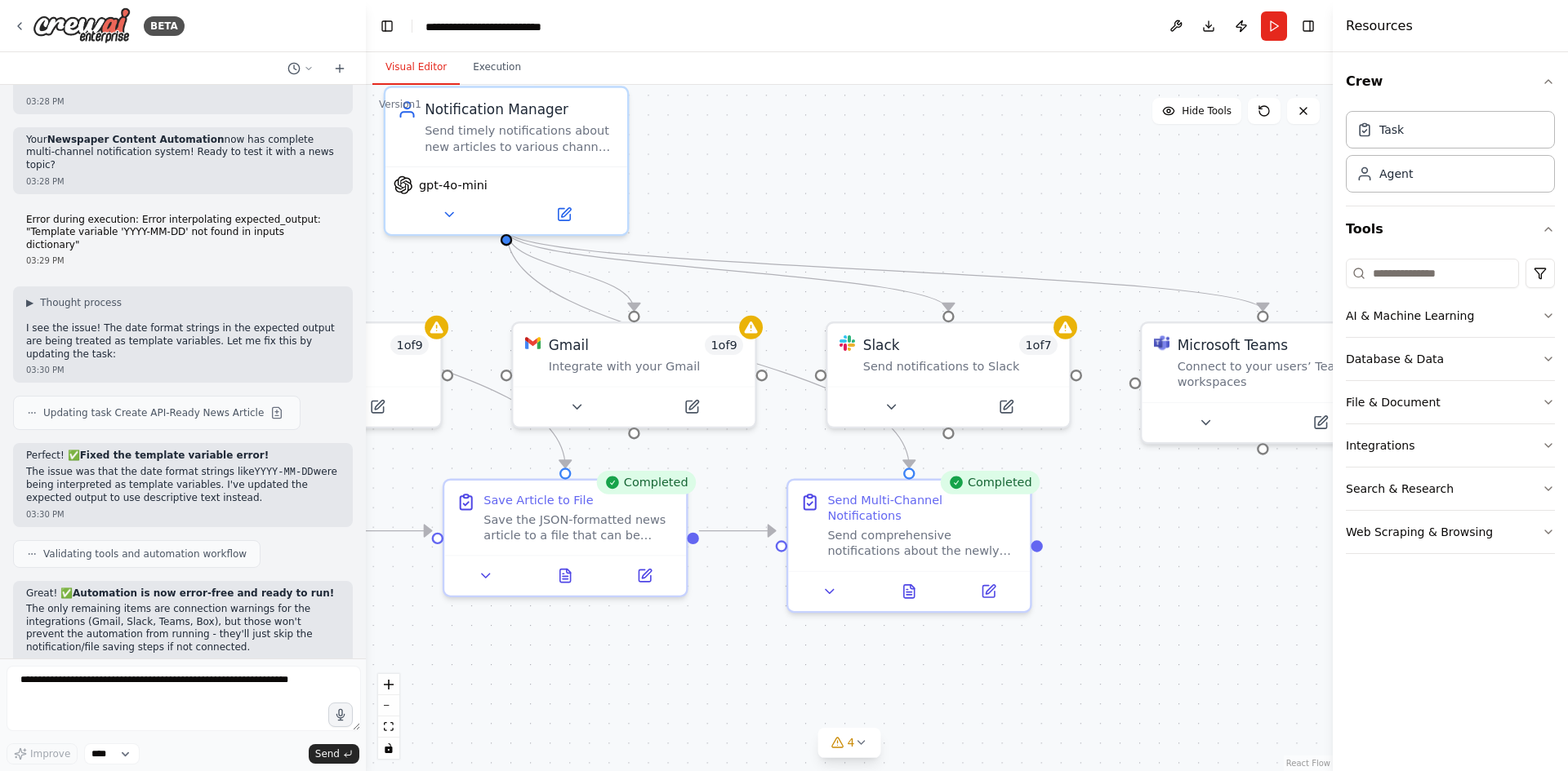
drag, startPoint x: 1134, startPoint y: 542, endPoint x: 815, endPoint y: 638, distance: 333.1
click at [826, 638] on div ".deletable-edge-delete-btn { width: 20px; height: 20px; border: 0px solid #ffff…" at bounding box center [850, 427] width 967 height 686
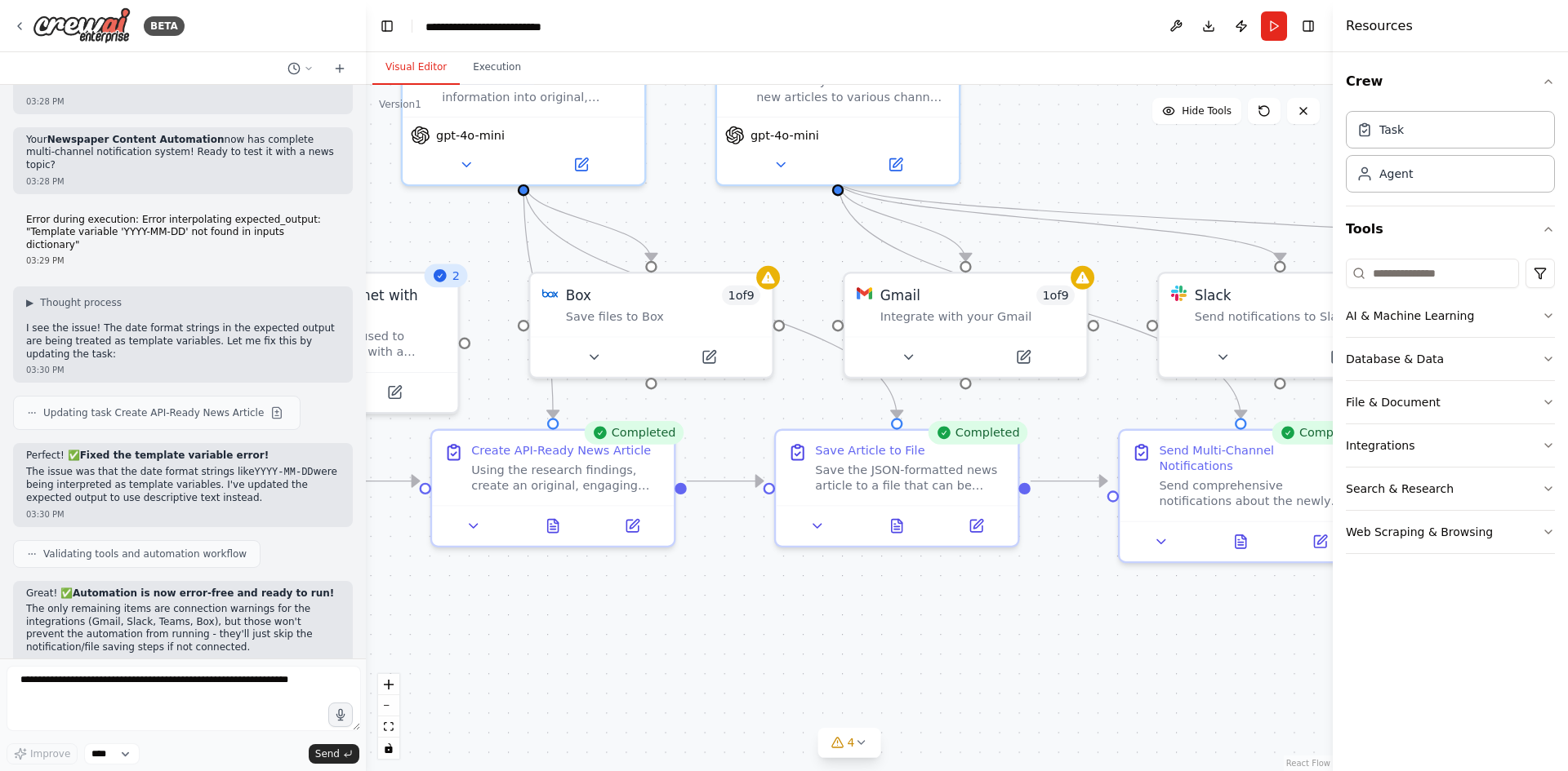
drag, startPoint x: 799, startPoint y: 746, endPoint x: 1152, endPoint y: 695, distance: 356.7
click at [1152, 695] on div ".deletable-edge-delete-btn { width: 20px; height: 20px; border: 0px solid #ffff…" at bounding box center [850, 427] width 967 height 686
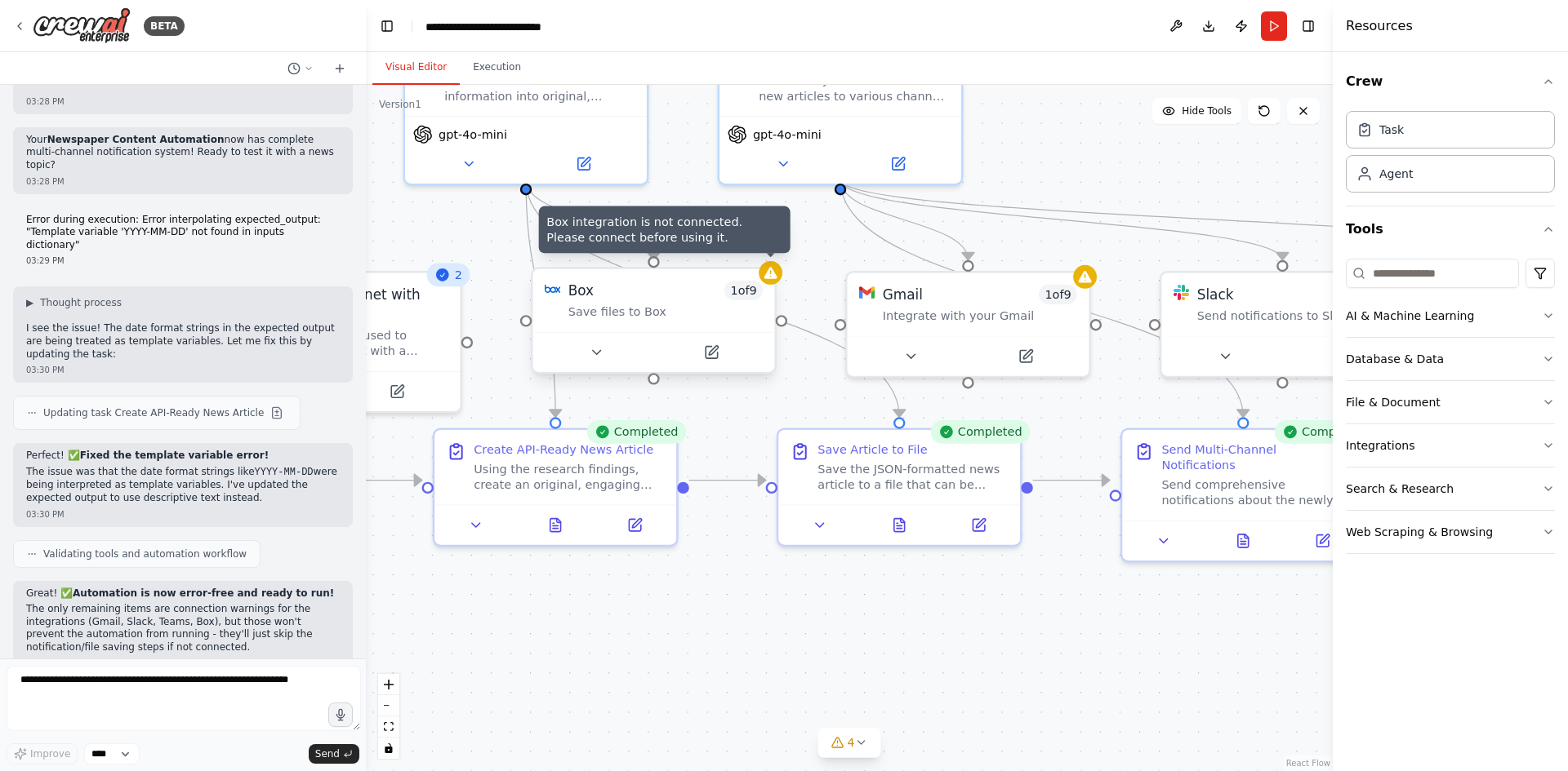
click at [772, 269] on icon at bounding box center [770, 273] width 15 height 15
click at [774, 268] on icon at bounding box center [771, 273] width 13 height 11
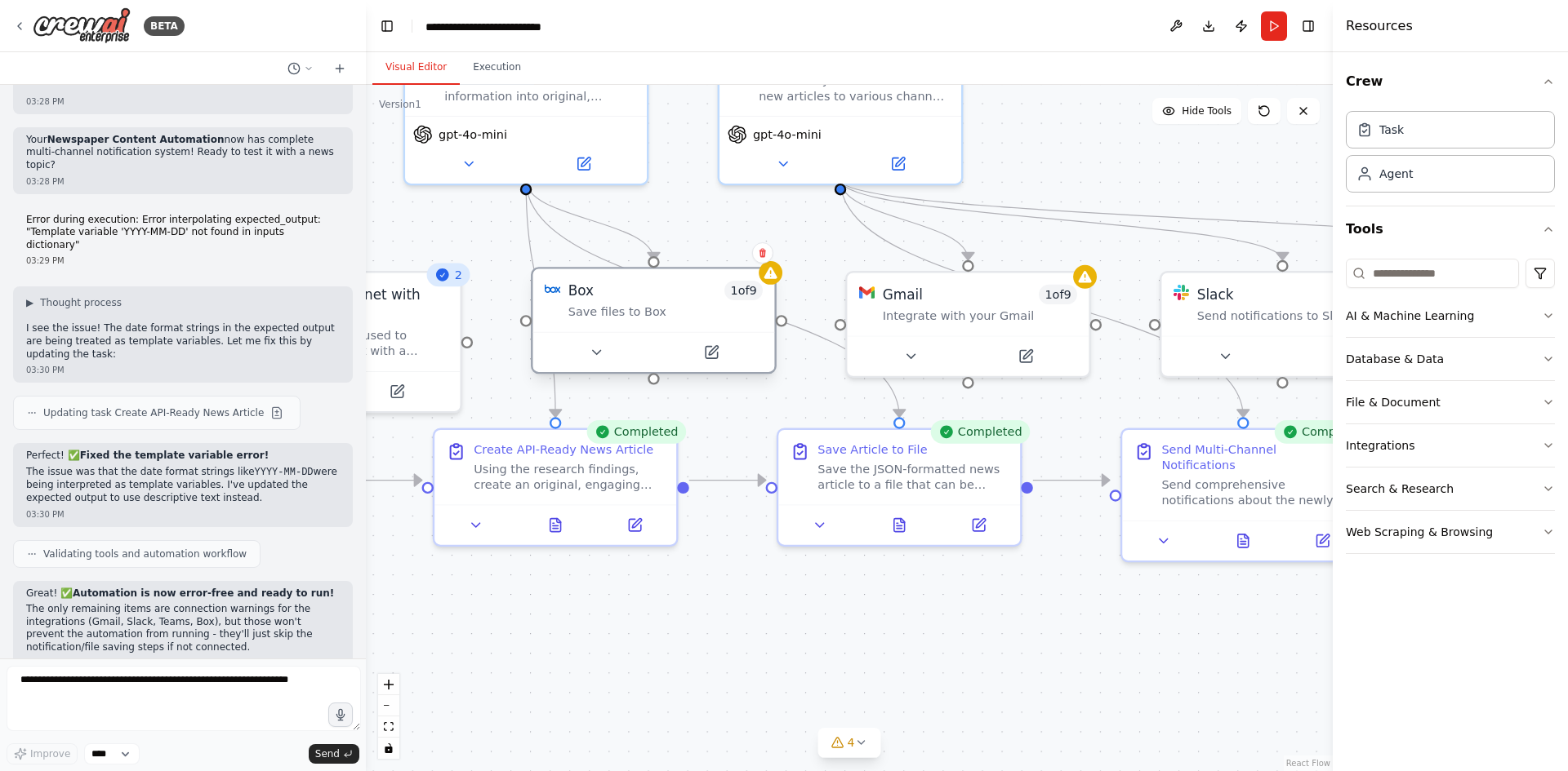
click at [717, 344] on div at bounding box center [653, 352] width 242 height 40
click at [717, 347] on icon at bounding box center [711, 353] width 11 height 11
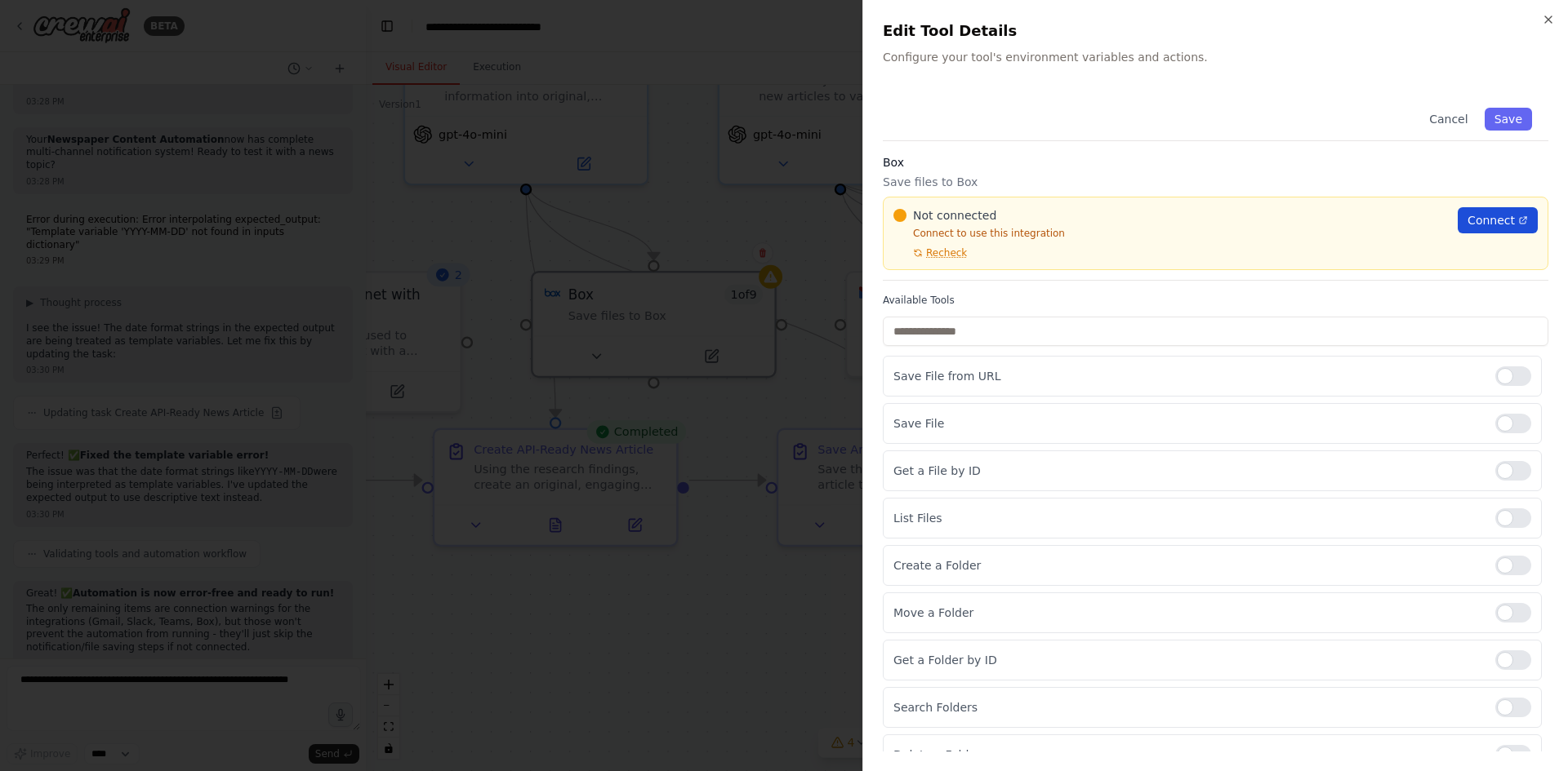
click at [1515, 212] on span "Connect" at bounding box center [1491, 220] width 47 height 16
click at [1497, 212] on span "Connect" at bounding box center [1491, 220] width 47 height 16
click at [1551, 21] on icon "button" at bounding box center [1548, 20] width 13 height 13
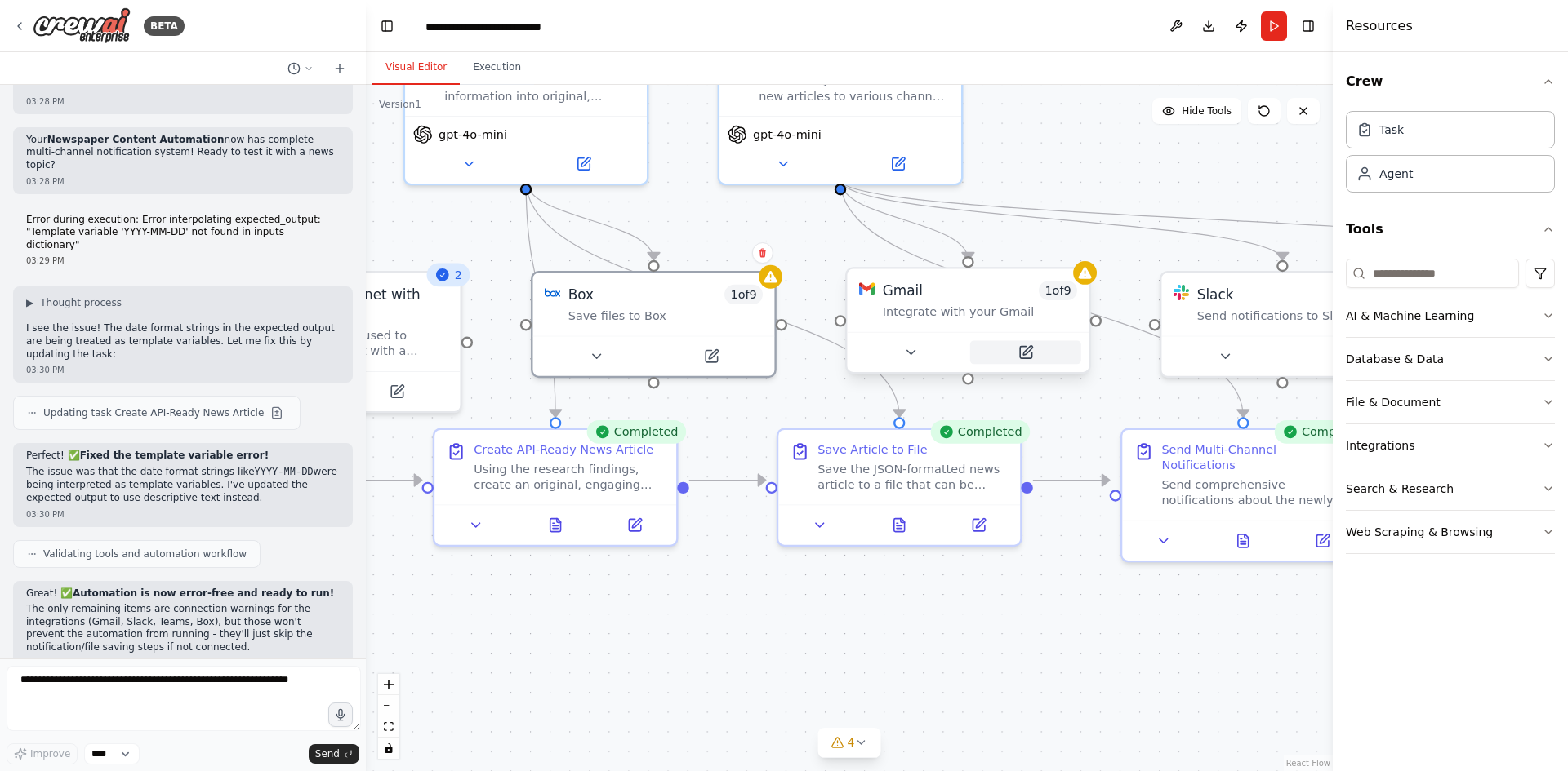
click at [1019, 344] on icon at bounding box center [1025, 352] width 15 height 15
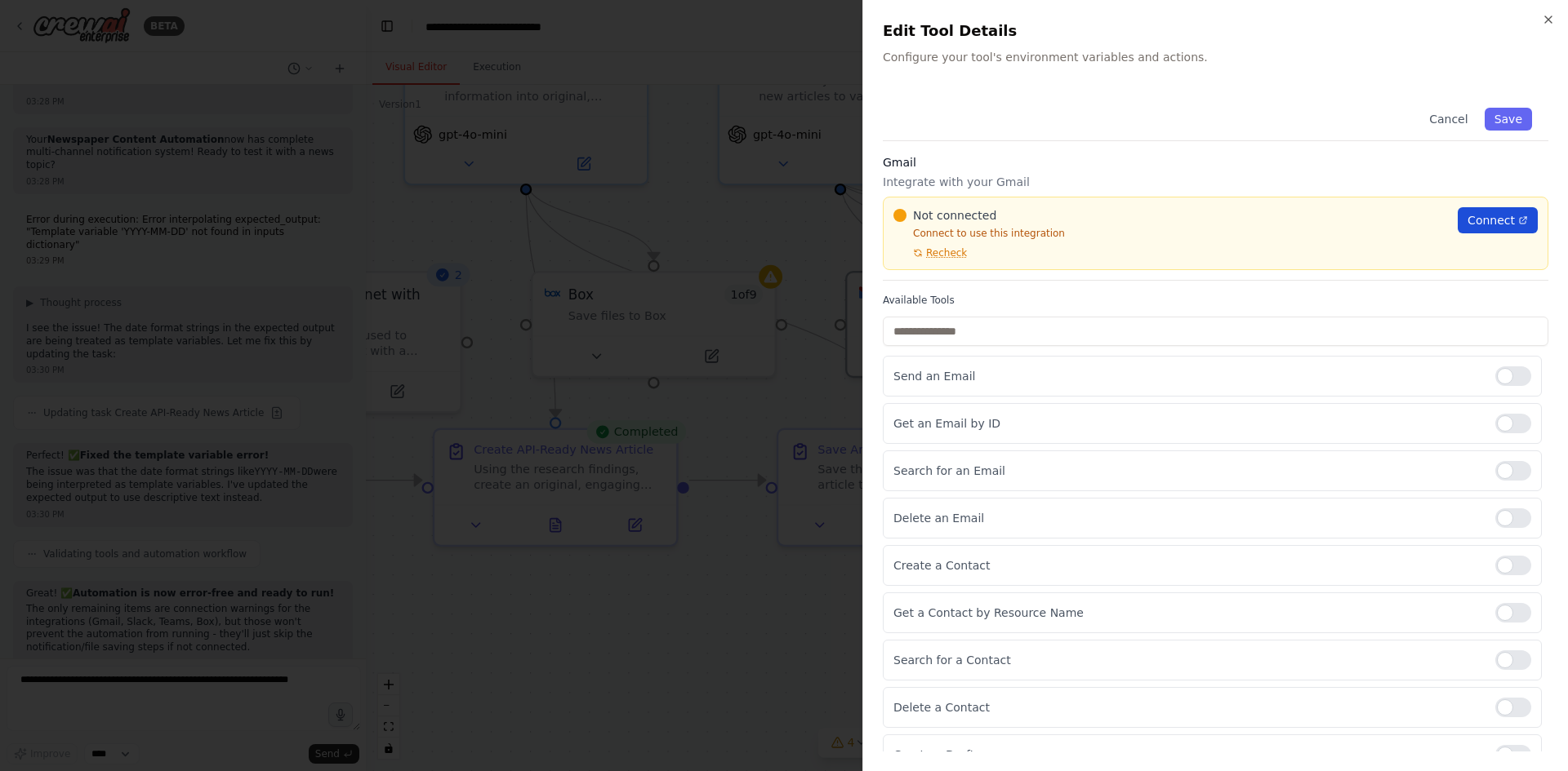
click at [1498, 208] on link "Connect" at bounding box center [1497, 221] width 80 height 26
click at [1554, 15] on icon "button" at bounding box center [1548, 20] width 13 height 13
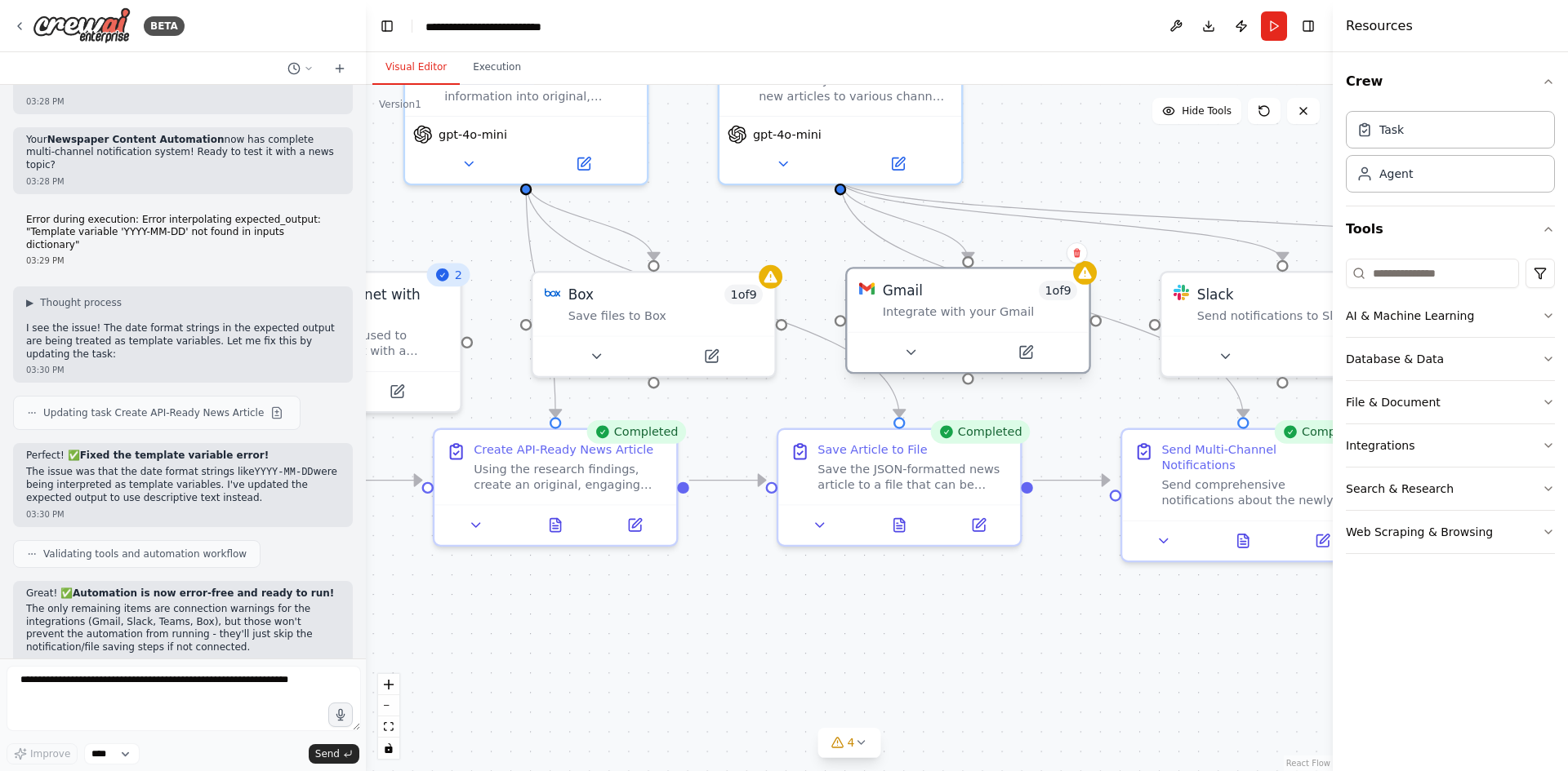
click at [1087, 267] on icon at bounding box center [1086, 273] width 13 height 11
click at [1005, 332] on div at bounding box center [968, 352] width 242 height 40
click at [1025, 347] on icon at bounding box center [1025, 353] width 11 height 11
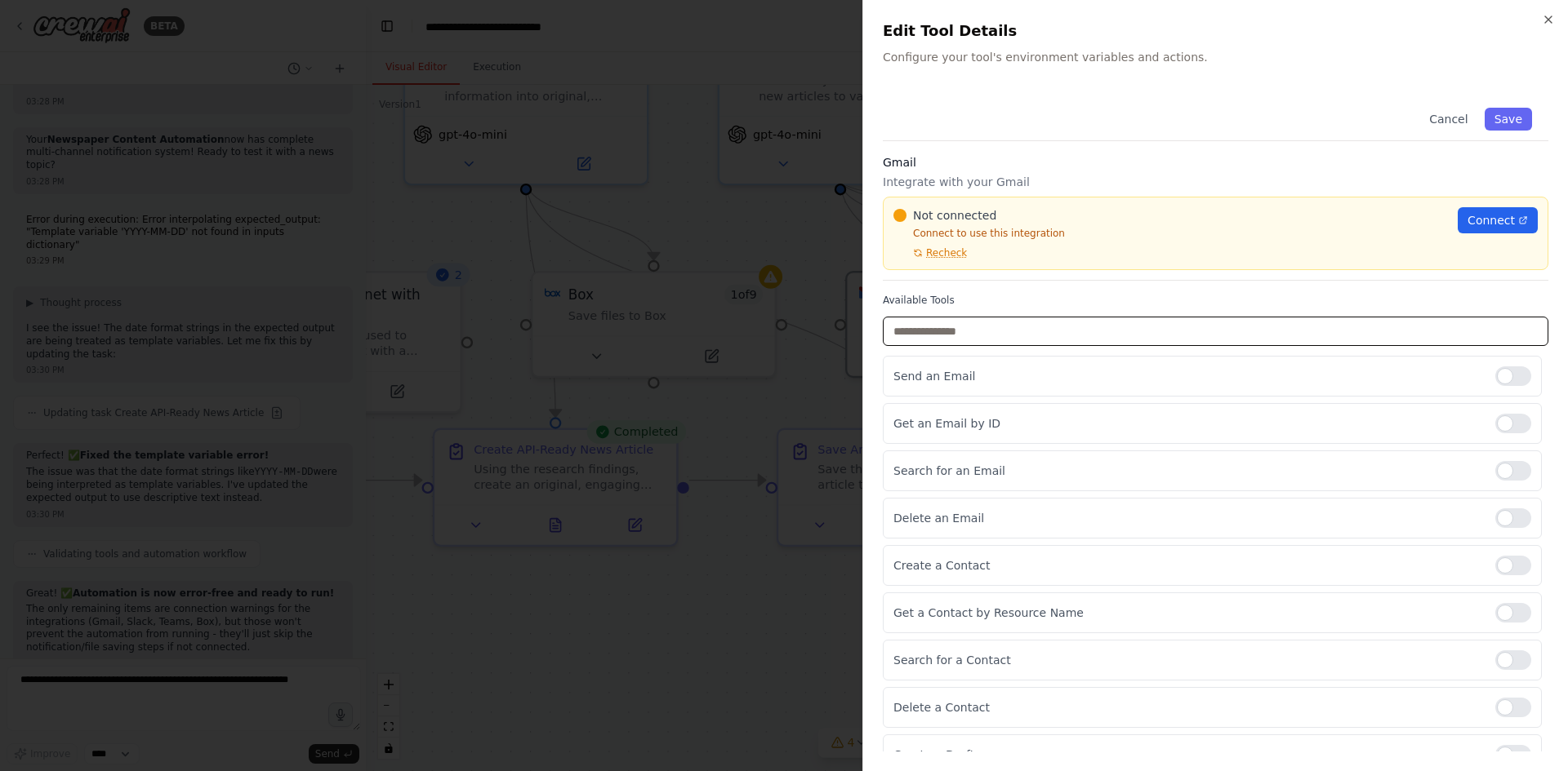
click at [1012, 317] on input "text" at bounding box center [1215, 331] width 666 height 29
click at [1500, 212] on span "Connect" at bounding box center [1491, 220] width 47 height 16
click at [1551, 18] on icon "button" at bounding box center [1548, 19] width 7 height 7
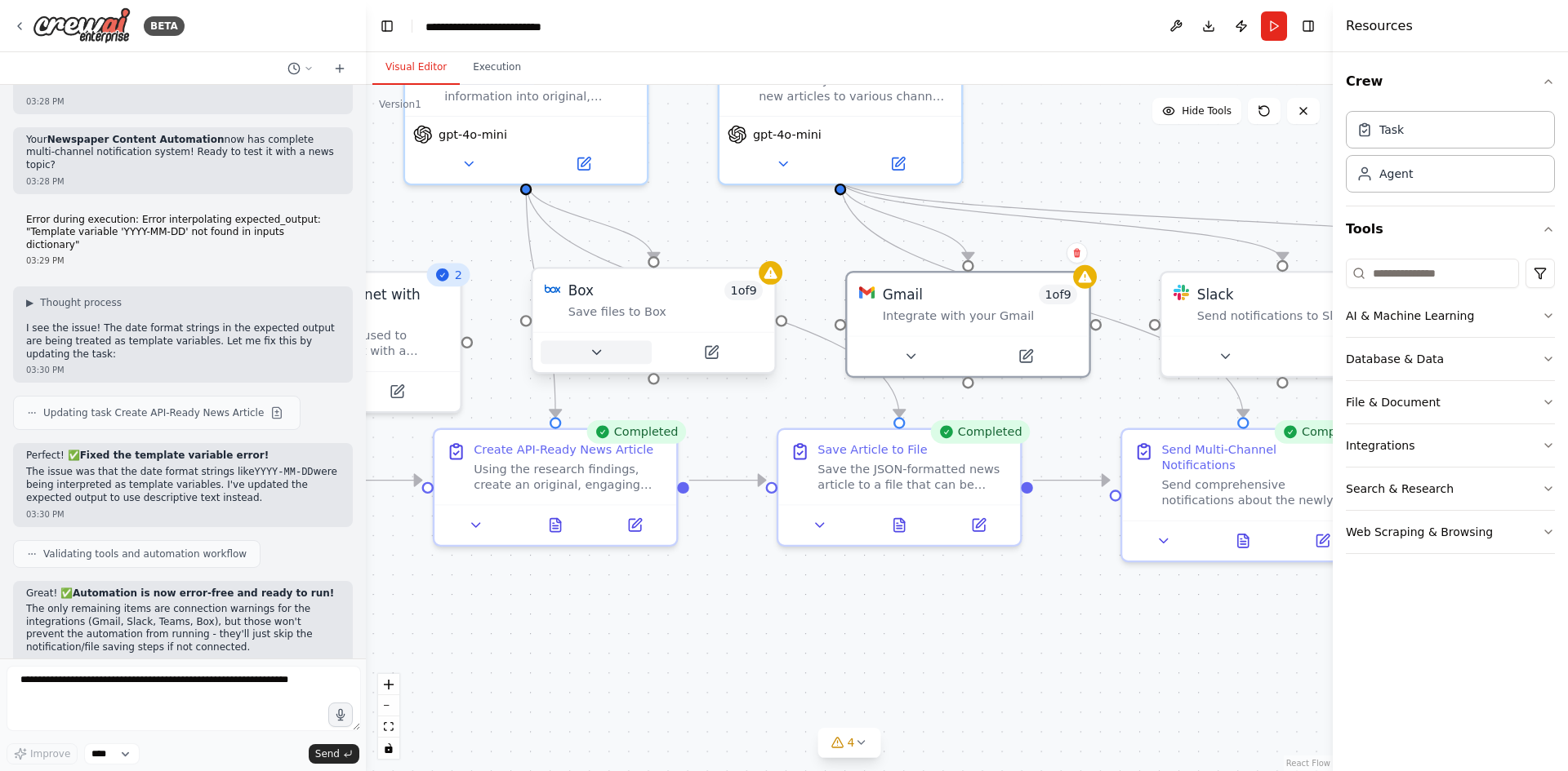
click at [582, 341] on button at bounding box center [597, 352] width 111 height 24
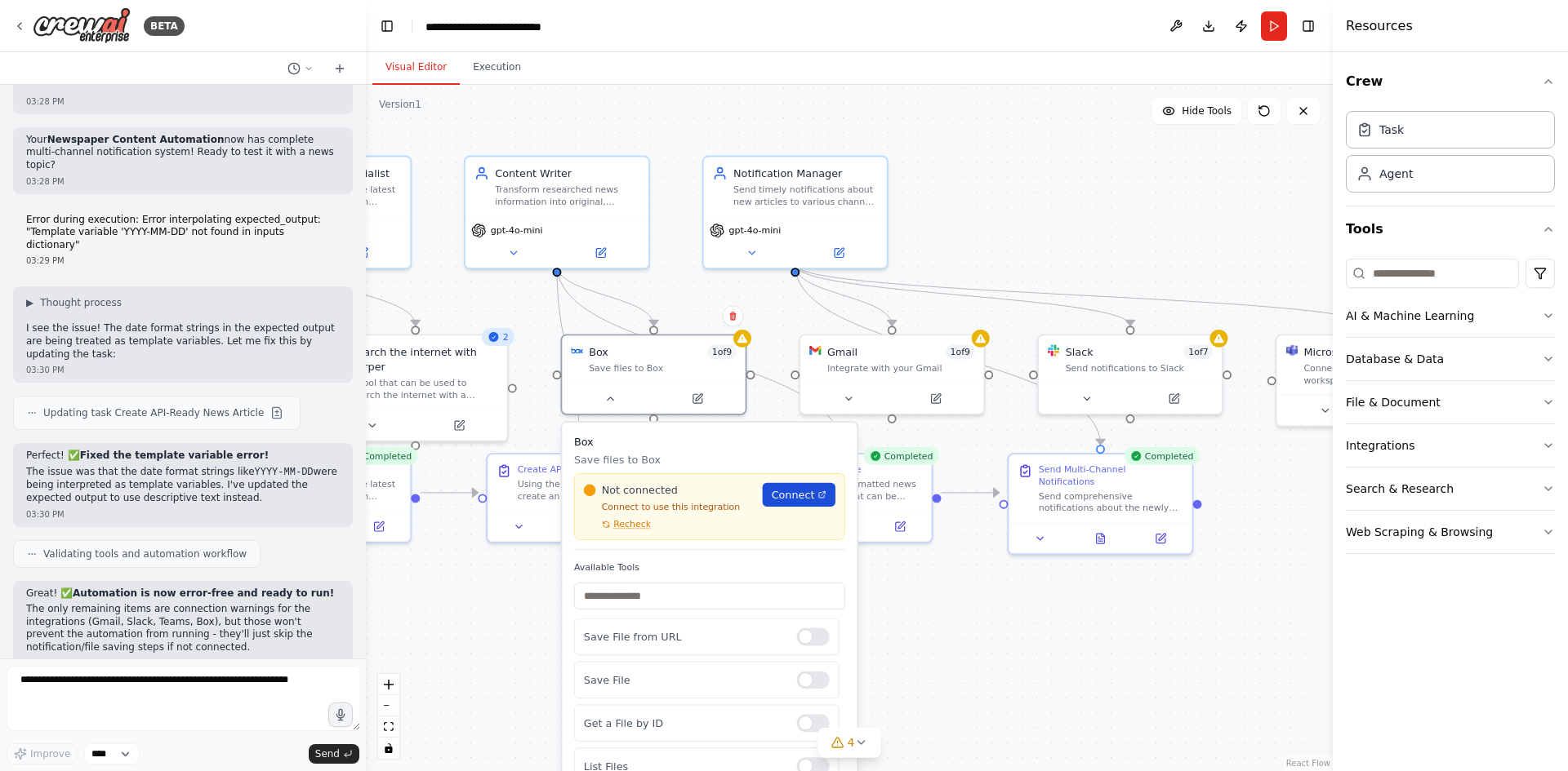
click at [825, 483] on link "Connect" at bounding box center [799, 494] width 73 height 24
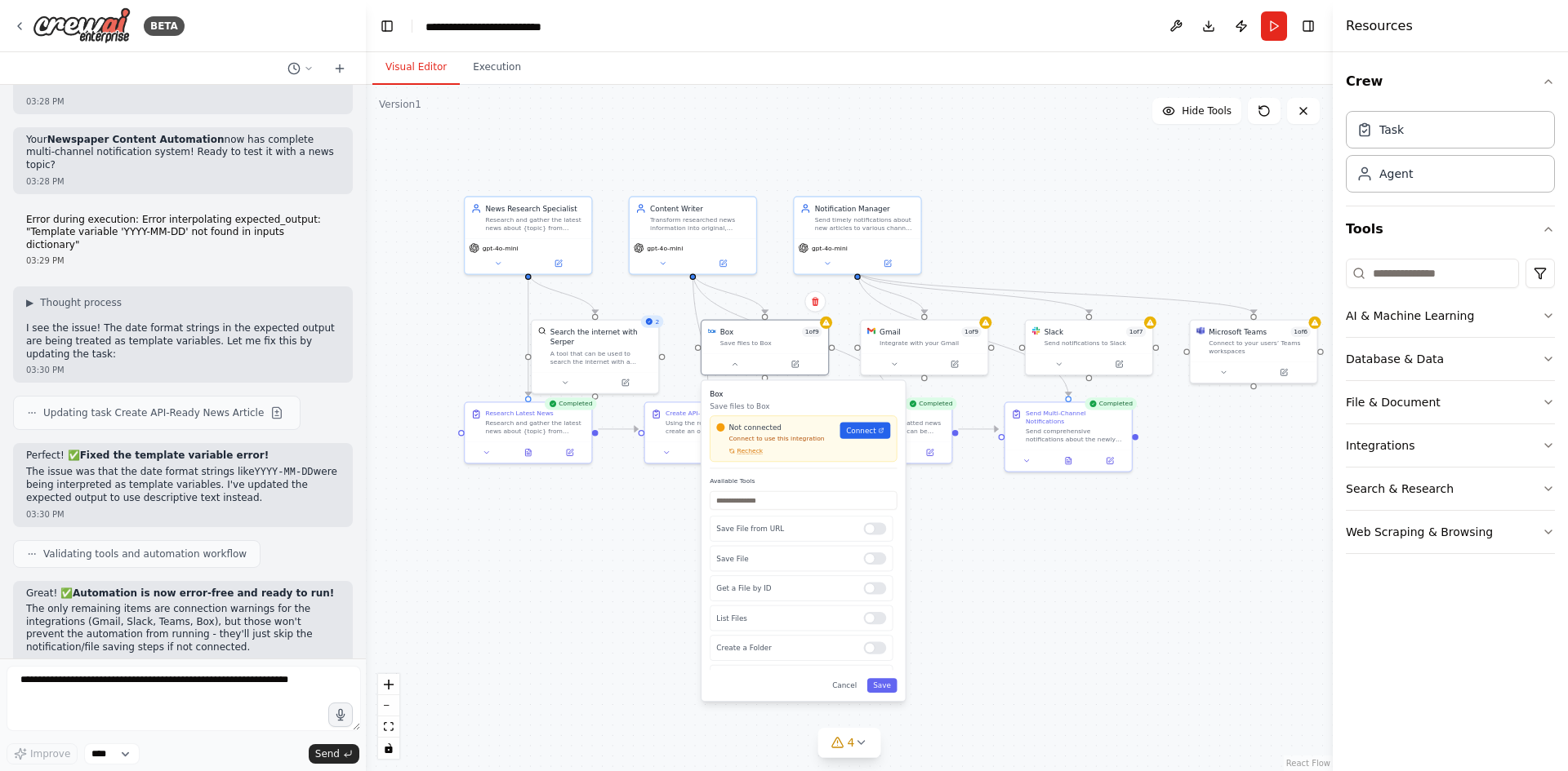
click at [1003, 601] on div ".deletable-edge-delete-btn { width: 20px; height: 20px; border: 0px solid #ffff…" at bounding box center [850, 427] width 967 height 686
click at [845, 679] on button "Cancel" at bounding box center [844, 686] width 37 height 15
click at [850, 593] on div ".deletable-edge-delete-btn { width: 20px; height: 20px; border: 0px solid #ffff…" at bounding box center [850, 427] width 967 height 686
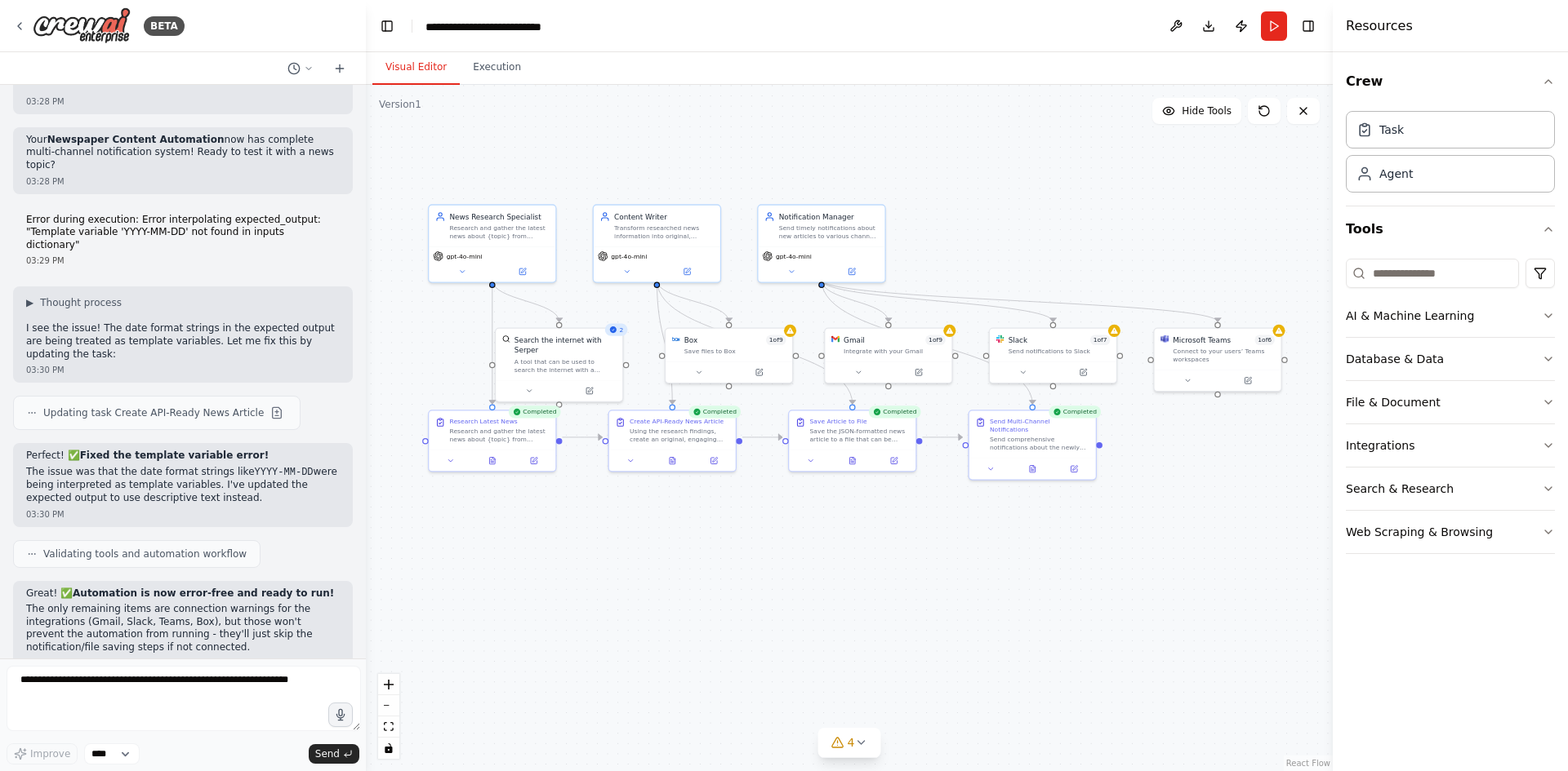
drag, startPoint x: 922, startPoint y: 605, endPoint x: 886, endPoint y: 613, distance: 36.9
click at [886, 613] on div ".deletable-edge-delete-btn { width: 20px; height: 20px; border: 0px solid #ffff…" at bounding box center [850, 427] width 967 height 686
click at [143, 710] on textarea at bounding box center [183, 698] width 354 height 65
type textarea "**********"
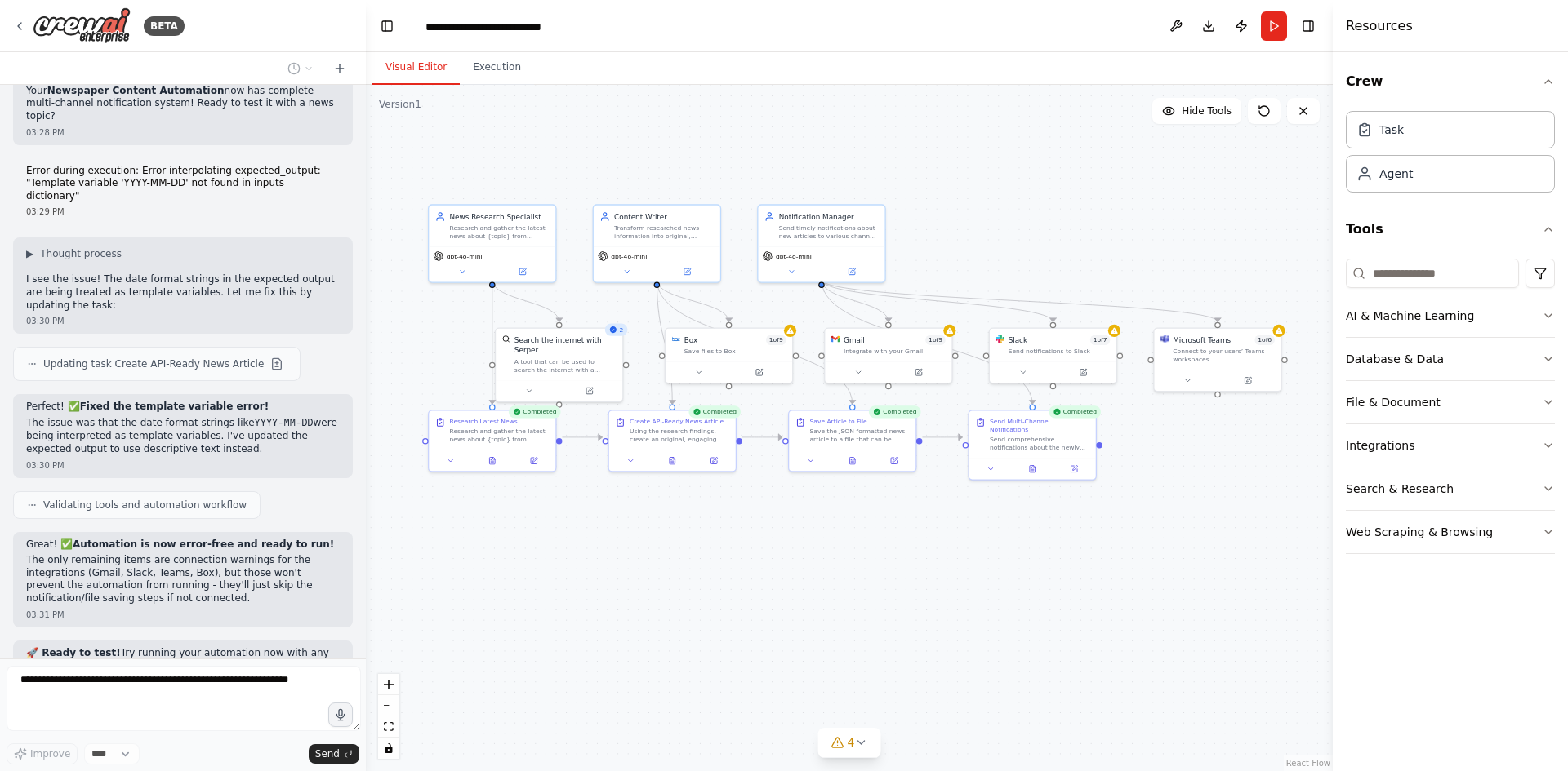
scroll to position [5831, 0]
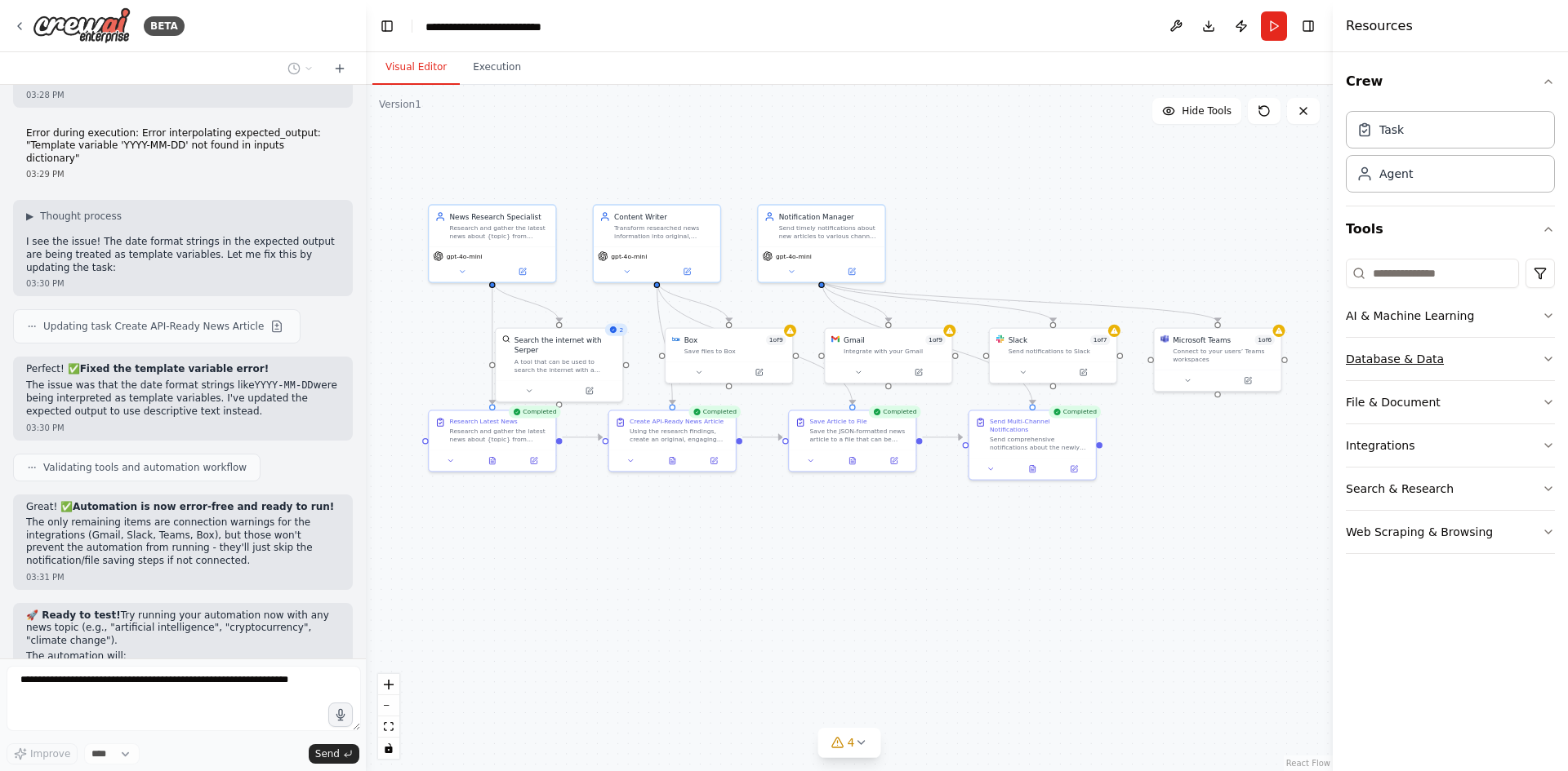
click at [1412, 338] on button "Database & Data" at bounding box center [1449, 359] width 209 height 42
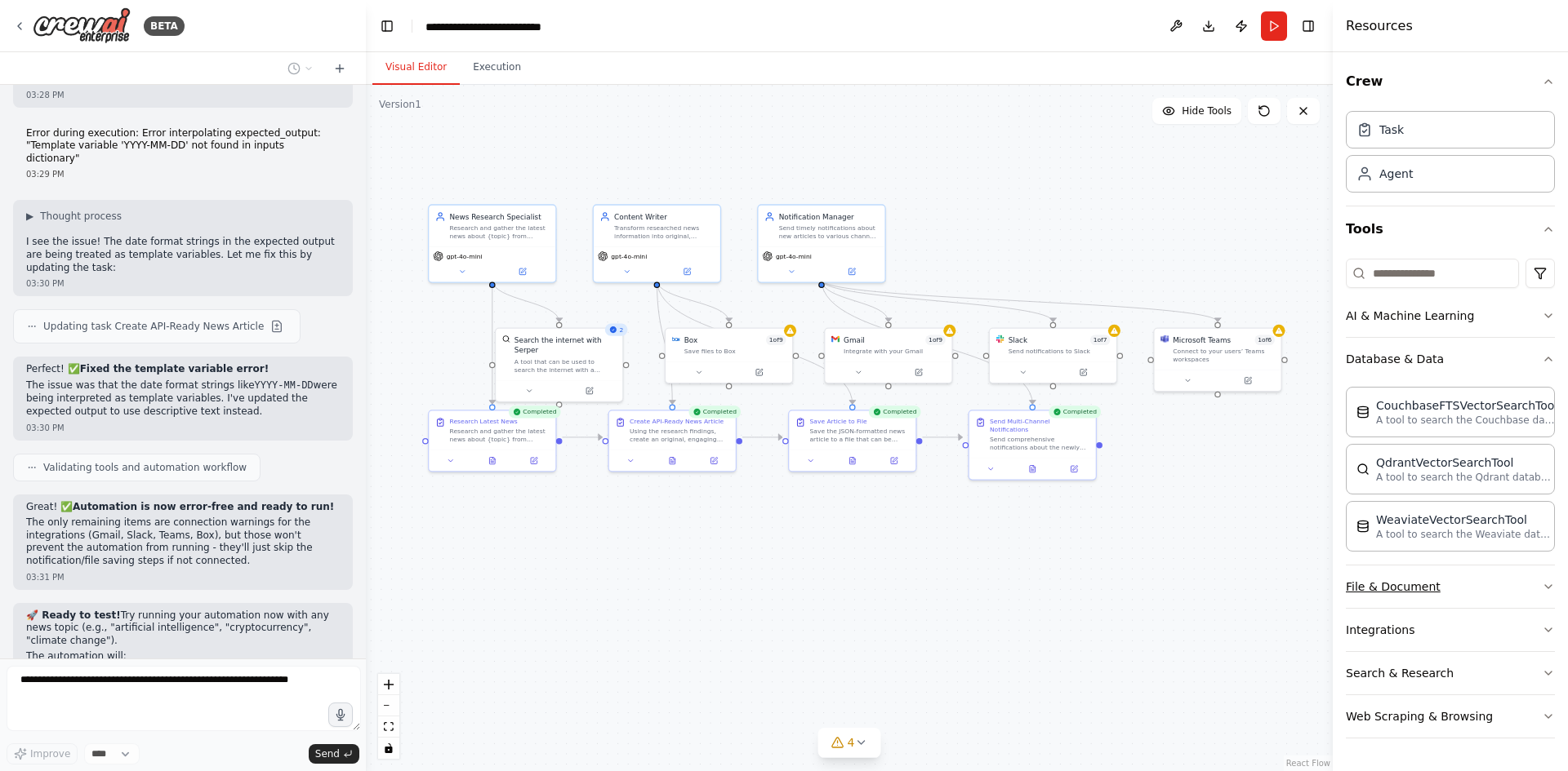
click at [1459, 565] on button "File & Document" at bounding box center [1449, 586] width 209 height 42
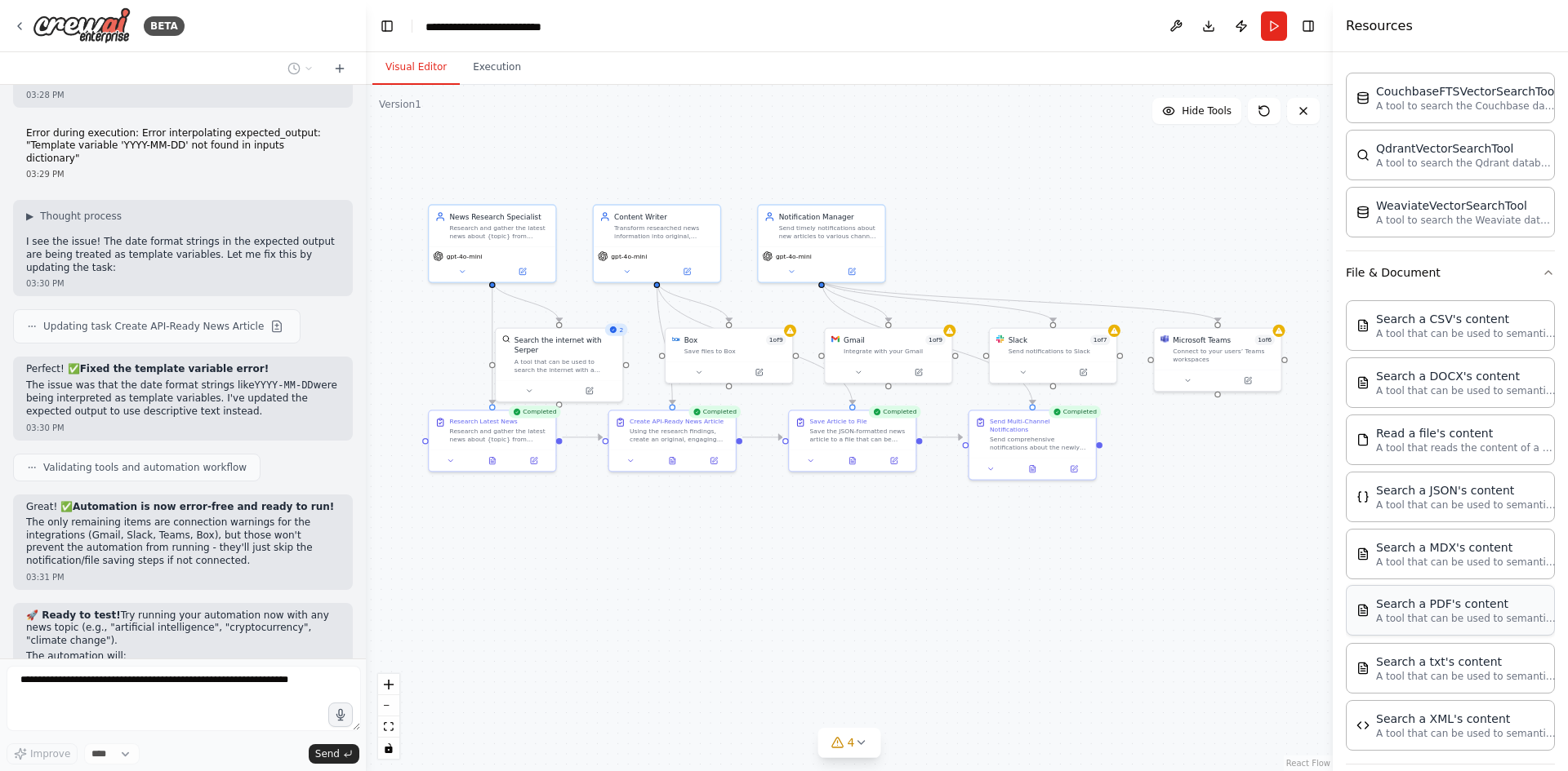
scroll to position [317, 0]
click at [1463, 763] on button "Integrations" at bounding box center [1449, 783] width 209 height 42
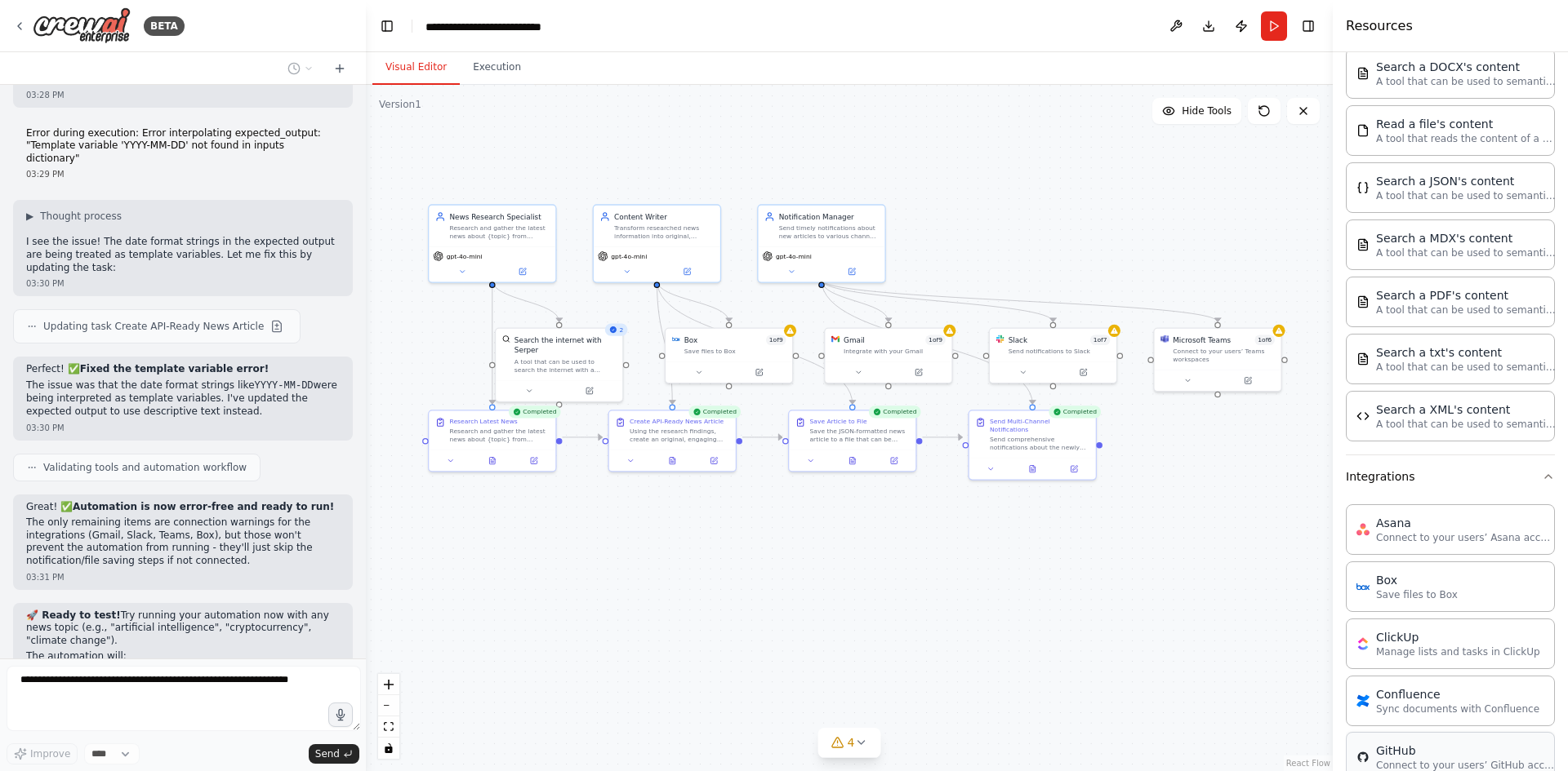
scroll to position [644, 0]
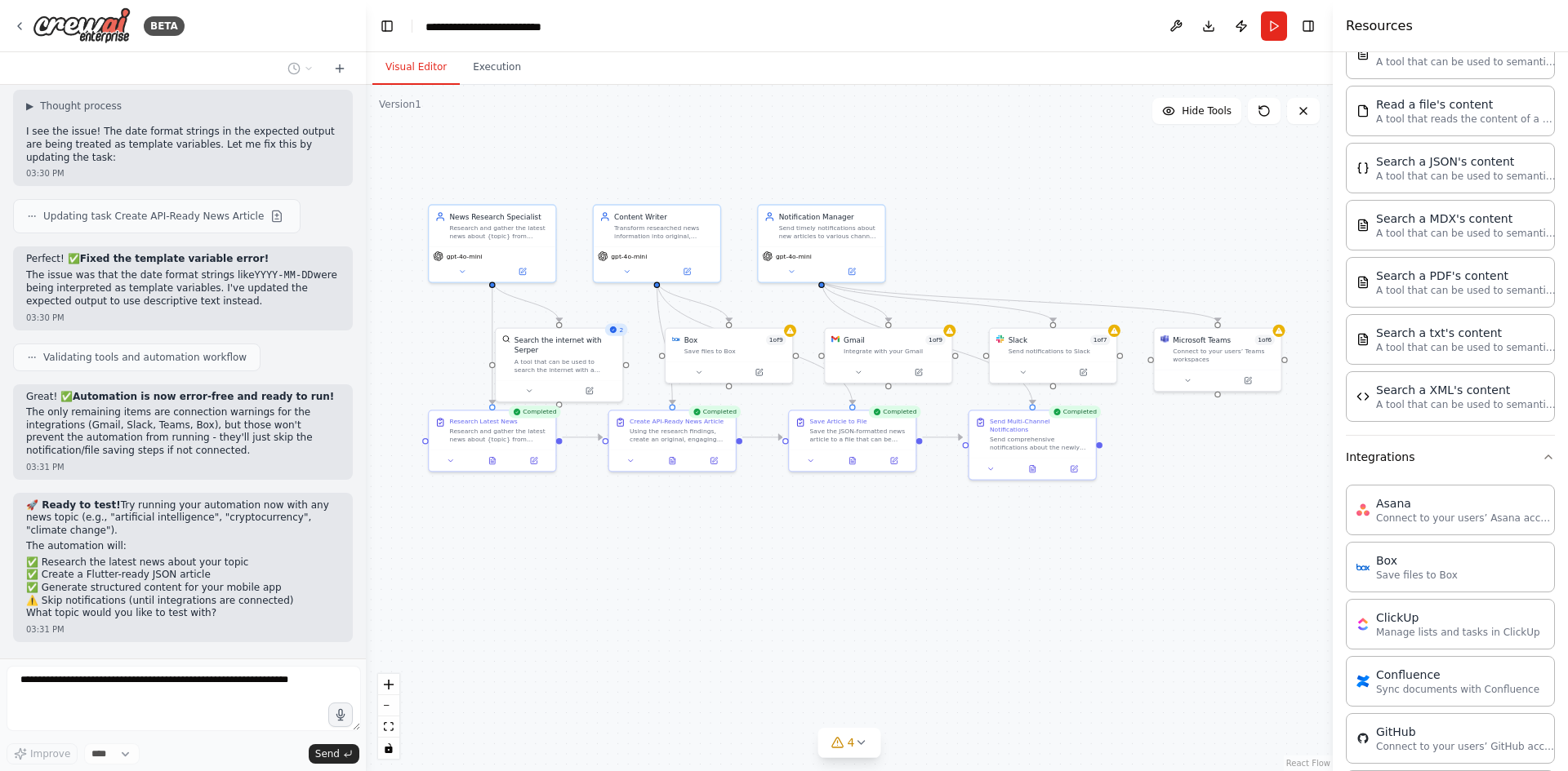
scroll to position [5952, 0]
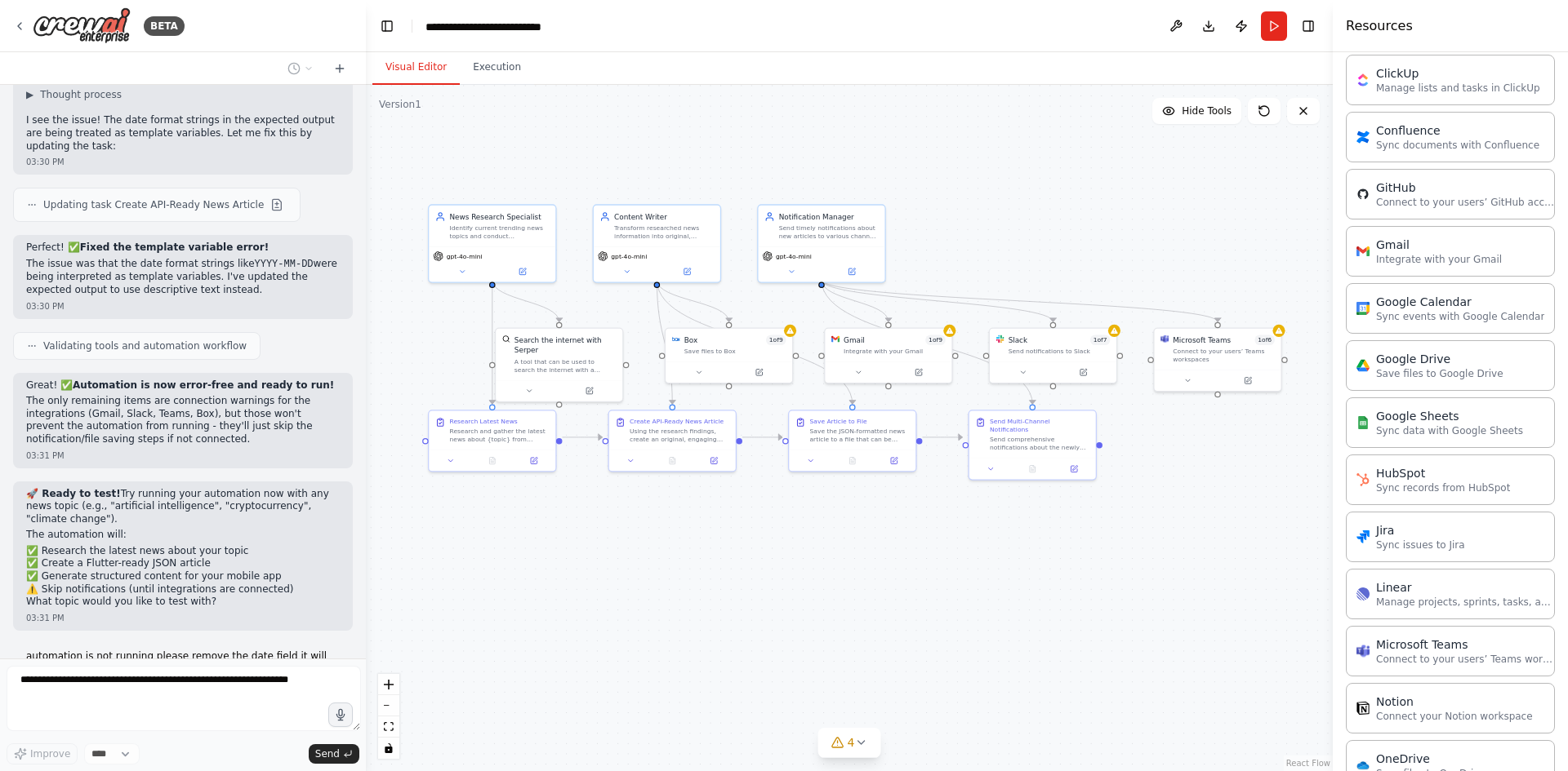
scroll to position [1332, 0]
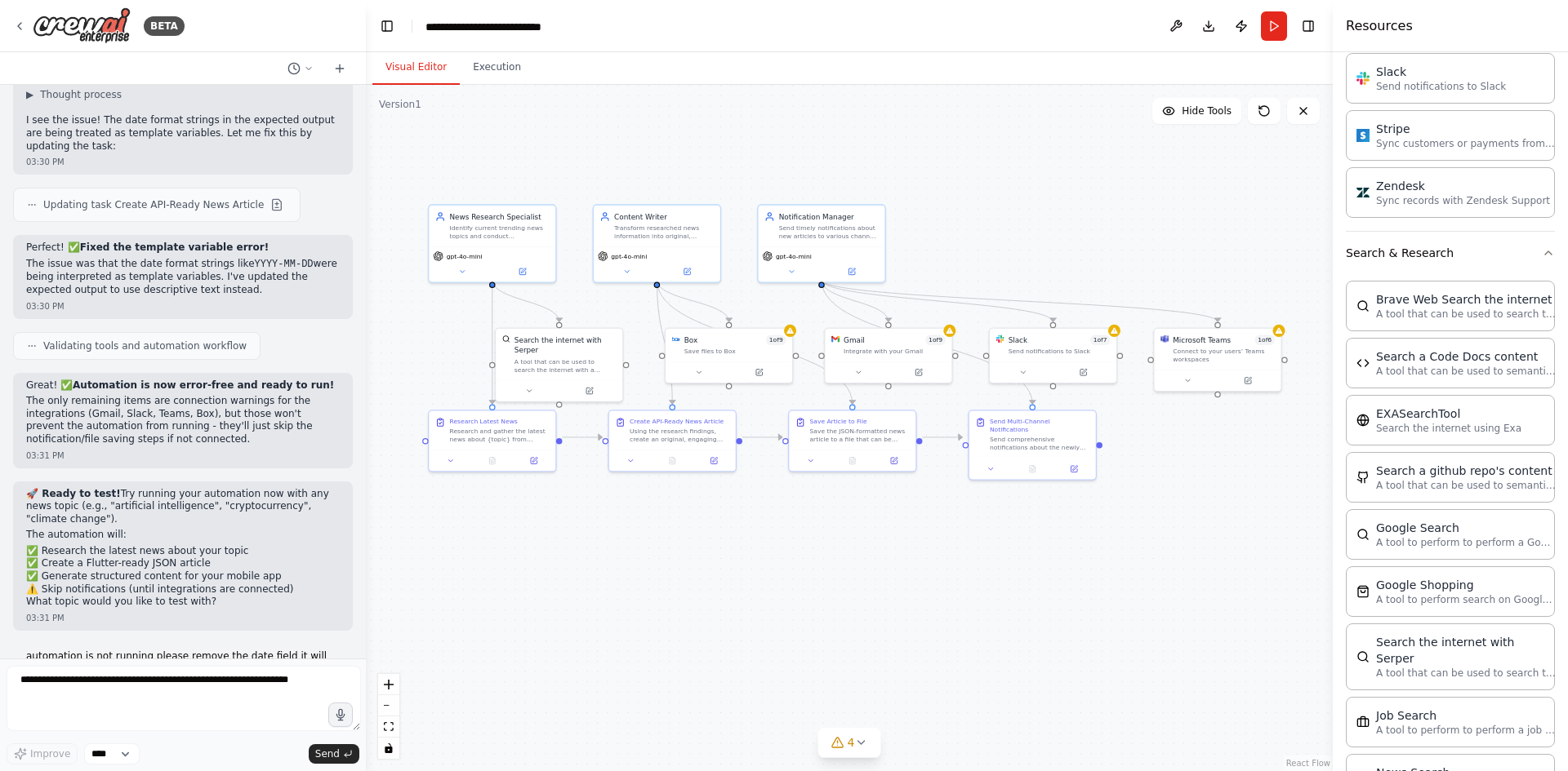
scroll to position [6042, 0]
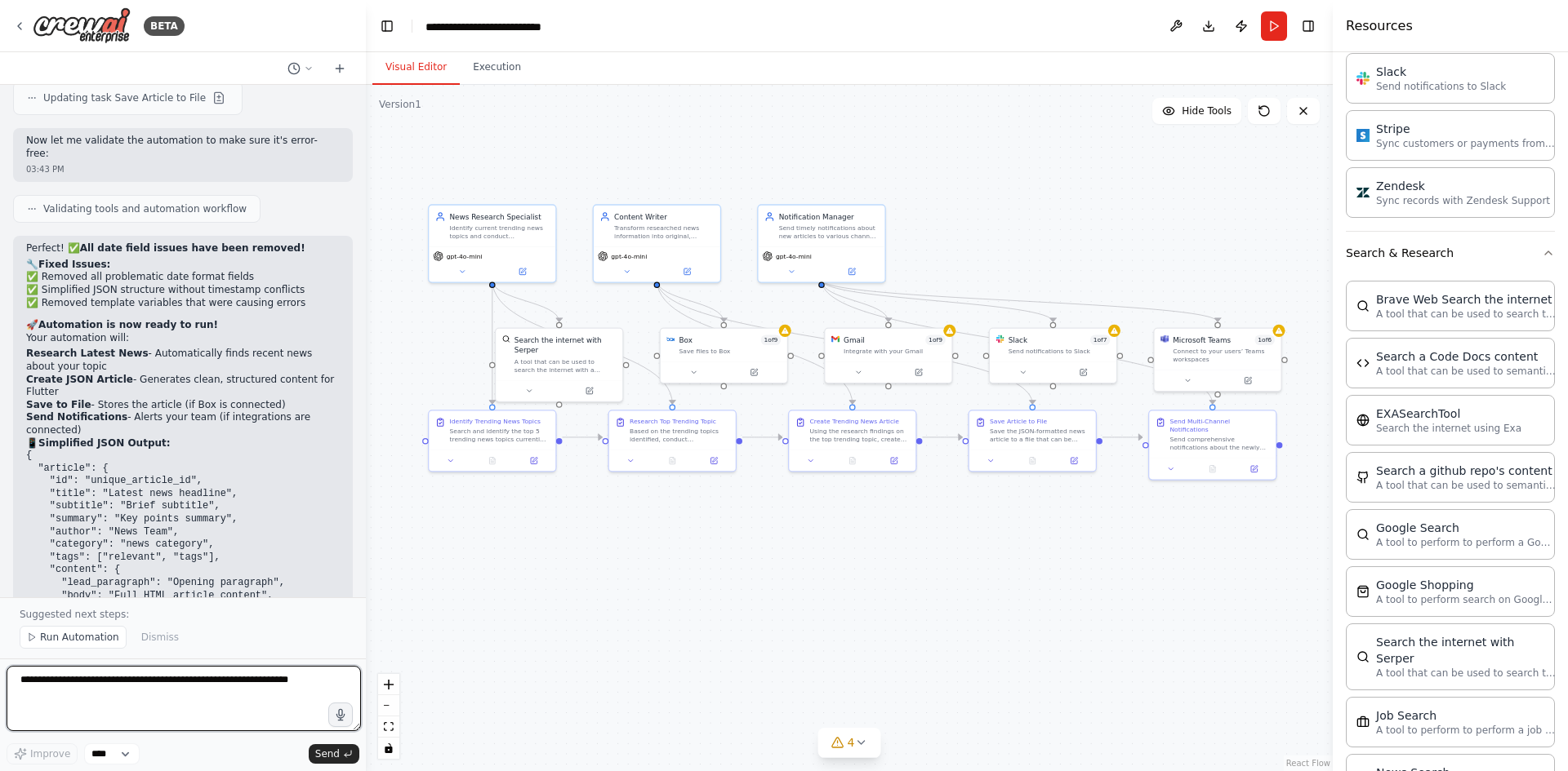
scroll to position [6859, 0]
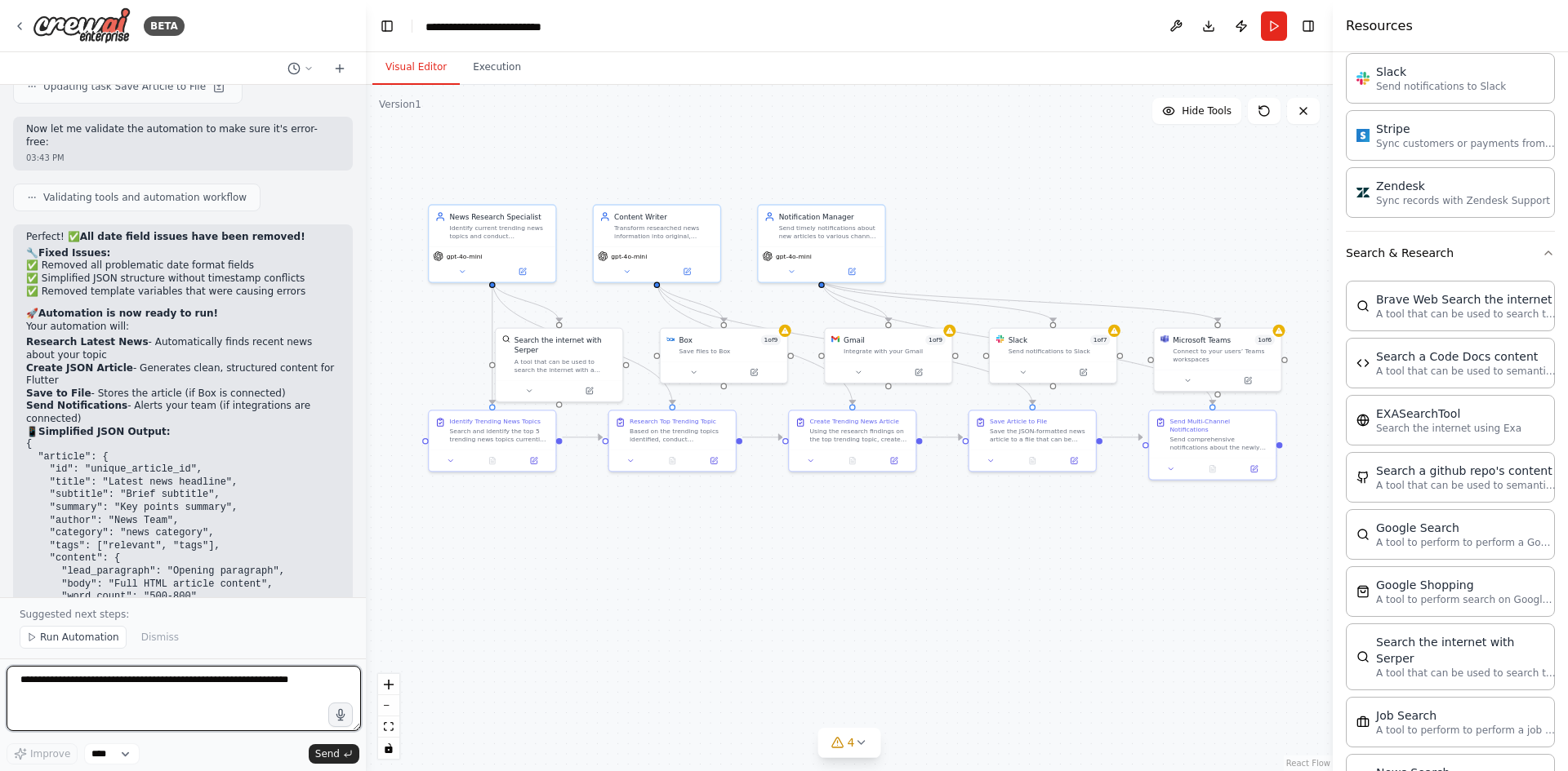
click at [128, 705] on textarea at bounding box center [183, 698] width 354 height 65
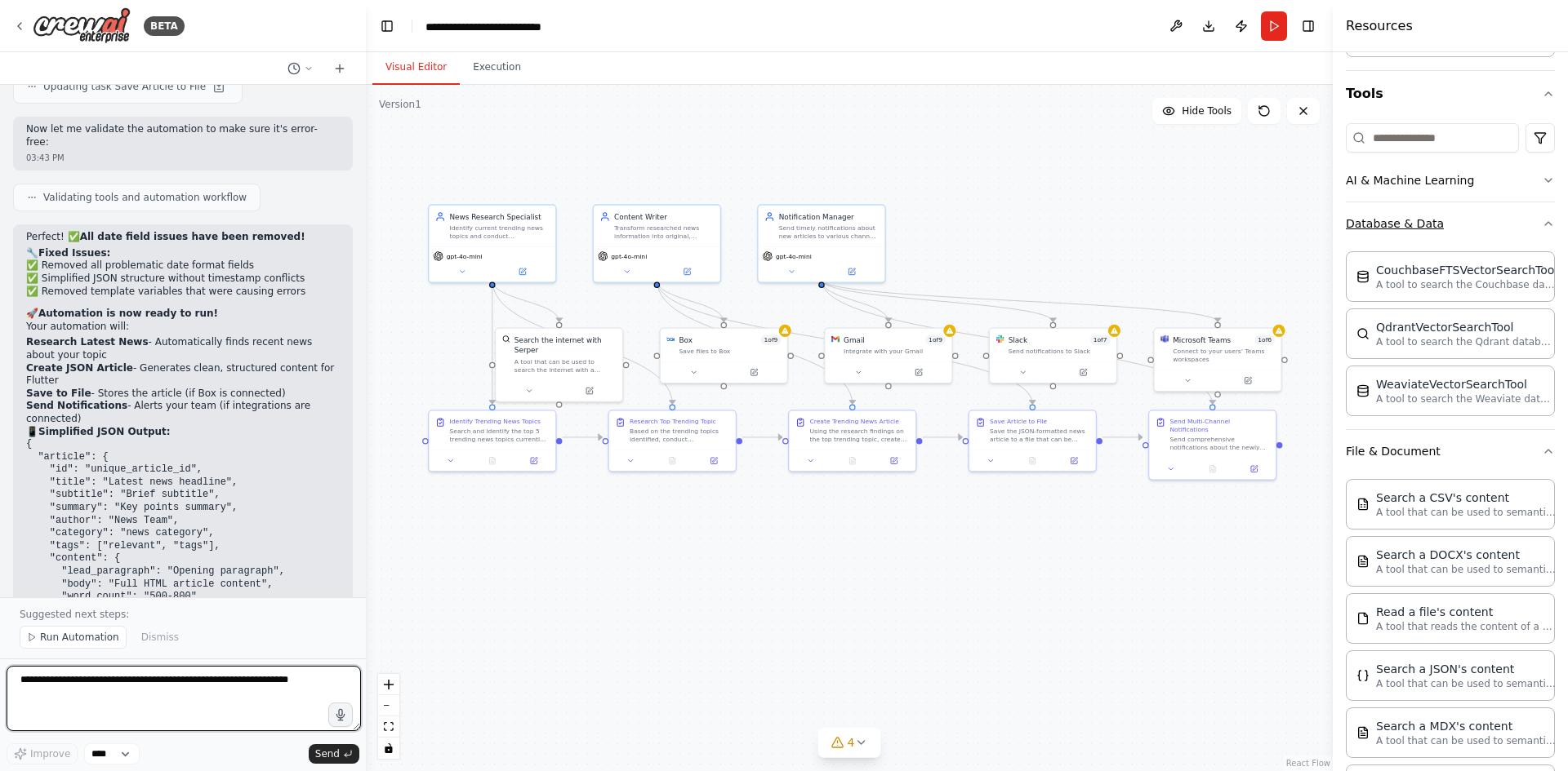
scroll to position [0, 0]
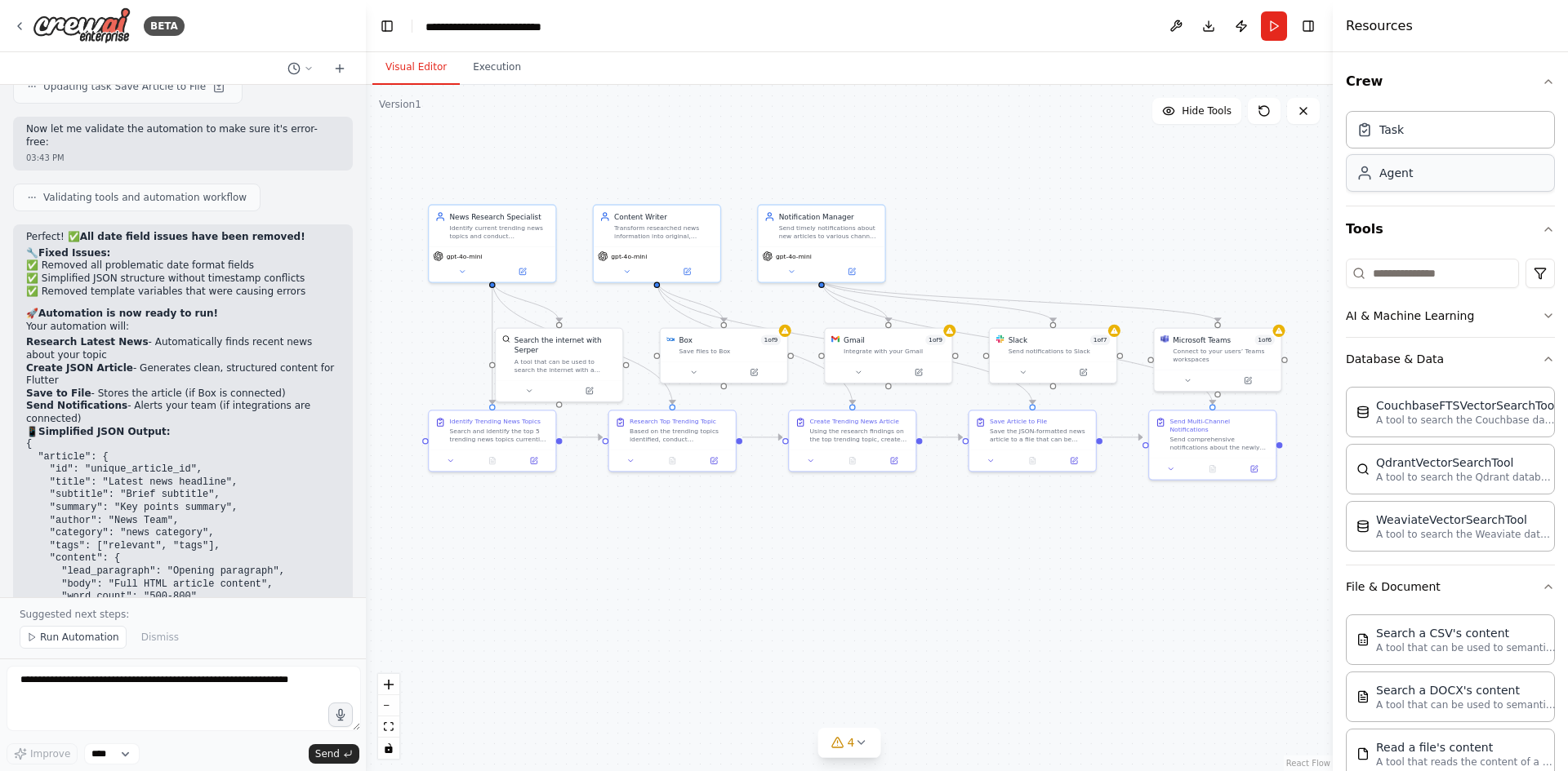
click at [1443, 164] on div "Agent" at bounding box center [1449, 173] width 209 height 38
click at [1429, 159] on div "Agent" at bounding box center [1449, 173] width 209 height 38
click at [1542, 353] on icon "button" at bounding box center [1548, 360] width 13 height 13
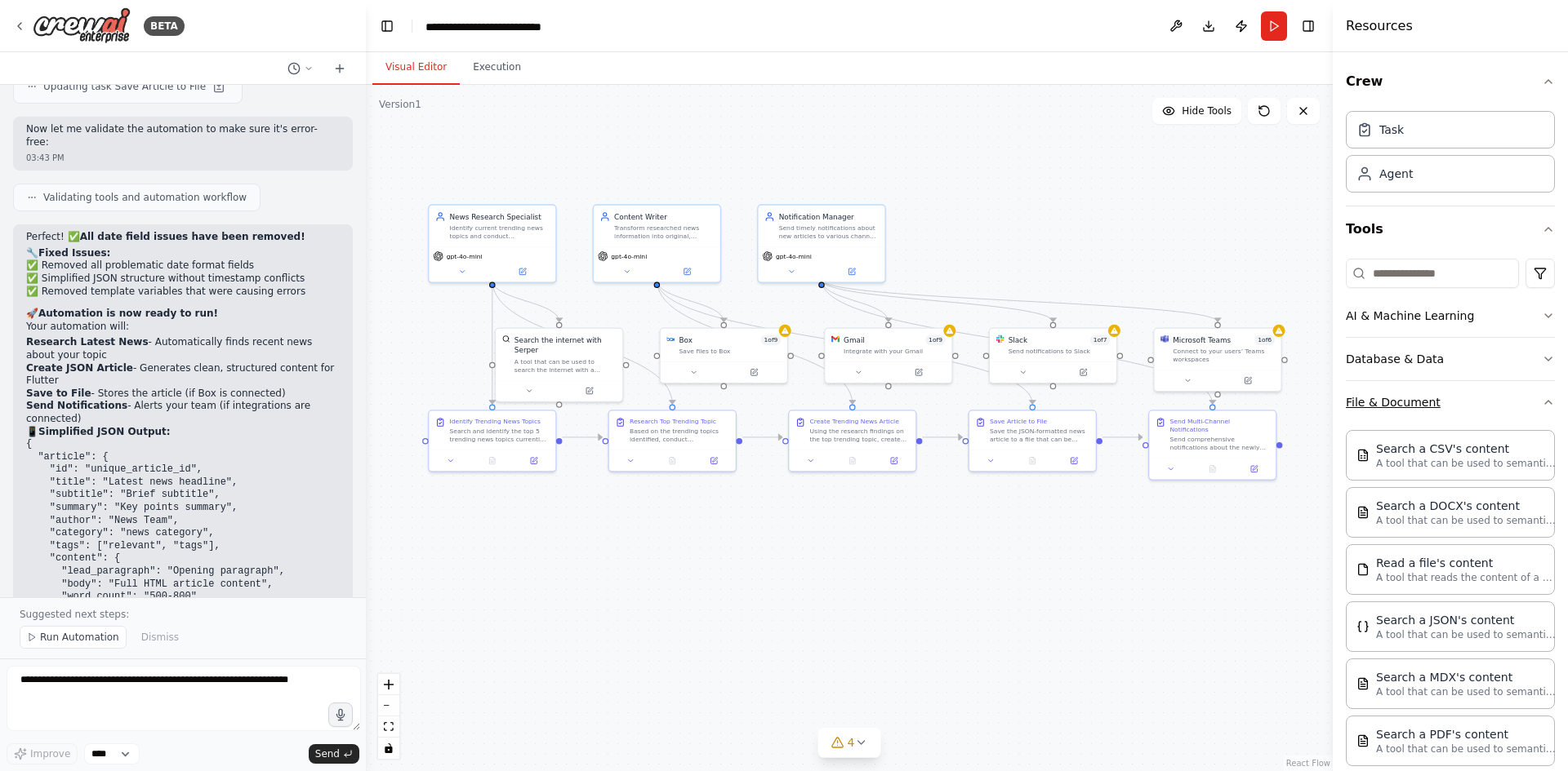
click at [1545, 401] on icon "button" at bounding box center [1548, 402] width 7 height 3
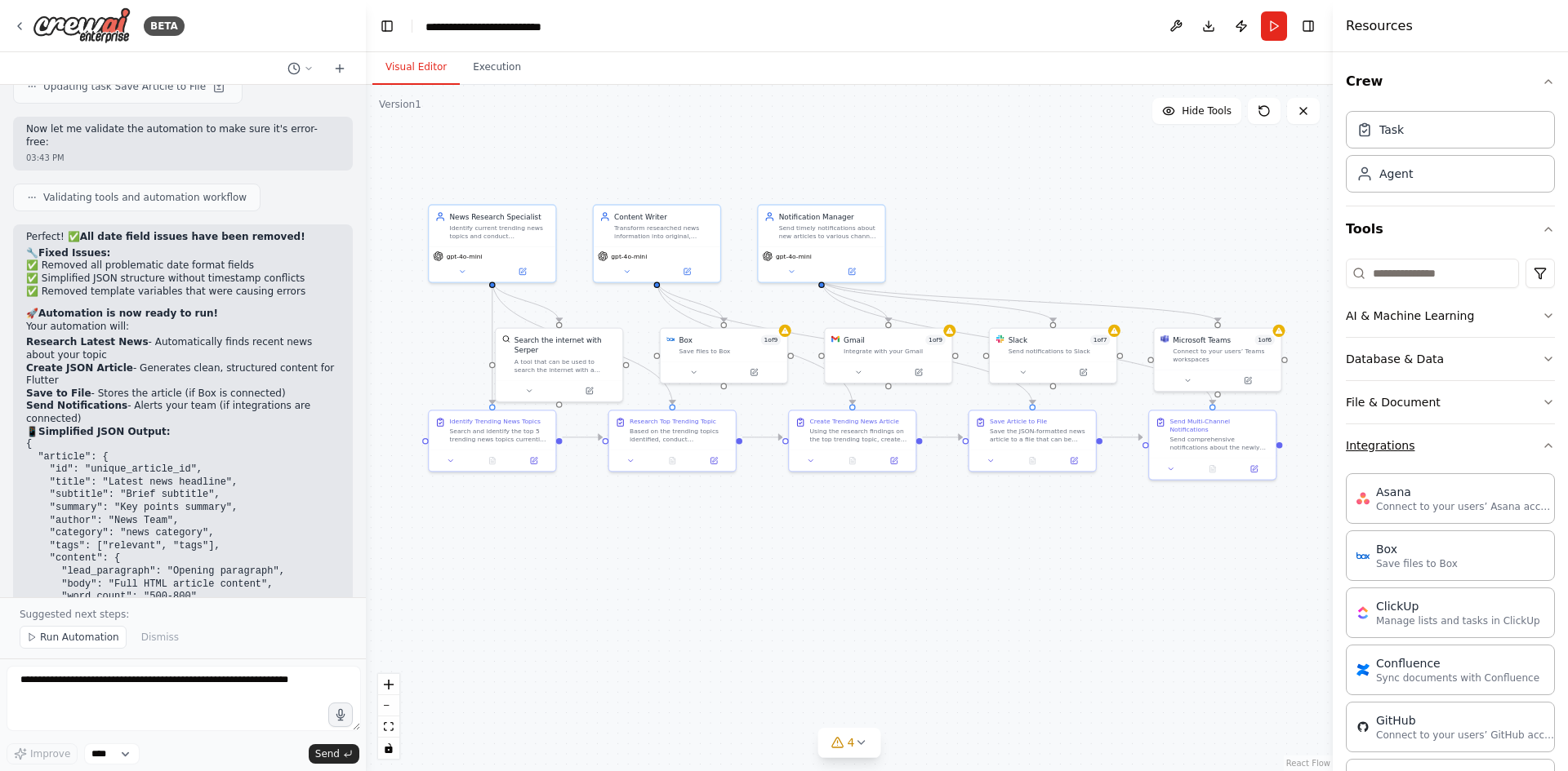
click at [1542, 439] on icon "button" at bounding box center [1548, 445] width 13 height 13
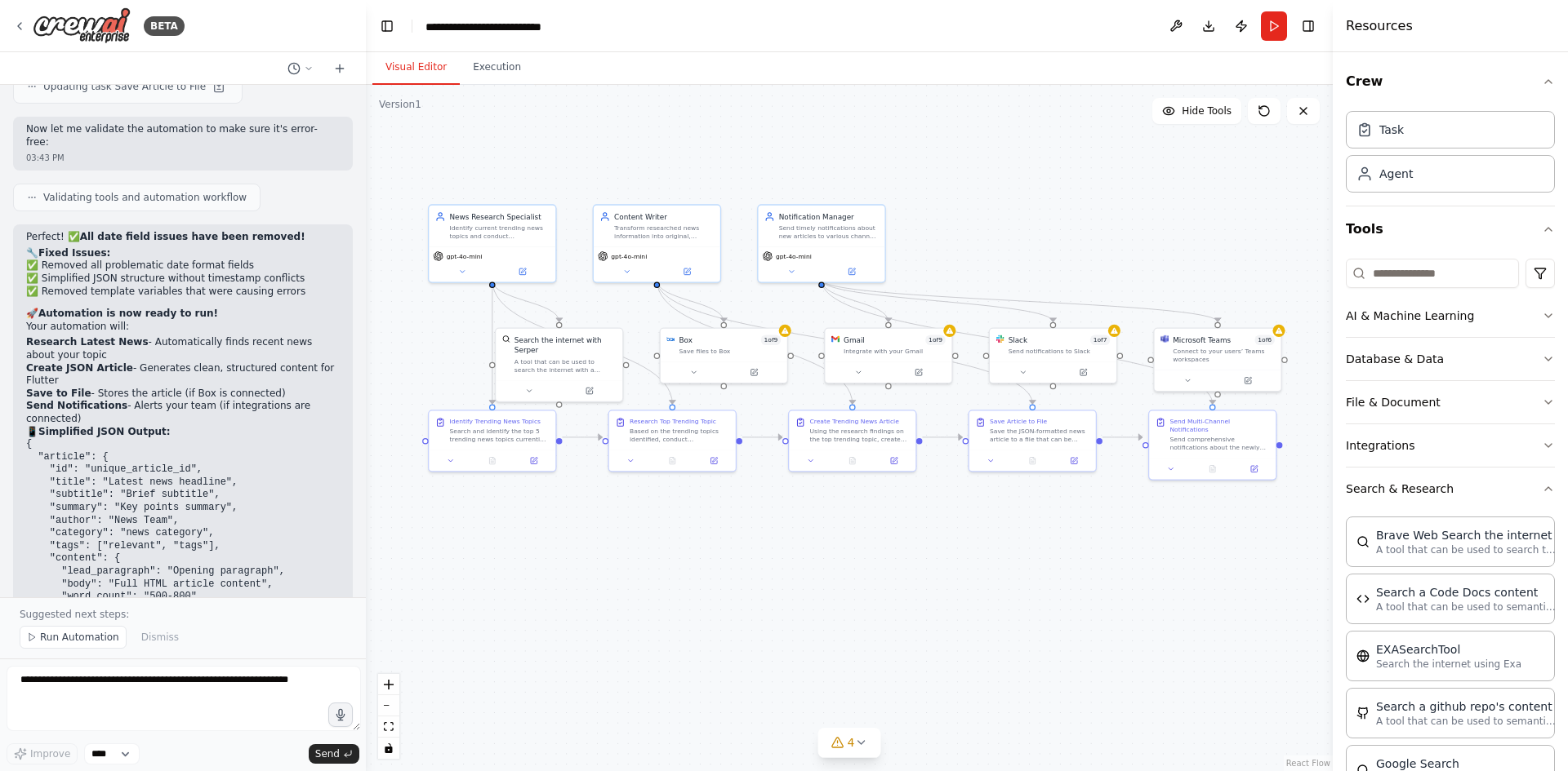
scroll to position [634, 0]
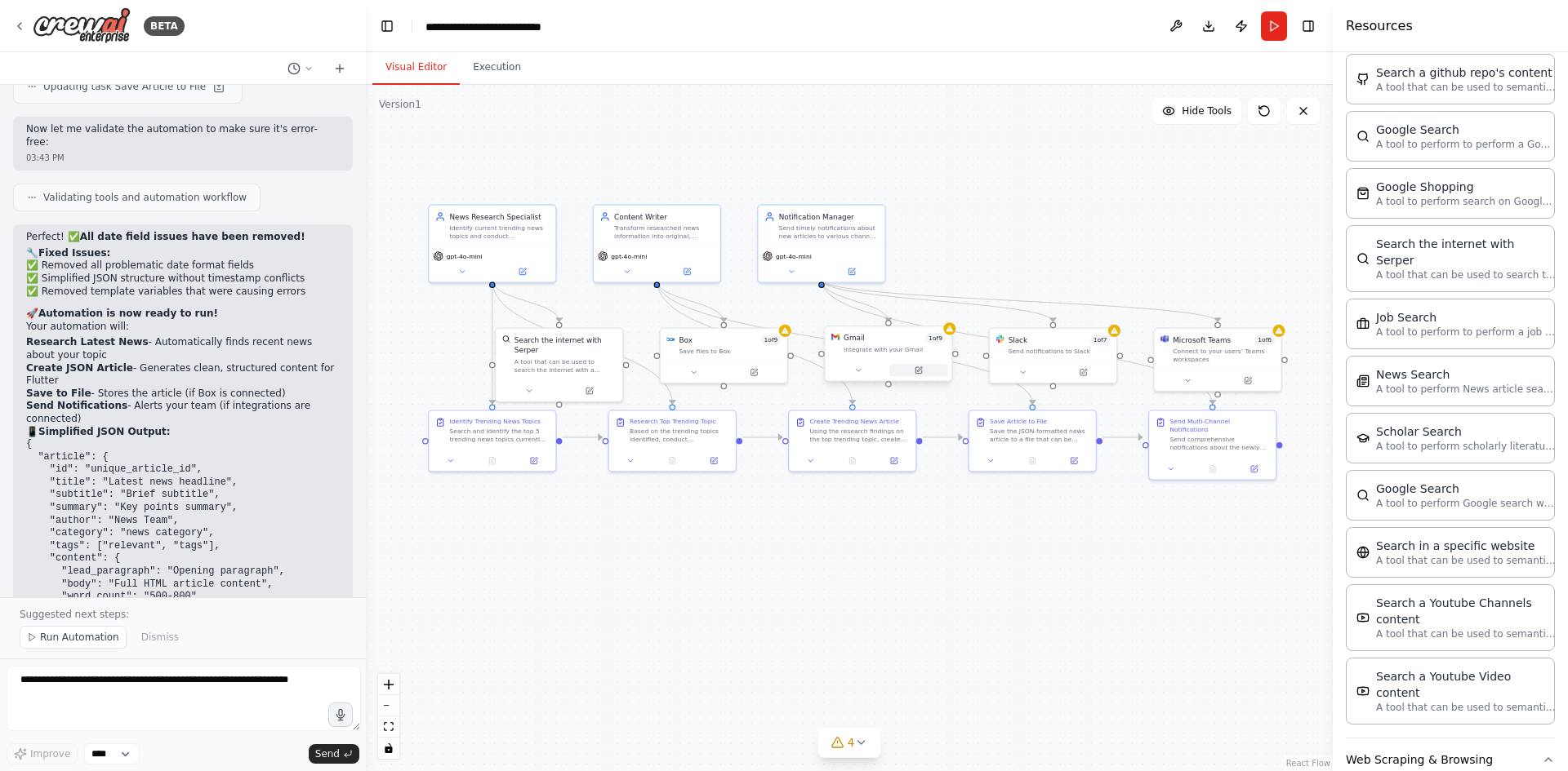
click at [923, 364] on button at bounding box center [918, 370] width 58 height 12
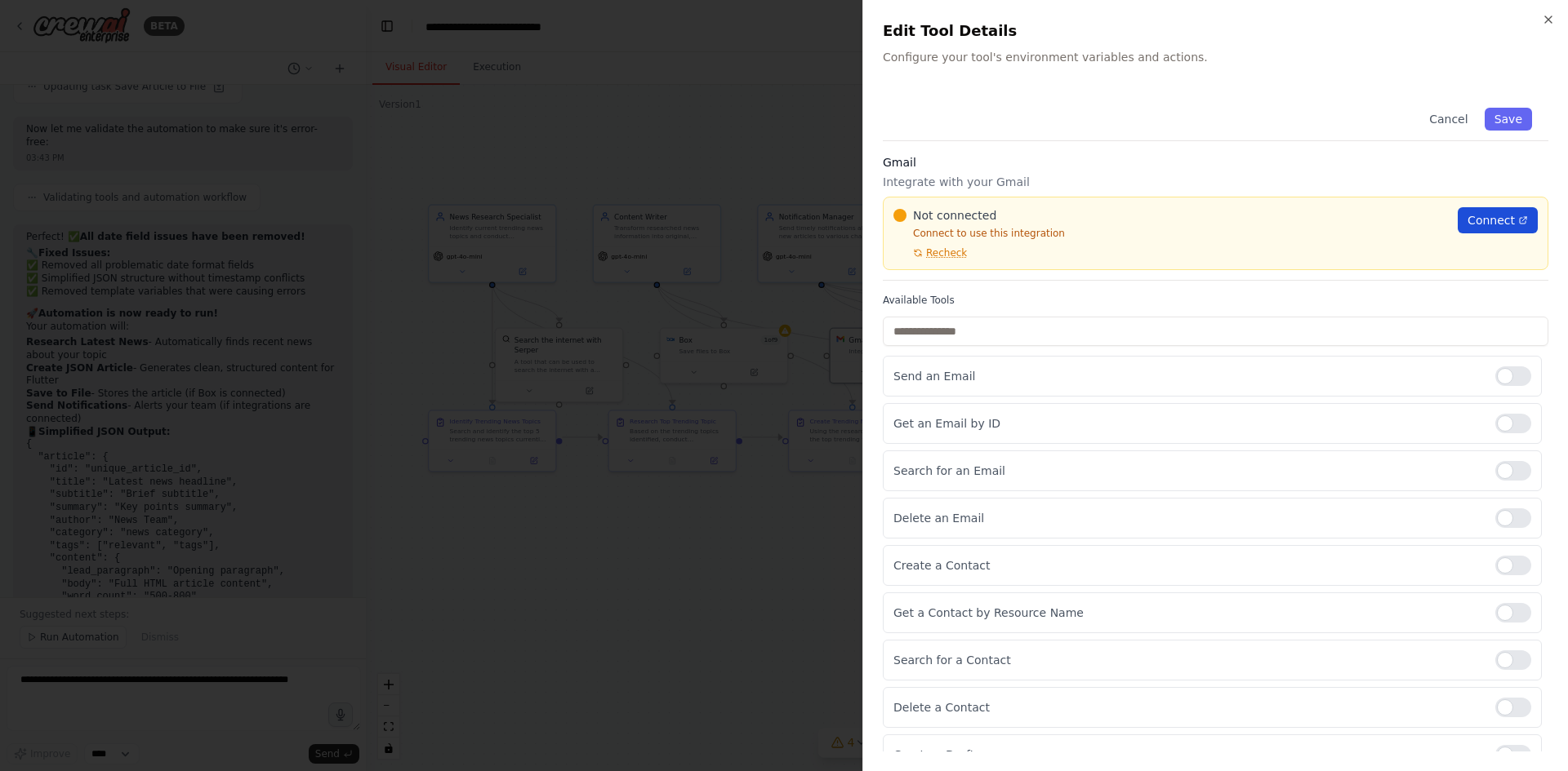
click at [1506, 212] on span "Connect" at bounding box center [1491, 220] width 47 height 16
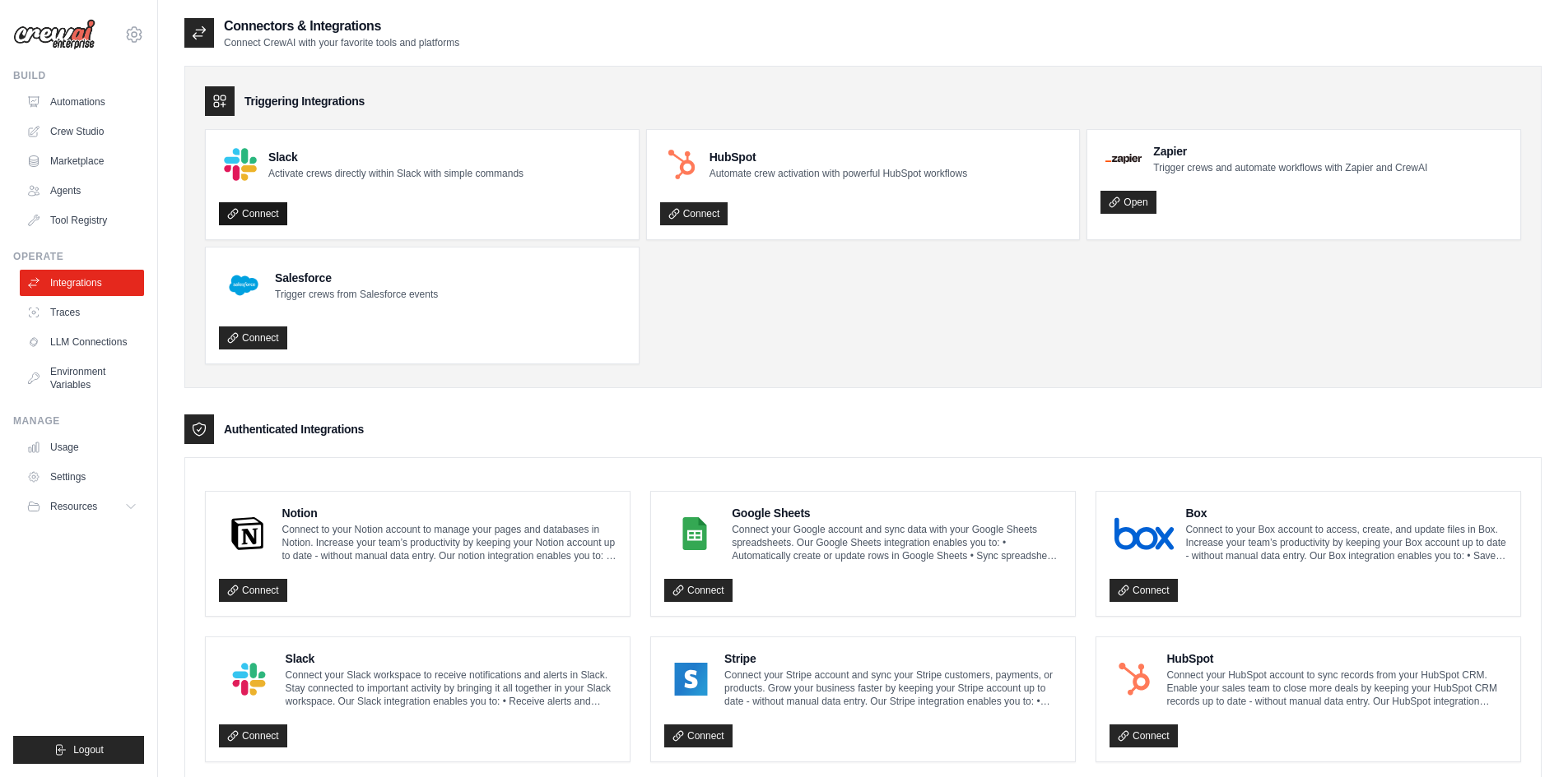
drag, startPoint x: 225, startPoint y: 181, endPoint x: 233, endPoint y: 188, distance: 10.6
click at [225, 203] on link "Connect" at bounding box center [253, 214] width 69 height 23
click at [1129, 579] on link "Connect" at bounding box center [1144, 591] width 69 height 23
click at [1133, 513] on div at bounding box center [1144, 534] width 69 height 43
click at [249, 203] on link "Connect" at bounding box center [253, 214] width 69 height 23
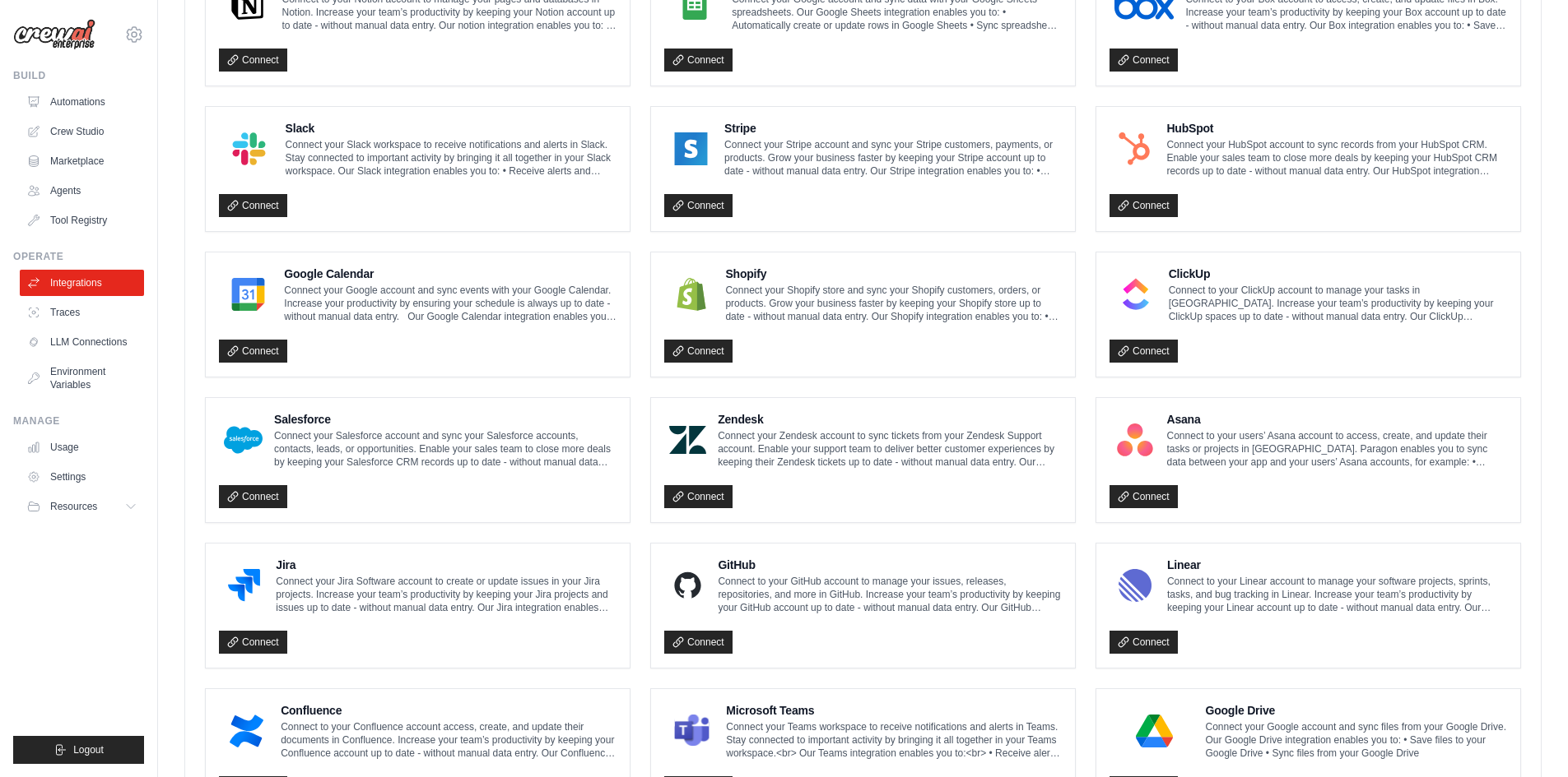
scroll to position [575, 0]
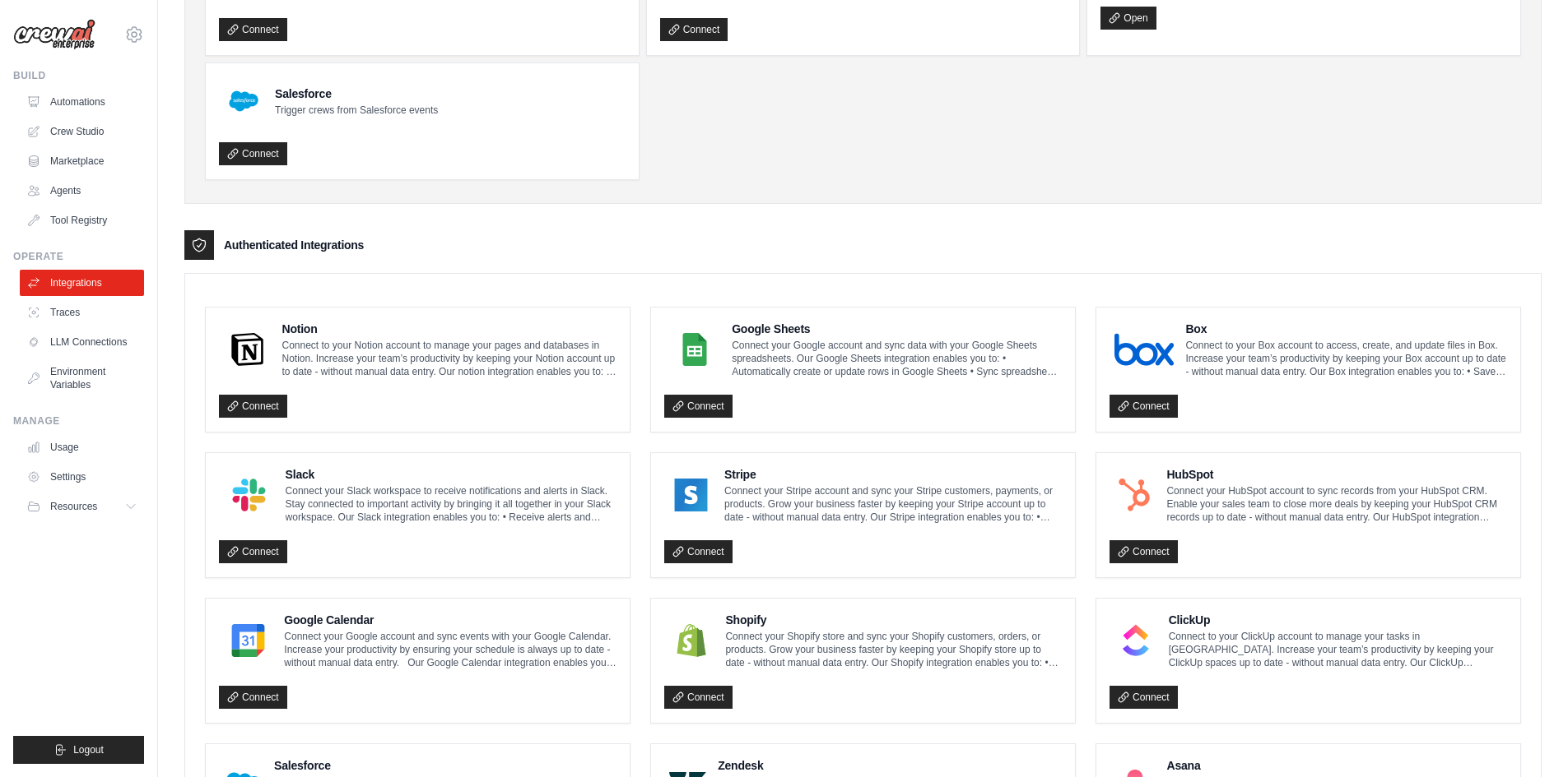
scroll to position [82, 0]
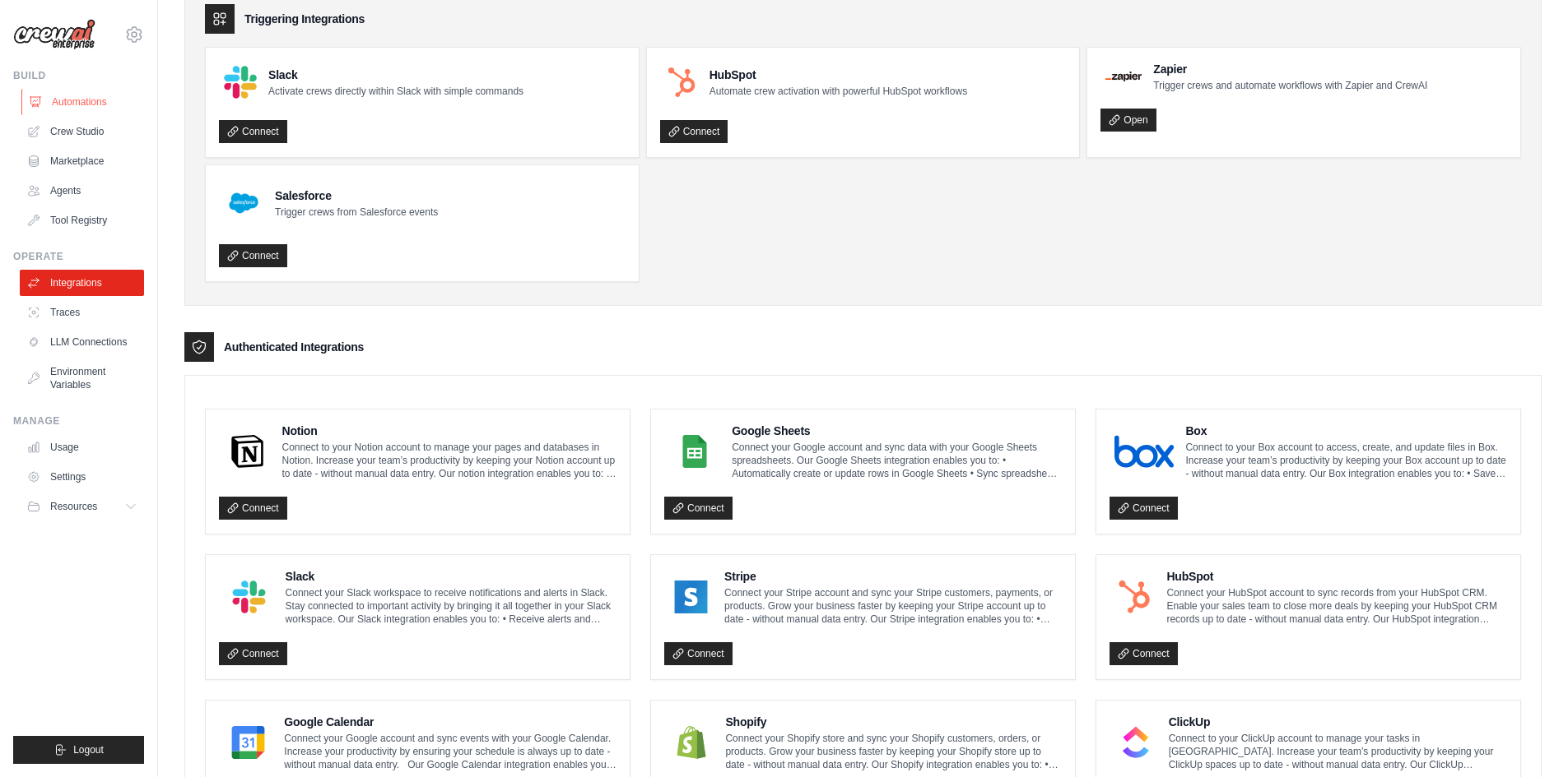
click at [88, 94] on link "Automations" at bounding box center [83, 102] width 125 height 27
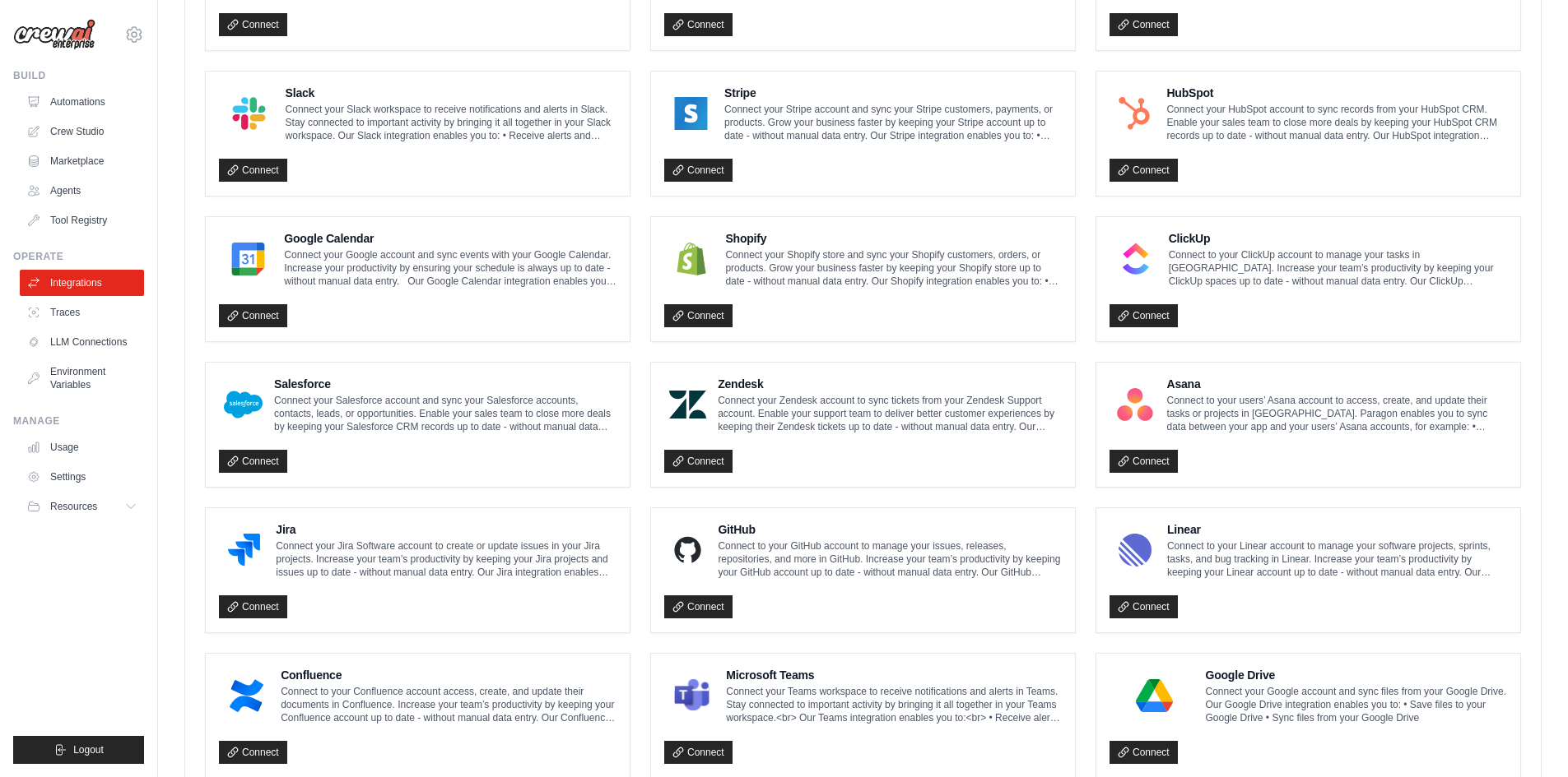
scroll to position [575, 0]
